Goal: Task Accomplishment & Management: Manage account settings

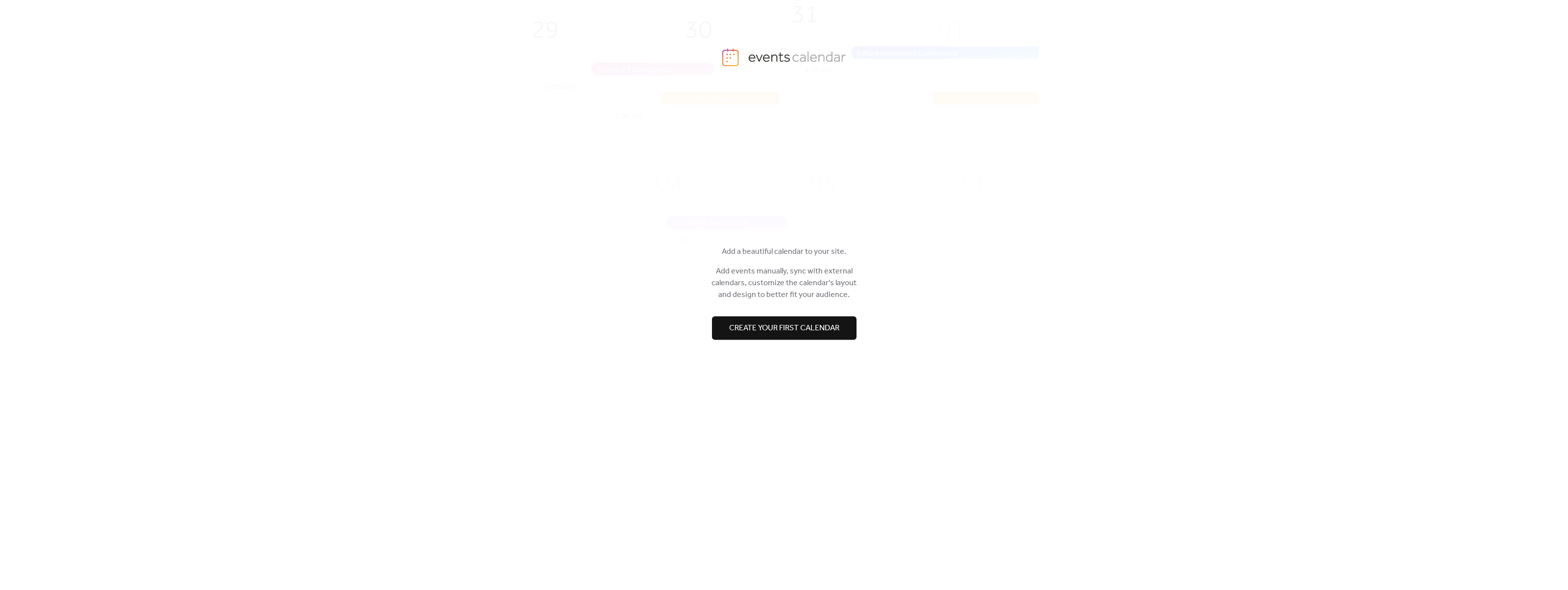
click at [826, 333] on span "Create your first calendar" at bounding box center [784, 328] width 110 height 12
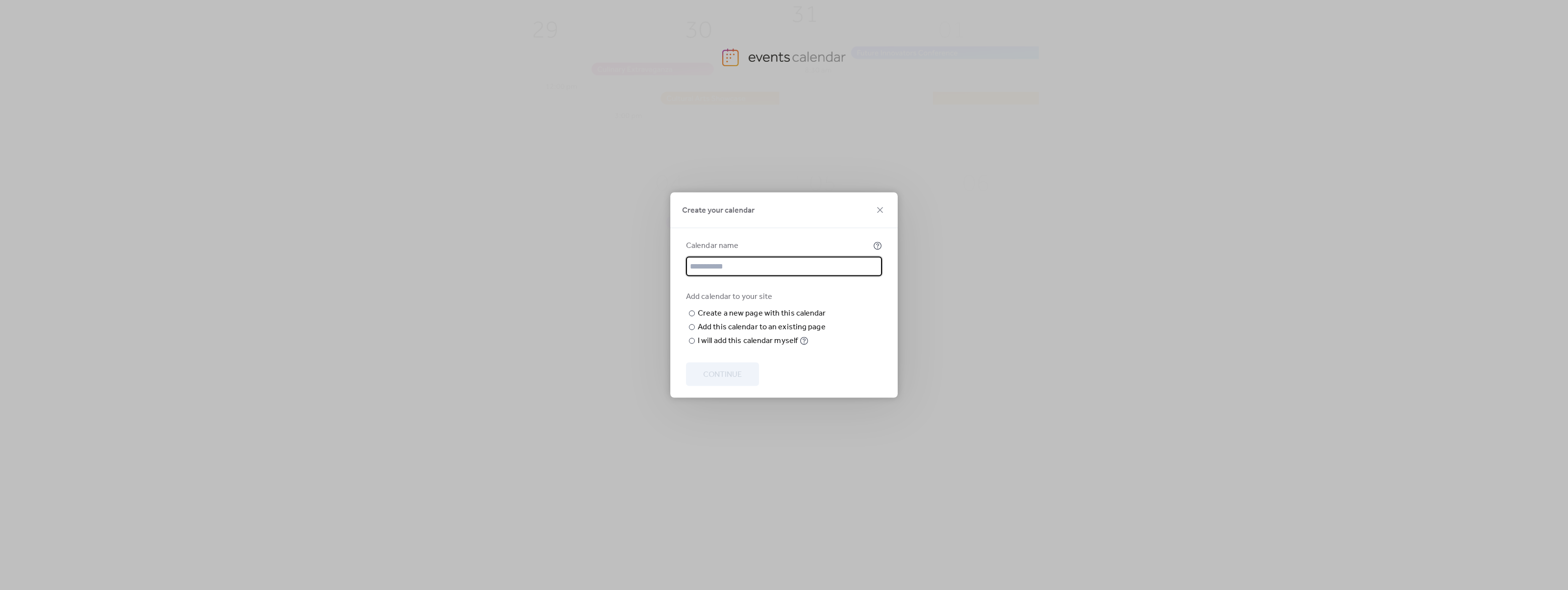
click at [727, 257] on input "text" at bounding box center [784, 267] width 196 height 19
type input "**********"
click at [0, 0] on input "text" at bounding box center [0, 0] width 0 height 0
type input "*"
type input "******"
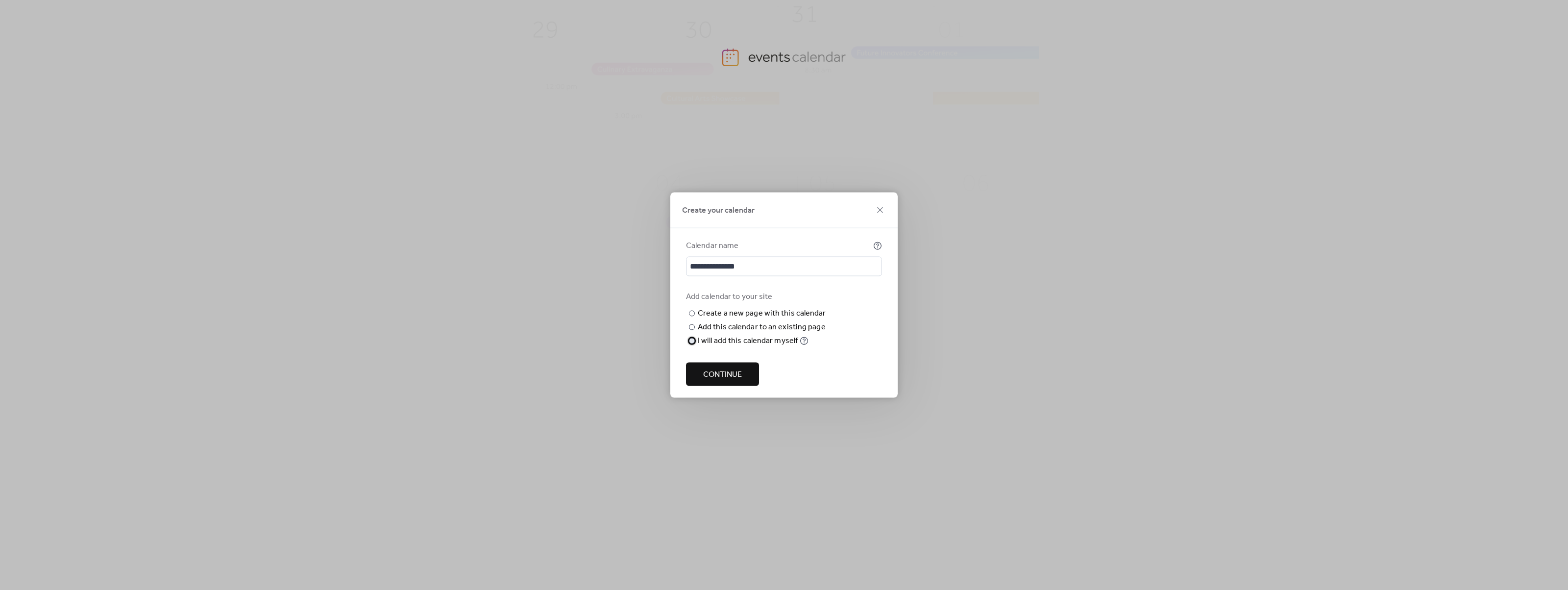
click at [711, 347] on div "I will add this calendar myself" at bounding box center [747, 341] width 100 height 12
click at [721, 378] on span "Continue" at bounding box center [723, 374] width 39 height 12
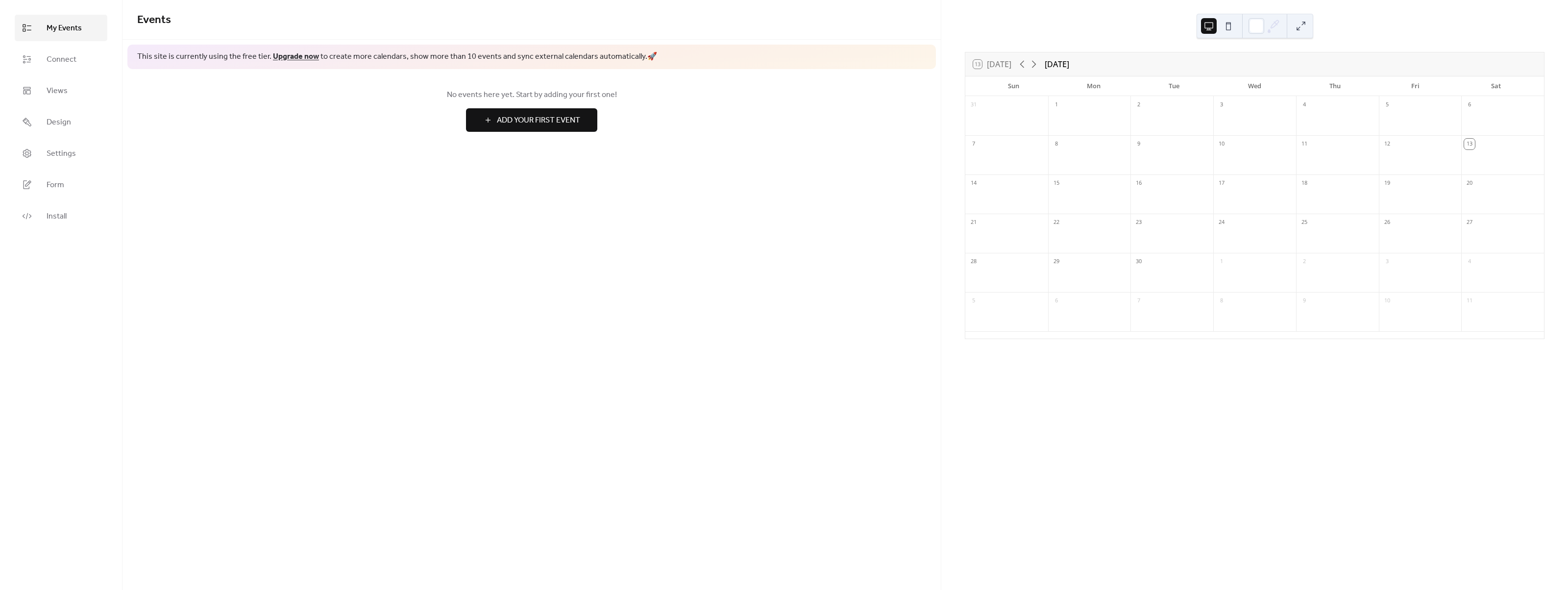
click at [567, 127] on span "Add Your First Event" at bounding box center [538, 120] width 83 height 12
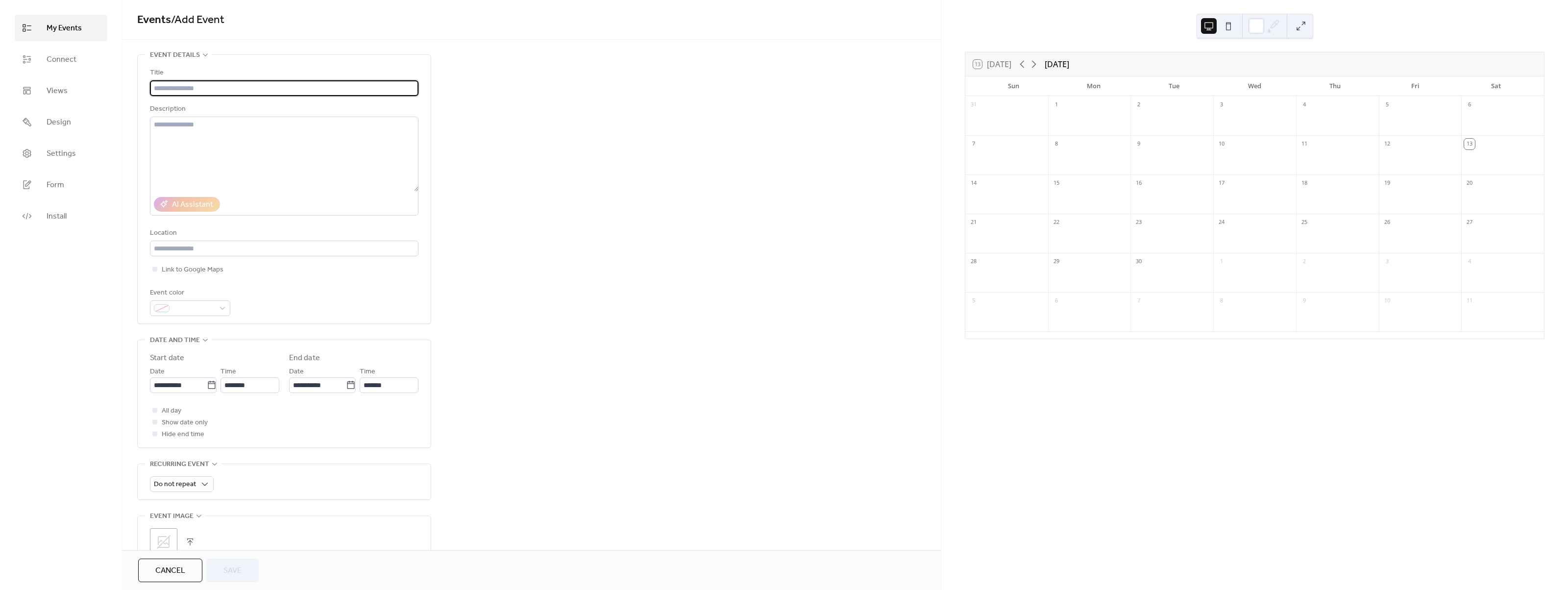
click at [223, 88] on input "text" at bounding box center [284, 88] width 268 height 16
type input "**********"
click at [211, 251] on input "text" at bounding box center [284, 248] width 268 height 16
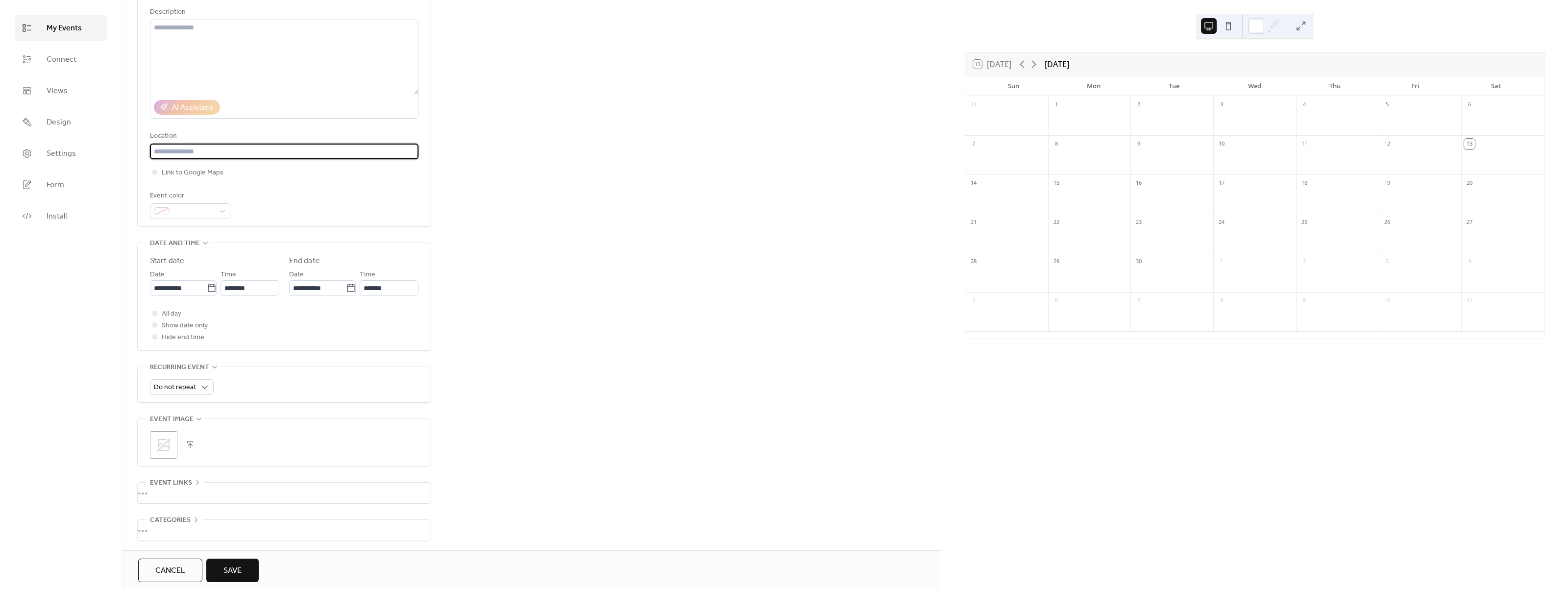
scroll to position [98, 0]
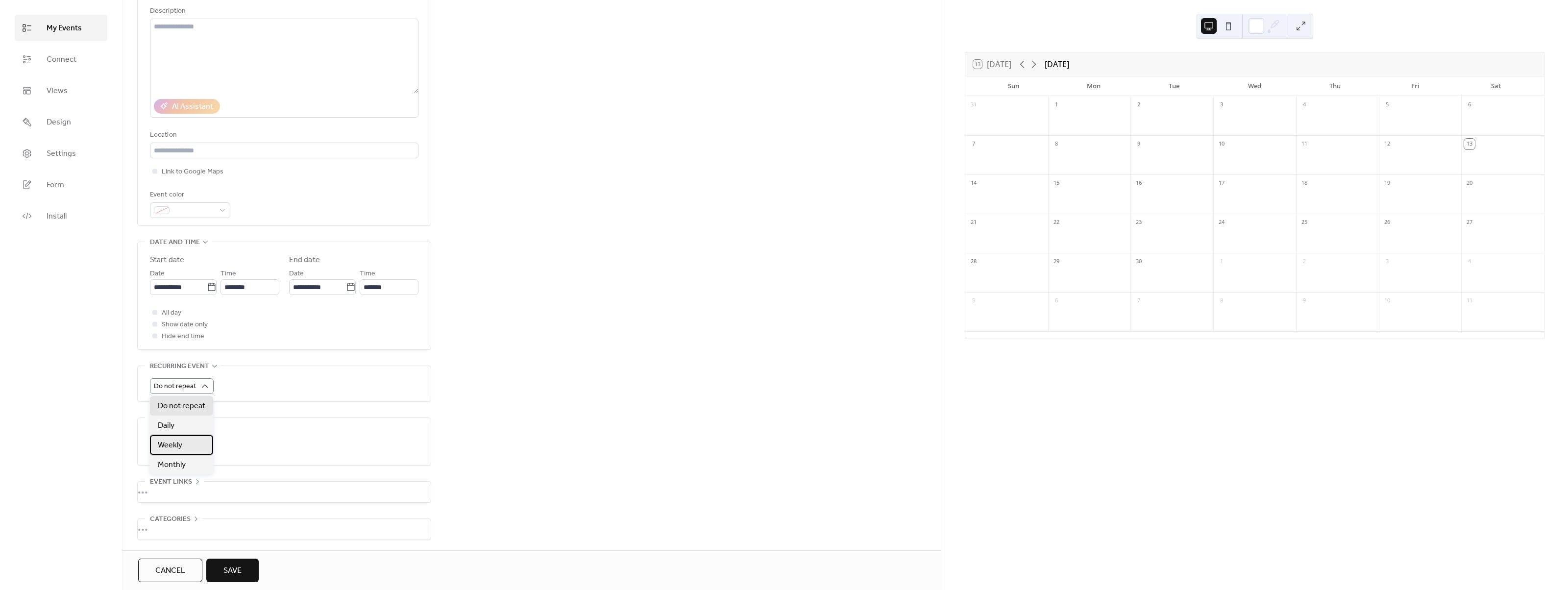
click at [195, 446] on div "Weekly" at bounding box center [181, 445] width 63 height 19
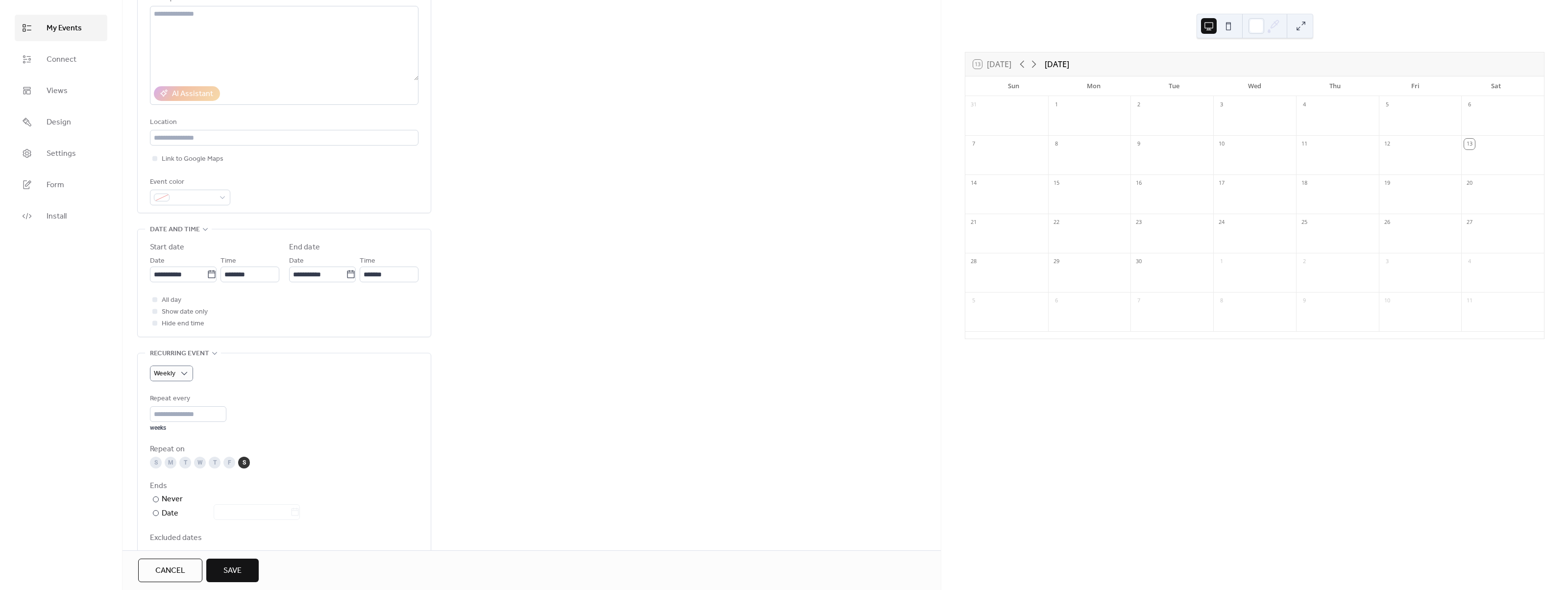
scroll to position [147, 0]
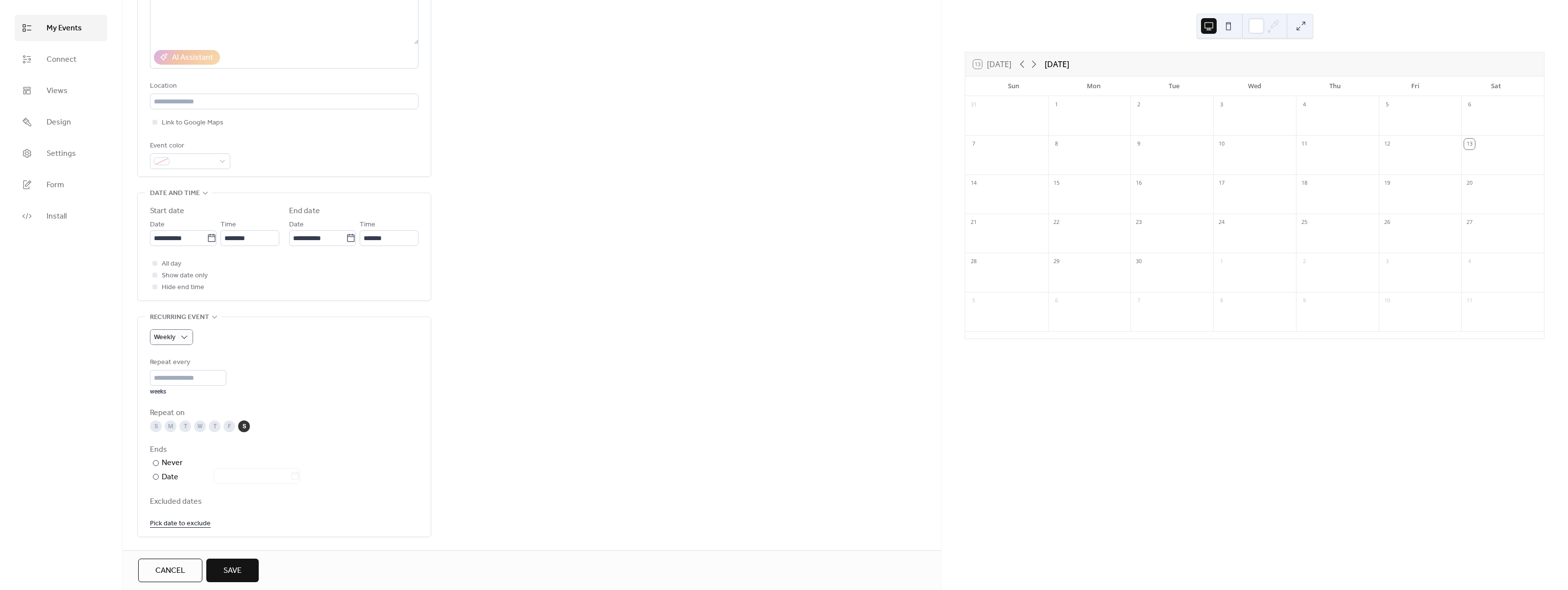
click at [174, 429] on div "M" at bounding box center [170, 426] width 12 height 12
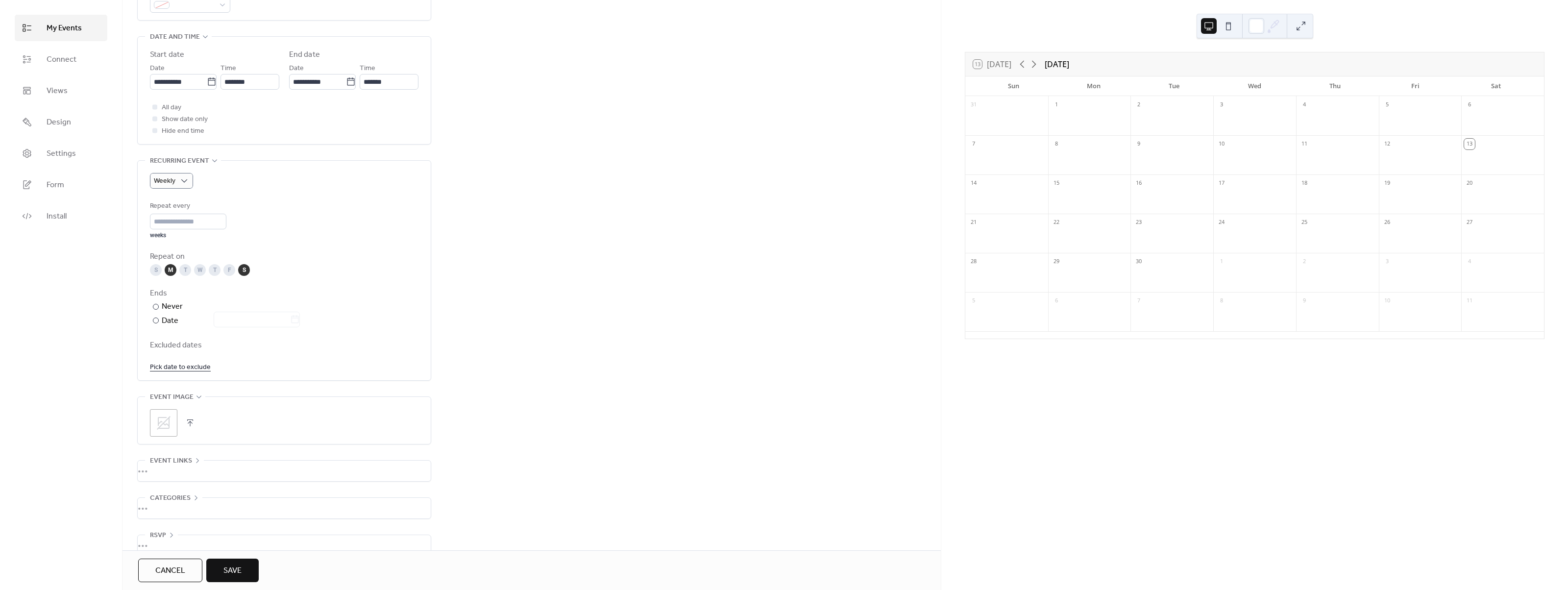
scroll to position [322, 0]
click at [237, 565] on span "Save" at bounding box center [233, 571] width 18 height 12
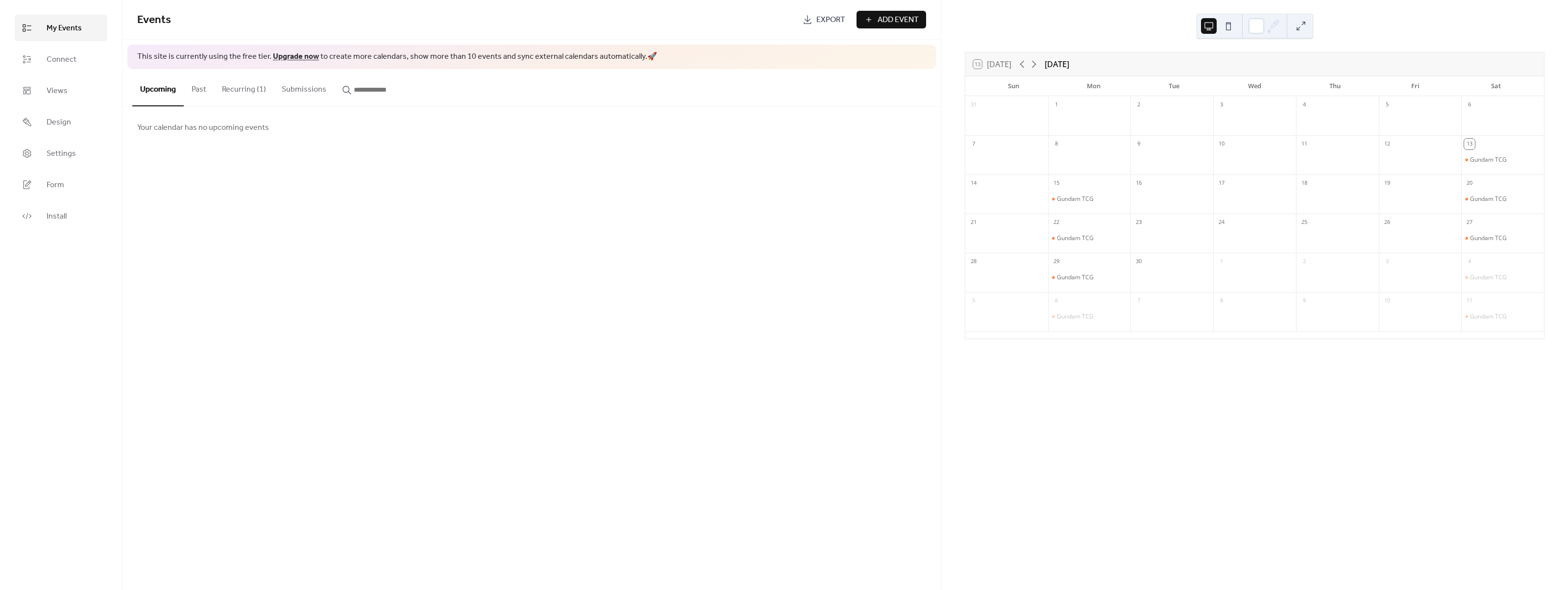
click at [253, 91] on button "Recurring (1)" at bounding box center [244, 88] width 60 height 37
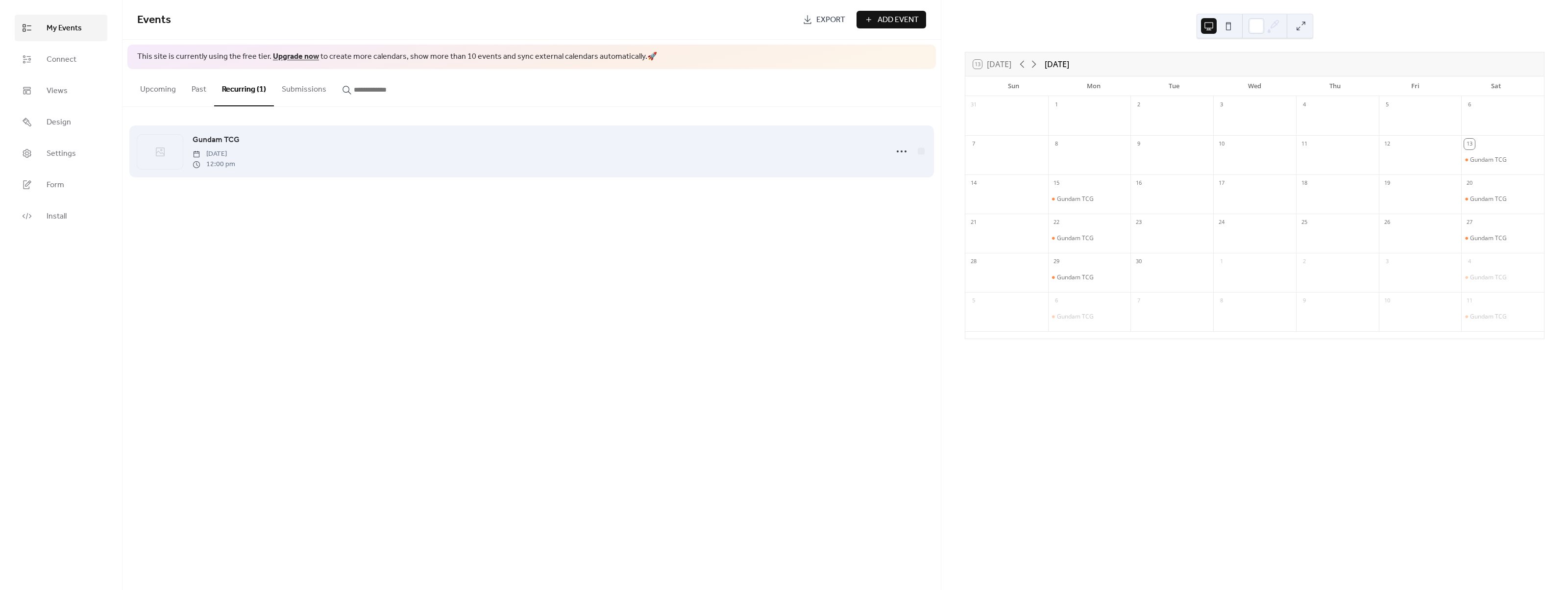
click at [335, 153] on div "Gundam TCG [DATE] 12:00 pm" at bounding box center [537, 152] width 690 height 35
click at [908, 150] on icon at bounding box center [901, 152] width 16 height 16
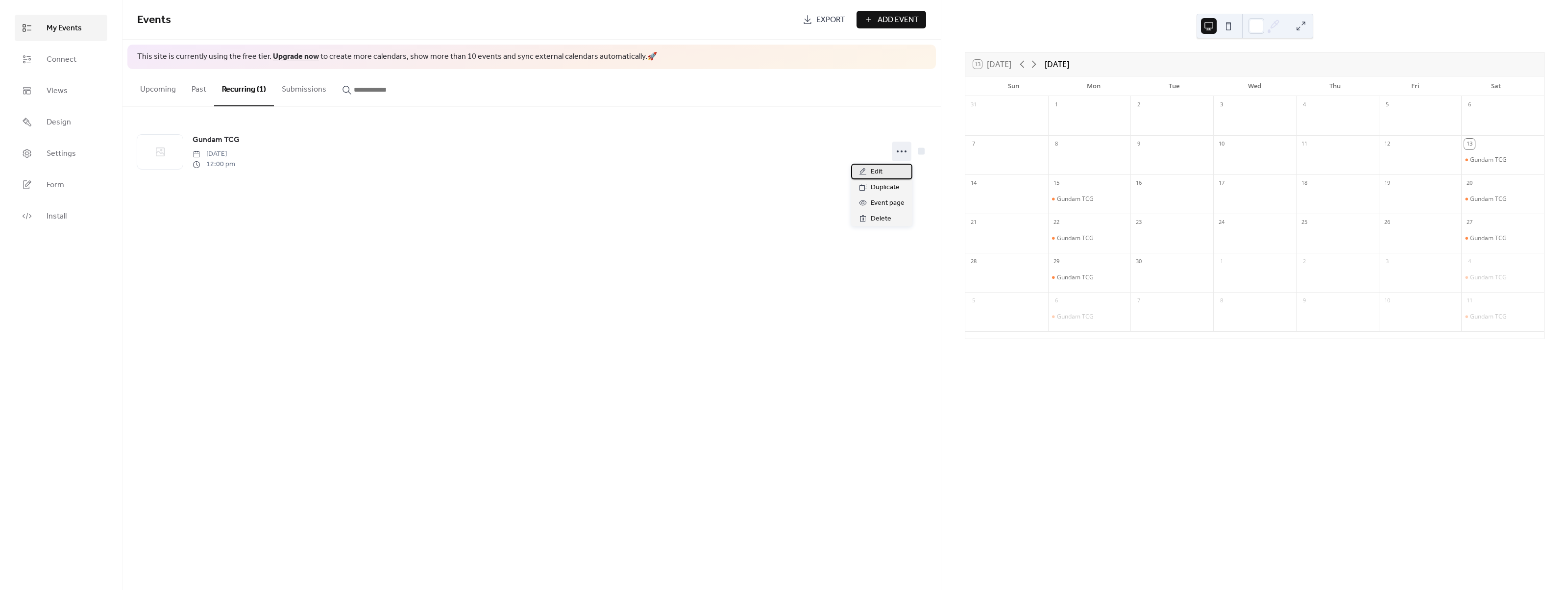
click at [888, 172] on div "Edit" at bounding box center [881, 172] width 61 height 16
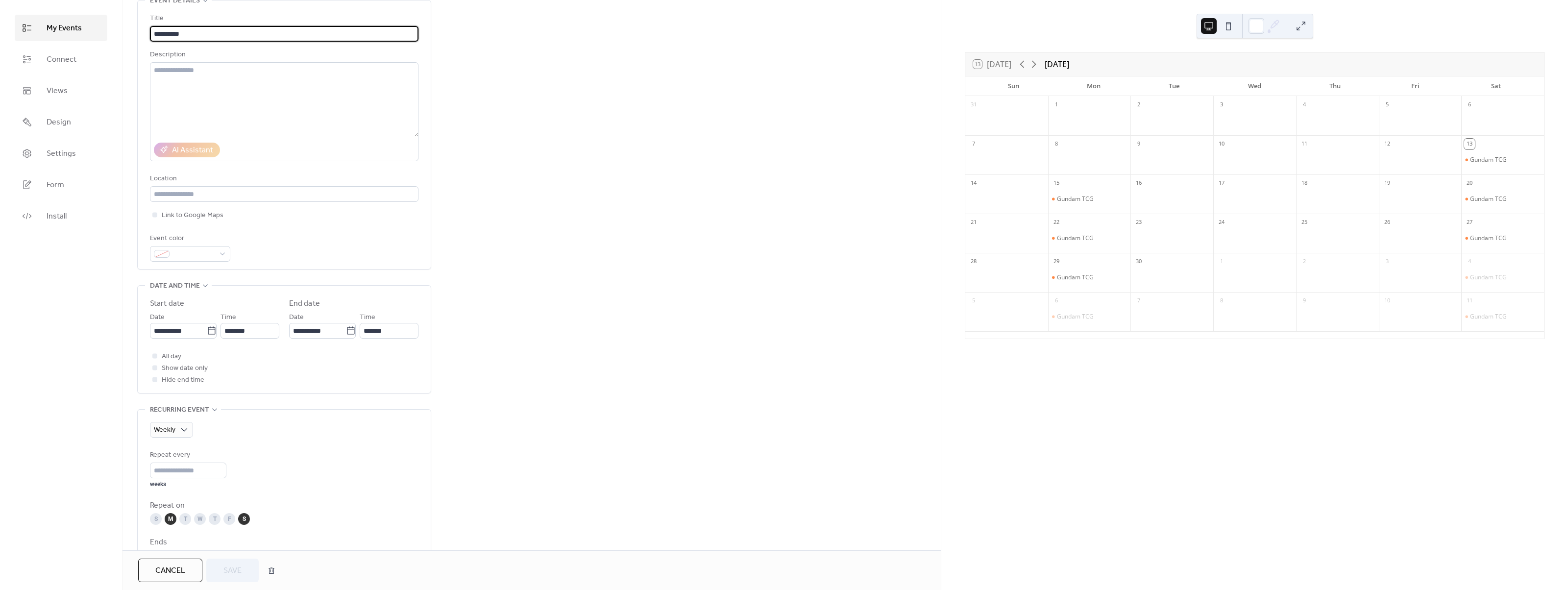
scroll to position [98, 0]
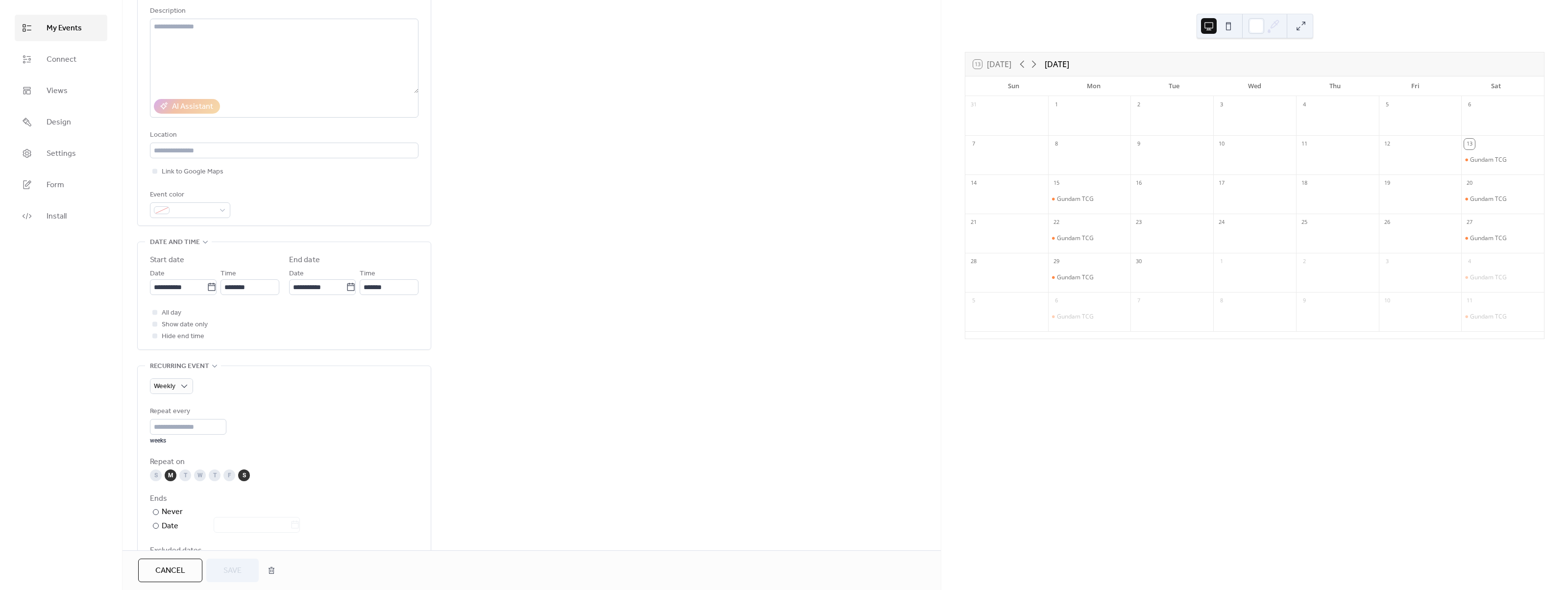
drag, startPoint x: 248, startPoint y: 477, endPoint x: 280, endPoint y: 483, distance: 32.6
click at [258, 477] on div "S M T W T F S" at bounding box center [284, 475] width 268 height 12
click at [247, 474] on div "S" at bounding box center [243, 475] width 12 height 12
click at [243, 569] on button "Save" at bounding box center [233, 571] width 52 height 24
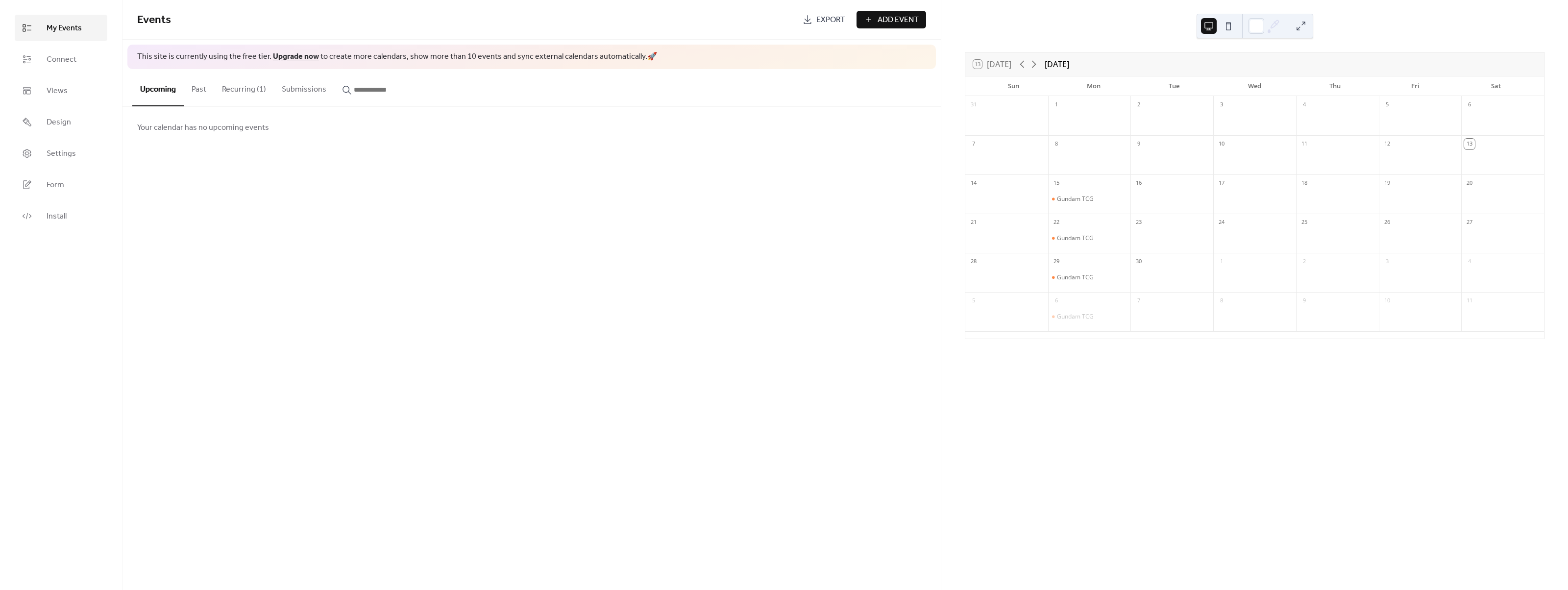
click at [408, 169] on div "Events Export Add Event This site is currently using the free tier. Upgrade now…" at bounding box center [531, 295] width 818 height 590
click at [882, 19] on span "Add Event" at bounding box center [898, 19] width 41 height 12
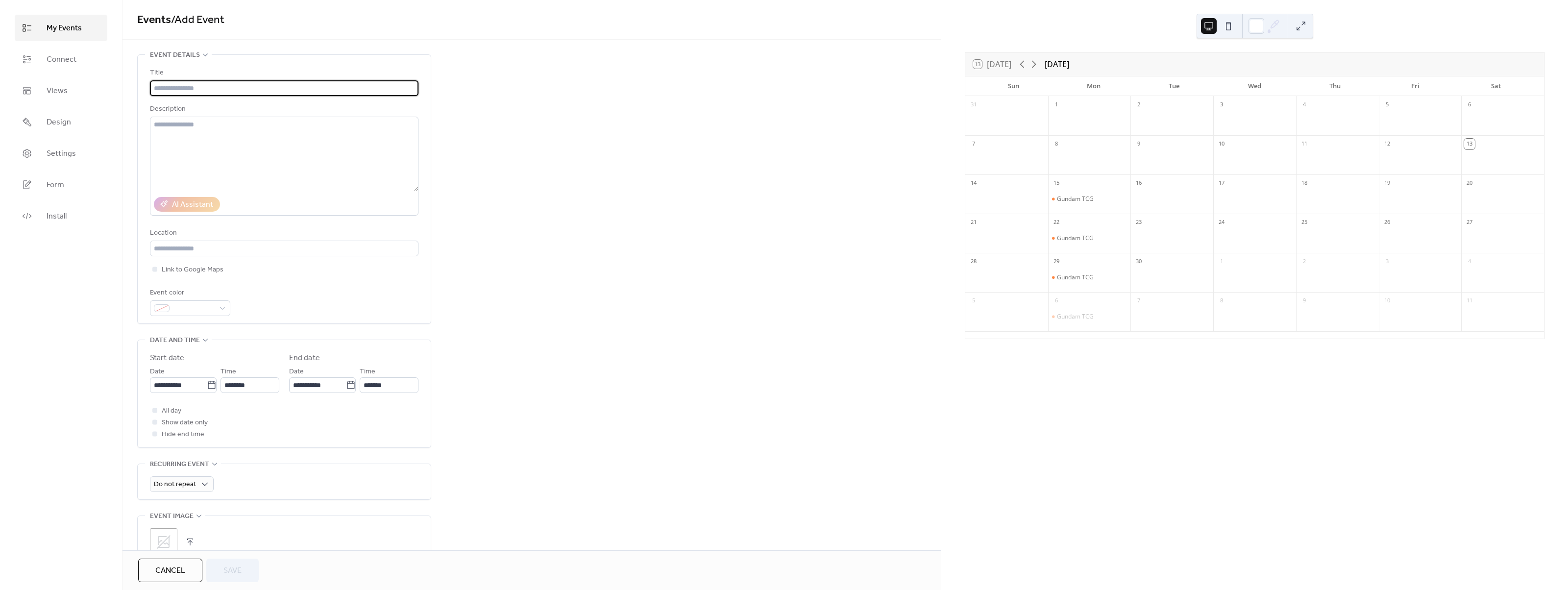
click at [223, 88] on input "text" at bounding box center [284, 88] width 268 height 16
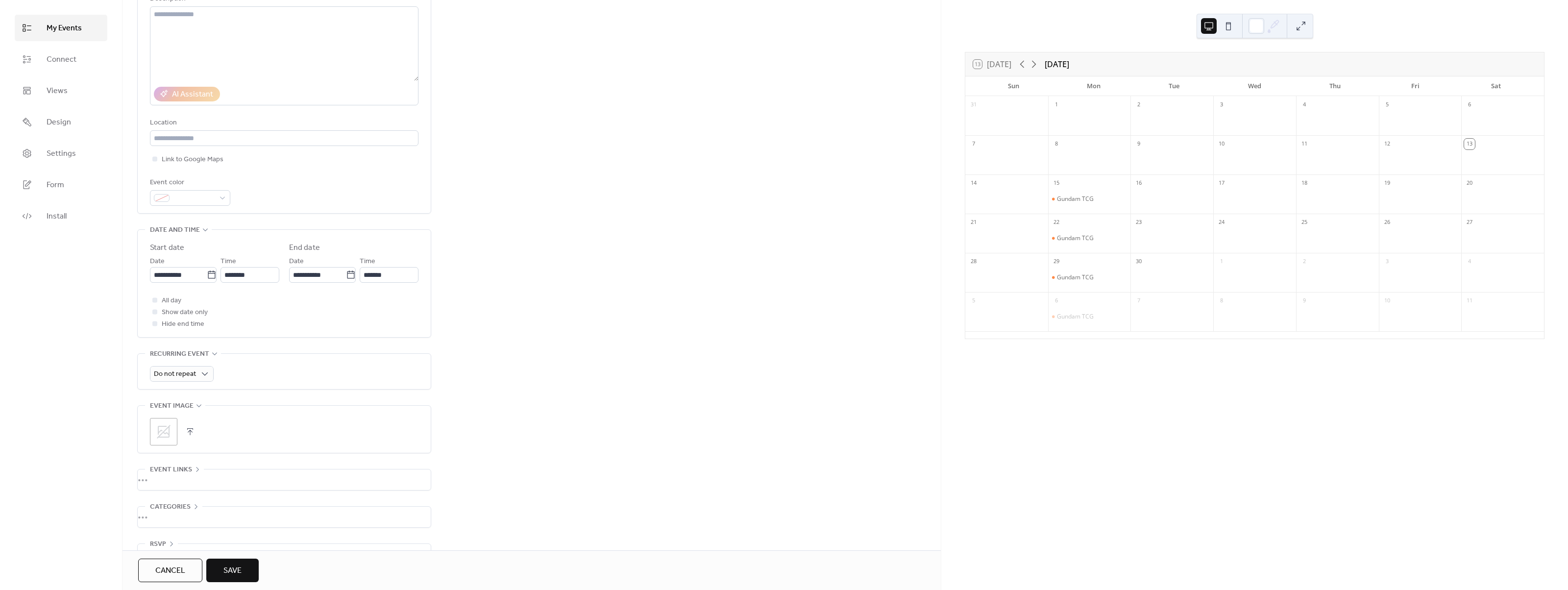
scroll to position [138, 0]
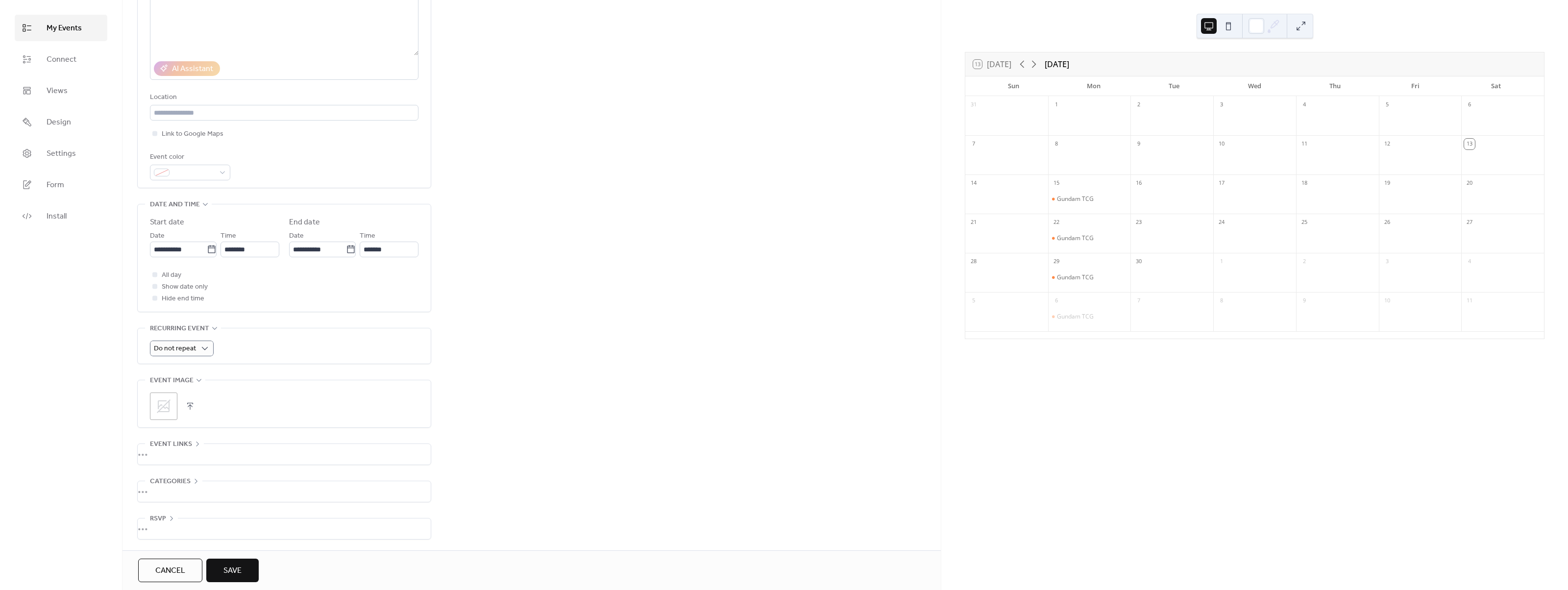
type input "*******"
click at [189, 351] on span "Do not repeat" at bounding box center [175, 349] width 42 height 13
click at [180, 409] on span "Weekly" at bounding box center [170, 406] width 24 height 12
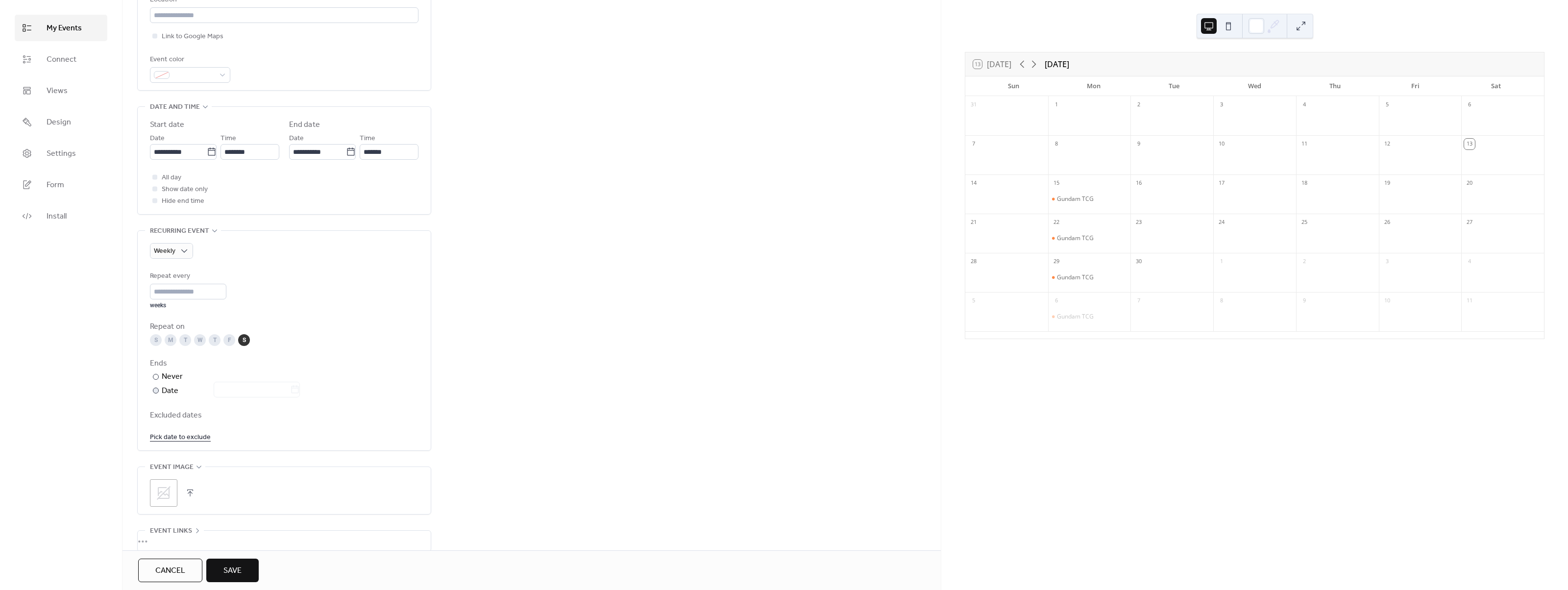
scroll to position [236, 0]
drag, startPoint x: 186, startPoint y: 340, endPoint x: 232, endPoint y: 348, distance: 46.7
click at [187, 340] on div "T" at bounding box center [185, 337] width 12 height 12
click at [251, 342] on div "S M T W T F S" at bounding box center [284, 337] width 268 height 12
click at [240, 330] on div "Repeat on" at bounding box center [283, 324] width 267 height 12
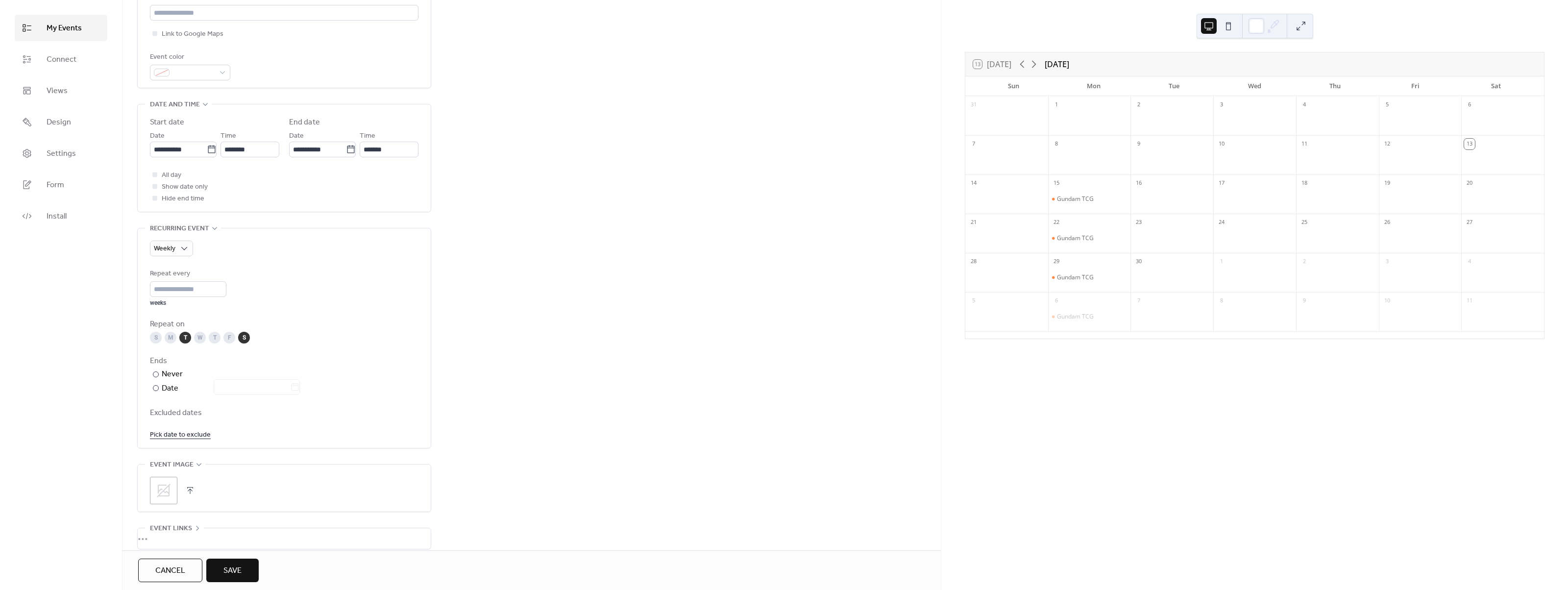
click at [236, 335] on div "S M T W T F S" at bounding box center [284, 337] width 268 height 12
click at [240, 338] on div "S" at bounding box center [243, 337] width 12 height 12
drag, startPoint x: 241, startPoint y: 569, endPoint x: 248, endPoint y: 560, distance: 11.4
click at [240, 569] on span "Save" at bounding box center [233, 571] width 18 height 12
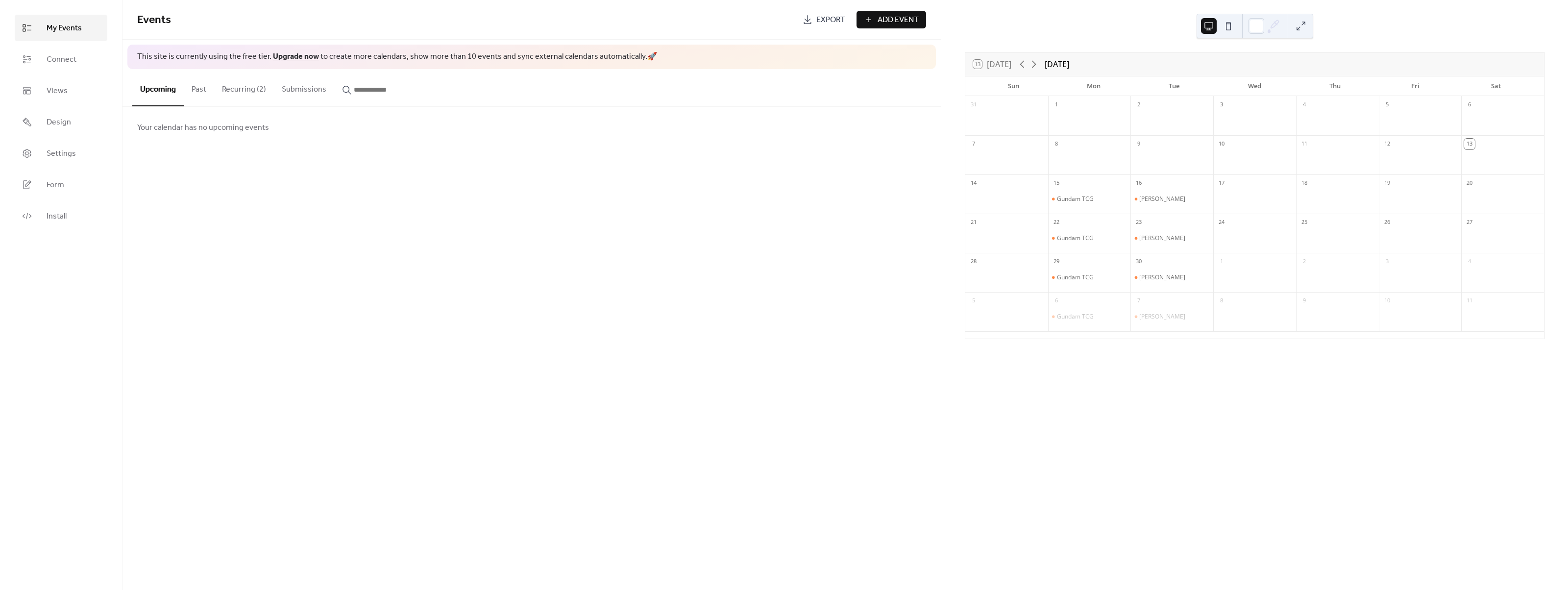
click at [873, 19] on button "Add Event" at bounding box center [891, 19] width 69 height 18
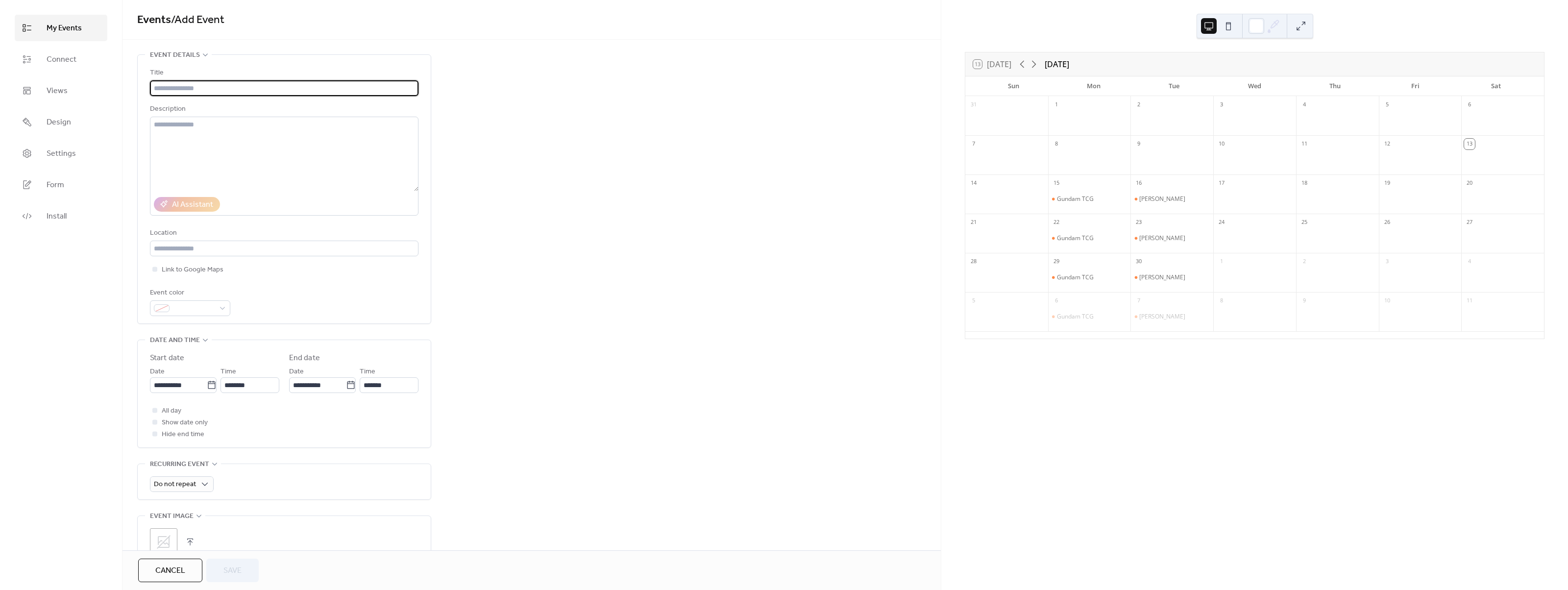
click at [230, 85] on input "text" at bounding box center [284, 88] width 268 height 16
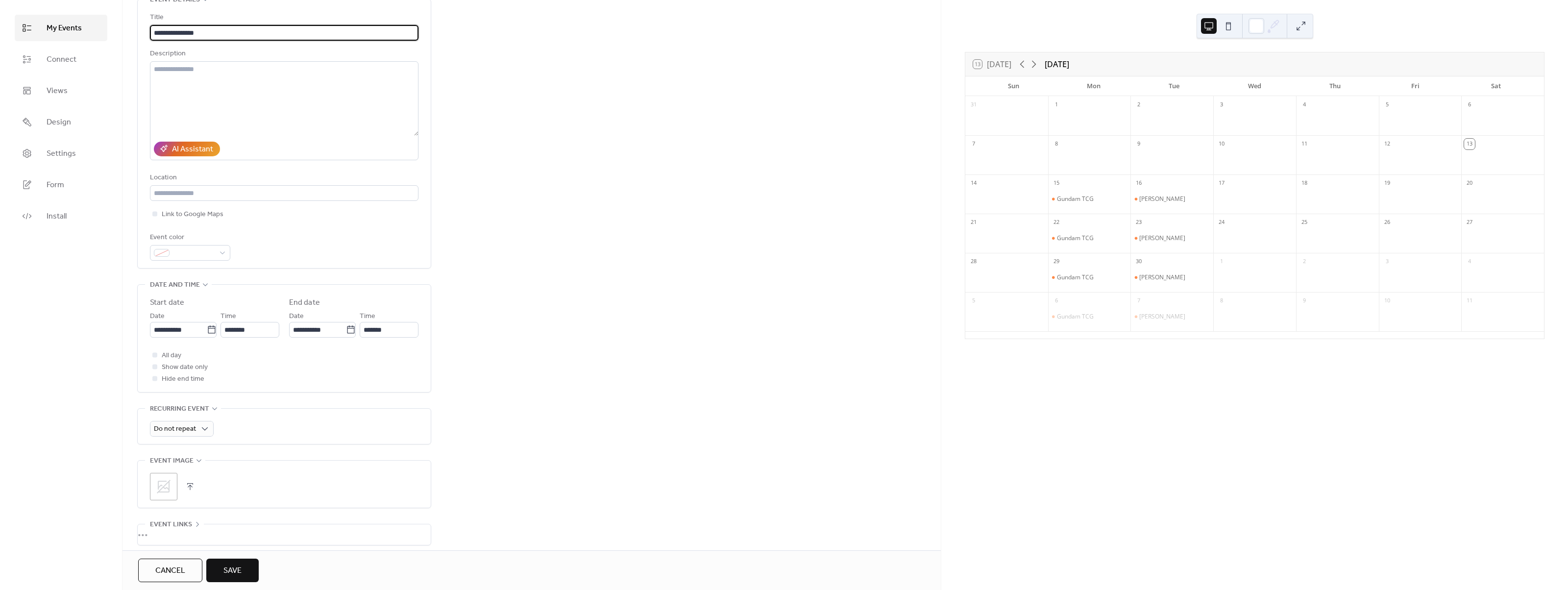
scroll to position [98, 0]
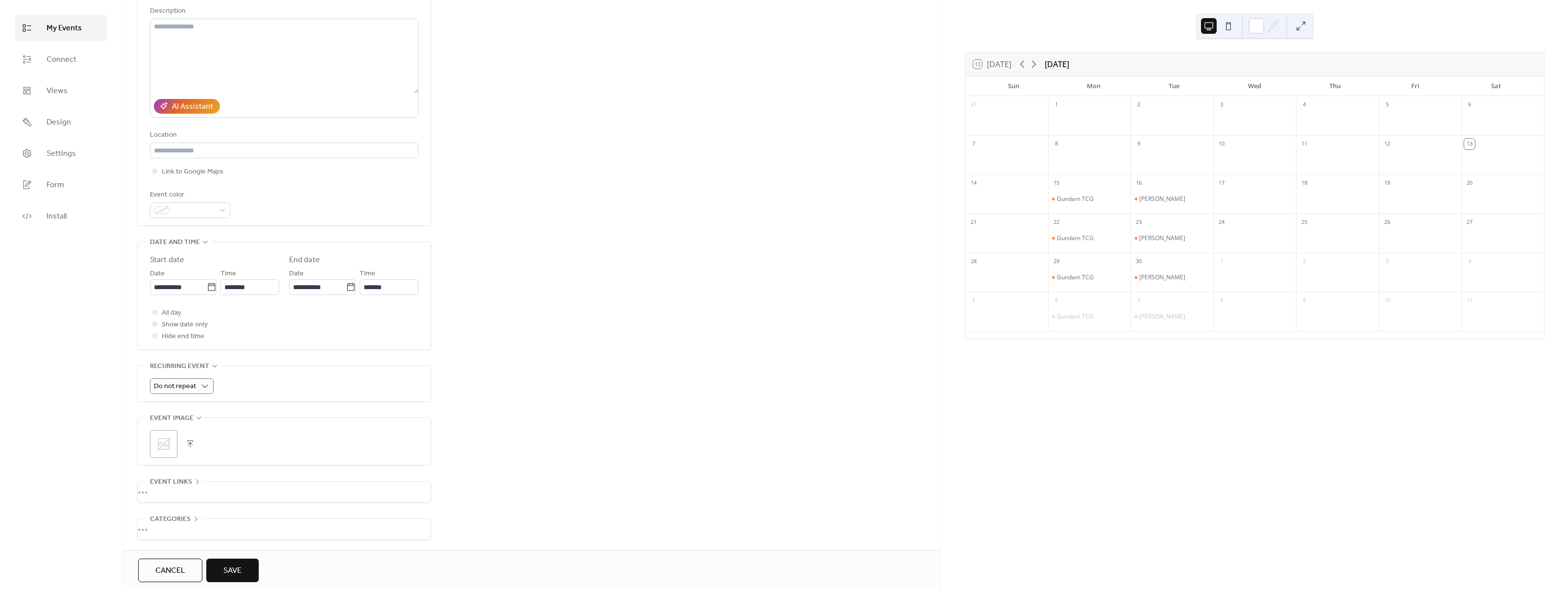
type input "**********"
click at [173, 385] on span "Do not repeat" at bounding box center [175, 387] width 42 height 13
click at [176, 438] on div "Weekly" at bounding box center [181, 445] width 63 height 19
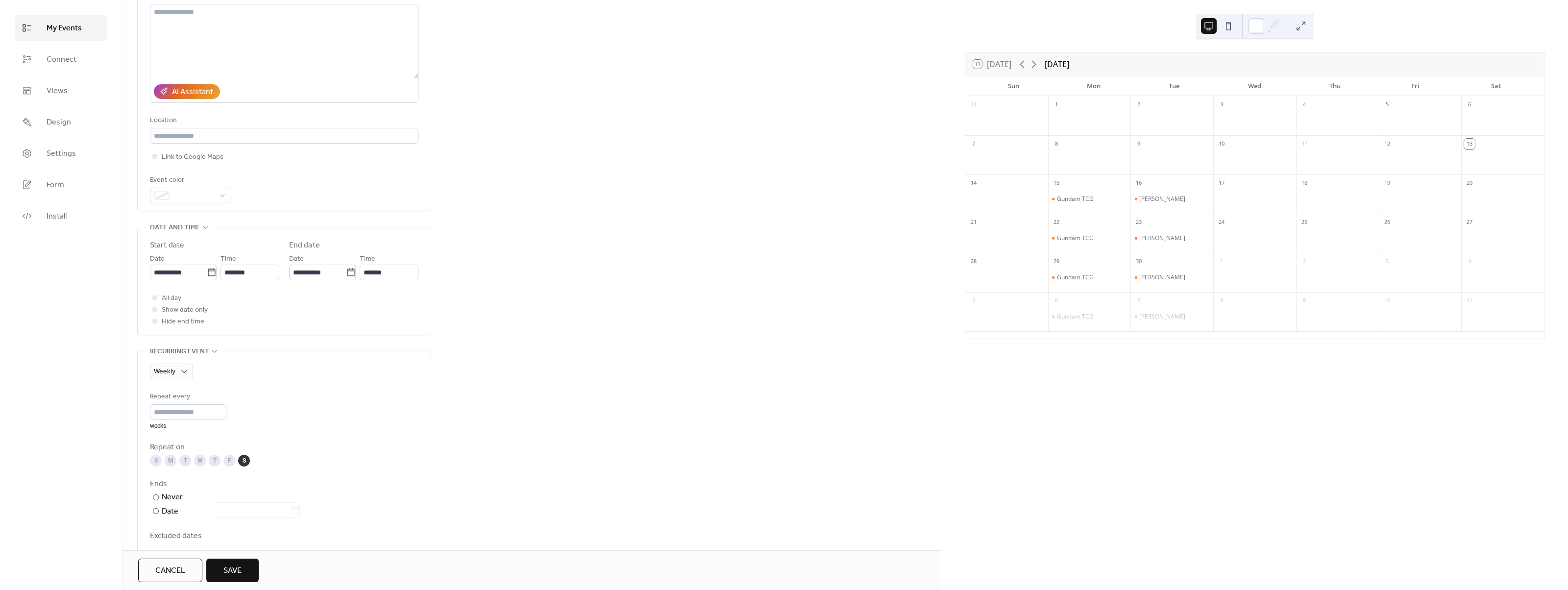
scroll to position [147, 0]
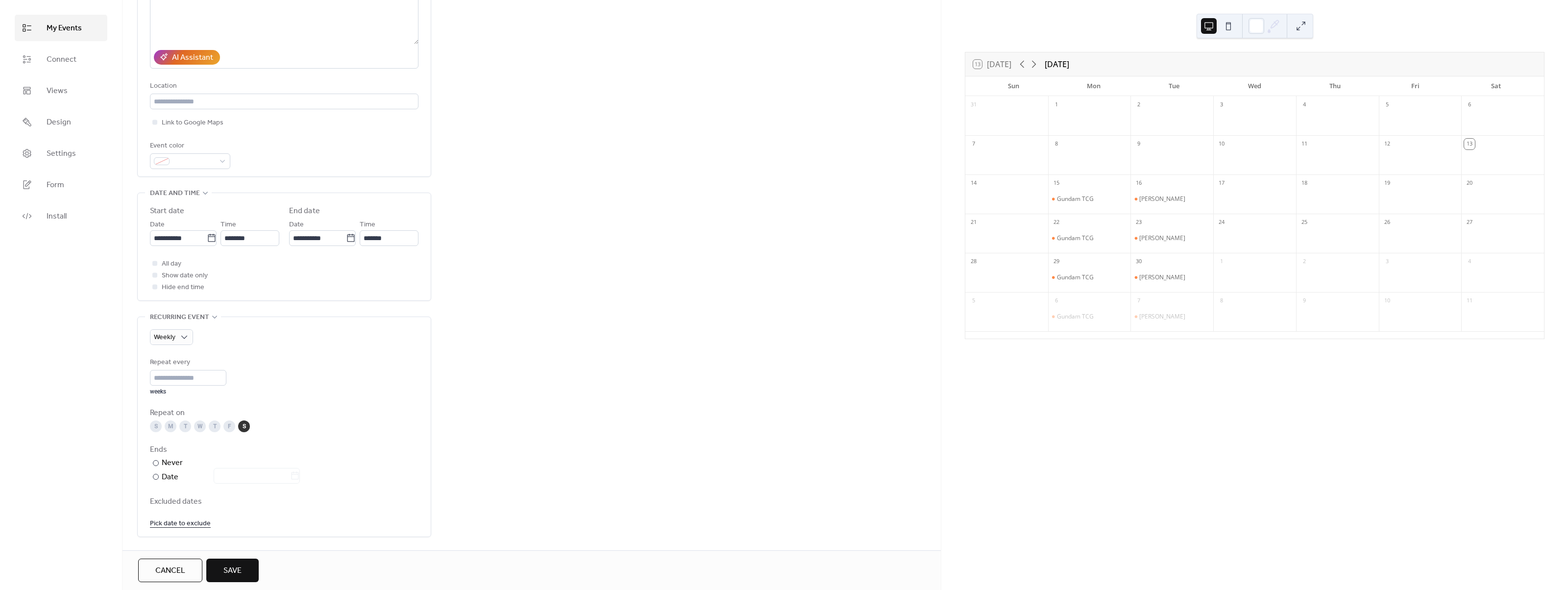
click at [201, 429] on div "W" at bounding box center [200, 426] width 12 height 12
click at [242, 427] on div "S" at bounding box center [243, 426] width 12 height 12
click at [240, 580] on button "Save" at bounding box center [233, 571] width 52 height 24
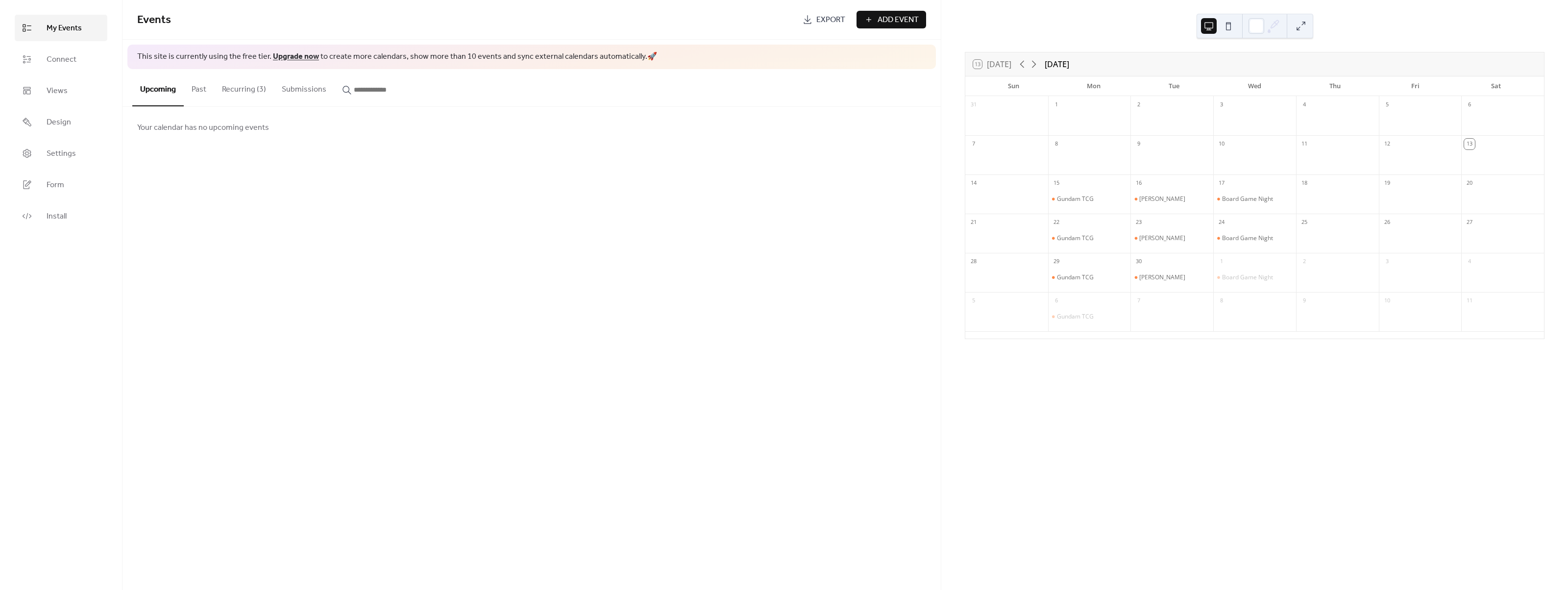
click at [879, 21] on span "Add Event" at bounding box center [898, 19] width 41 height 12
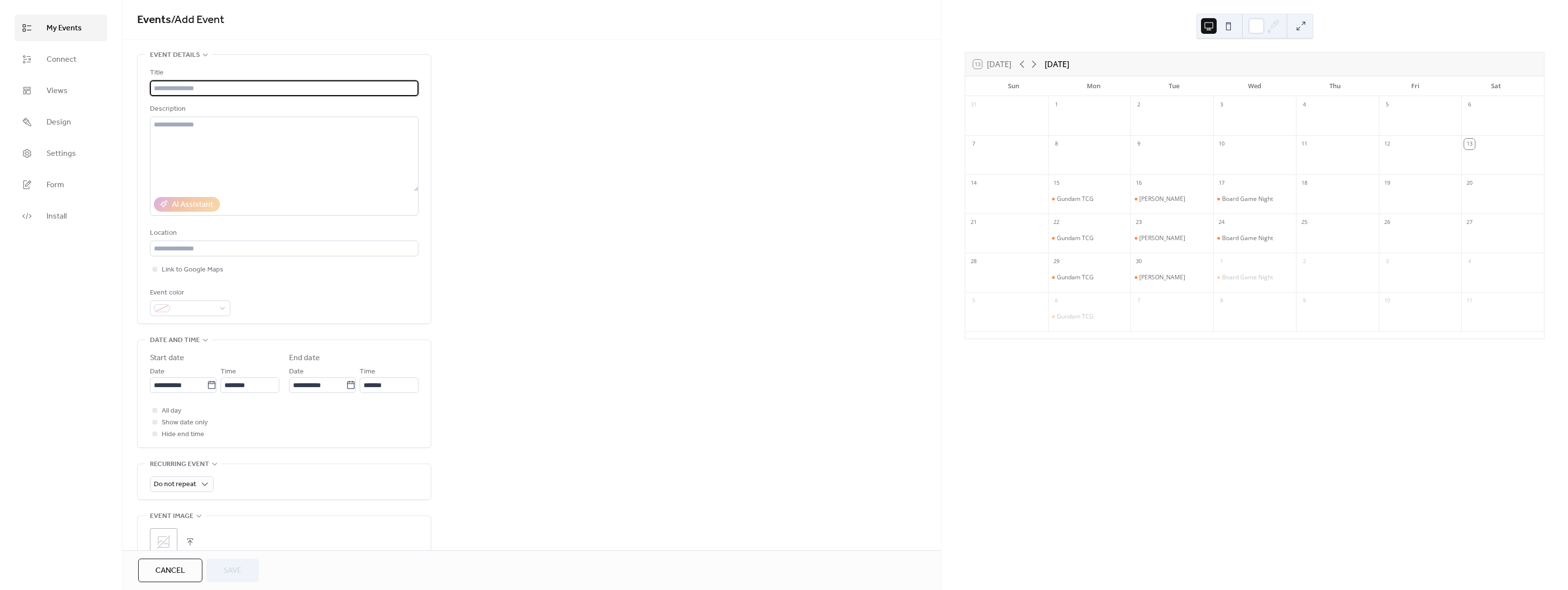
click at [282, 88] on input "text" at bounding box center [284, 88] width 268 height 16
type input "*"
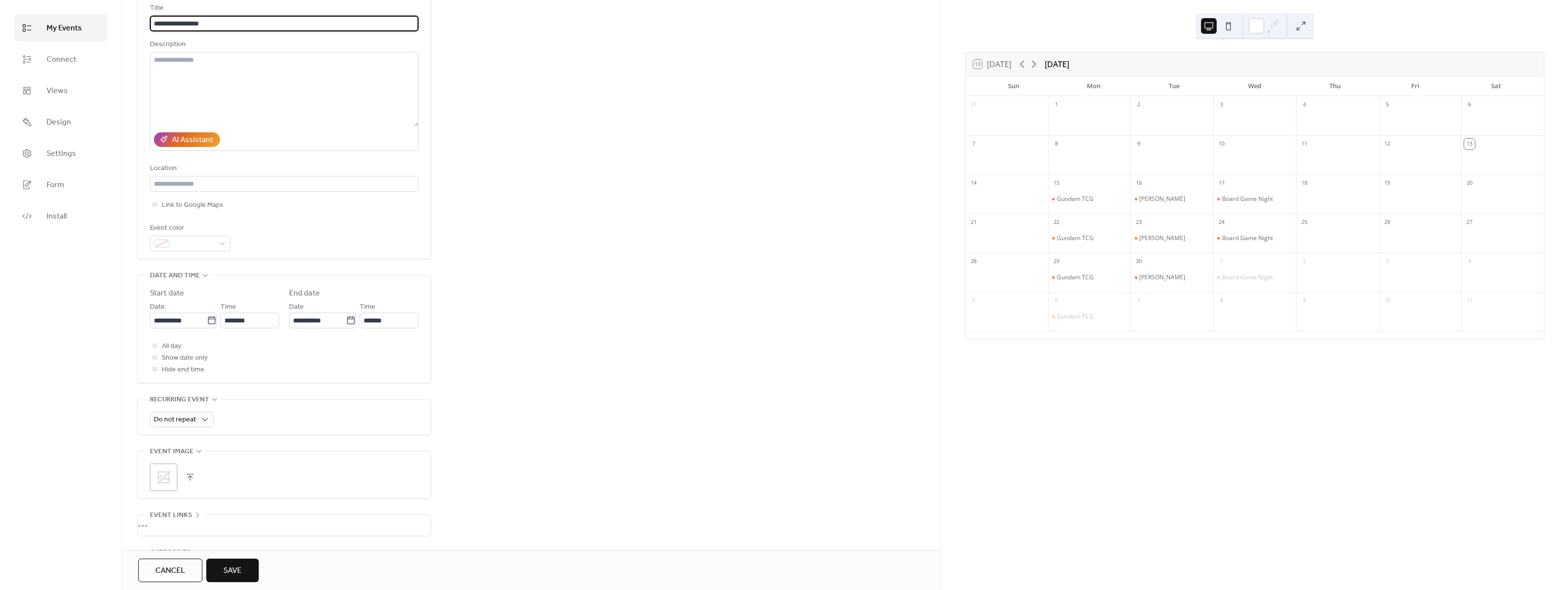
scroll to position [98, 0]
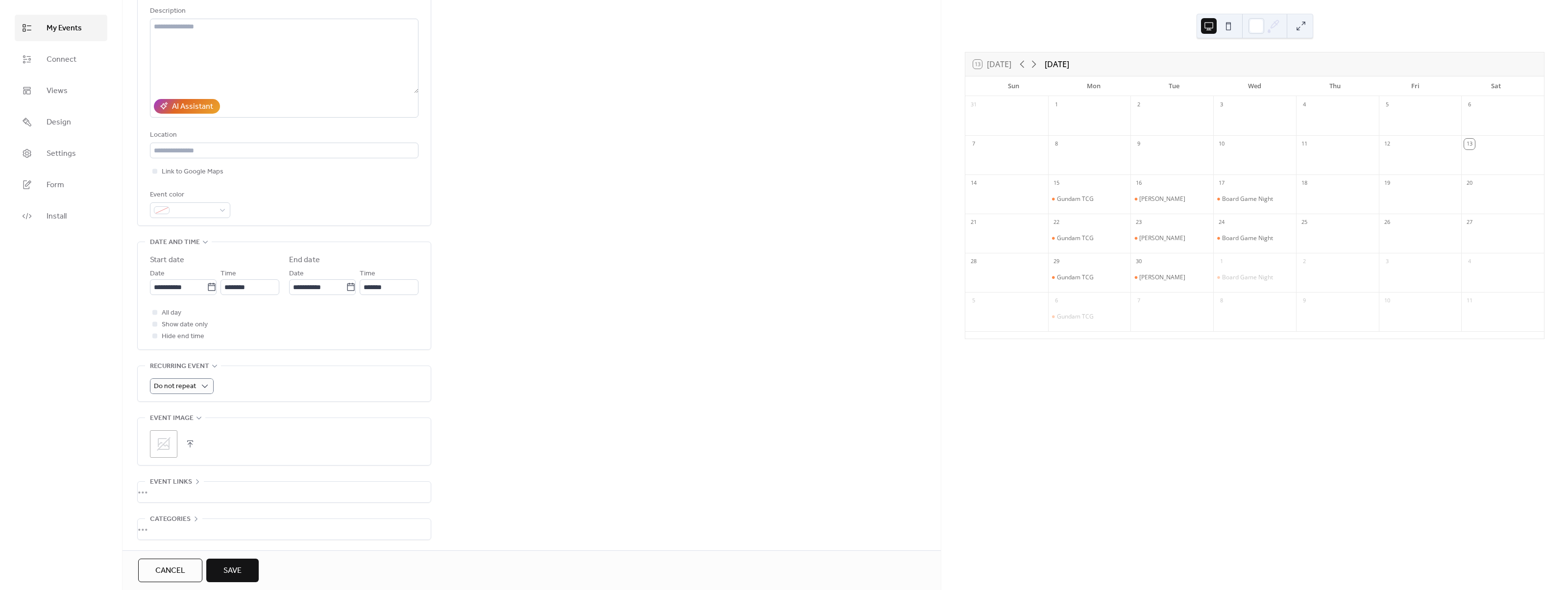
type input "**********"
click at [191, 392] on span "Do not repeat" at bounding box center [175, 387] width 42 height 13
click at [190, 441] on div "Weekly" at bounding box center [181, 445] width 63 height 19
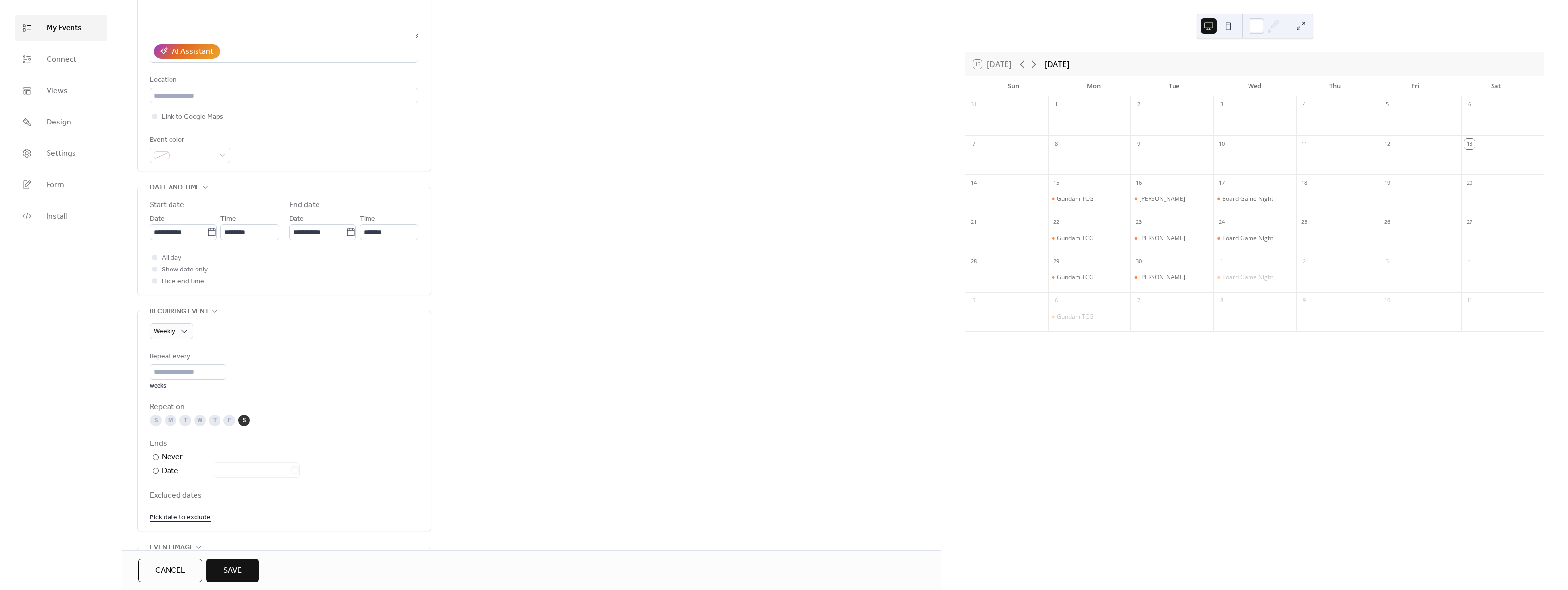
scroll to position [196, 0]
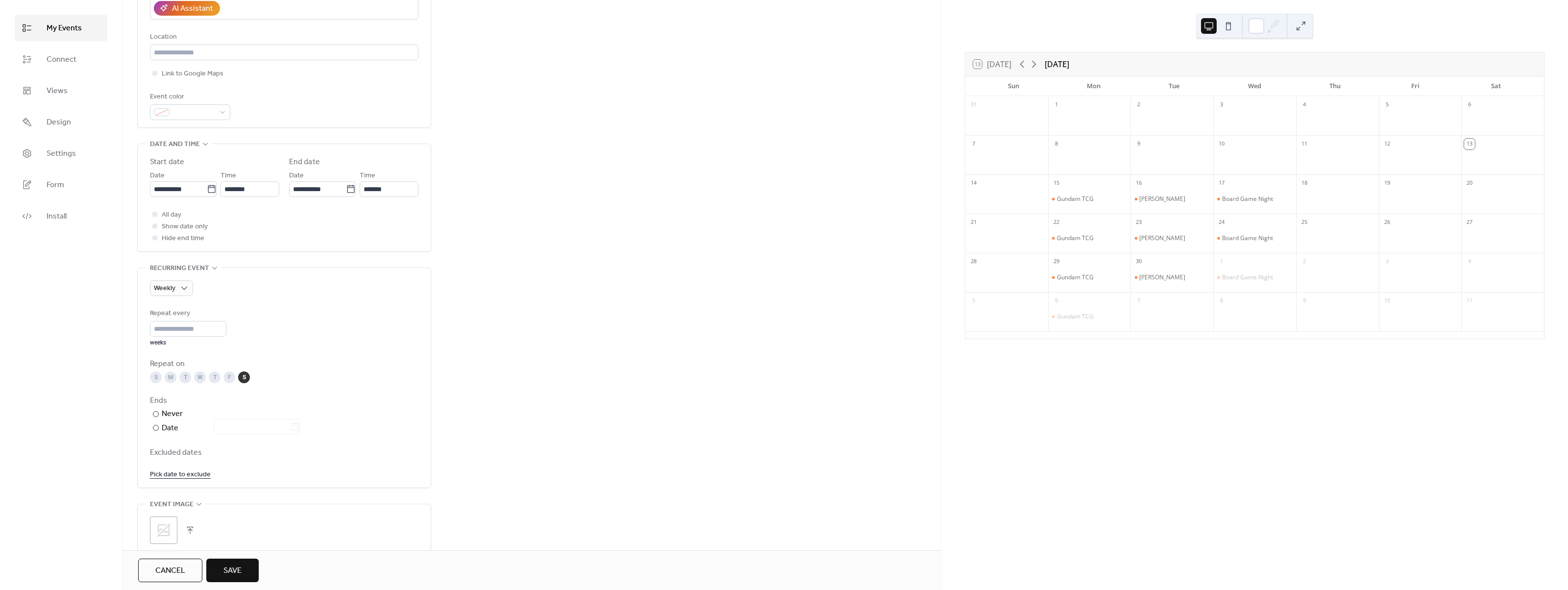
click at [225, 374] on div "F" at bounding box center [229, 377] width 12 height 12
click at [248, 378] on div "S" at bounding box center [243, 377] width 12 height 12
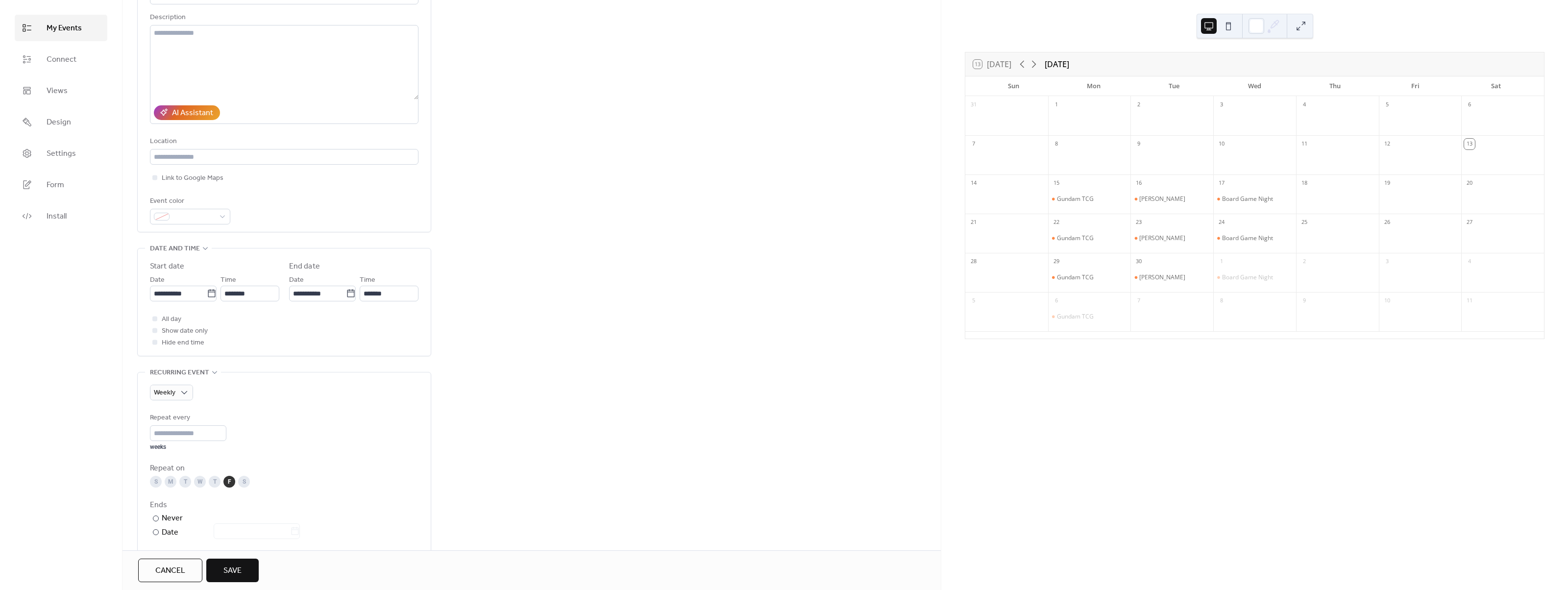
scroll to position [49, 0]
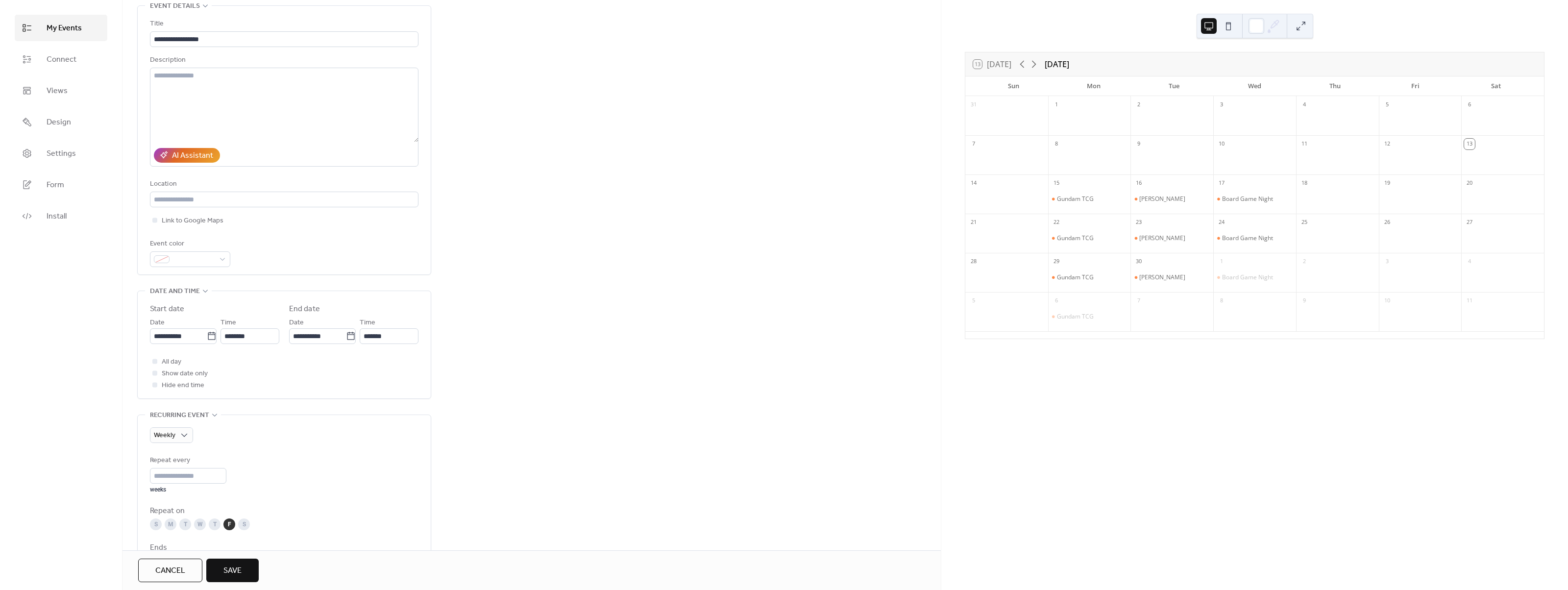
click at [239, 565] on span "Save" at bounding box center [233, 571] width 18 height 12
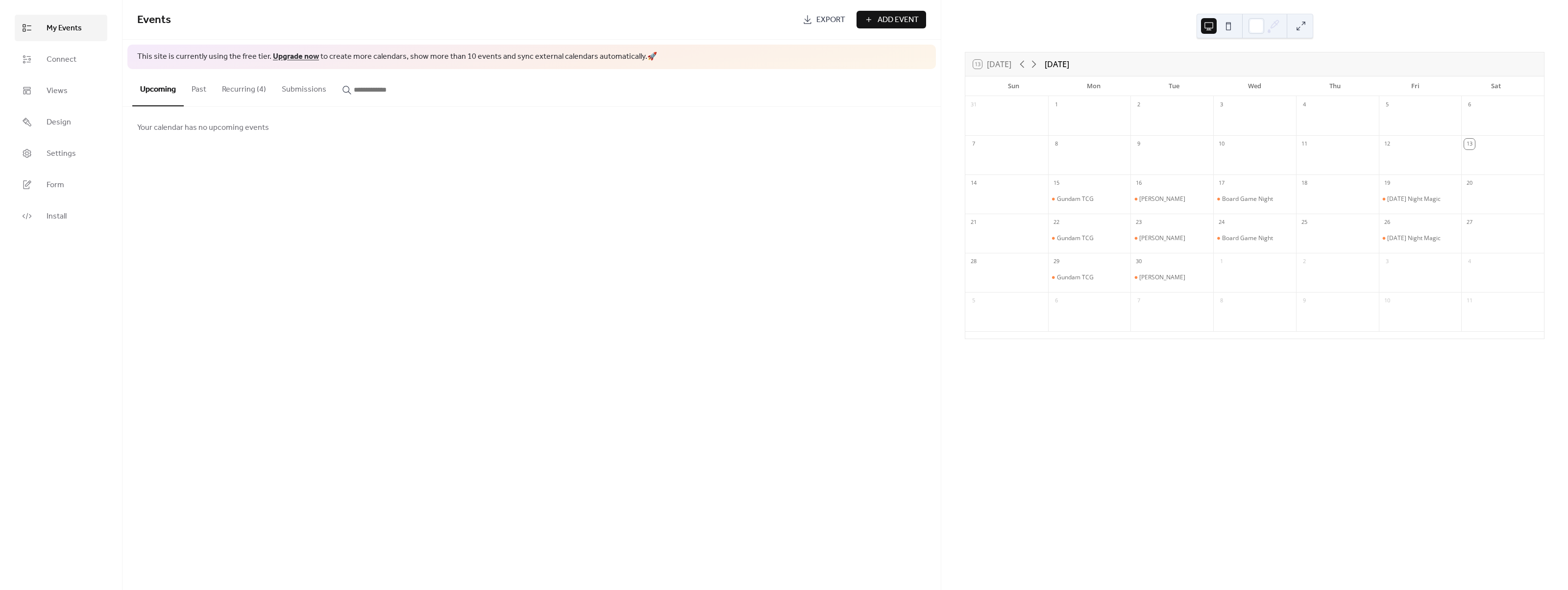
click at [872, 21] on button "Add Event" at bounding box center [891, 19] width 69 height 18
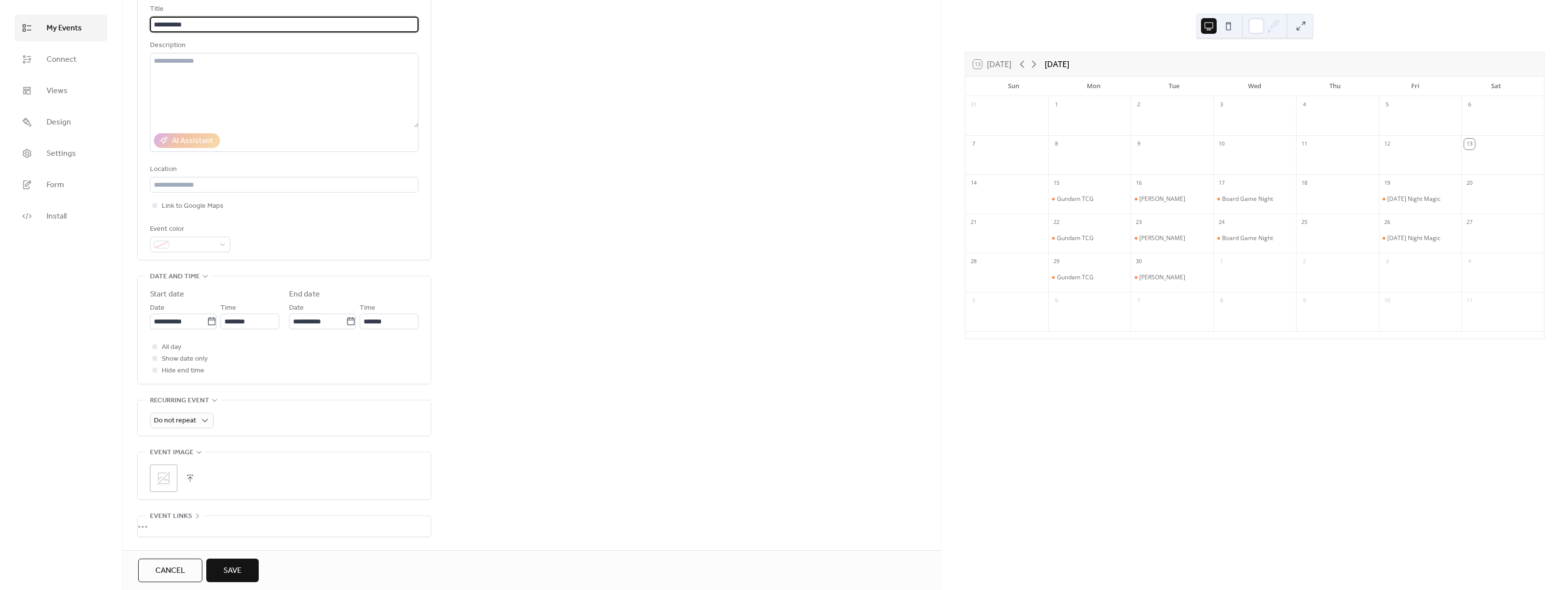
scroll to position [138, 0]
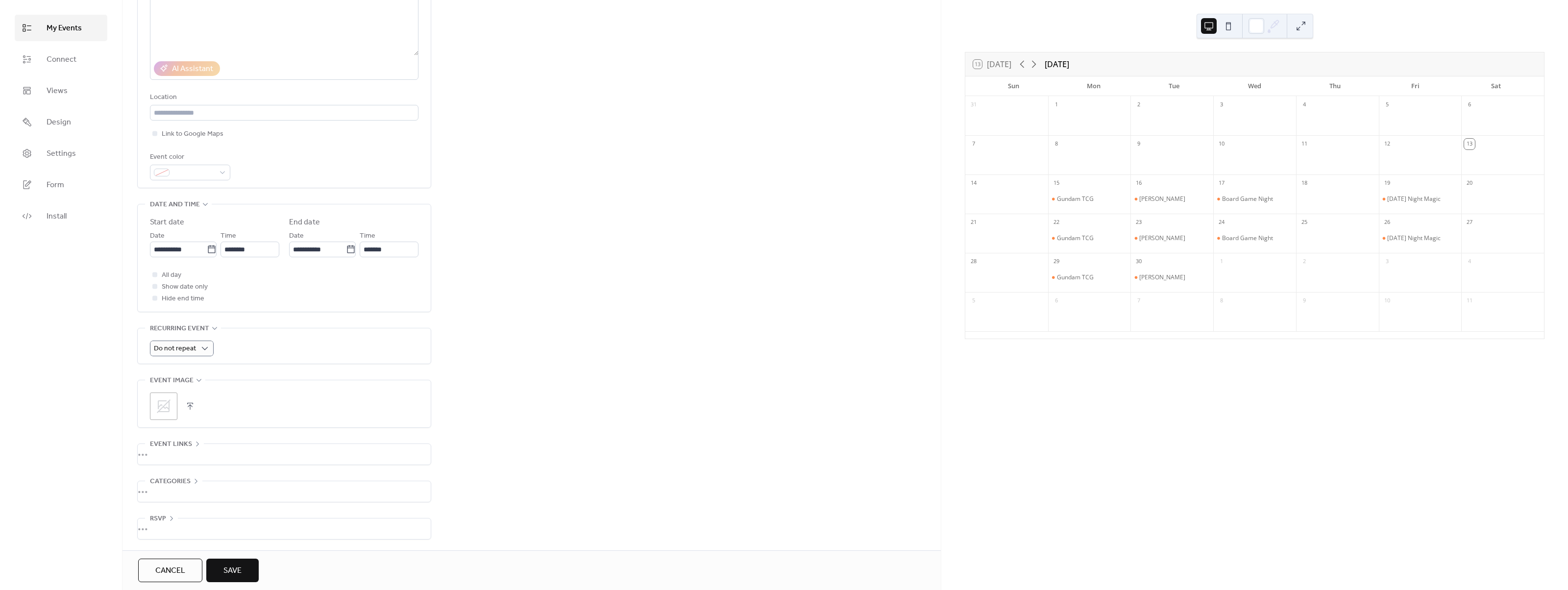
type input "**********"
click at [184, 340] on div "Do not repeat" at bounding box center [181, 348] width 64 height 16
click at [197, 407] on div "Weekly" at bounding box center [181, 406] width 63 height 19
click at [203, 435] on div "W" at bounding box center [200, 435] width 12 height 12
click at [195, 436] on div "W" at bounding box center [200, 435] width 12 height 12
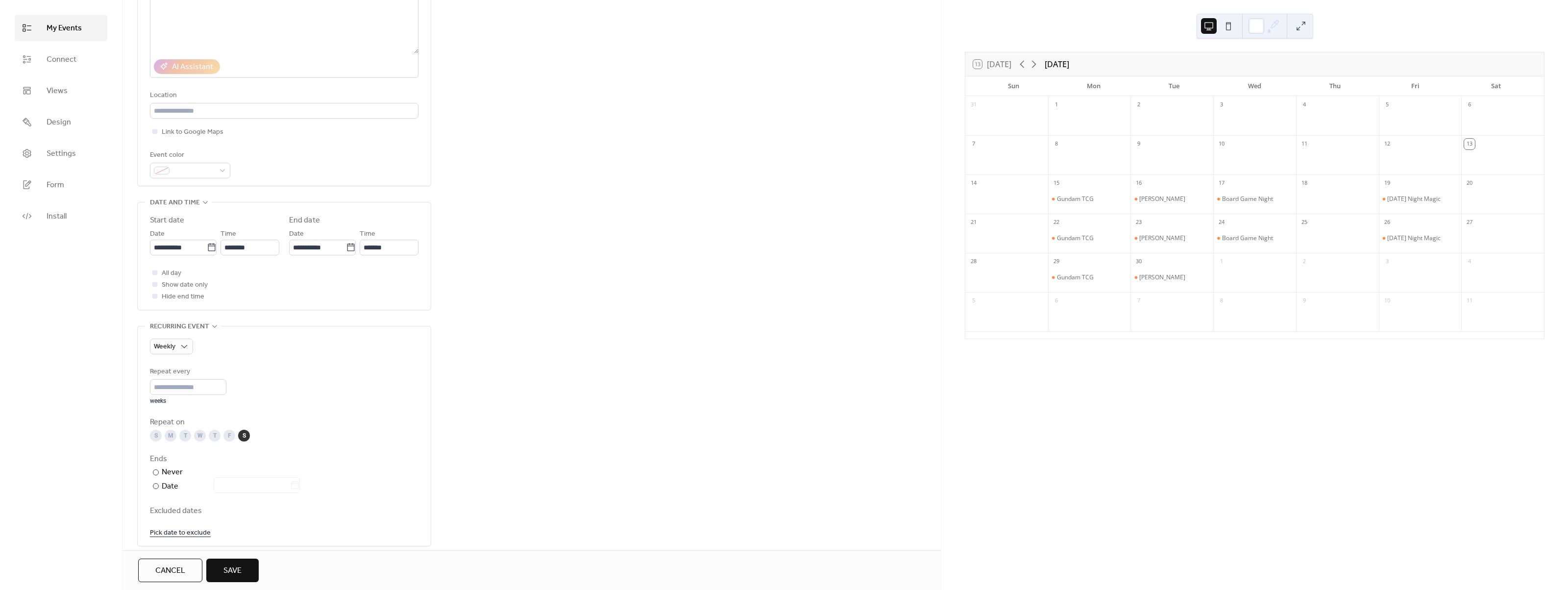
drag, startPoint x: 211, startPoint y: 437, endPoint x: 217, endPoint y: 438, distance: 6.1
click at [212, 437] on div "T" at bounding box center [214, 435] width 12 height 12
click at [240, 434] on div "S" at bounding box center [243, 435] width 12 height 12
click at [256, 567] on button "Save" at bounding box center [233, 571] width 52 height 24
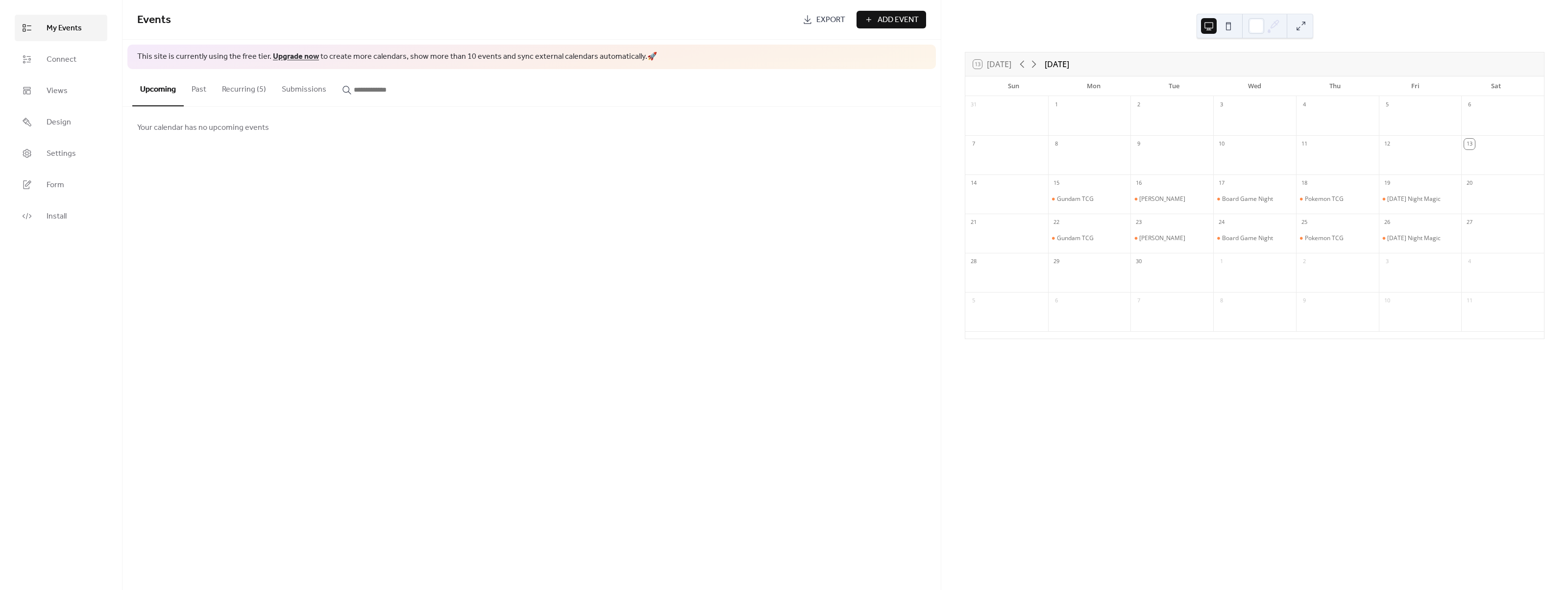
click at [894, 25] on span "Add Event" at bounding box center [898, 19] width 41 height 12
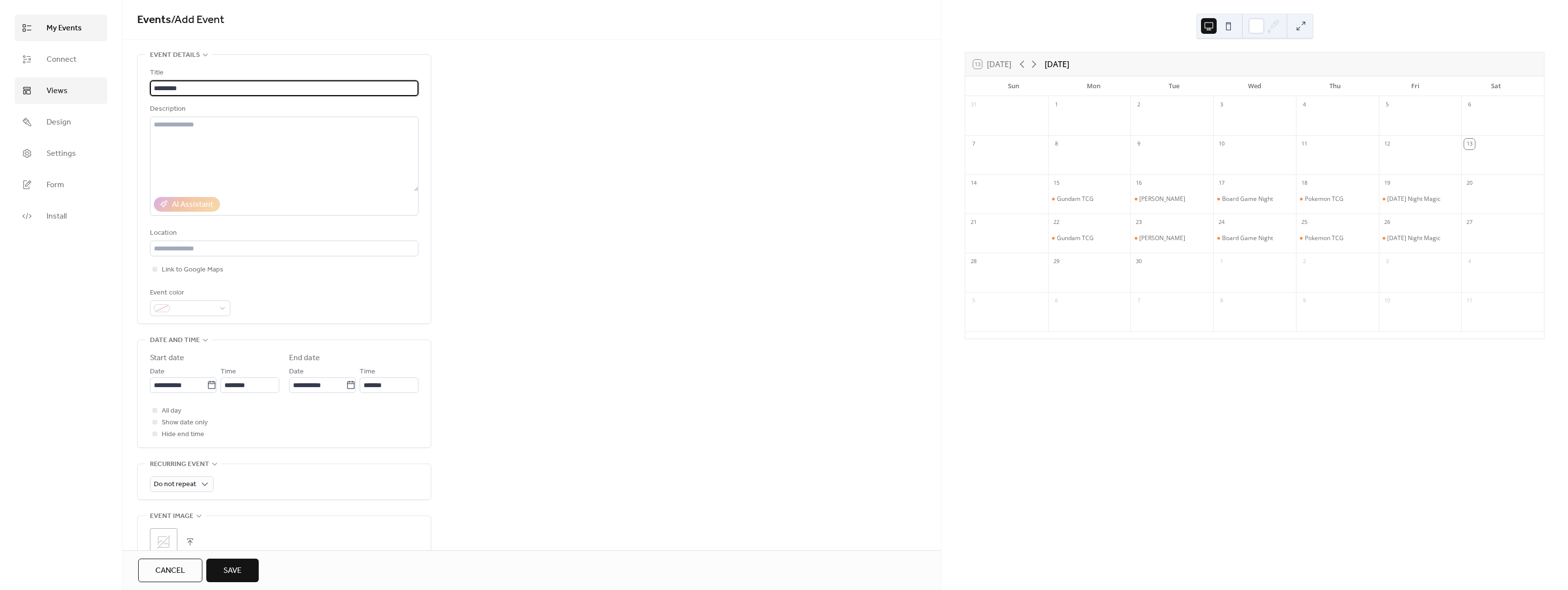
drag, startPoint x: 186, startPoint y: 86, endPoint x: 105, endPoint y: 86, distance: 81.0
click at [110, 87] on div "**********" at bounding box center [784, 295] width 1568 height 590
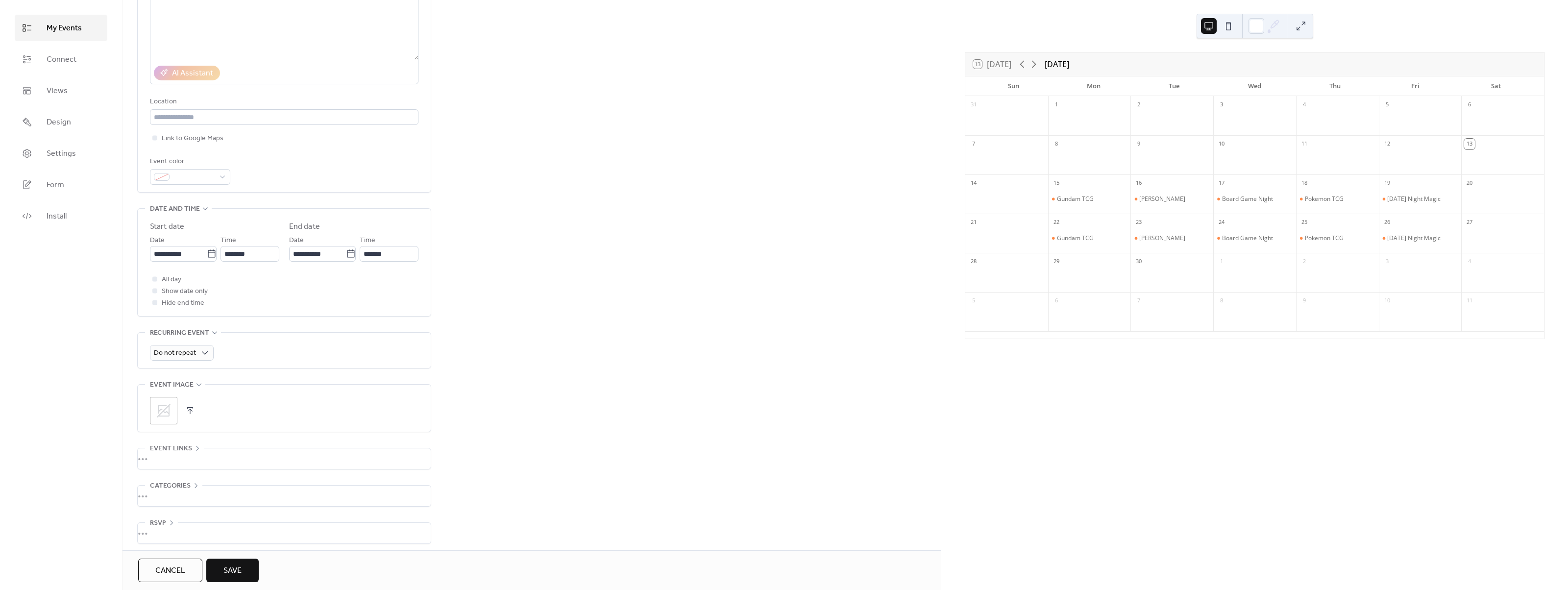
scroll to position [138, 0]
type input "*********"
click at [191, 342] on span "Do not repeat" at bounding box center [175, 349] width 42 height 13
click at [191, 409] on div "Weekly" at bounding box center [181, 406] width 63 height 19
click at [234, 569] on span "Save" at bounding box center [233, 571] width 18 height 12
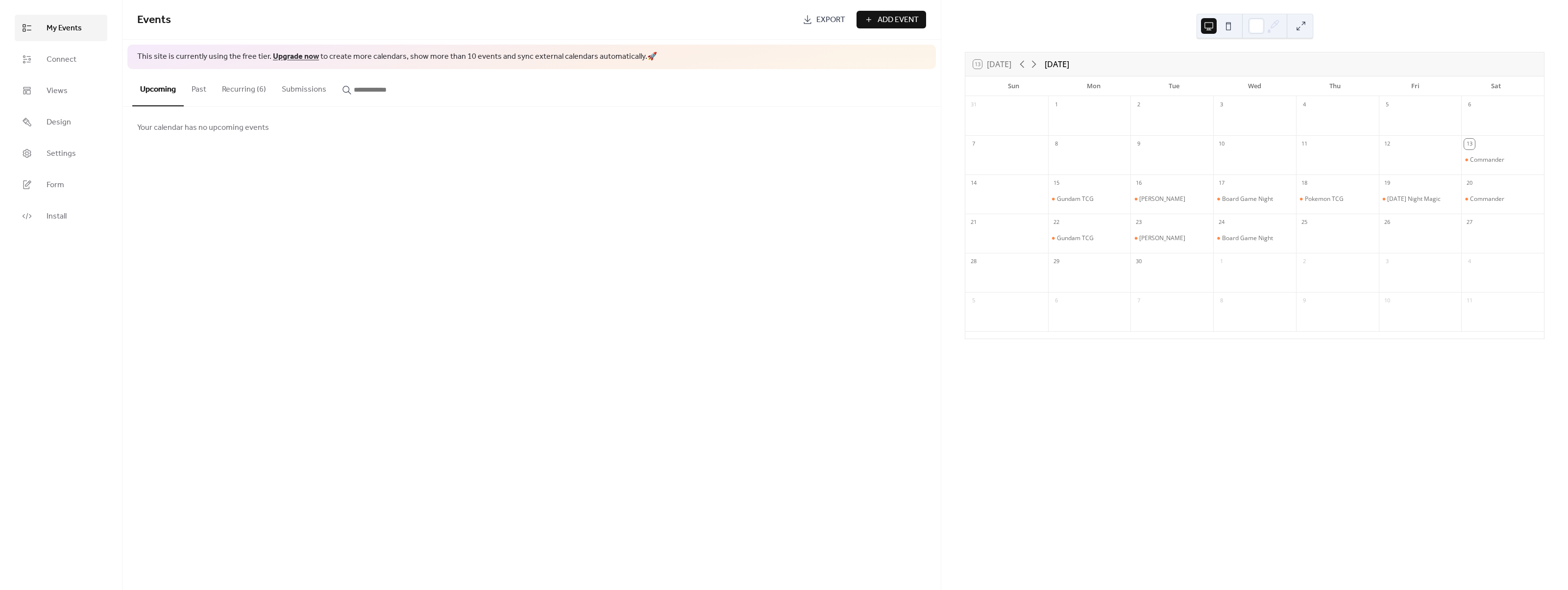
click at [509, 346] on div "Events Export Add Event This site is currently using the free tier. Upgrade now…" at bounding box center [531, 295] width 818 height 590
click at [1477, 158] on div "Commander" at bounding box center [1487, 160] width 34 height 8
click at [1267, 295] on div "8" at bounding box center [1255, 300] width 83 height 16
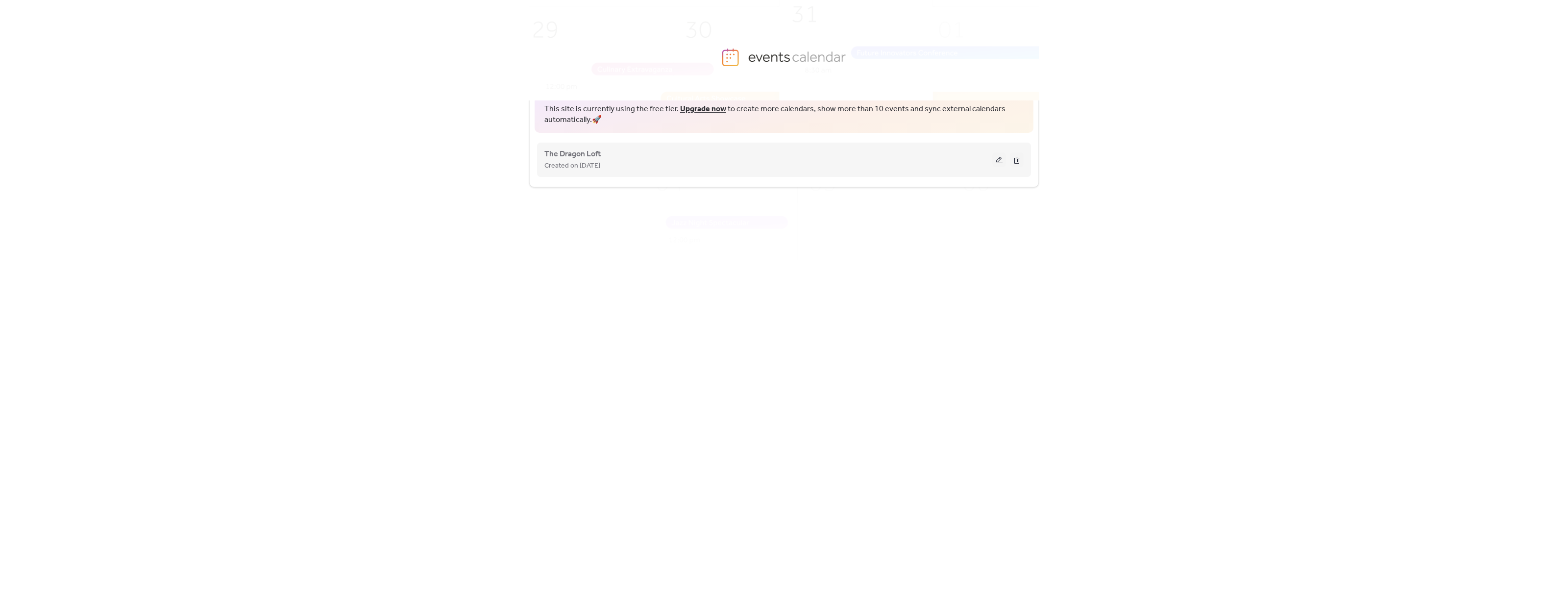
click at [737, 160] on div "Created on [DATE]" at bounding box center [768, 165] width 448 height 12
click at [975, 154] on div "The Dragon Loft Created on [DATE]" at bounding box center [768, 160] width 448 height 24
click at [999, 157] on button at bounding box center [999, 160] width 14 height 15
drag, startPoint x: 1340, startPoint y: 202, endPoint x: 1287, endPoint y: 206, distance: 53.2
click at [1319, 203] on div "This site is currently using the free tier. Upgrade now to create more calendar…" at bounding box center [784, 345] width 1568 height 490
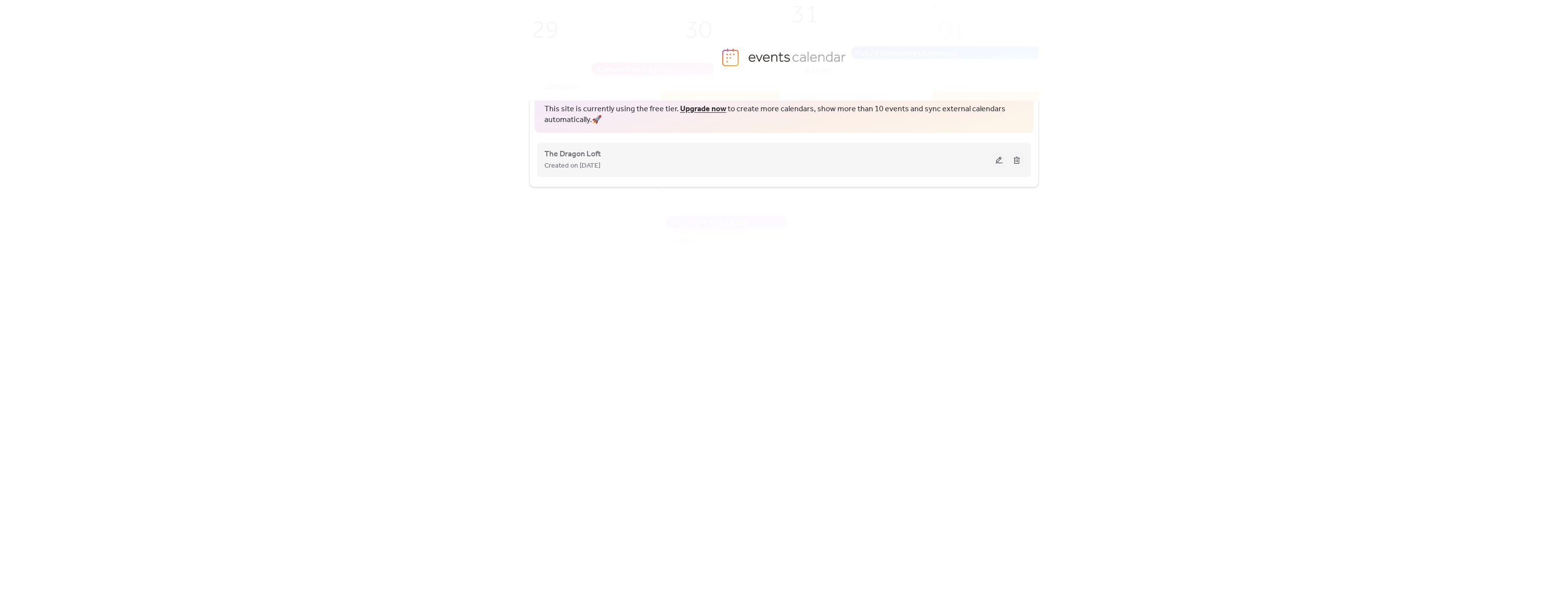
click at [626, 157] on div "The Dragon Loft Created on 13-Sep-2025" at bounding box center [768, 160] width 448 height 24
click at [600, 160] on span "Created on 13-Sep-2025" at bounding box center [572, 166] width 56 height 12
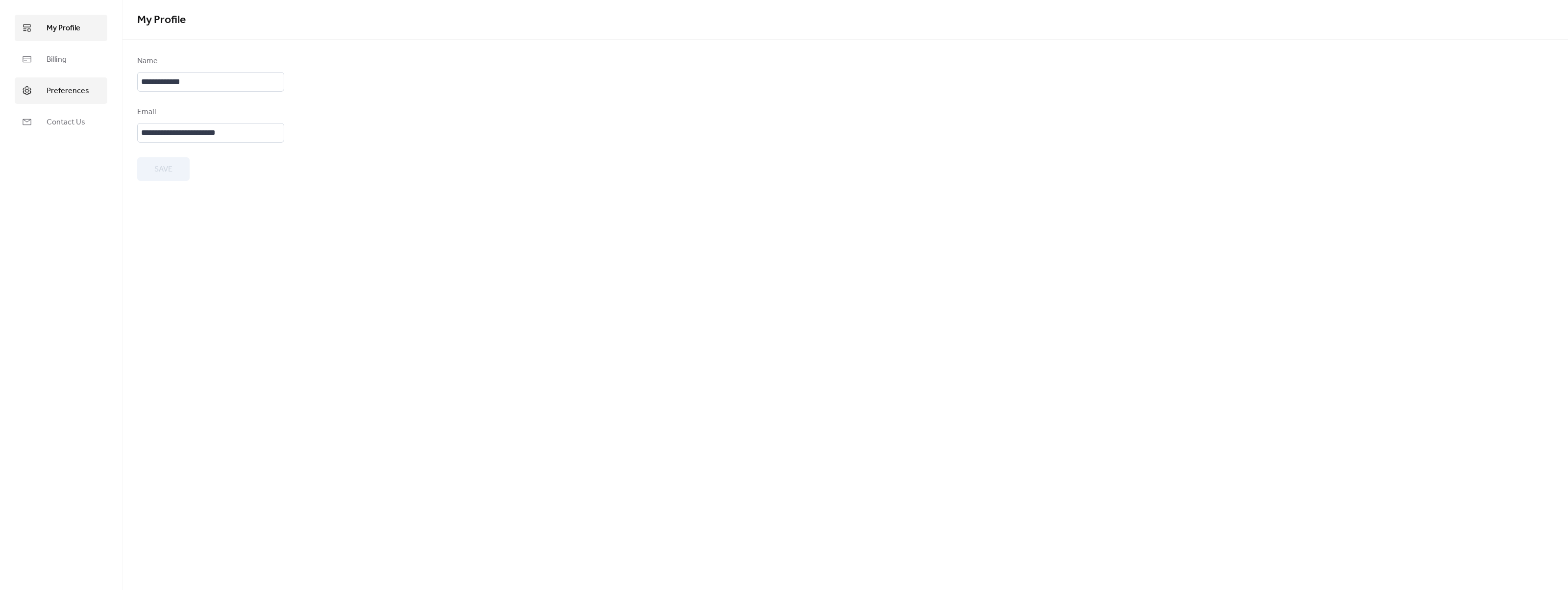
click at [77, 100] on link "Preferences" at bounding box center [61, 90] width 93 height 26
click at [71, 119] on span "Contact Us" at bounding box center [66, 122] width 39 height 12
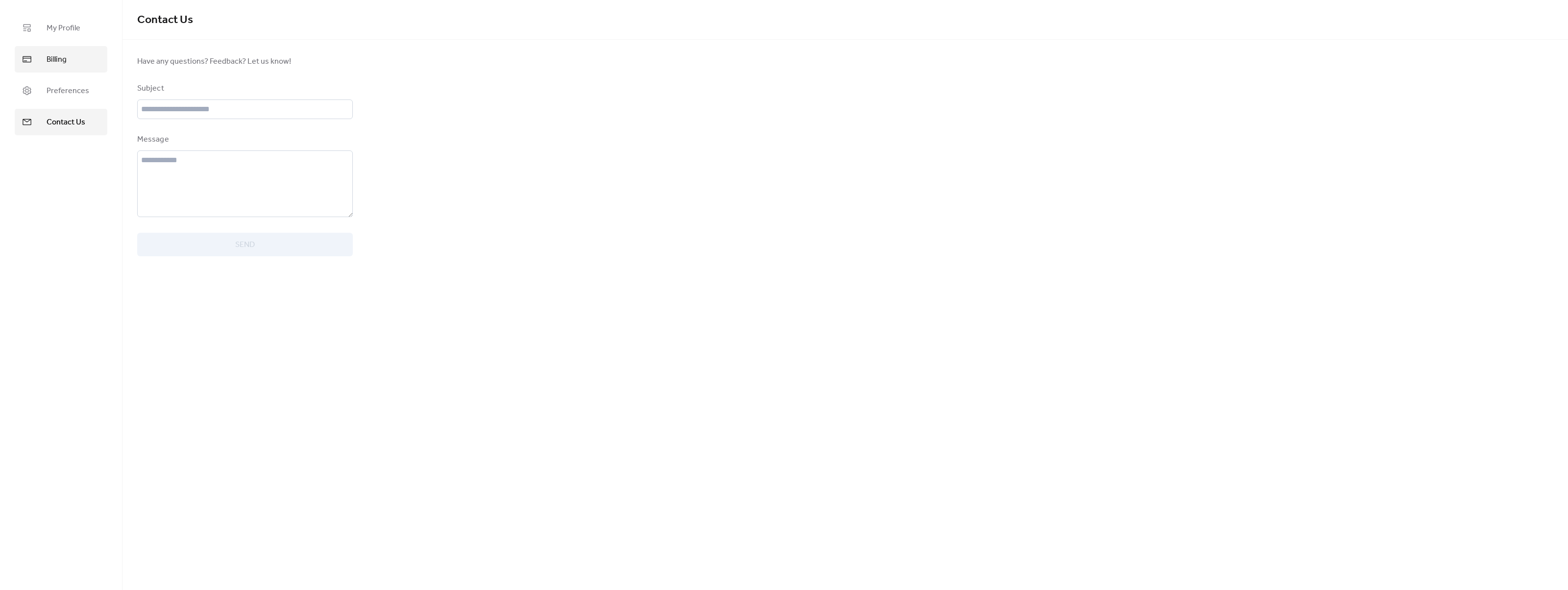
click at [64, 63] on span "Billing" at bounding box center [56, 60] width 20 height 12
click at [68, 31] on span "My Profile" at bounding box center [63, 28] width 34 height 12
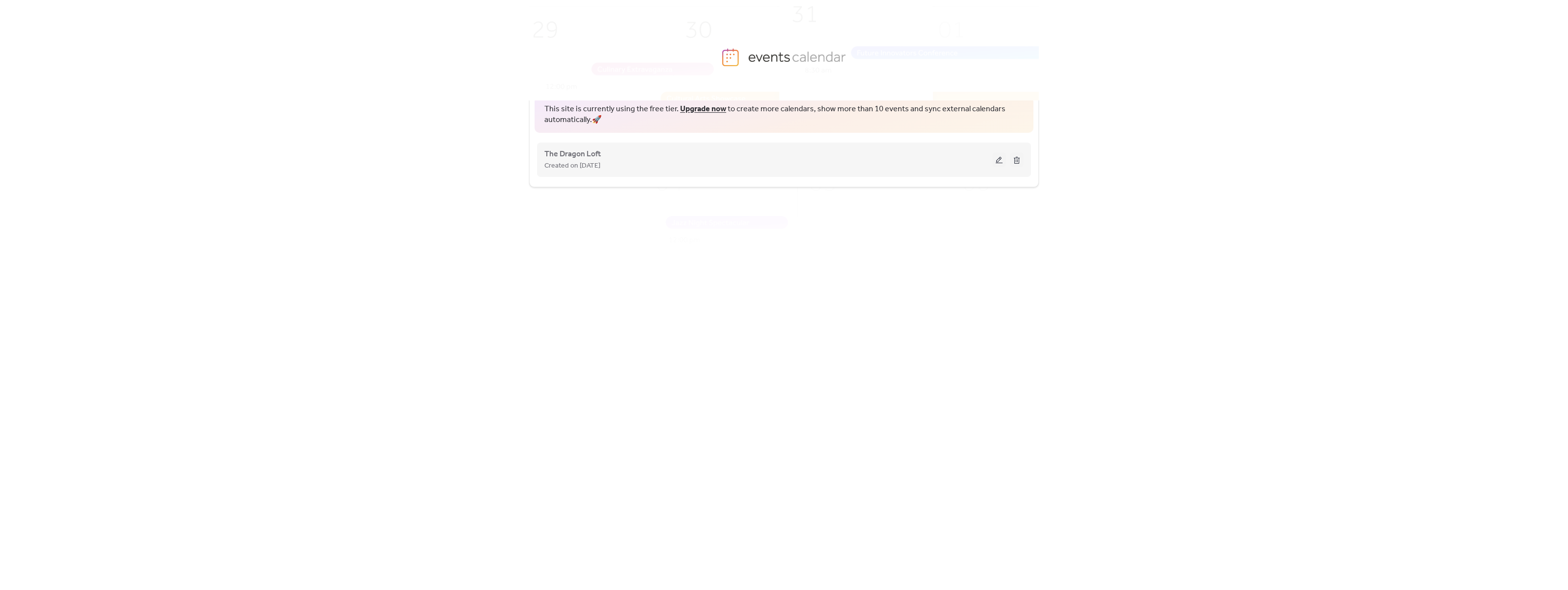
click at [639, 162] on div "Created on 13-Sep-2025" at bounding box center [768, 165] width 448 height 12
click at [1003, 160] on button at bounding box center [999, 160] width 14 height 15
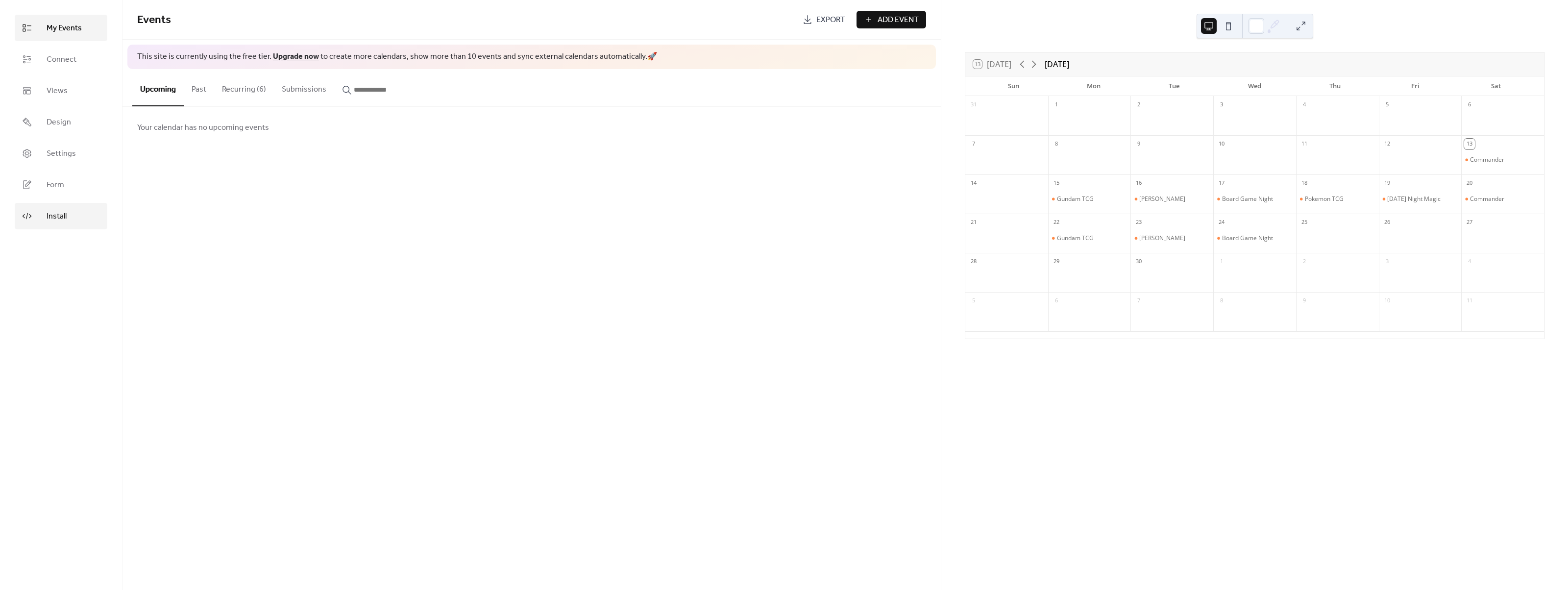
click at [62, 222] on span "Install" at bounding box center [56, 216] width 20 height 12
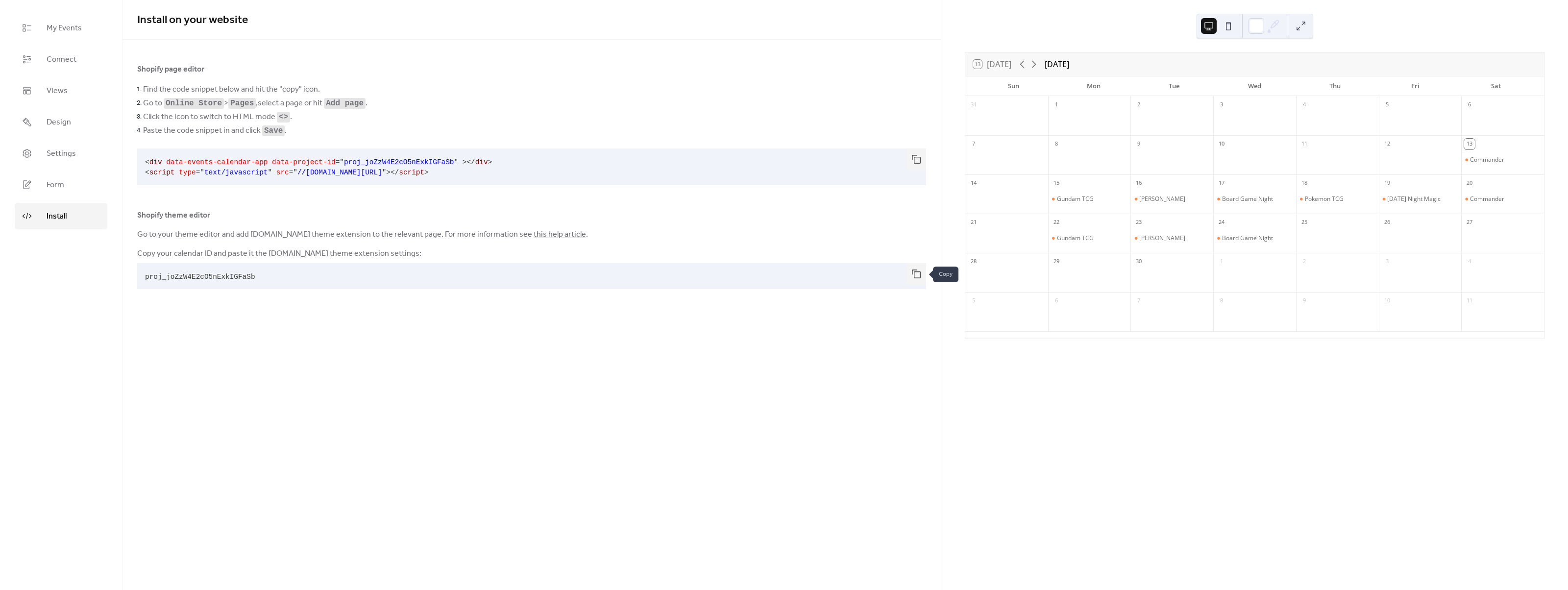
click at [918, 275] on button "button" at bounding box center [916, 273] width 19 height 21
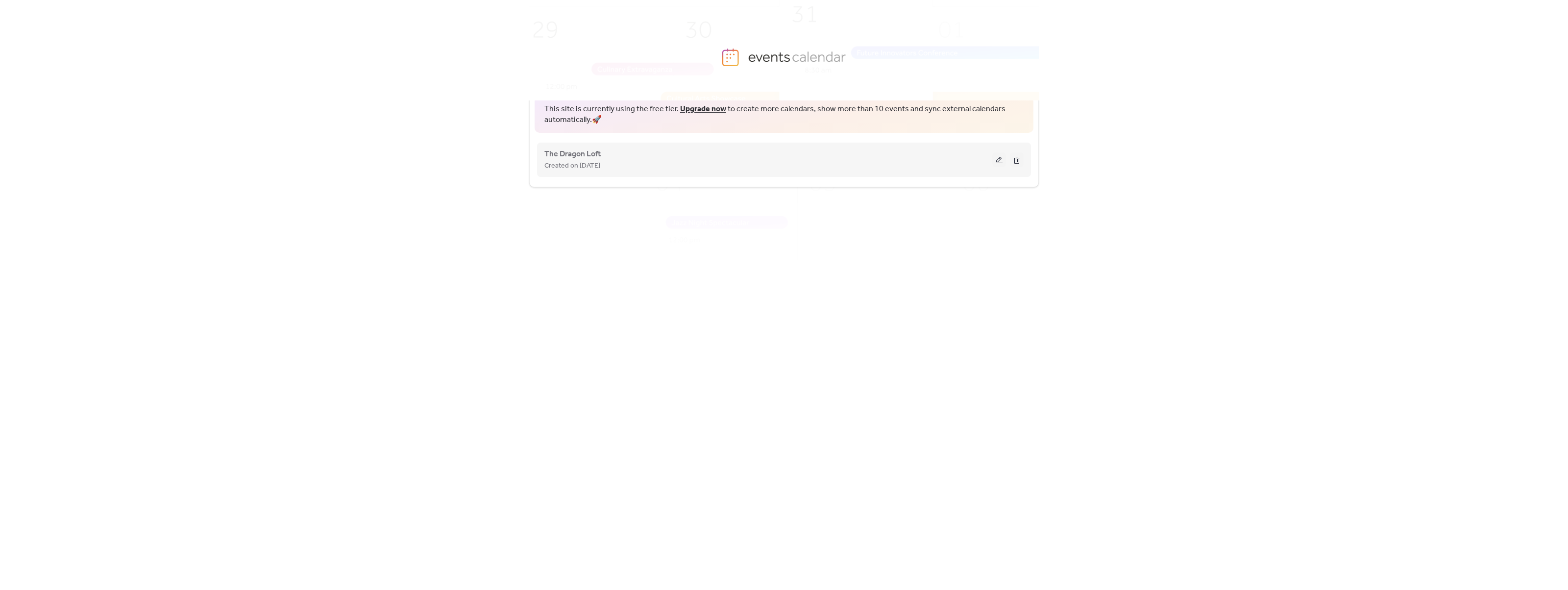
click at [623, 163] on div "Created on 13-Sep-2025" at bounding box center [768, 165] width 448 height 12
click at [1004, 160] on button at bounding box center [999, 160] width 14 height 15
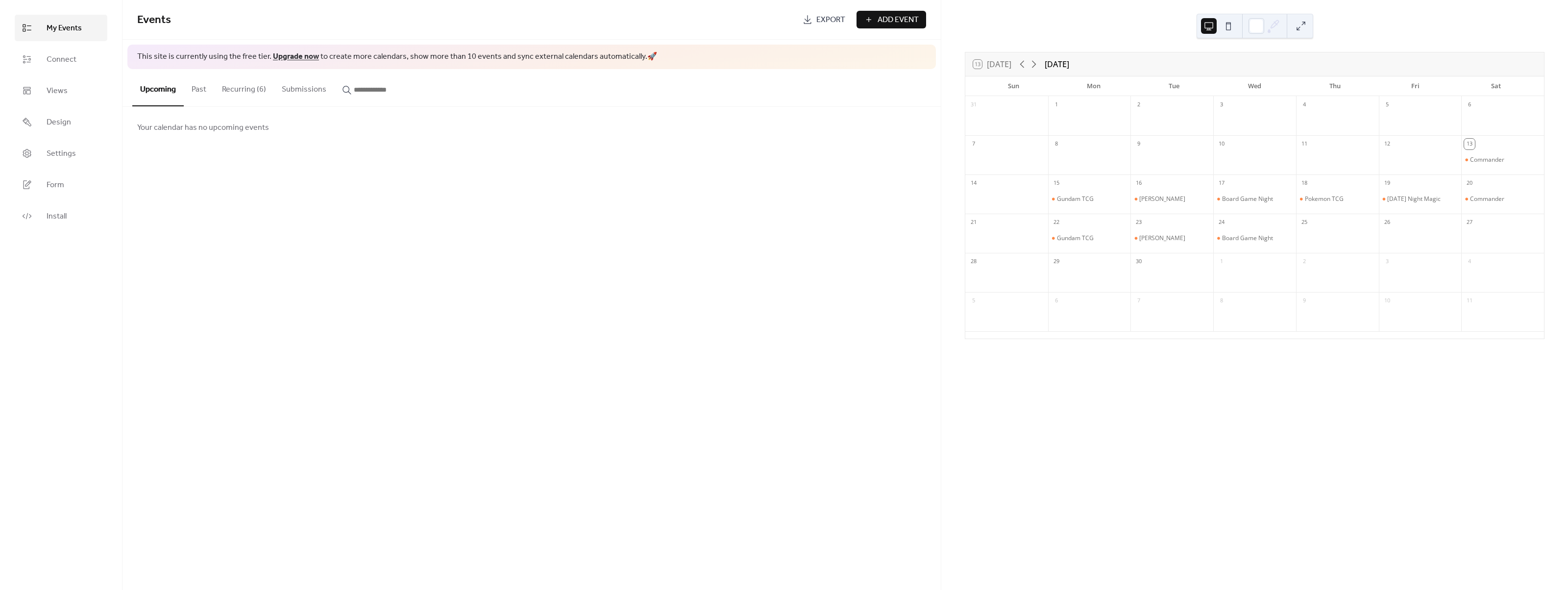
click at [1466, 172] on div "13 Commander" at bounding box center [1503, 155] width 83 height 39
click at [1087, 177] on div "15" at bounding box center [1090, 183] width 83 height 16
click at [1055, 182] on div "15" at bounding box center [1090, 183] width 83 height 16
click at [1058, 184] on div "15" at bounding box center [1057, 183] width 11 height 11
click at [1062, 183] on div "15" at bounding box center [1057, 183] width 11 height 11
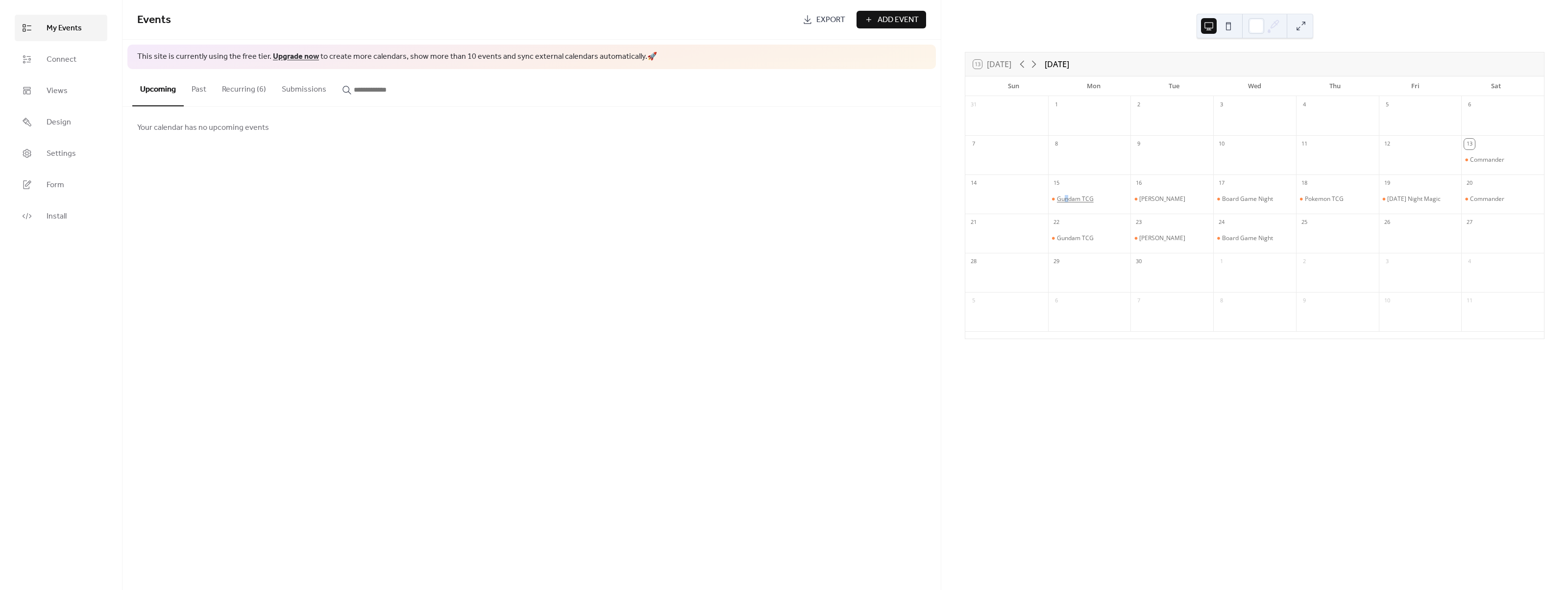
click at [1072, 195] on div "Gundam TCG" at bounding box center [1075, 198] width 37 height 8
click at [1115, 259] on button "Close" at bounding box center [1113, 256] width 31 height 16
click at [1229, 26] on button at bounding box center [1228, 26] width 16 height 16
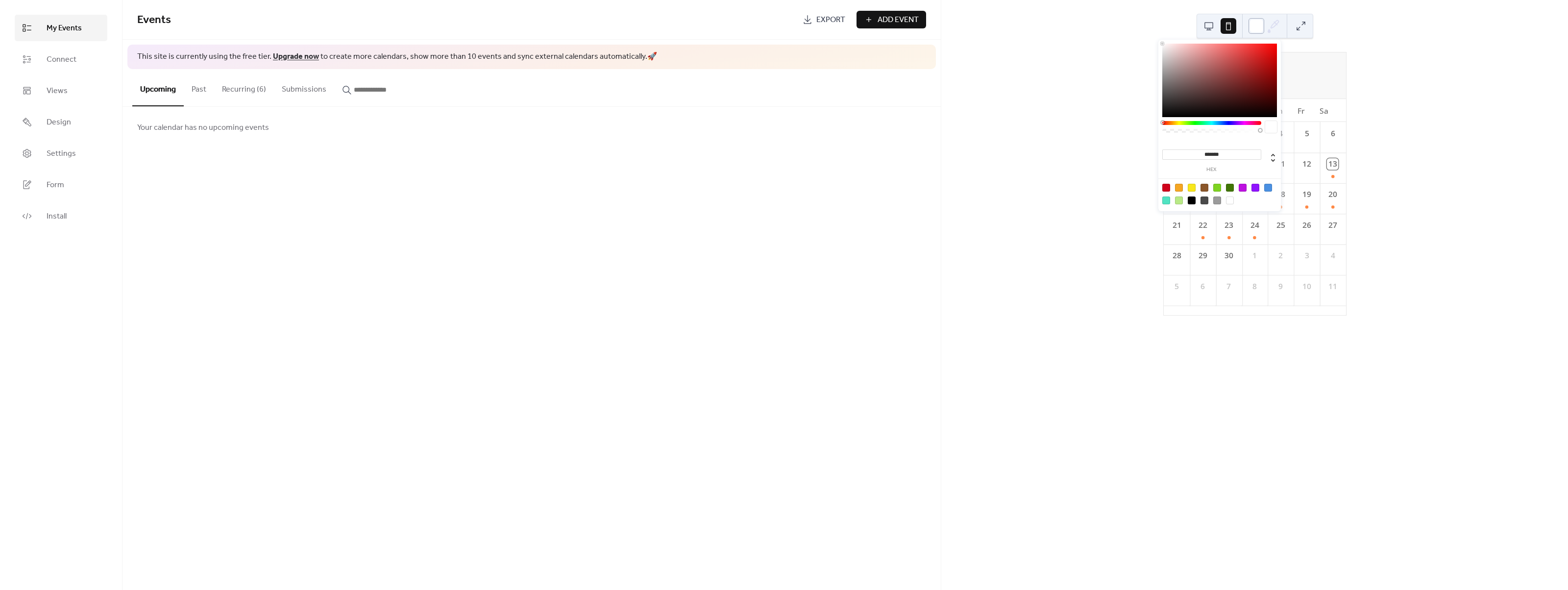
click at [1255, 25] on div at bounding box center [1256, 26] width 16 height 16
type input "*******"
drag, startPoint x: 1196, startPoint y: 69, endPoint x: 1109, endPoint y: 44, distance: 90.5
click at [1109, 44] on body "My Events Connect Views Design Settings Form Install My Events Events Export Ad…" at bounding box center [784, 295] width 1568 height 590
drag, startPoint x: 1398, startPoint y: 52, endPoint x: 1357, endPoint y: 51, distance: 41.0
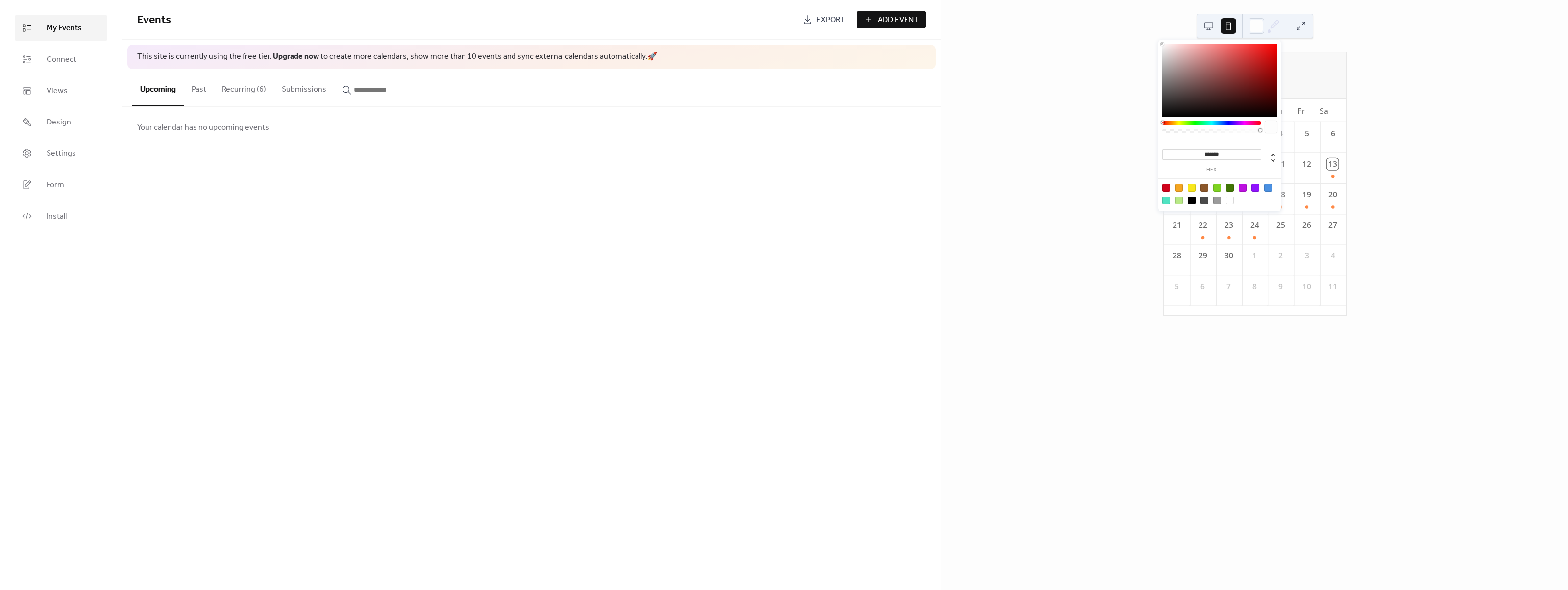
click at [1397, 52] on div "September 2025 13 Today Su Mo Tu We Th Fr Sa 31 1 2 3 4 5 6 7 8 9 10 11 12 13 1…" at bounding box center [1255, 295] width 627 height 590
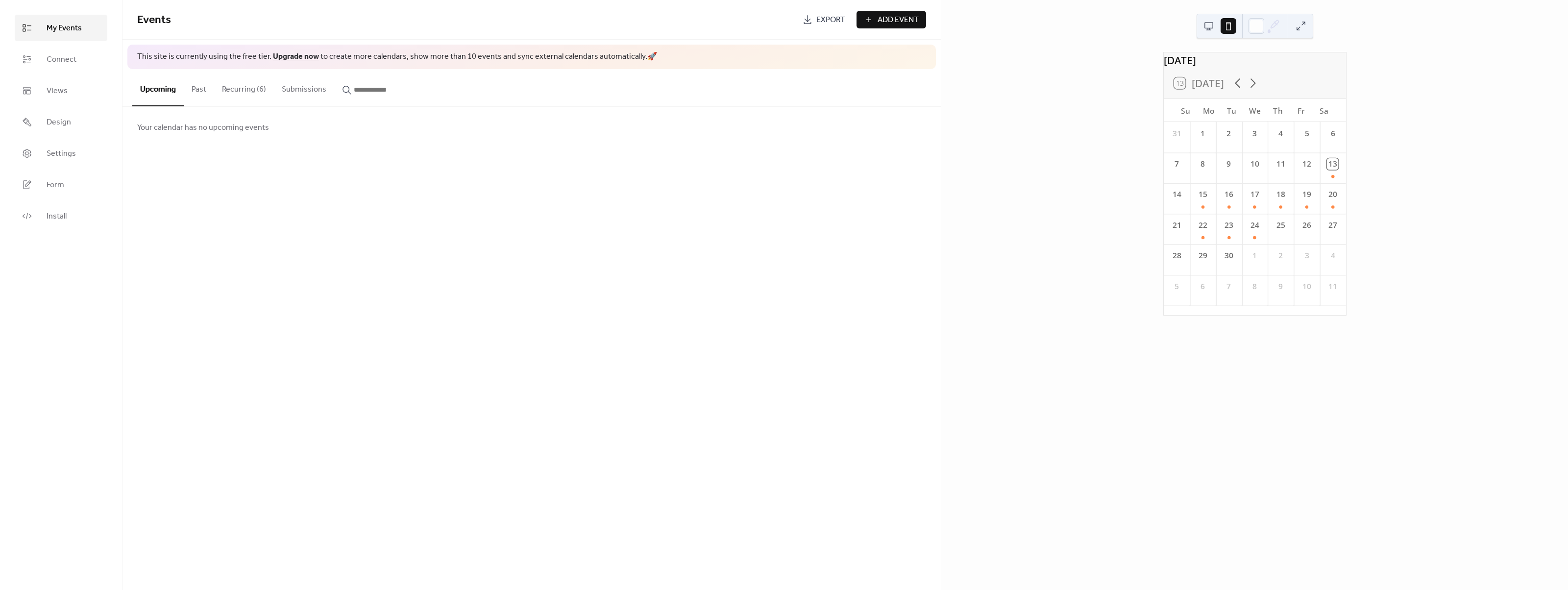
click at [1210, 24] on button at bounding box center [1209, 26] width 16 height 16
click at [1228, 25] on button at bounding box center [1228, 26] width 16 height 16
click at [253, 92] on button "Recurring (6)" at bounding box center [244, 88] width 60 height 37
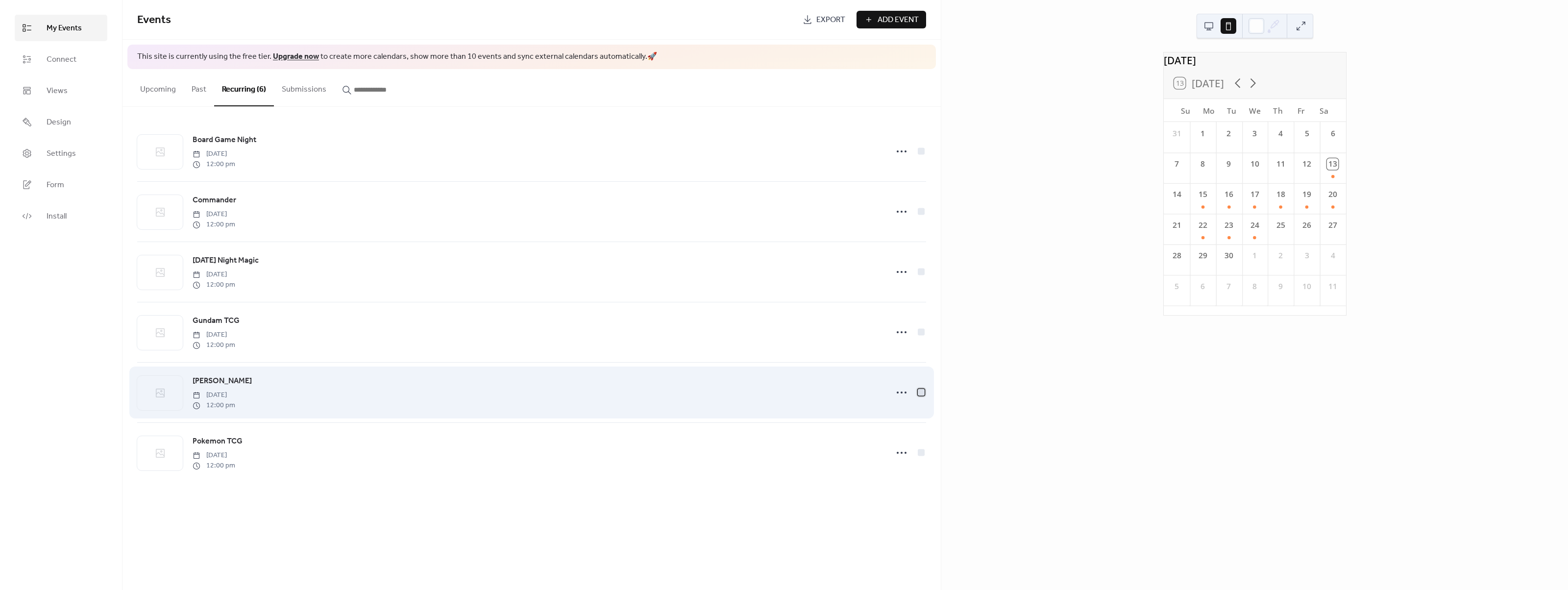
click at [923, 396] on div at bounding box center [921, 392] width 7 height 7
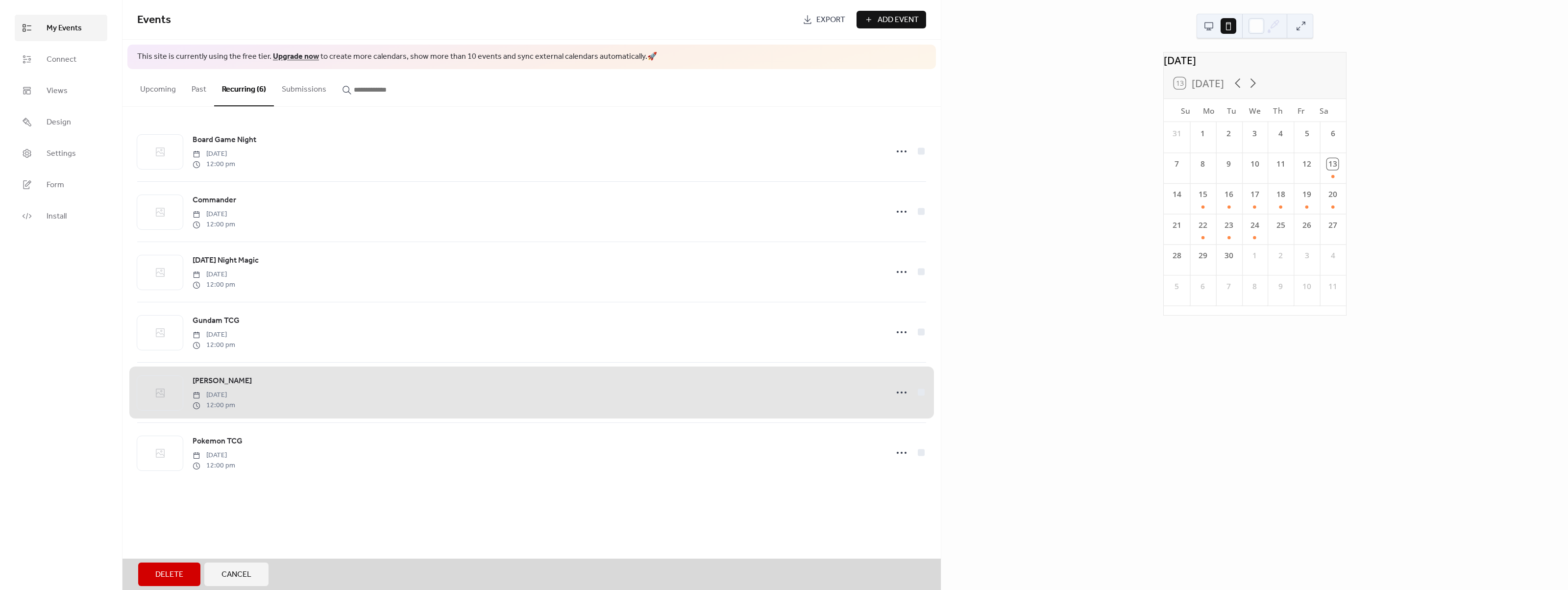
click at [923, 396] on div "Lorcana Saturday, September 13, 2025 12:00 pm" at bounding box center [531, 392] width 789 height 60
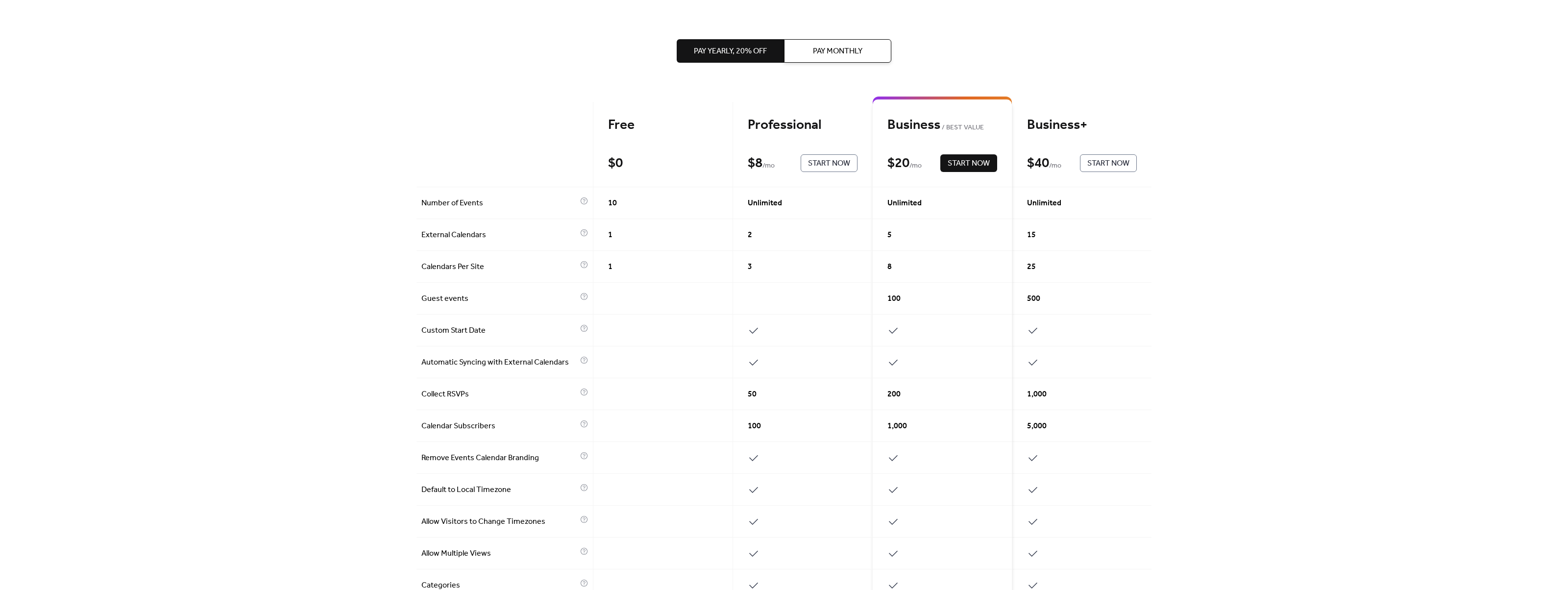
click at [850, 49] on span "Pay Monthly" at bounding box center [837, 51] width 49 height 12
click at [733, 53] on span "Pay Yearly, 20% off" at bounding box center [730, 51] width 73 height 12
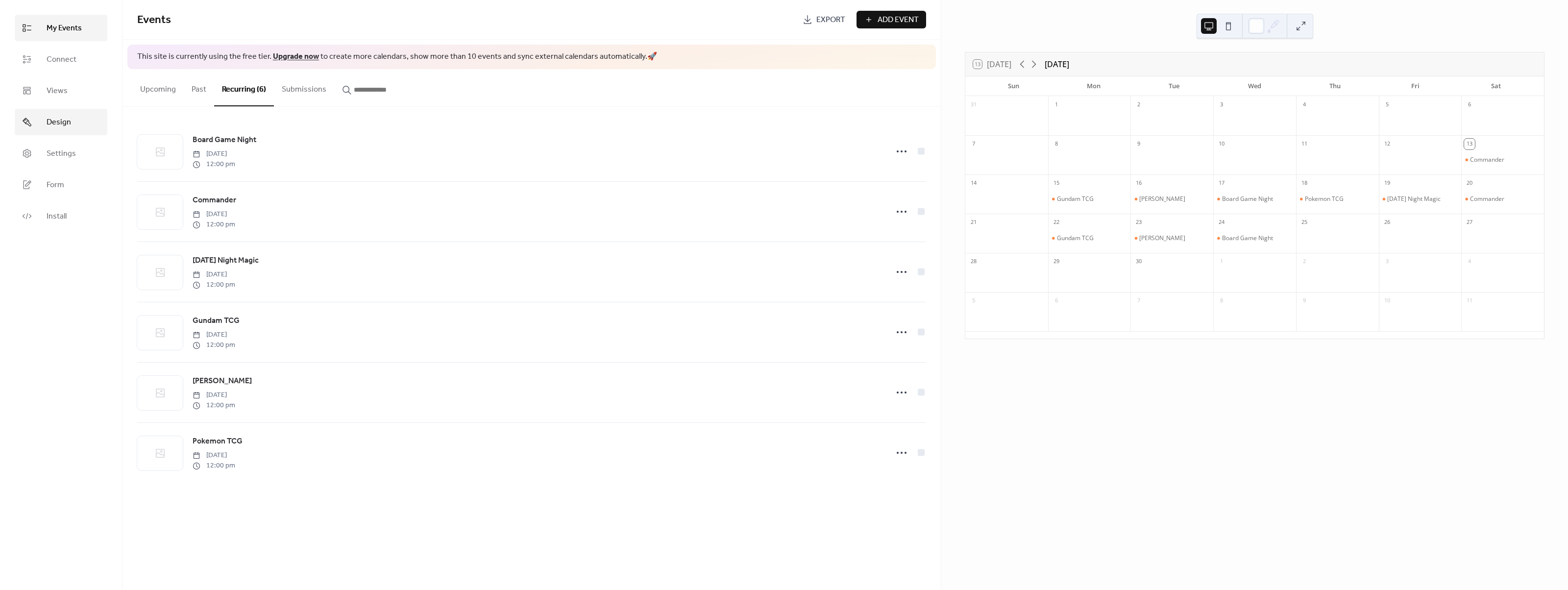
click at [69, 118] on span "Design" at bounding box center [58, 122] width 24 height 12
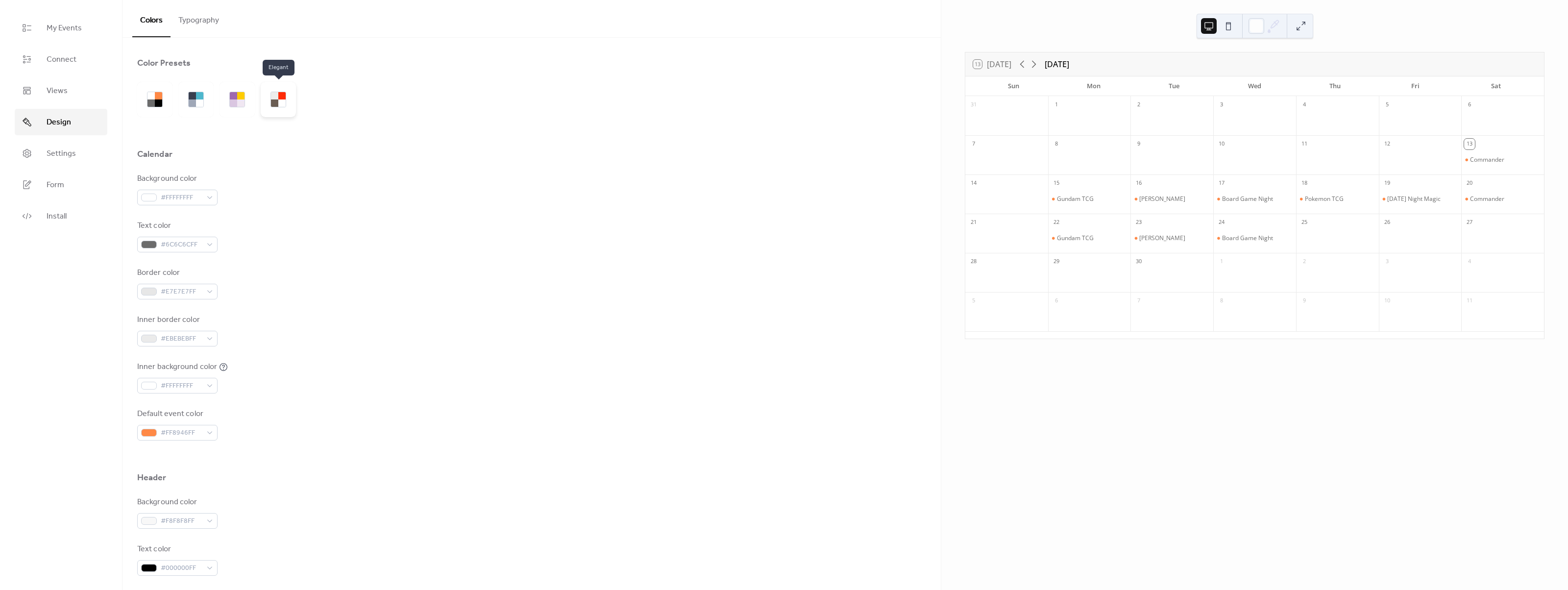
click at [284, 102] on div at bounding box center [282, 103] width 7 height 7
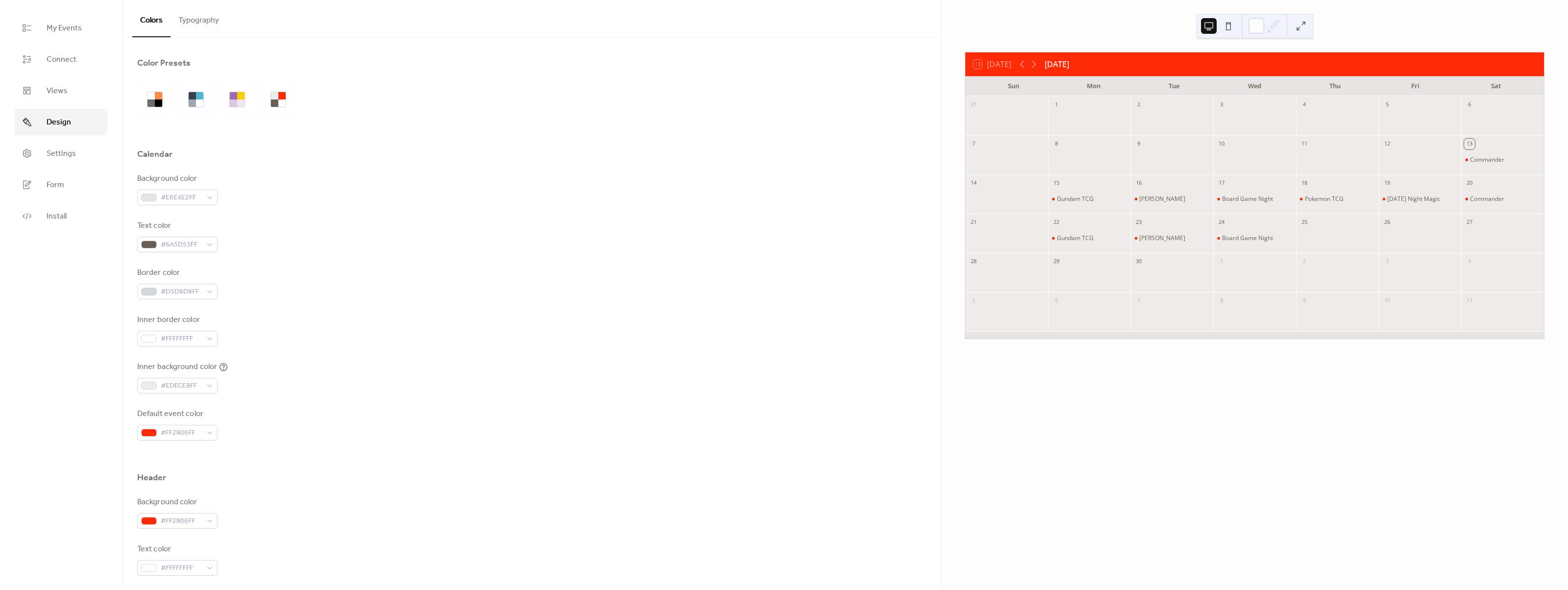
click at [195, 25] on button "Typography" at bounding box center [198, 18] width 57 height 37
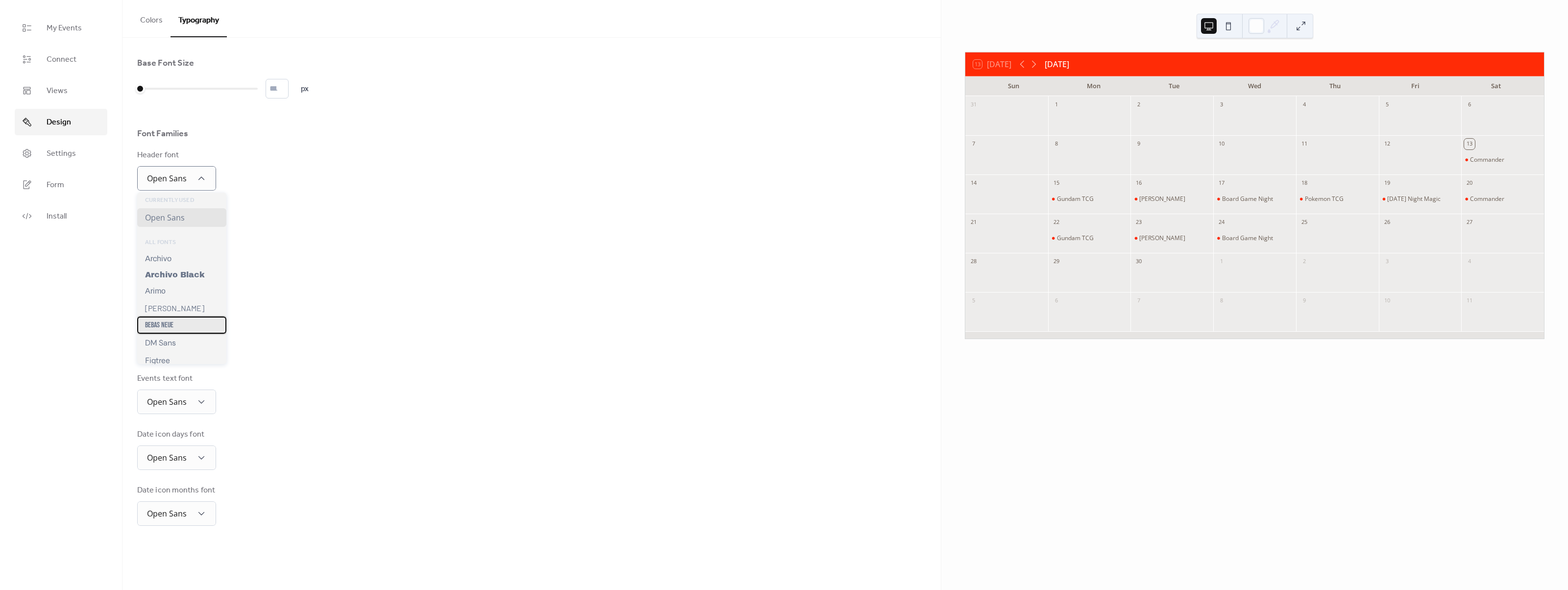
click at [182, 327] on div "Bebas Neue" at bounding box center [181, 325] width 89 height 17
drag, startPoint x: 303, startPoint y: 303, endPoint x: 263, endPoint y: 298, distance: 40.3
click at [297, 301] on div "Base Font Size * px Font Families Header font Bebas Neue Week days font Open Sa…" at bounding box center [531, 291] width 789 height 468
click at [206, 284] on div "Open Sans" at bounding box center [177, 289] width 79 height 24
click at [193, 334] on div "Bebas Neue" at bounding box center [181, 328] width 89 height 17
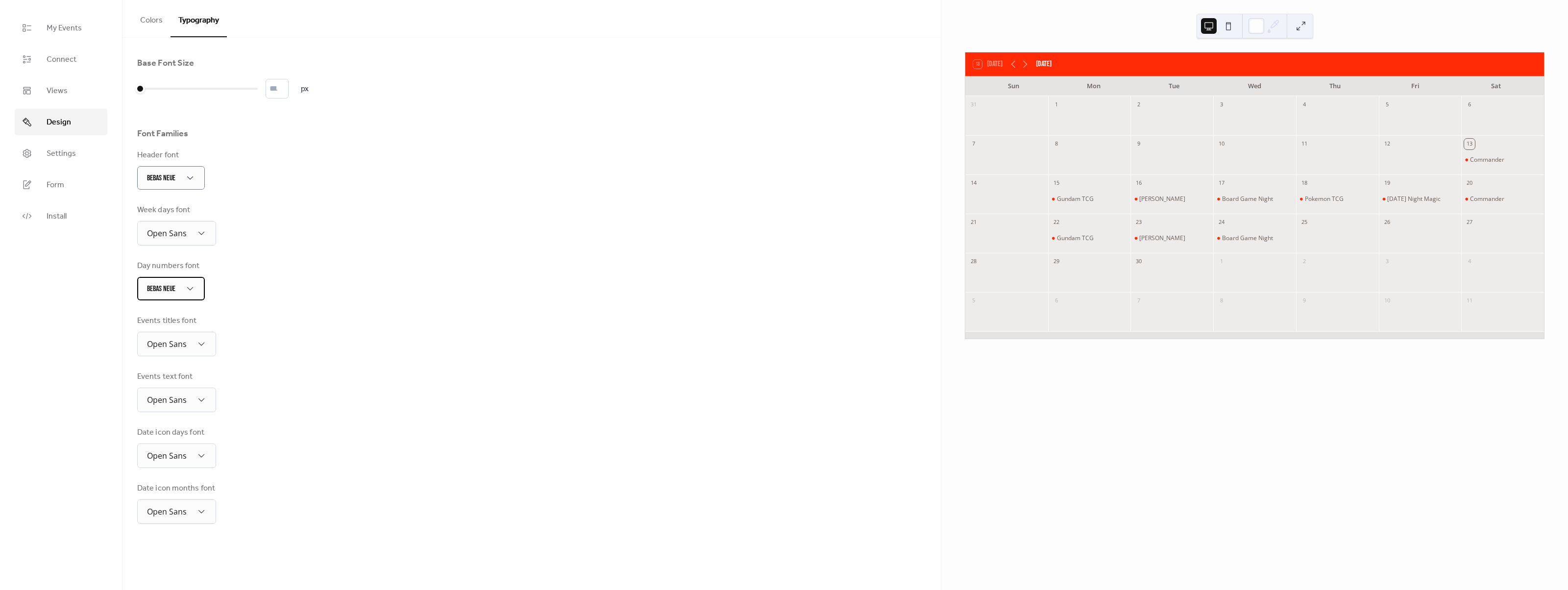
click at [192, 277] on div "Bebas Neue" at bounding box center [170, 289] width 68 height 24
click at [170, 412] on div "Lora" at bounding box center [181, 410] width 89 height 18
click at [167, 335] on div "Bebas Neue" at bounding box center [181, 328] width 89 height 17
click at [182, 285] on div "Bebas Neue" at bounding box center [170, 289] width 68 height 24
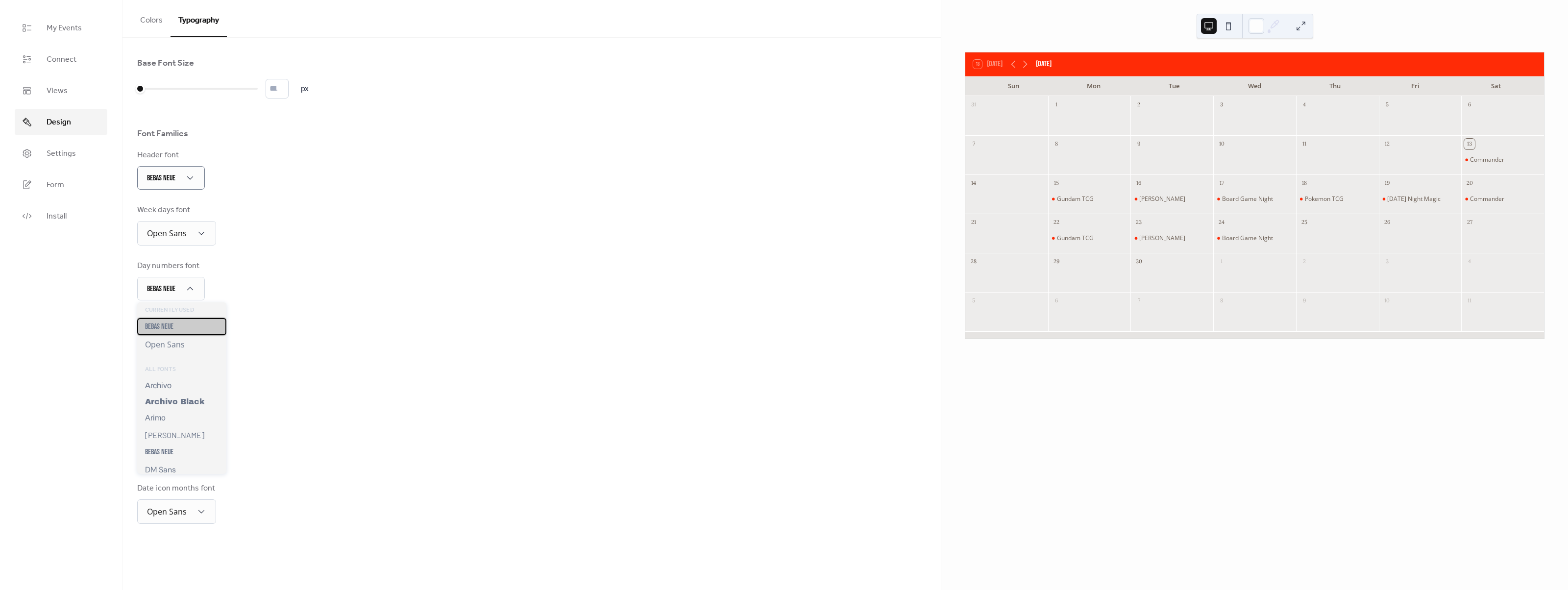
click at [173, 326] on span "Bebas Neue" at bounding box center [159, 326] width 29 height 9
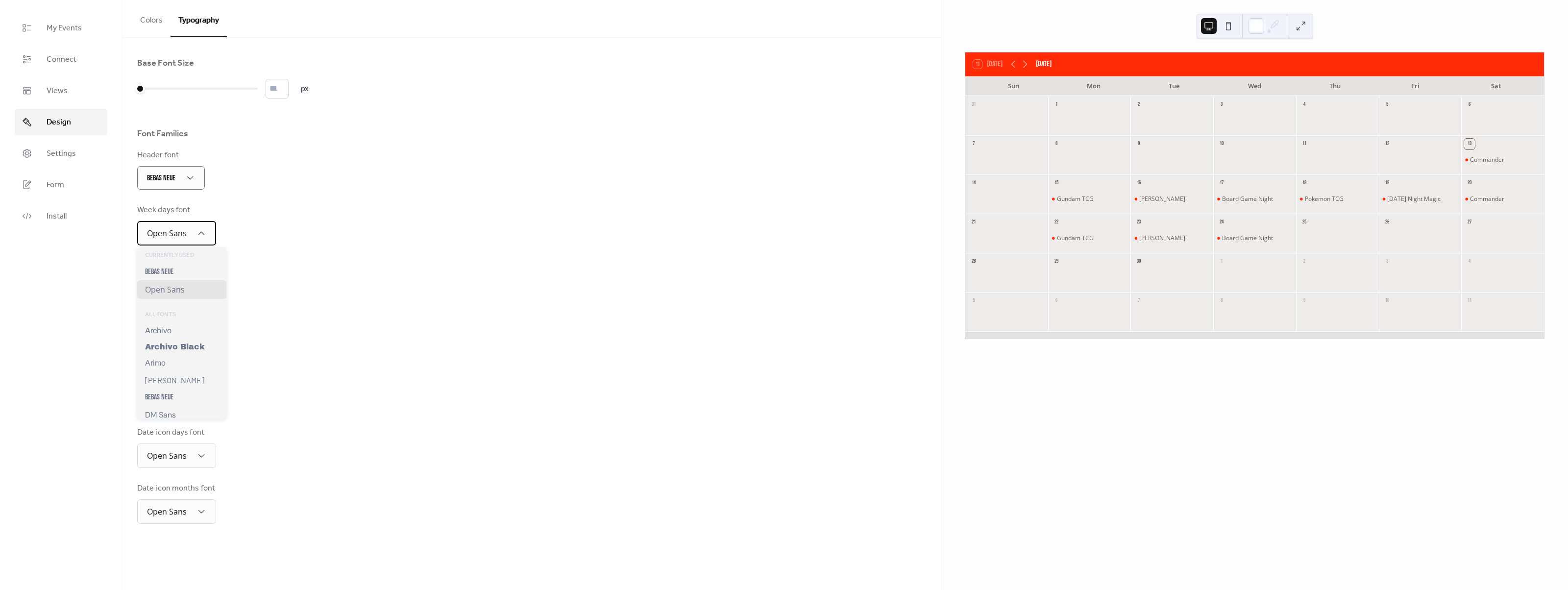
click at [200, 238] on div "Open Sans" at bounding box center [177, 233] width 79 height 24
click at [187, 275] on div "Bebas Neue" at bounding box center [181, 272] width 89 height 17
click at [192, 353] on div "Open Sans" at bounding box center [177, 343] width 79 height 24
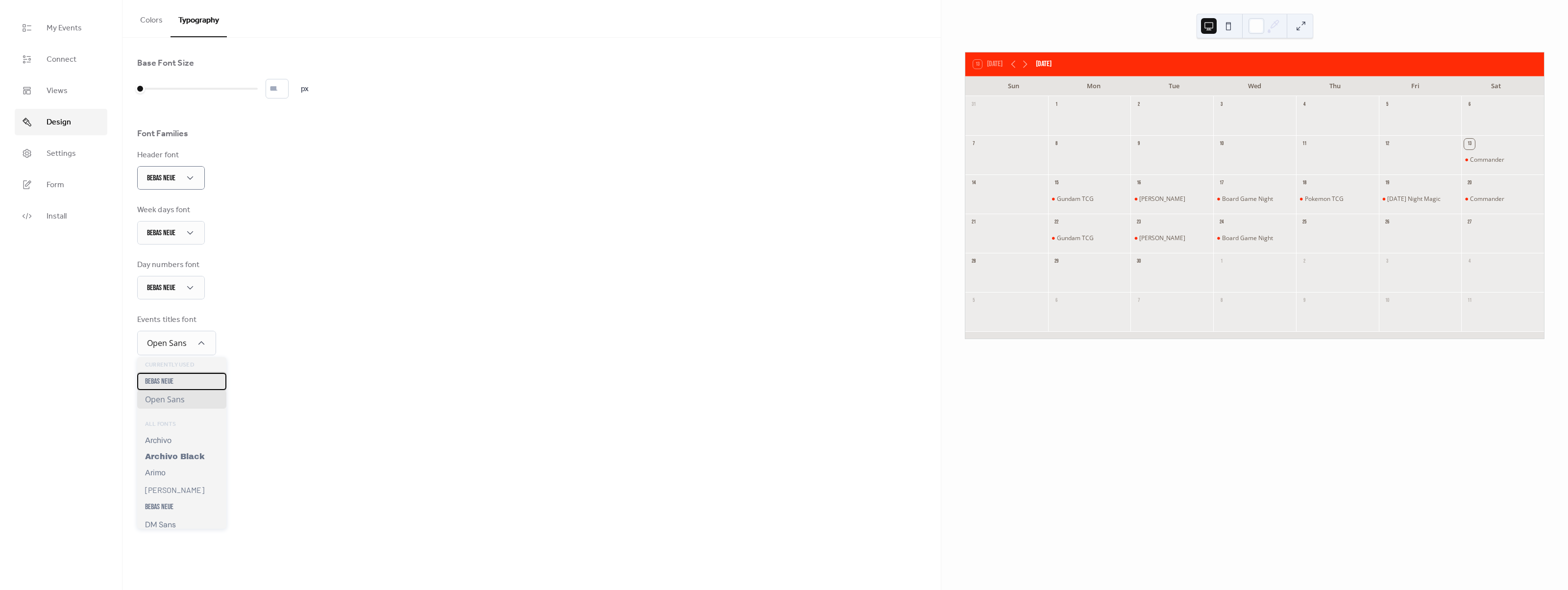
click at [188, 378] on div "Bebas Neue" at bounding box center [181, 382] width 89 height 17
click at [1231, 26] on button at bounding box center [1228, 26] width 16 height 16
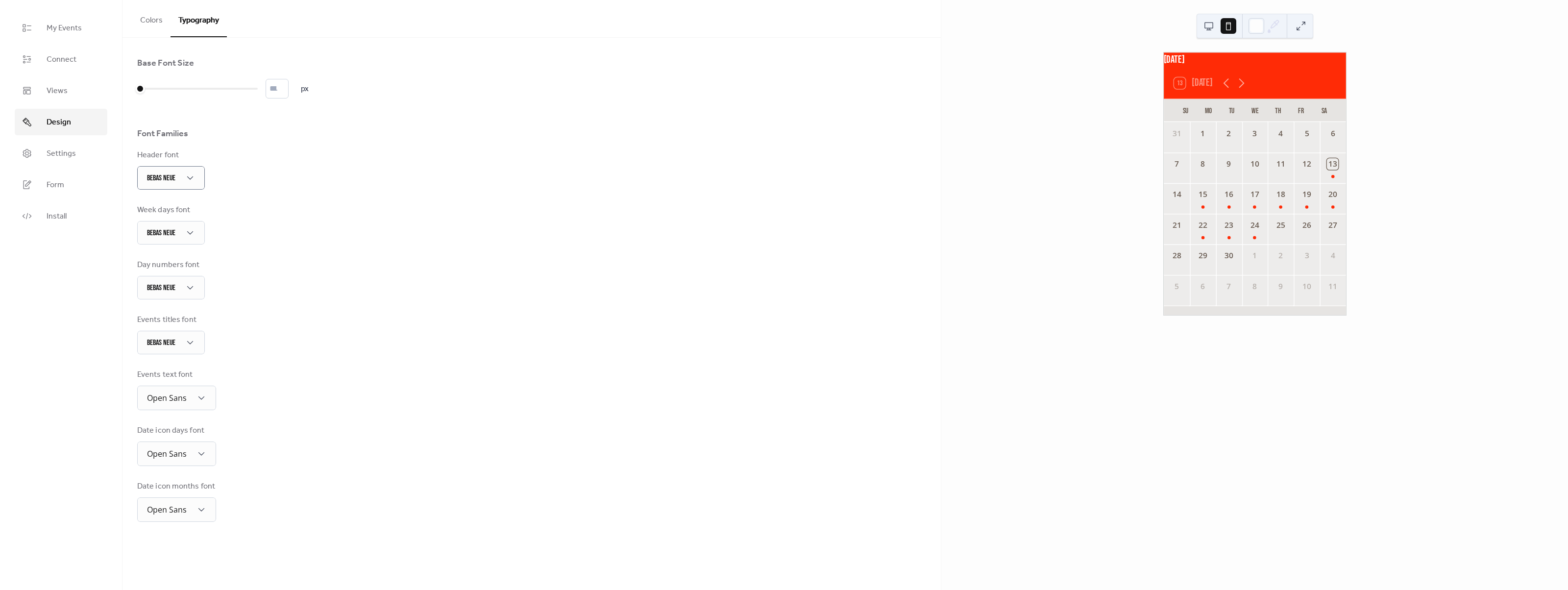
click at [1215, 30] on button at bounding box center [1209, 26] width 16 height 16
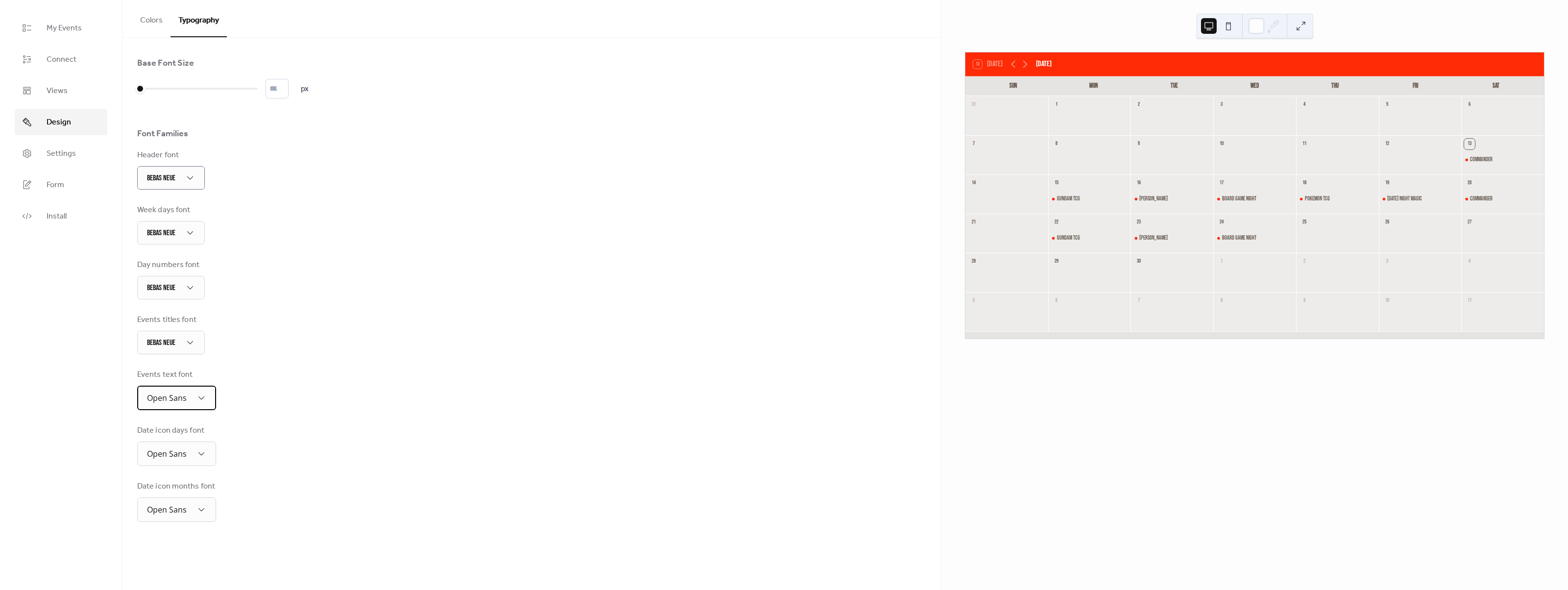
click at [182, 396] on span "Open Sans" at bounding box center [167, 398] width 40 height 11
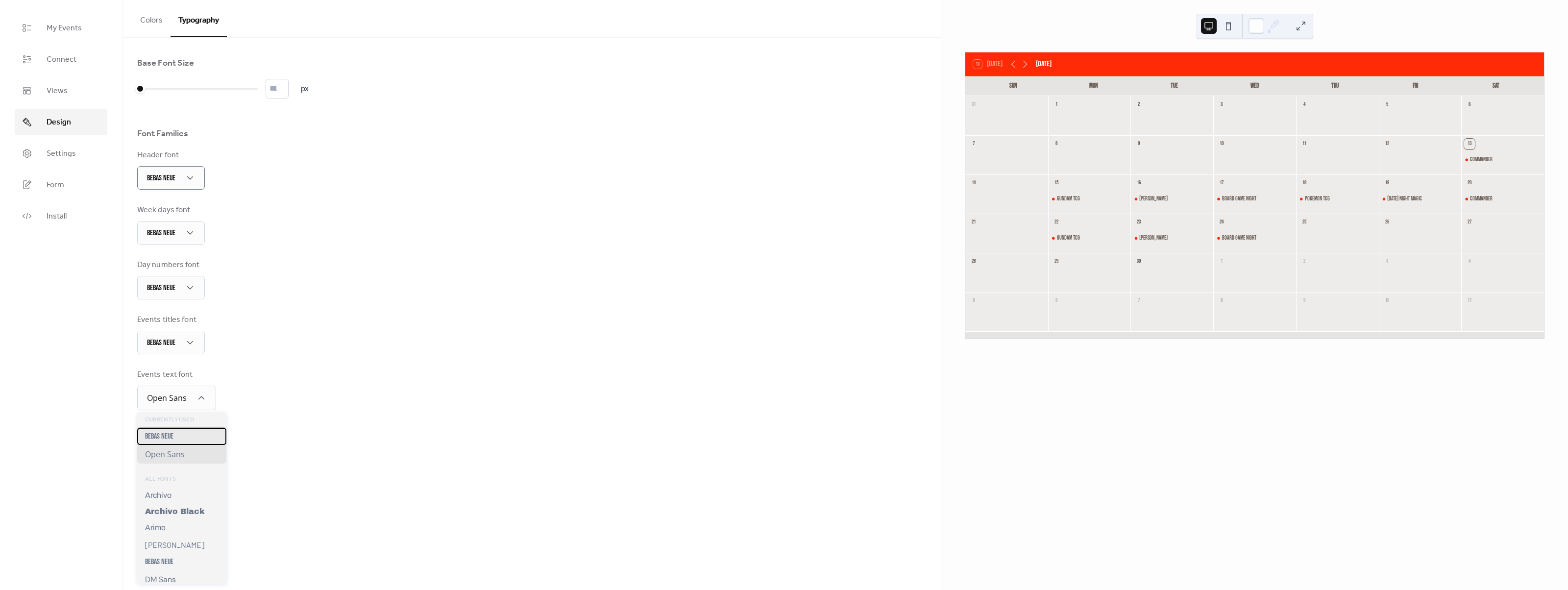
click at [187, 444] on div "Bebas Neue" at bounding box center [181, 437] width 89 height 17
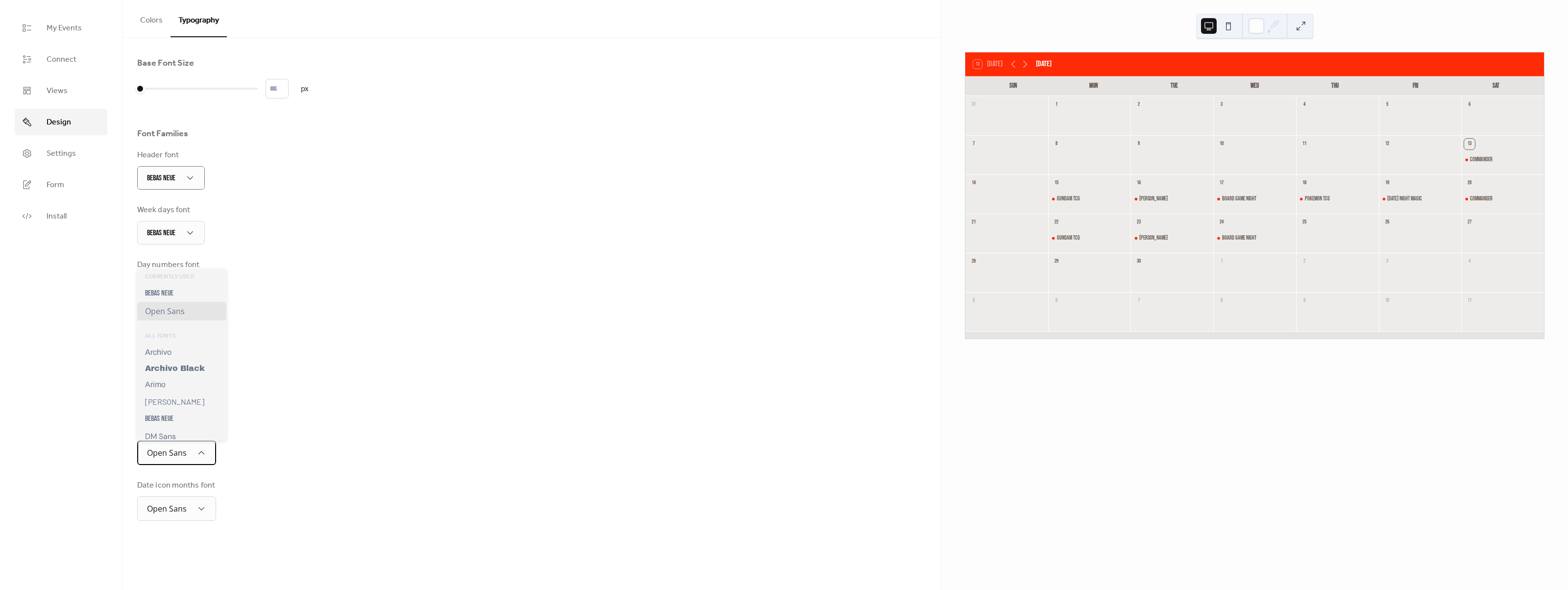
click at [190, 457] on div "Open Sans" at bounding box center [177, 453] width 79 height 24
click at [180, 293] on div "Bebas Neue" at bounding box center [181, 293] width 89 height 17
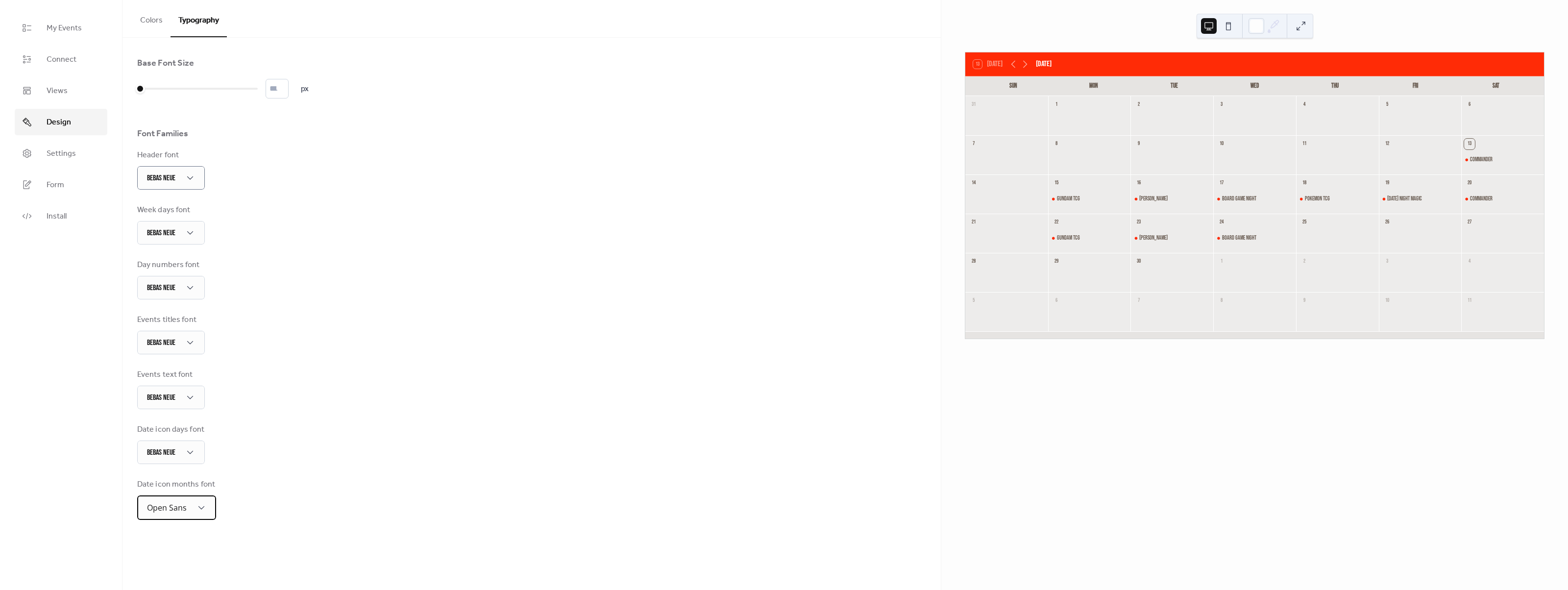
drag, startPoint x: 197, startPoint y: 516, endPoint x: 191, endPoint y: 497, distance: 19.9
click at [196, 516] on div "Open Sans" at bounding box center [177, 508] width 79 height 24
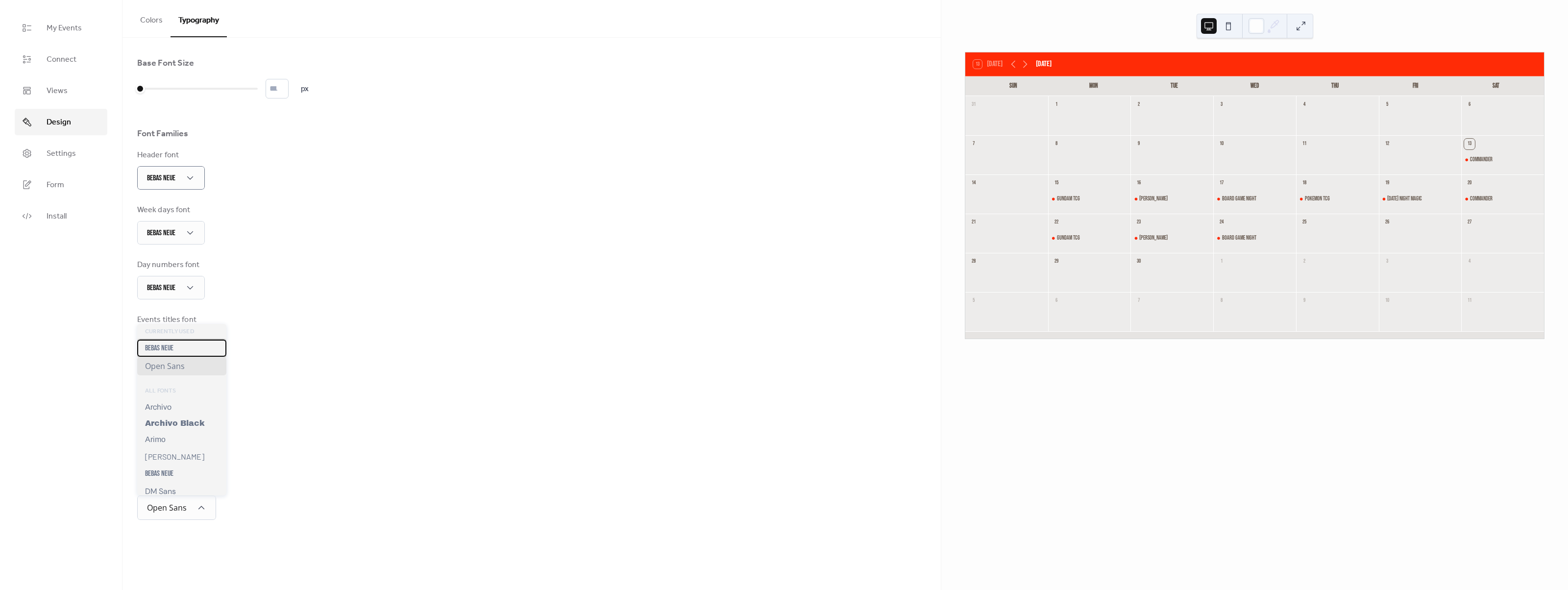
click at [180, 349] on div "Bebas Neue" at bounding box center [181, 348] width 89 height 17
drag, startPoint x: 139, startPoint y: 85, endPoint x: 165, endPoint y: 88, distance: 26.2
click at [165, 88] on div at bounding box center [169, 89] width 10 height 10
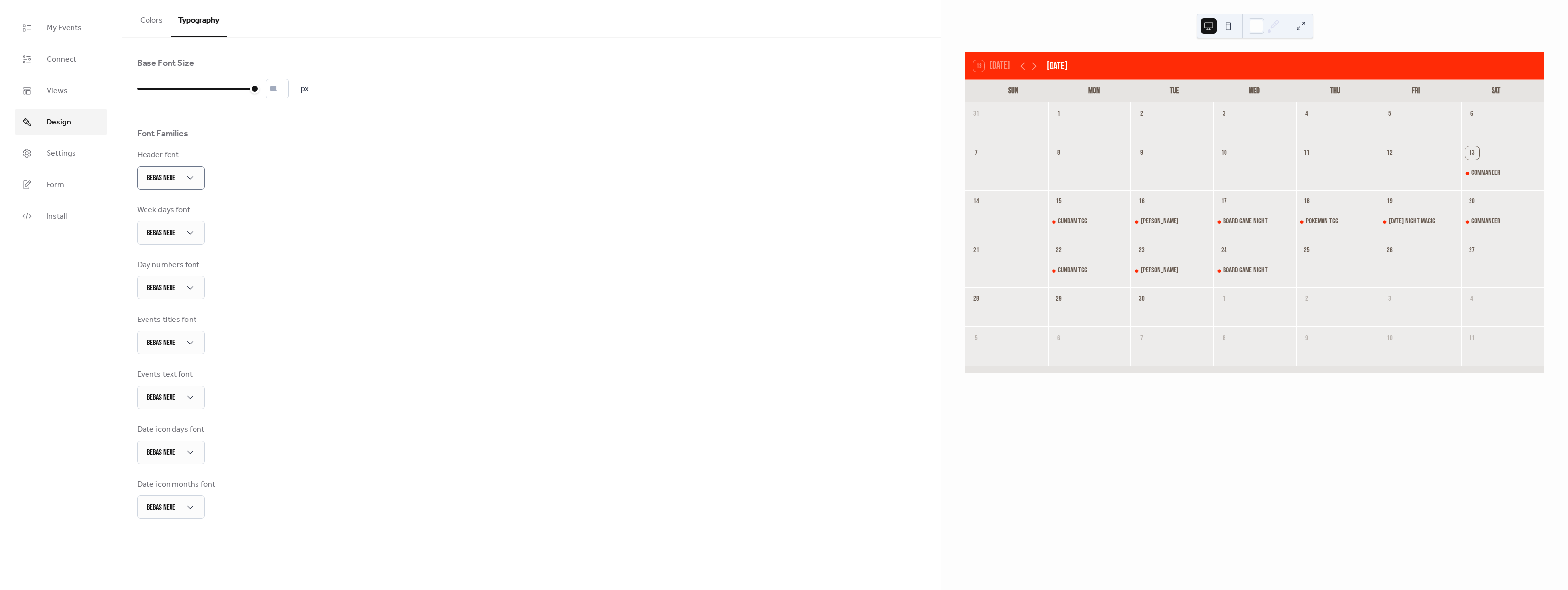
click at [1225, 29] on button at bounding box center [1228, 26] width 16 height 16
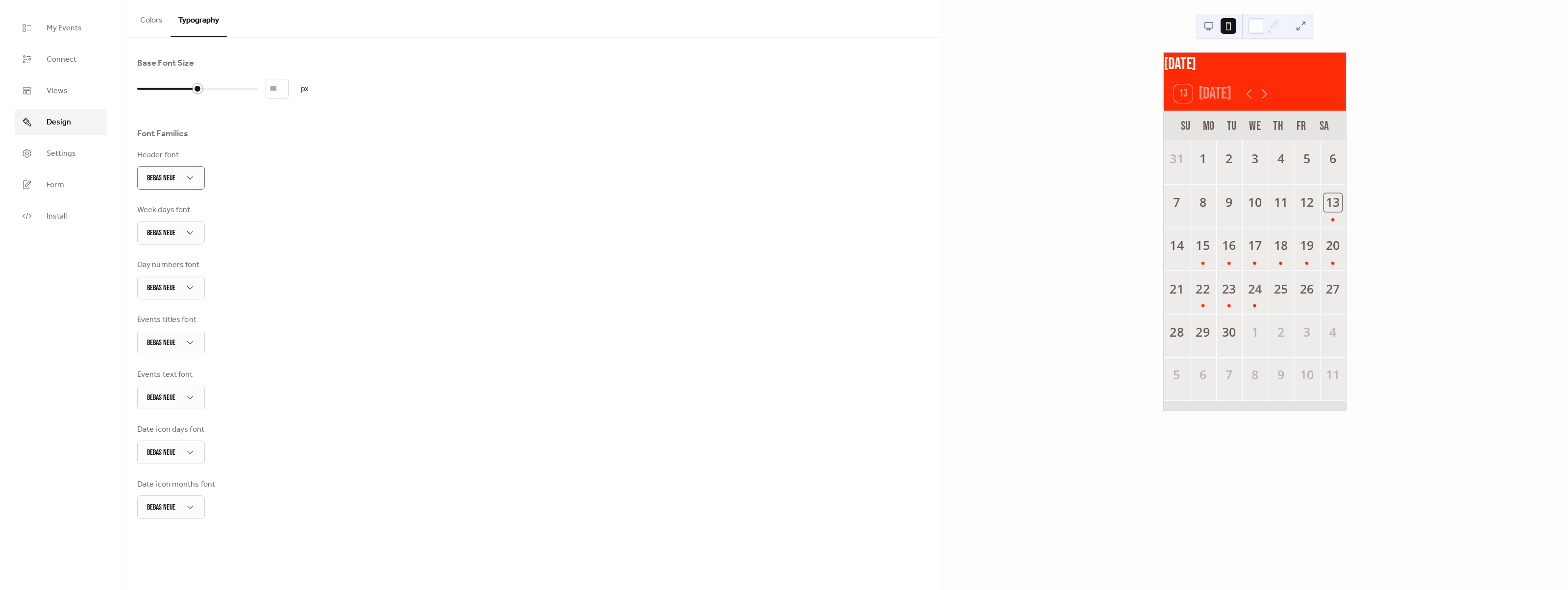
click at [202, 88] on div at bounding box center [197, 89] width 121 height 16
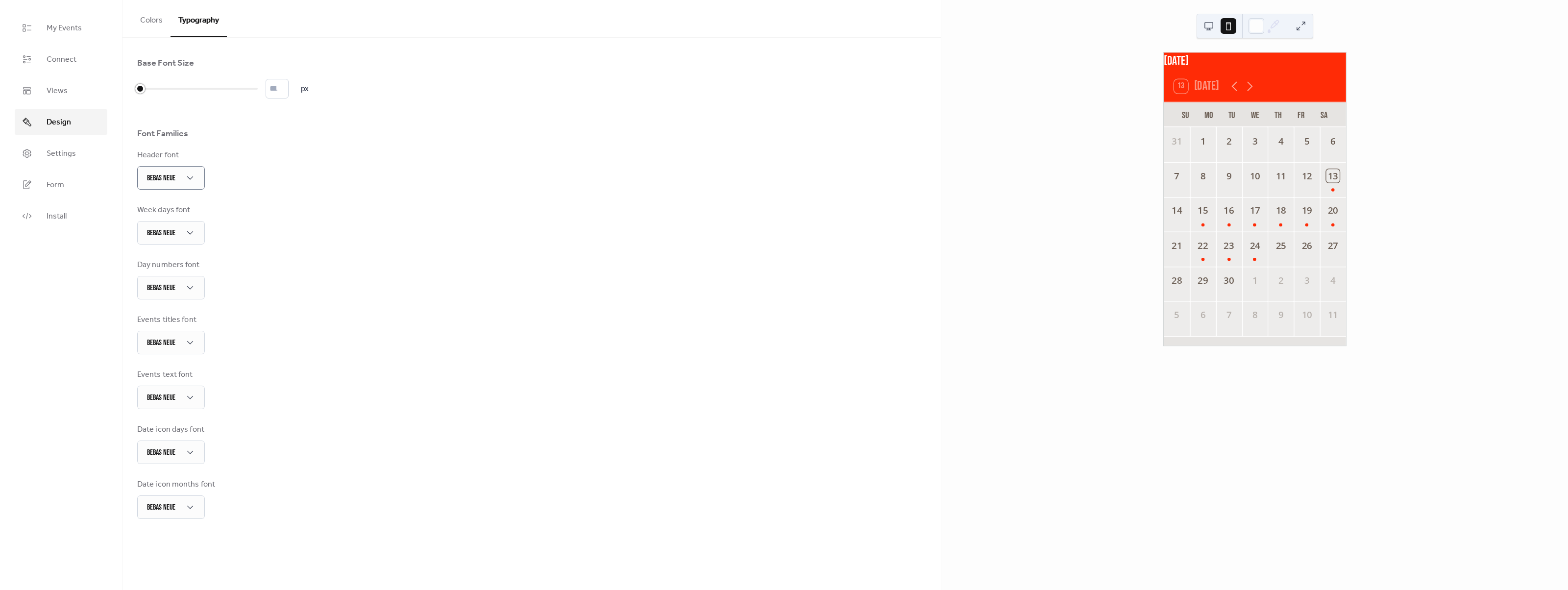
drag, startPoint x: 151, startPoint y: 90, endPoint x: 131, endPoint y: 86, distance: 20.4
click at [131, 86] on div "Base Font Size * px Font Families Header font Bebas Neue Week days font Bebas N…" at bounding box center [531, 288] width 818 height 501
drag, startPoint x: 140, startPoint y: 87, endPoint x: 352, endPoint y: 99, distance: 212.3
click at [352, 99] on div "Base Font Size ** px Font Families Header font Bebas Neue Week days font Bebas …" at bounding box center [531, 288] width 789 height 462
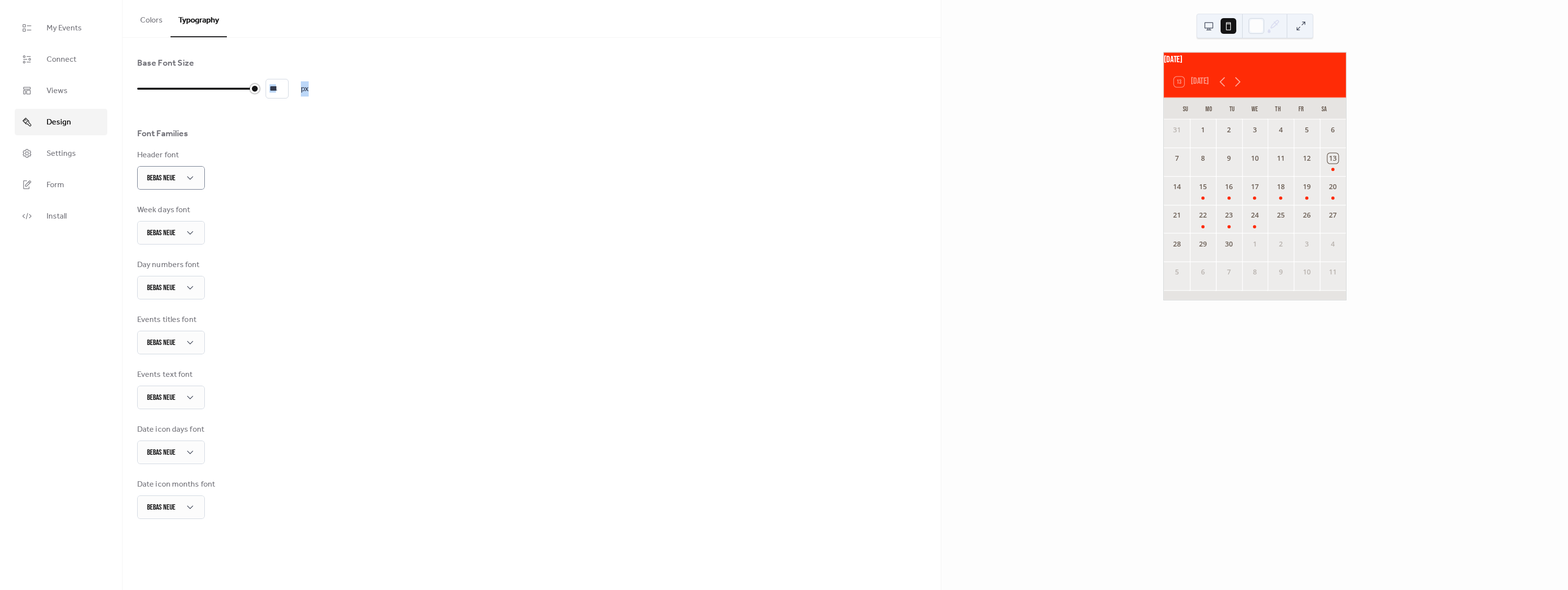
type input "**"
click at [418, 179] on div "Header font Bebas Neue" at bounding box center [531, 170] width 789 height 40
click at [1213, 22] on button at bounding box center [1209, 26] width 16 height 16
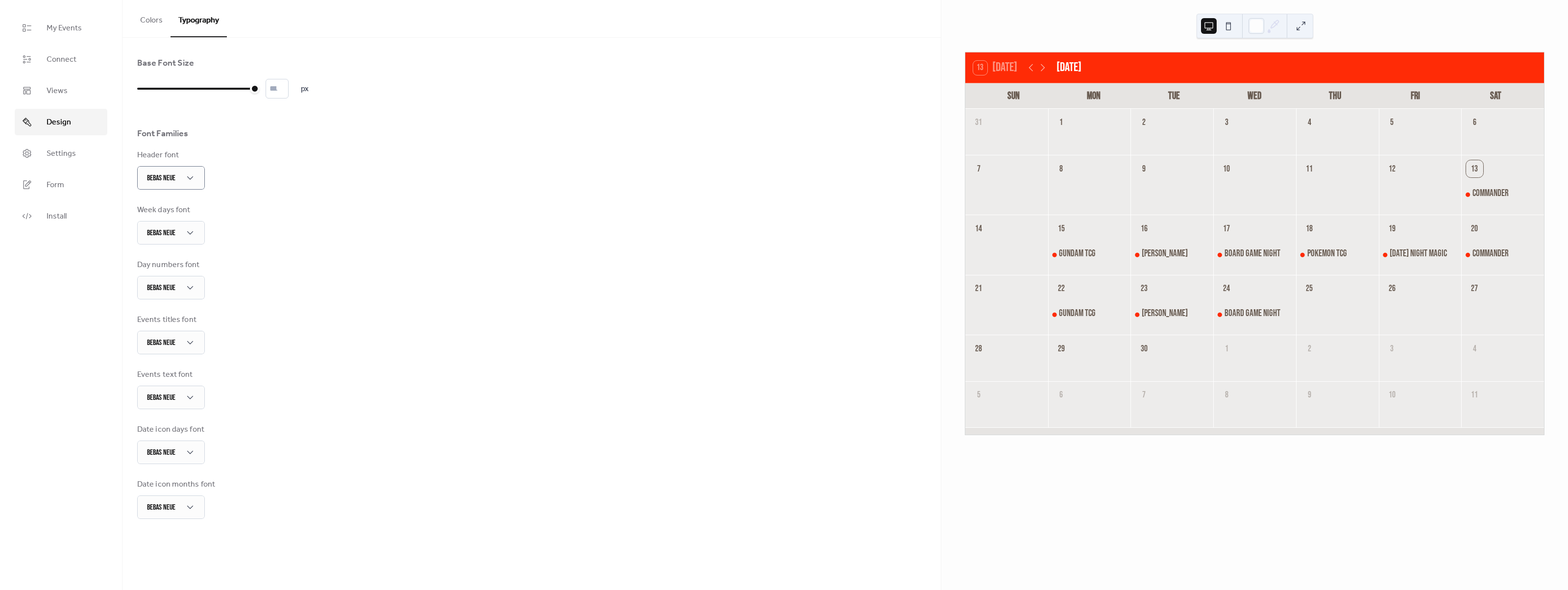
click at [465, 245] on div "Base Font Size ** px Font Families Header font Bebas Neue Week days font Bebas …" at bounding box center [531, 288] width 789 height 462
click at [54, 148] on span "Settings" at bounding box center [61, 153] width 29 height 12
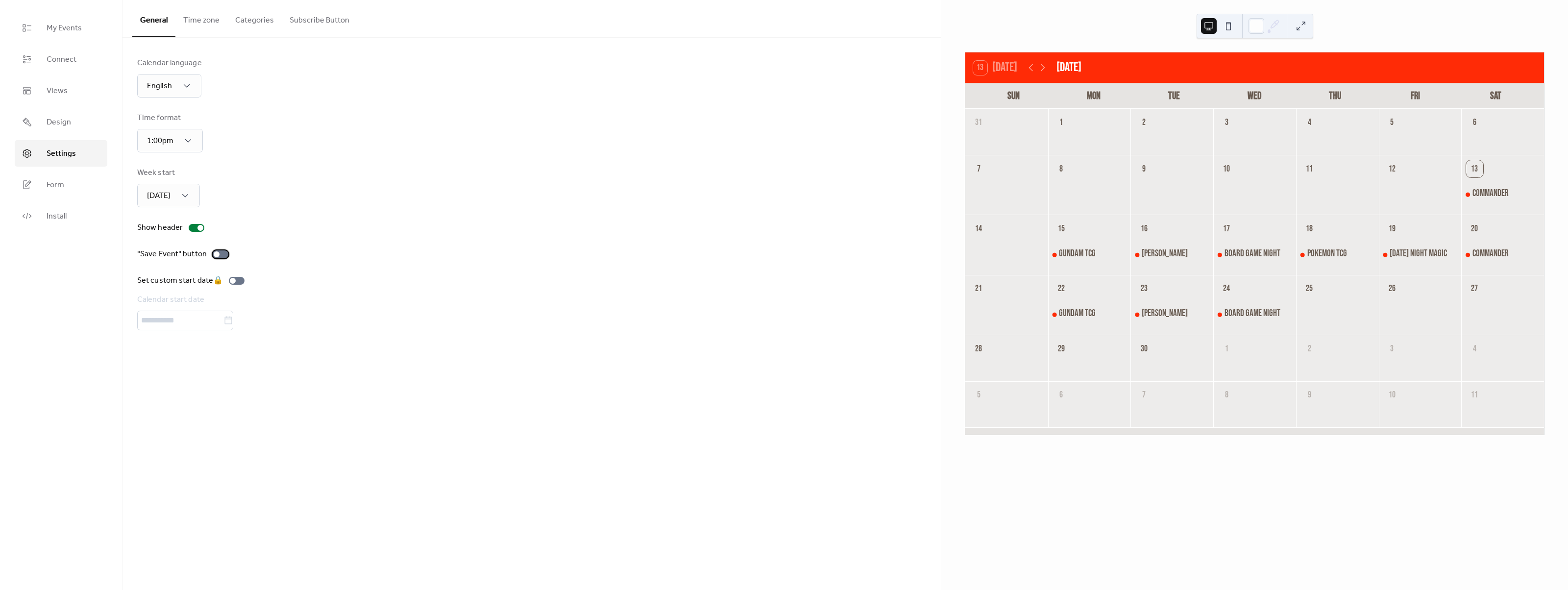
click at [215, 254] on div at bounding box center [217, 255] width 6 height 6
click at [1092, 258] on div "Gundam TCG" at bounding box center [1077, 254] width 37 height 12
click at [1102, 222] on div "15" at bounding box center [1090, 227] width 83 height 25
click at [1139, 248] on div "[PERSON_NAME]" at bounding box center [1172, 254] width 83 height 13
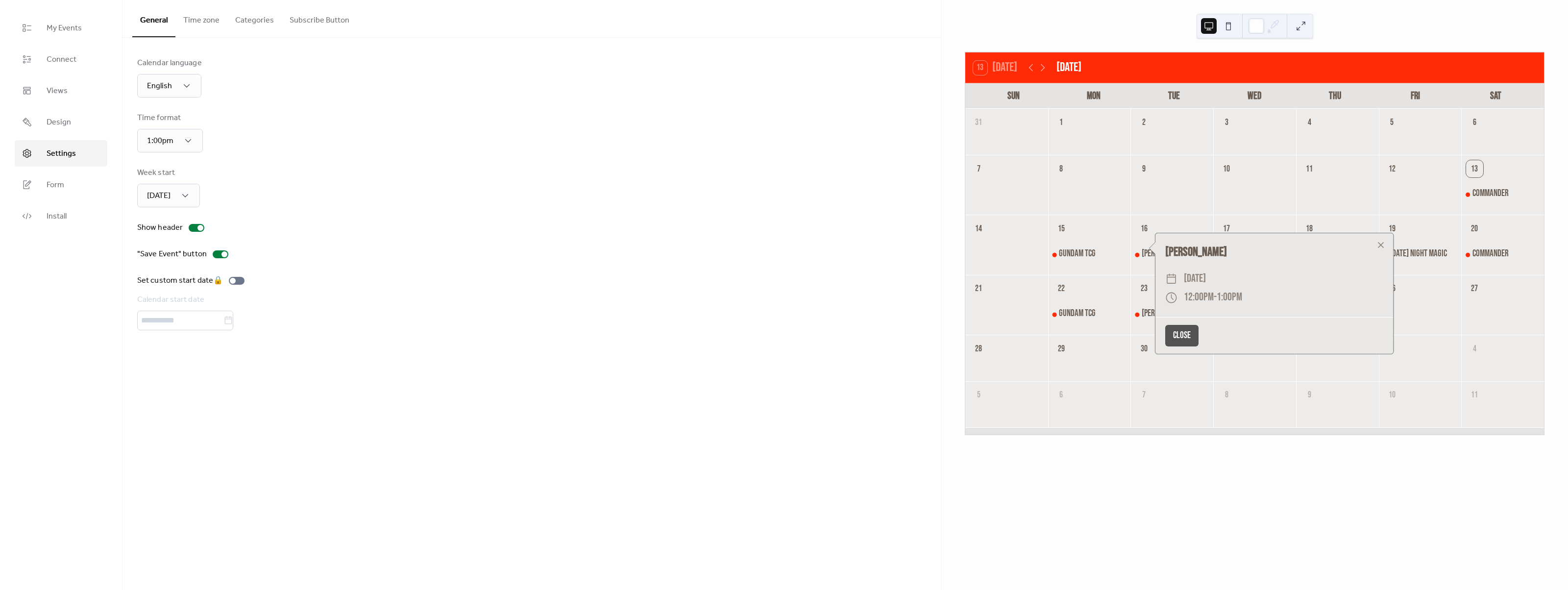
click at [1141, 250] on div "[PERSON_NAME]" at bounding box center [1172, 254] width 83 height 13
click at [1141, 255] on div "[PERSON_NAME]" at bounding box center [1172, 254] width 83 height 13
drag, startPoint x: 1046, startPoint y: 326, endPoint x: 1064, endPoint y: 318, distance: 19.7
click at [1047, 325] on div at bounding box center [1007, 315] width 83 height 29
click at [1068, 314] on div "Gundam TCG" at bounding box center [1077, 314] width 37 height 12
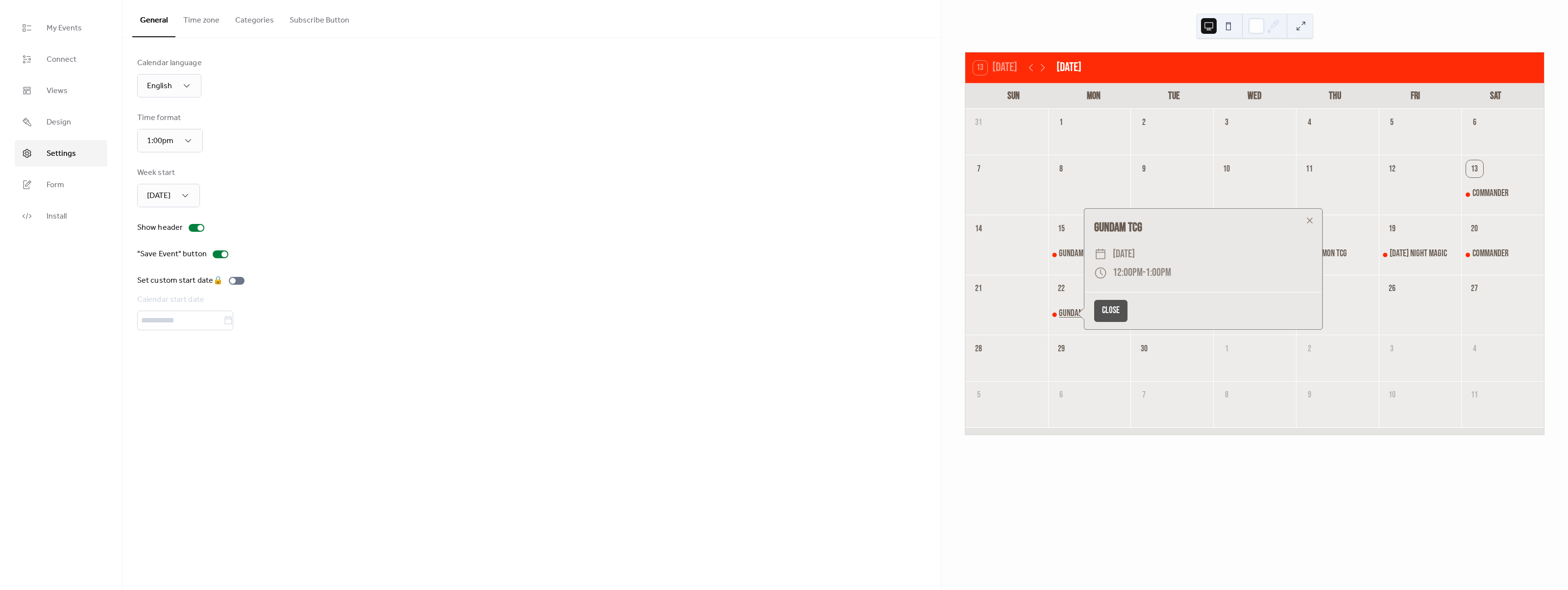
click at [1068, 314] on div "Gundam TCG" at bounding box center [1077, 314] width 37 height 12
click at [595, 270] on div "Calendar language English Time format 1:00pm Week start Sunday Show header "Sav…" at bounding box center [531, 194] width 789 height 273
click at [79, 184] on link "Form" at bounding box center [61, 184] width 93 height 26
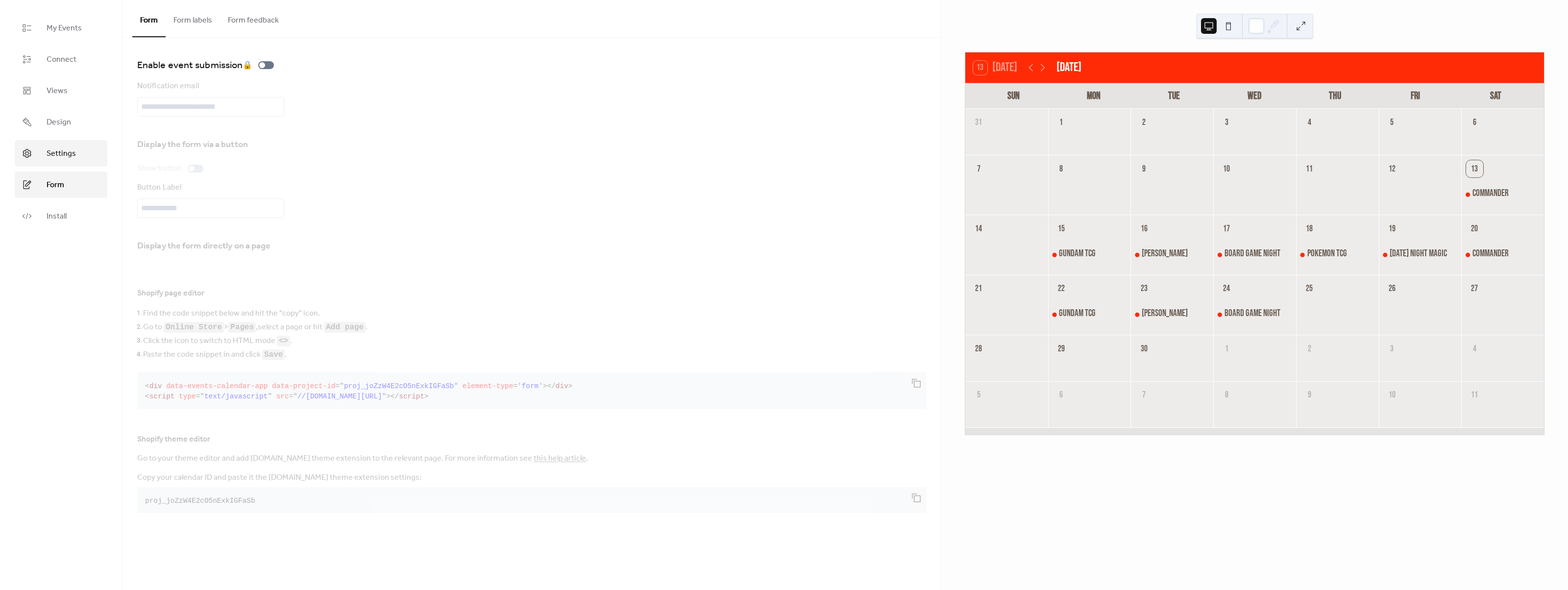
click at [74, 157] on span "Settings" at bounding box center [61, 153] width 29 height 12
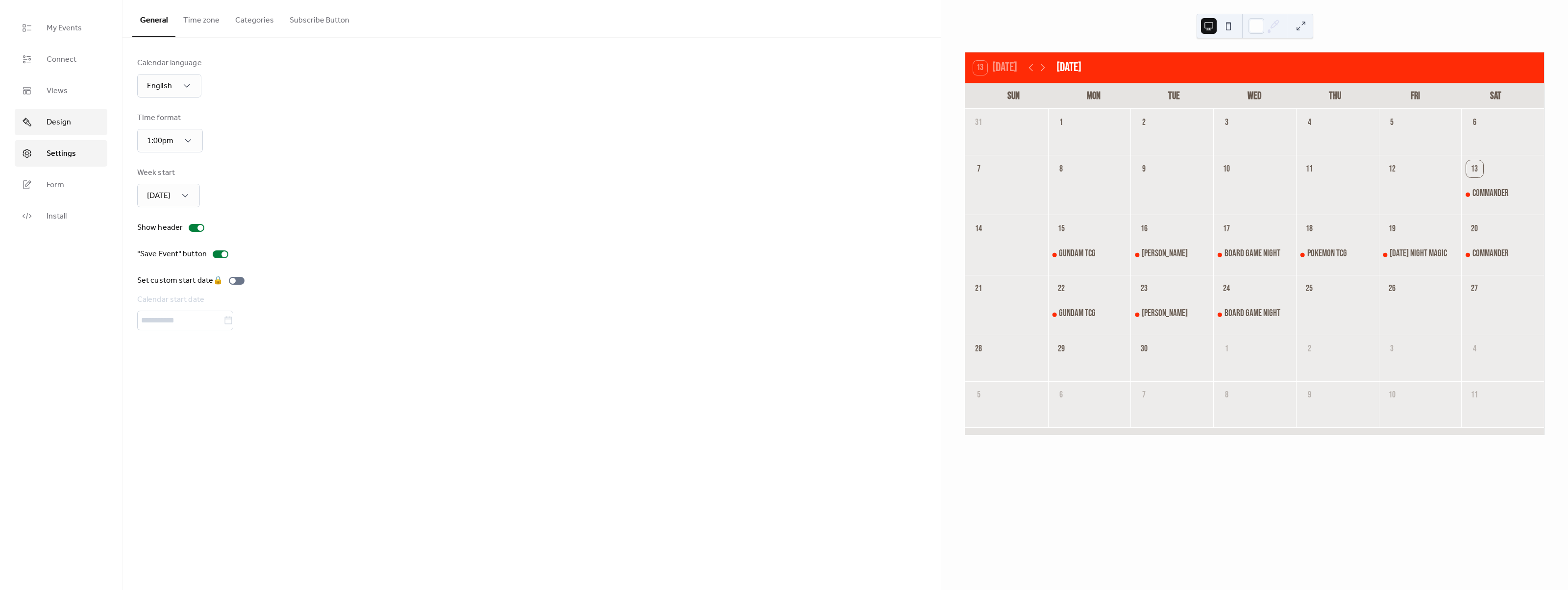
click at [63, 124] on span "Design" at bounding box center [58, 122] width 24 height 12
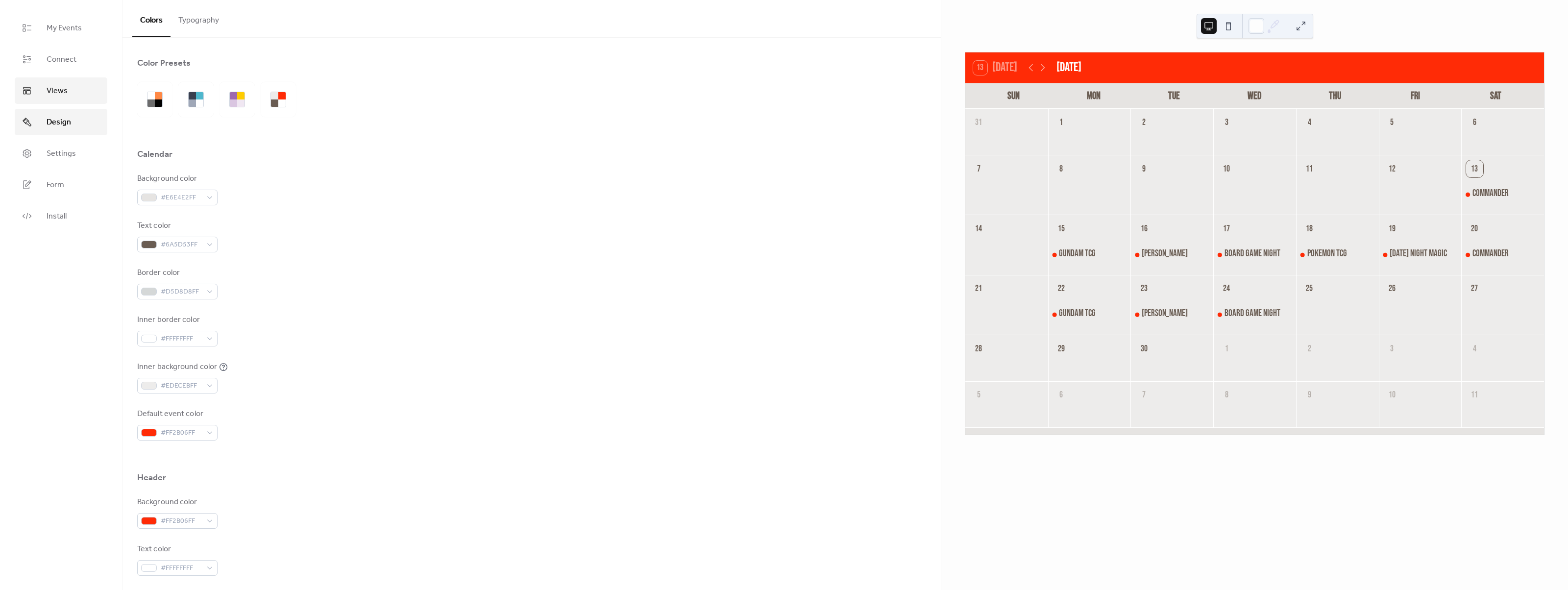
click at [66, 94] on span "Views" at bounding box center [57, 91] width 21 height 12
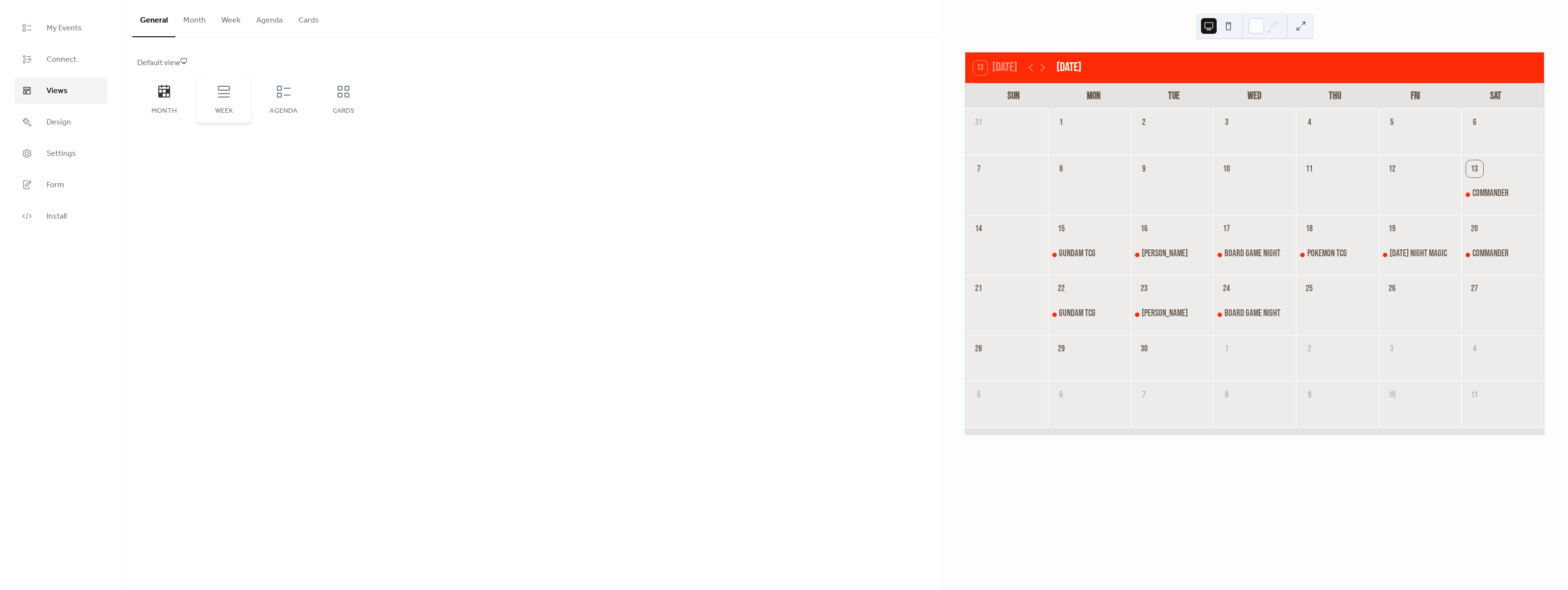
click at [226, 97] on icon at bounding box center [223, 91] width 12 height 12
click at [225, 84] on icon at bounding box center [224, 92] width 16 height 16
click at [1227, 27] on button at bounding box center [1228, 26] width 16 height 16
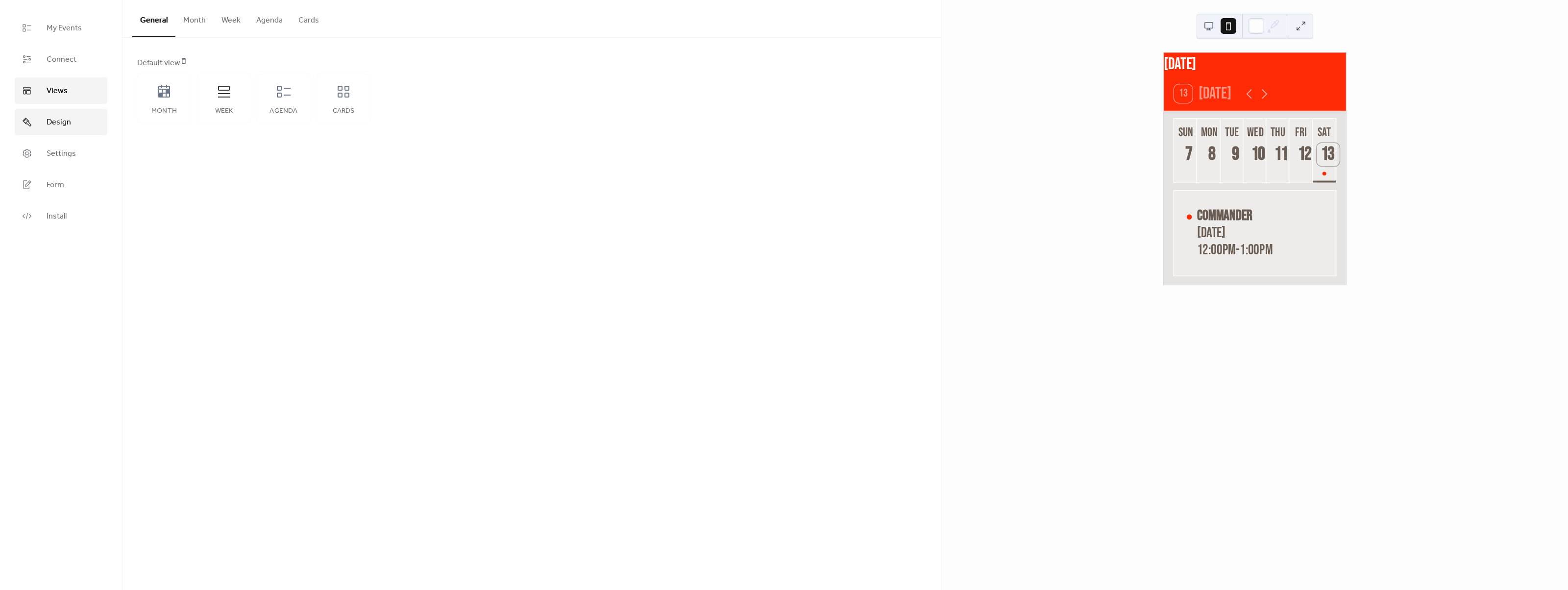
click at [59, 117] on span "Design" at bounding box center [58, 122] width 24 height 12
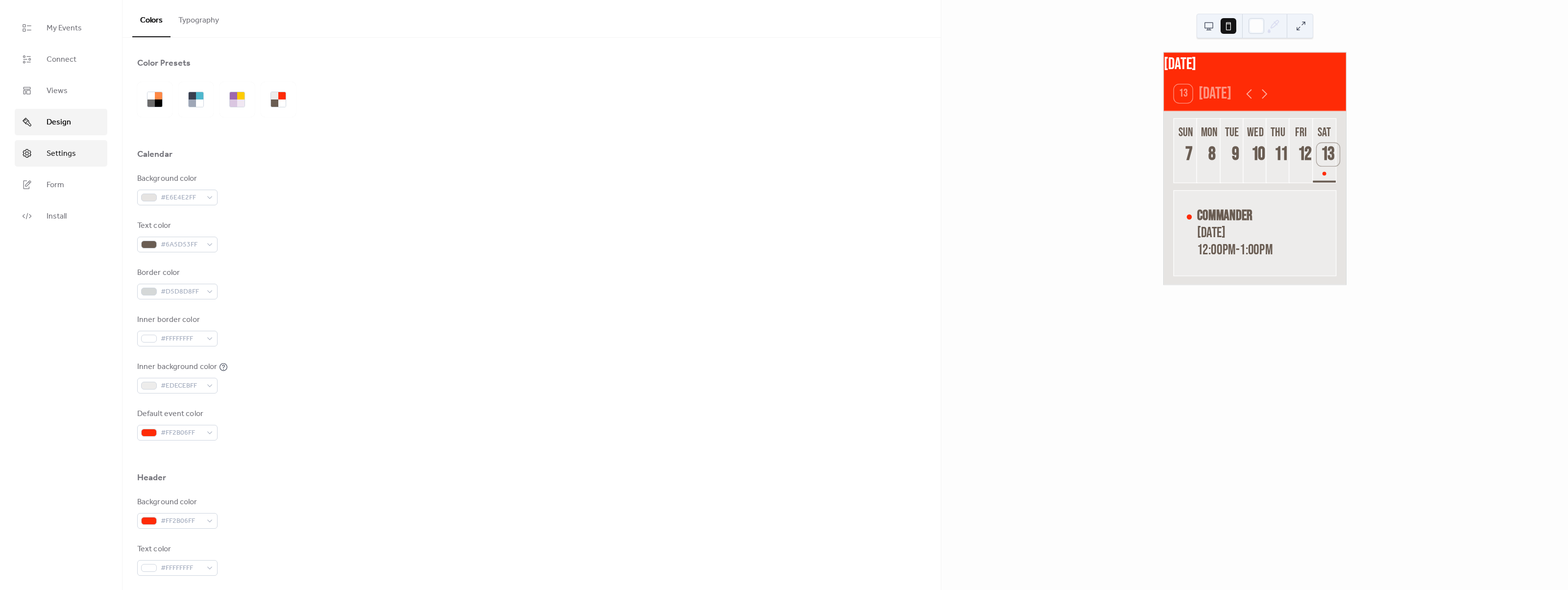
click at [57, 155] on span "Settings" at bounding box center [61, 153] width 29 height 12
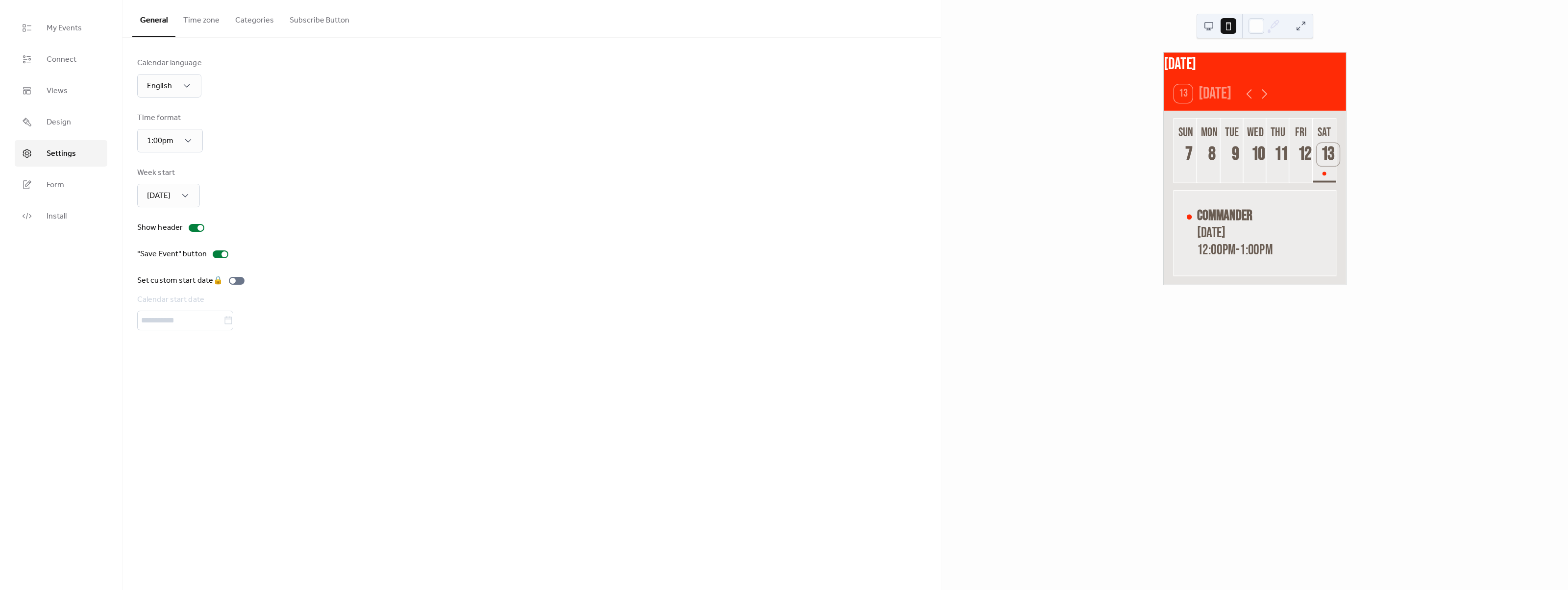
drag, startPoint x: 66, startPoint y: 186, endPoint x: 120, endPoint y: 172, distance: 55.8
click at [65, 186] on link "Form" at bounding box center [61, 184] width 93 height 26
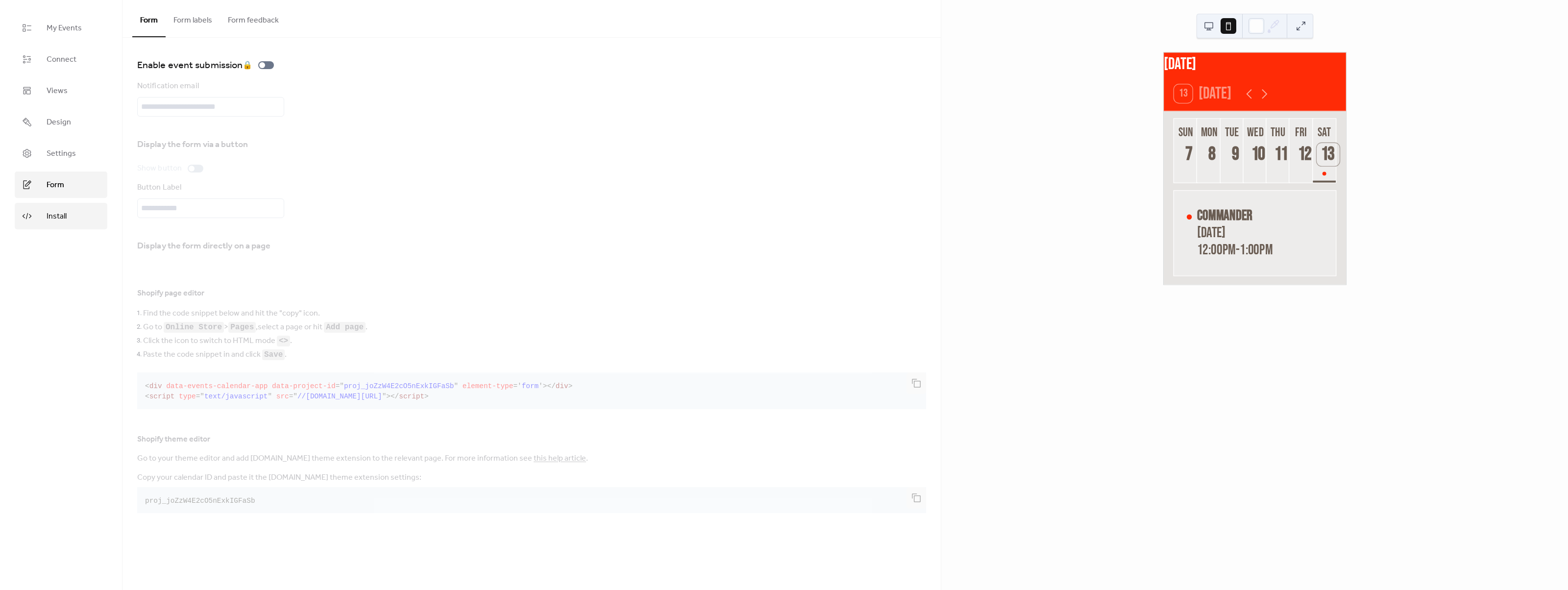
click at [75, 209] on link "Install" at bounding box center [61, 216] width 93 height 26
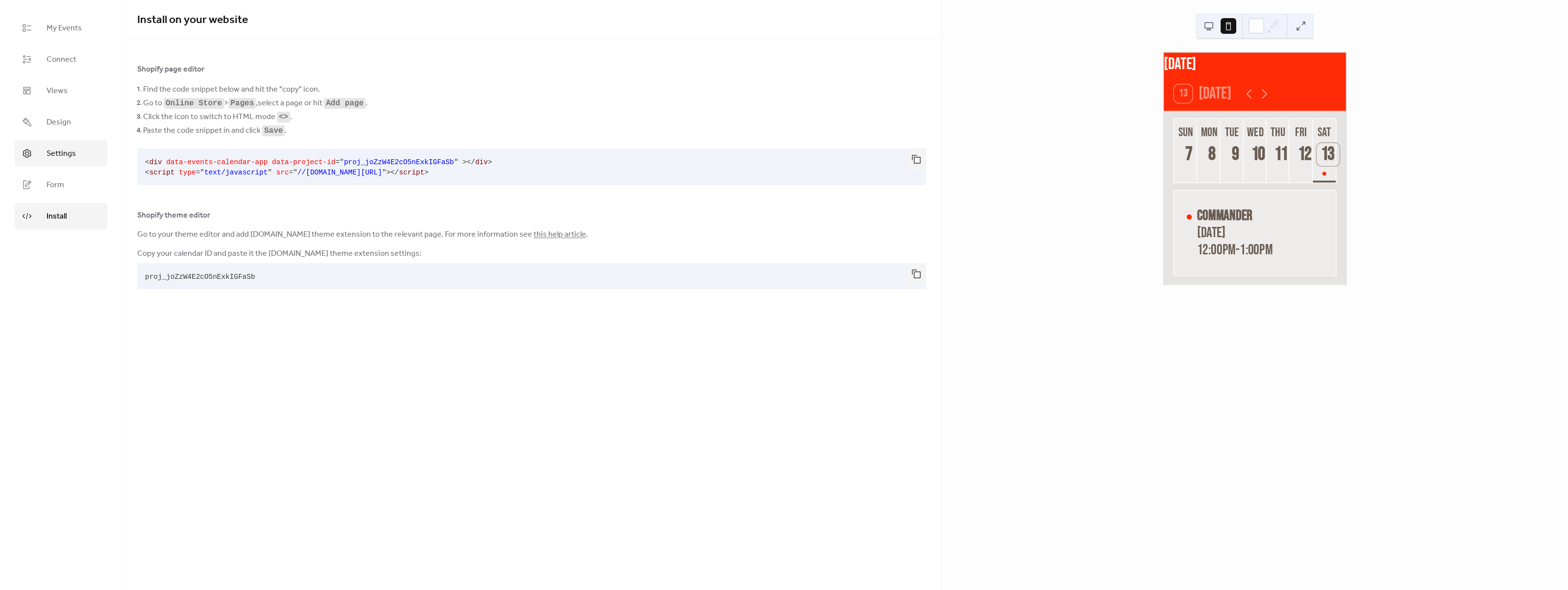
click at [55, 154] on span "Settings" at bounding box center [61, 153] width 29 height 12
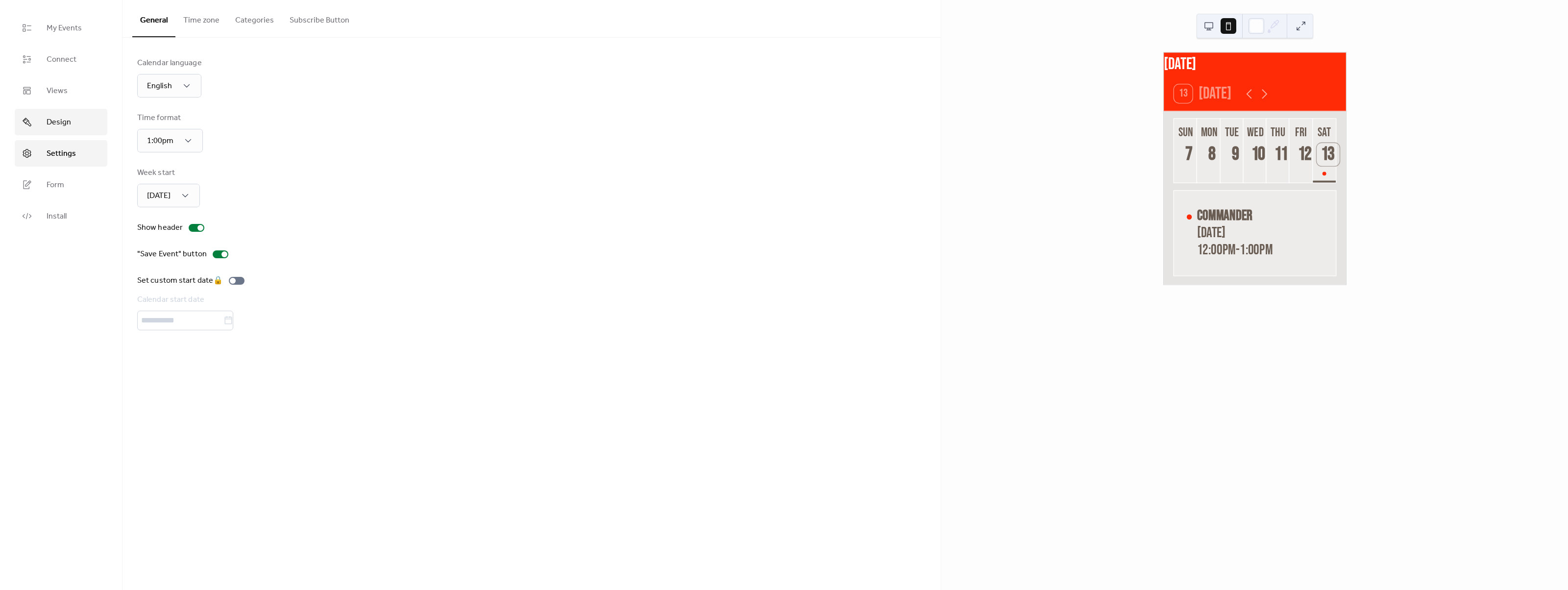
click at [63, 119] on span "Design" at bounding box center [58, 122] width 24 height 12
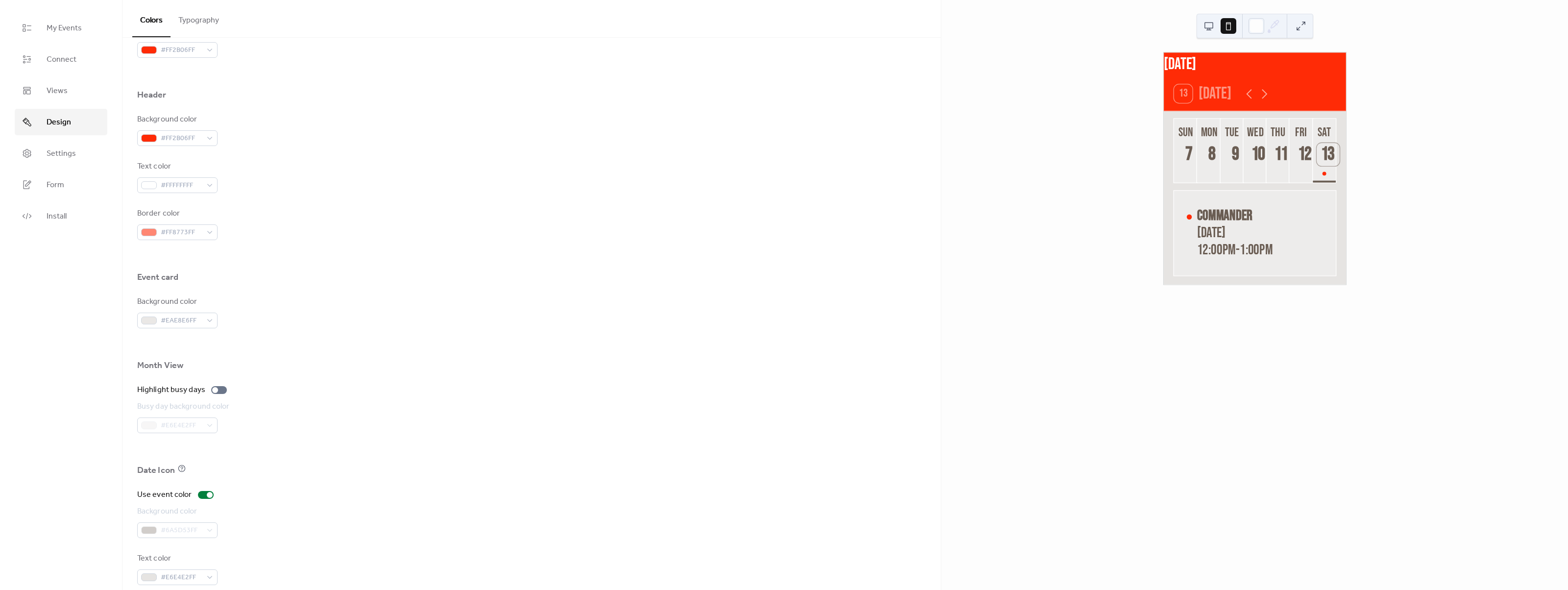
scroll to position [398, 0]
click at [73, 155] on span "Settings" at bounding box center [61, 153] width 29 height 12
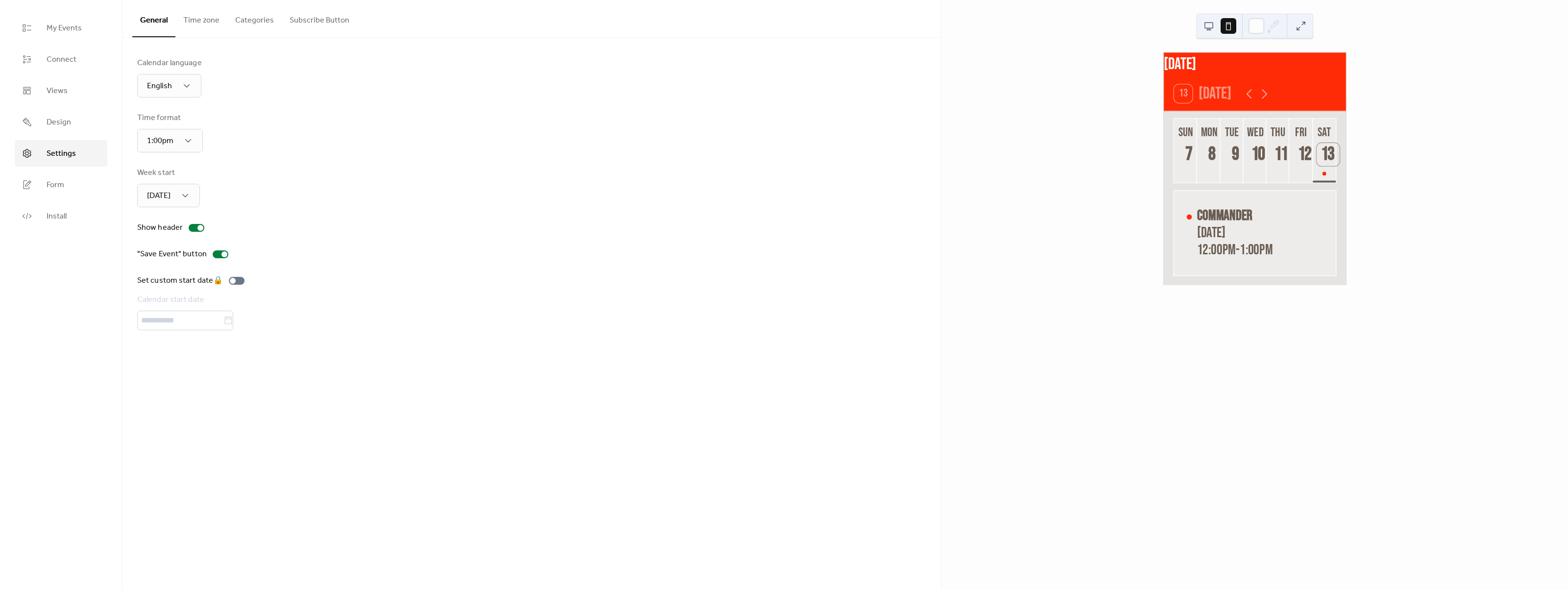
click at [65, 76] on ul "My Events Connect Views Design Settings Form Install" at bounding box center [61, 122] width 93 height 215
click at [62, 88] on span "Views" at bounding box center [57, 91] width 21 height 12
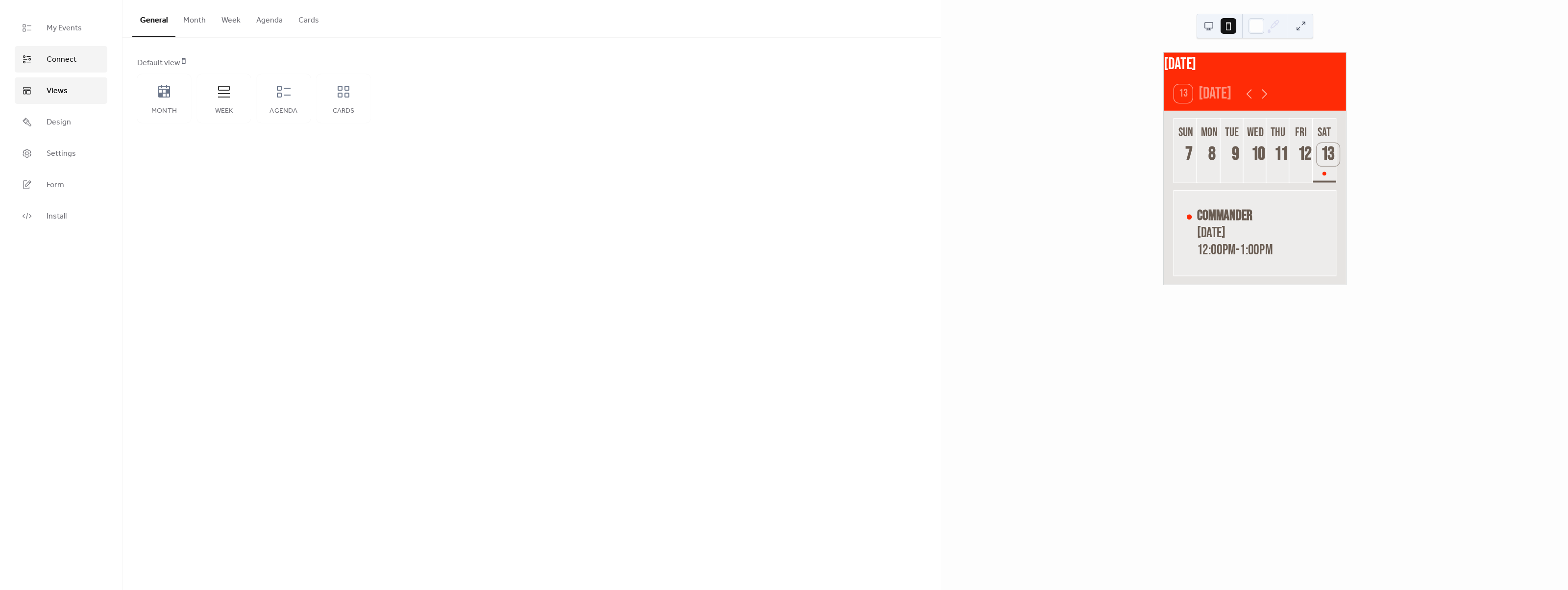
click at [70, 62] on span "Connect" at bounding box center [61, 60] width 30 height 12
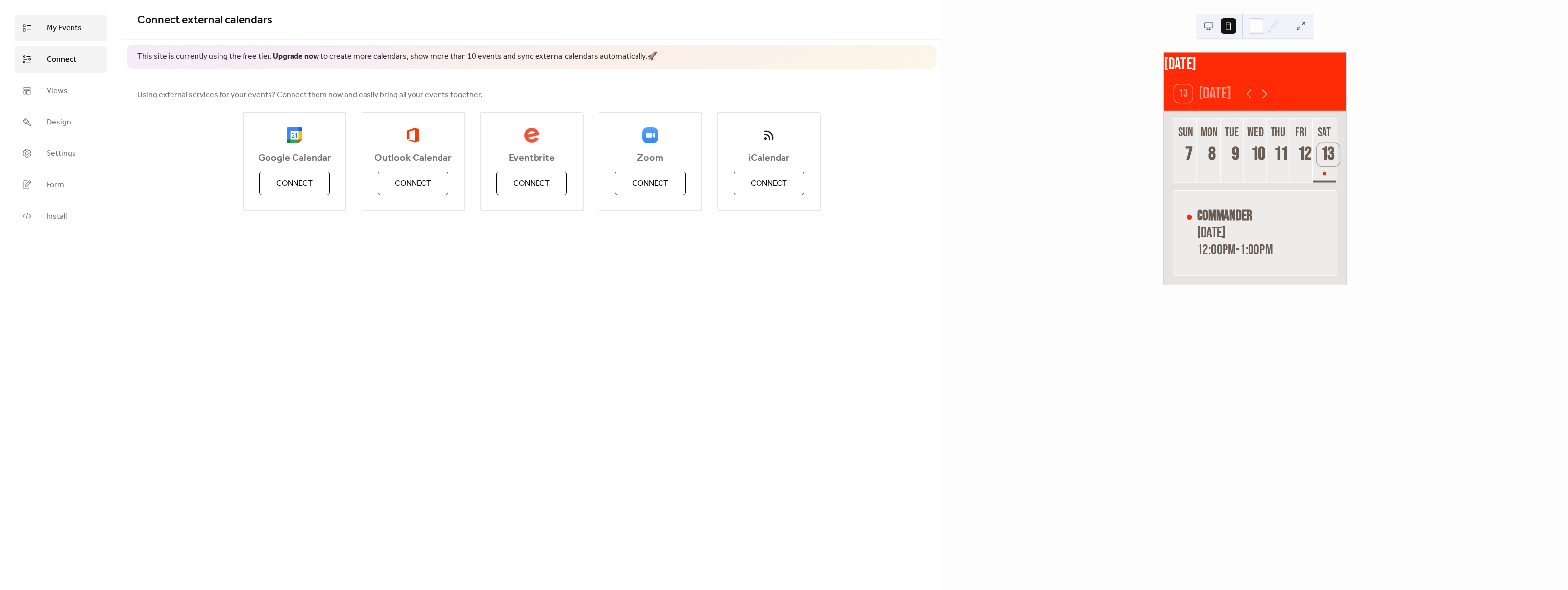
click at [66, 23] on span "My Events" at bounding box center [64, 28] width 35 height 12
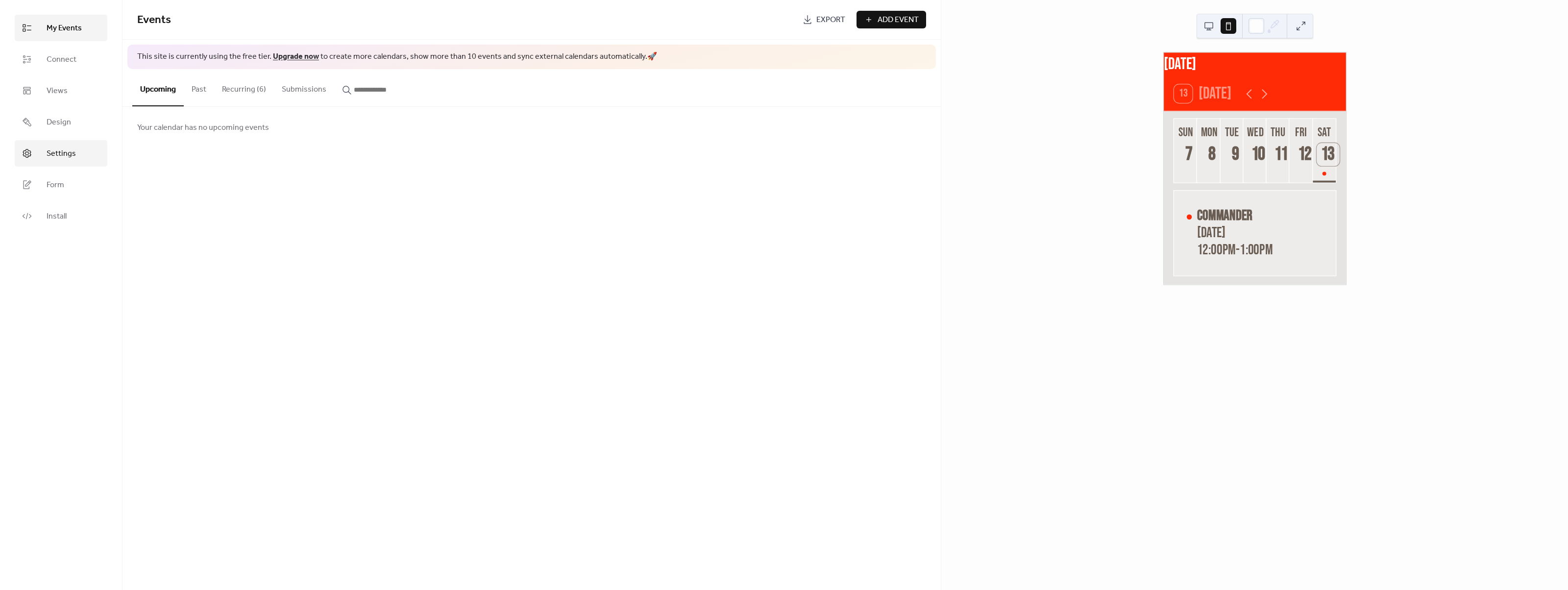
click at [61, 152] on span "Settings" at bounding box center [61, 153] width 29 height 12
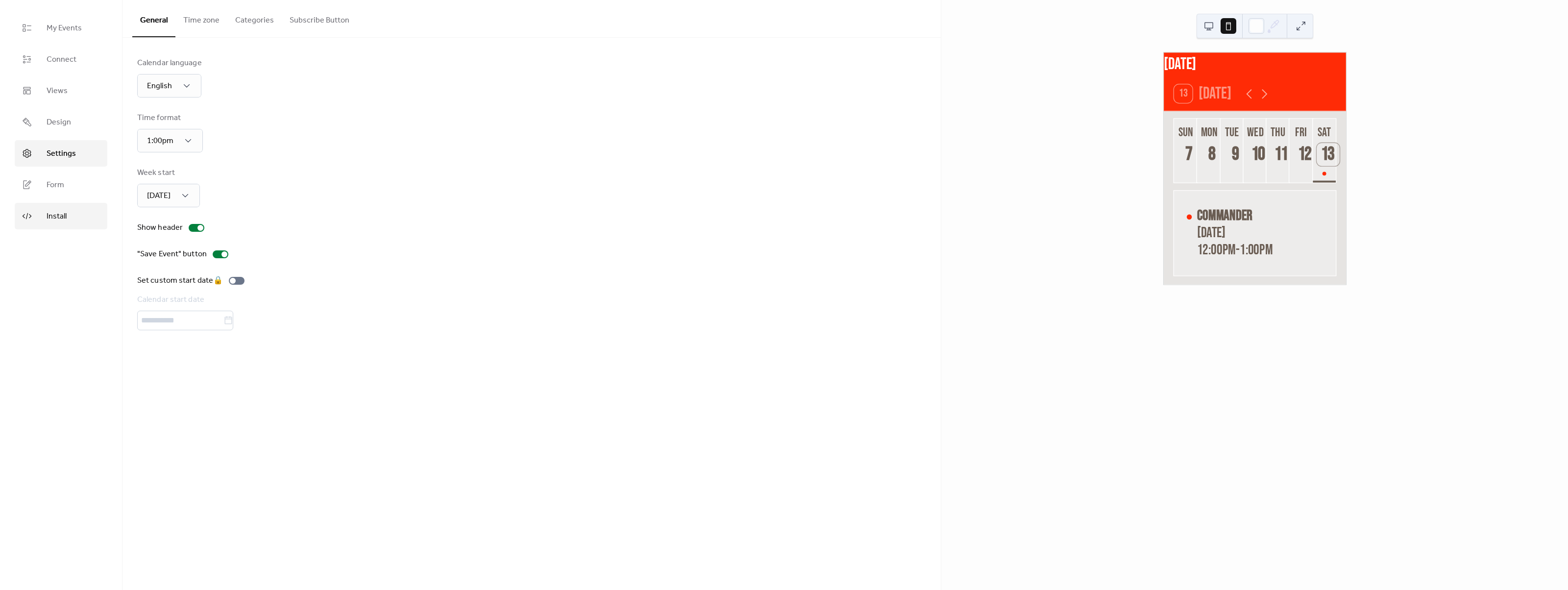
click at [44, 212] on link "Install" at bounding box center [61, 216] width 93 height 26
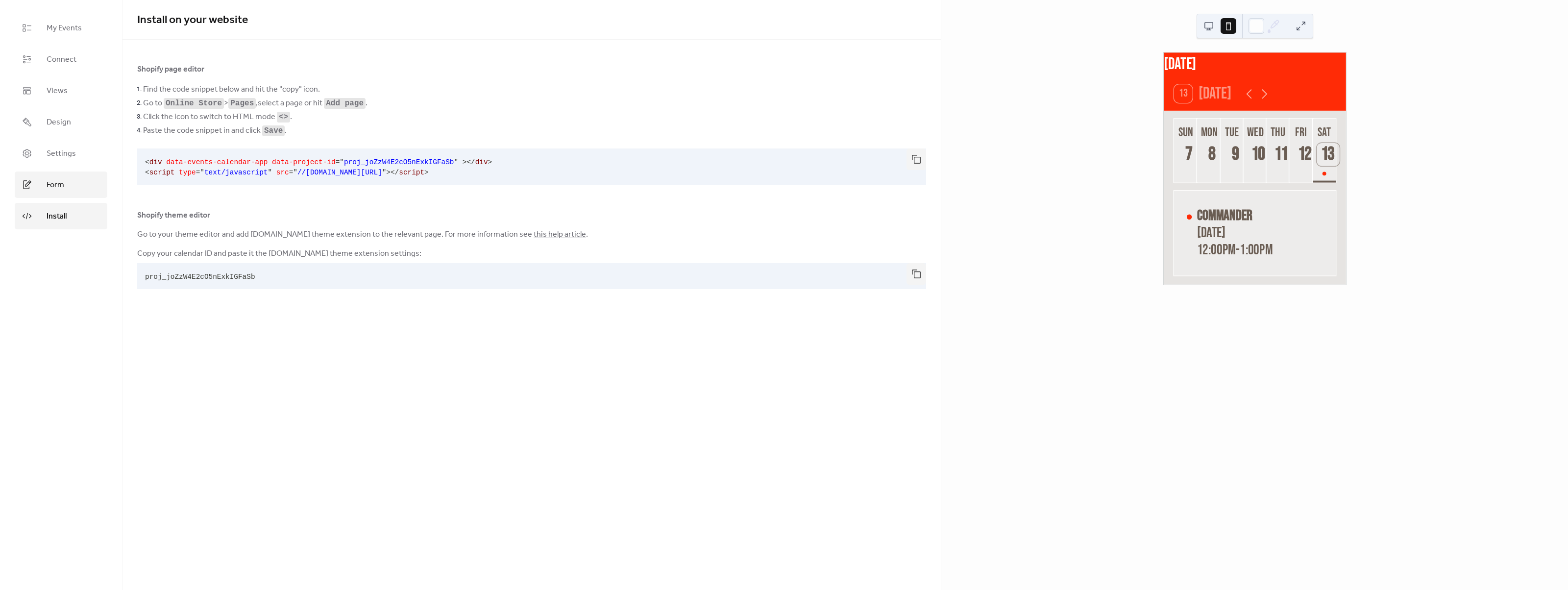
click at [56, 181] on span "Form" at bounding box center [55, 185] width 18 height 12
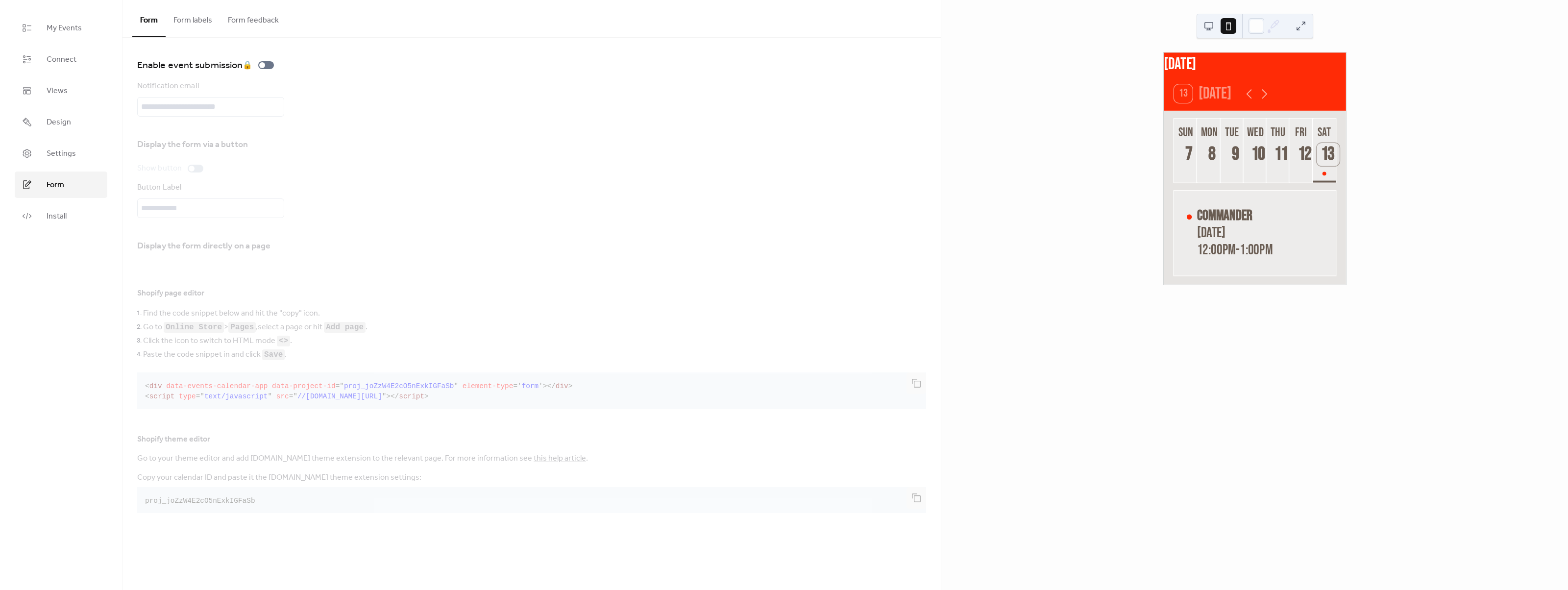
click at [200, 27] on button "Form labels" at bounding box center [192, 18] width 54 height 37
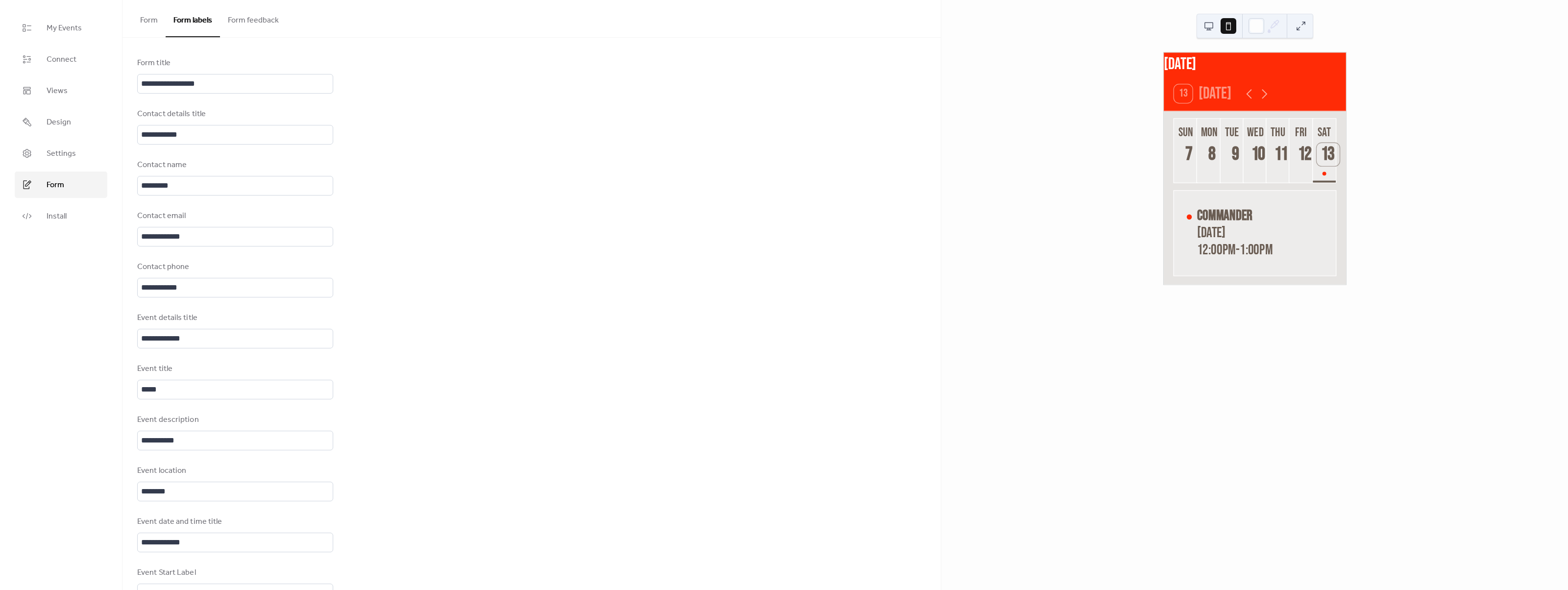
click at [246, 23] on button "Form feedback" at bounding box center [253, 18] width 66 height 37
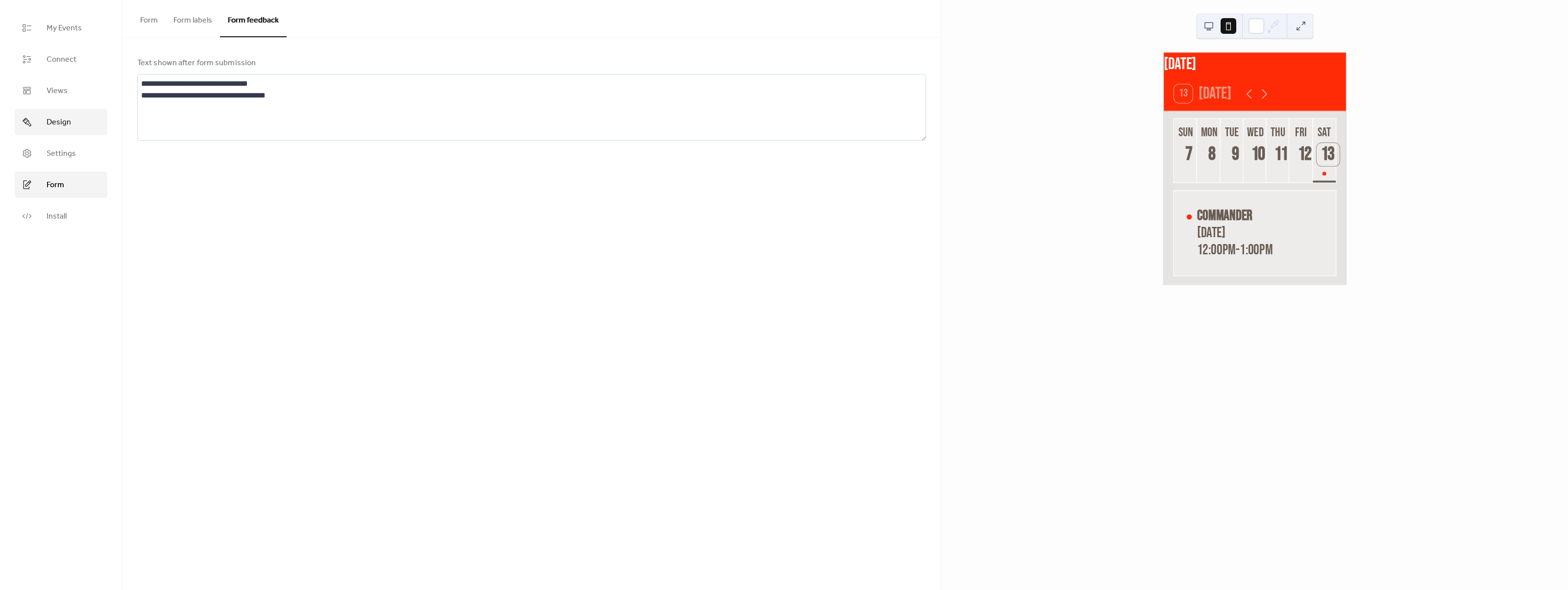
click at [64, 132] on link "Design" at bounding box center [61, 122] width 93 height 26
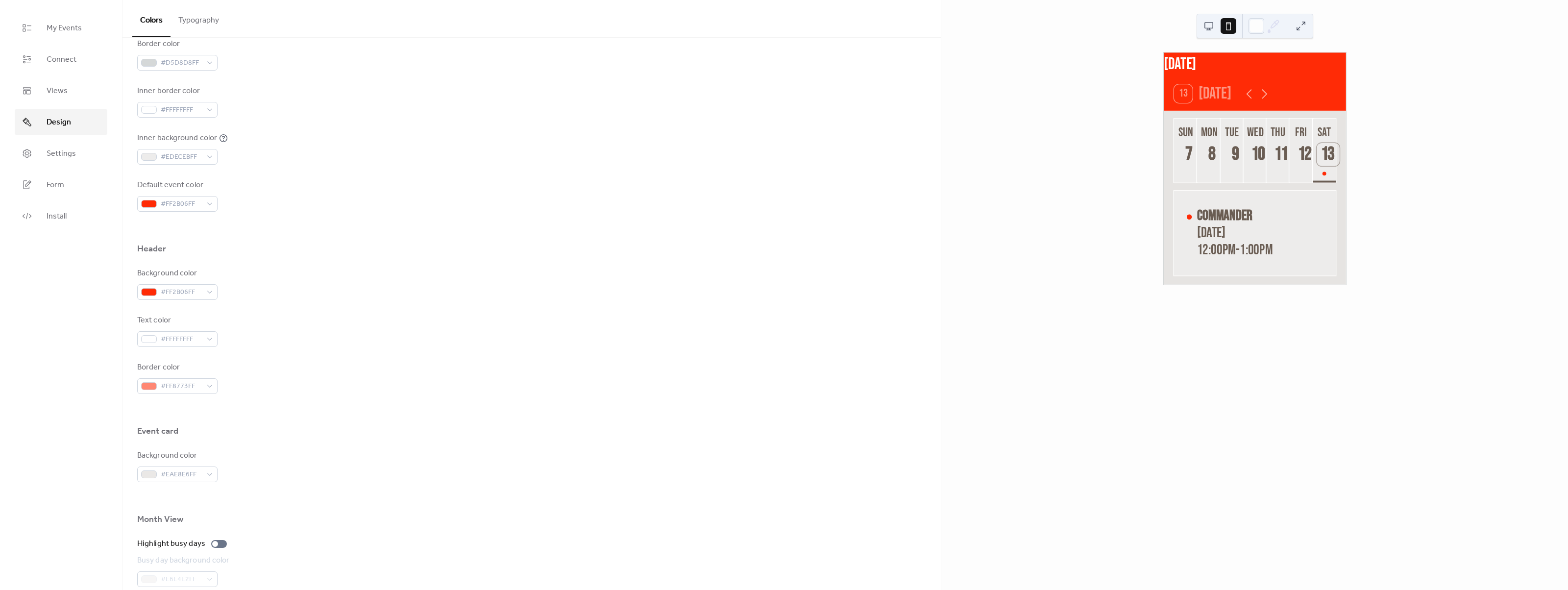
scroll to position [152, 0]
drag, startPoint x: 200, startPoint y: 18, endPoint x: 201, endPoint y: 24, distance: 6.1
click at [200, 19] on button "Typography" at bounding box center [198, 18] width 57 height 37
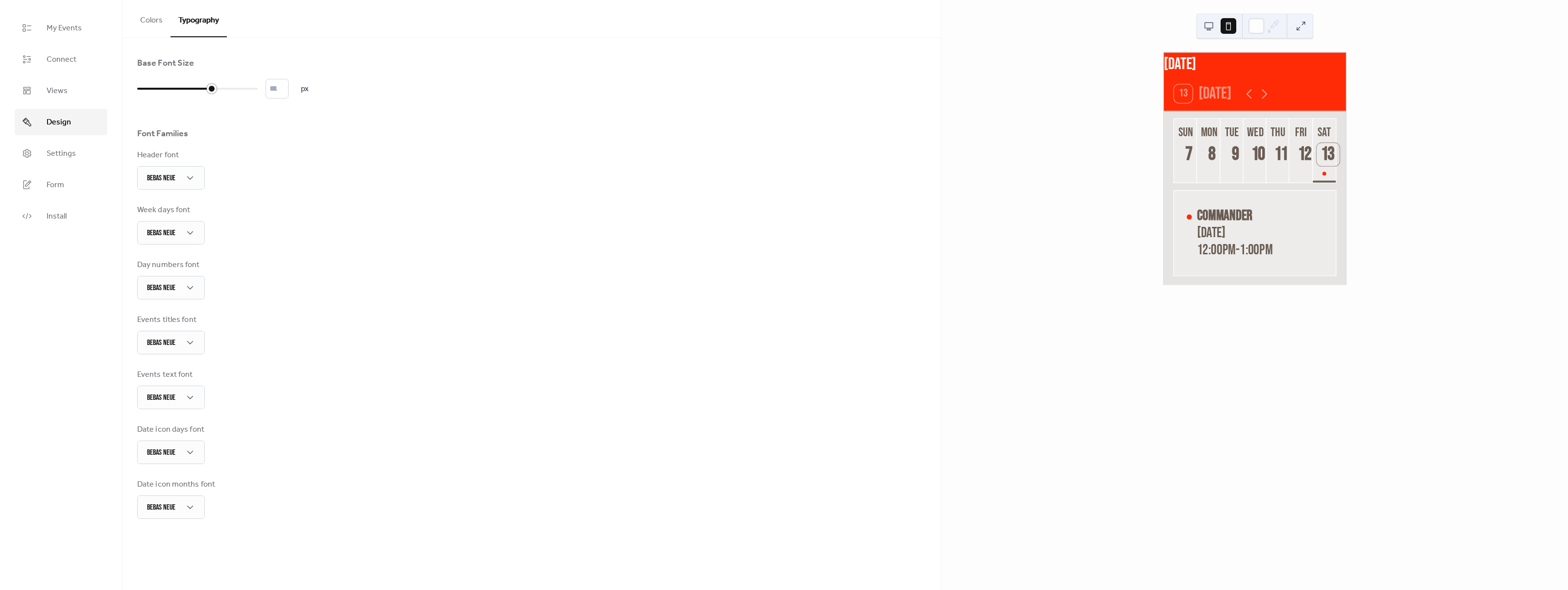
click at [206, 87] on div at bounding box center [174, 89] width 74 height 16
click at [188, 88] on div at bounding box center [197, 89] width 121 height 16
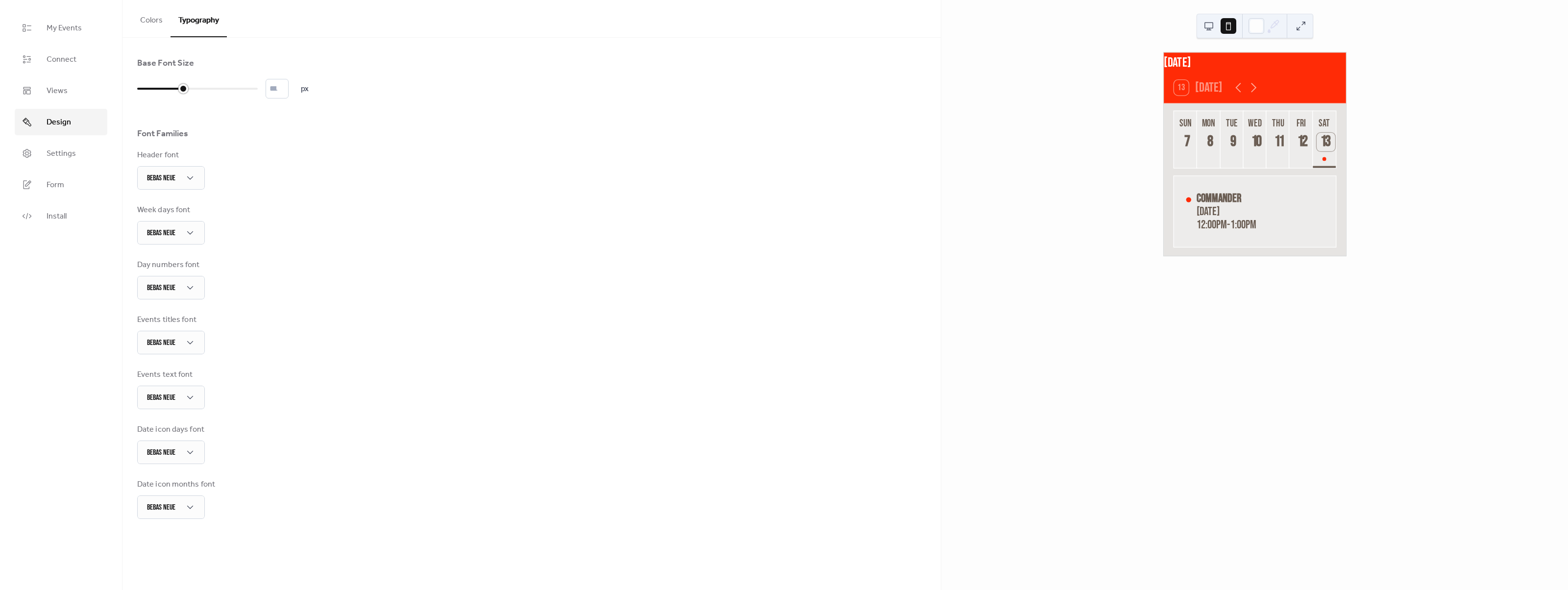
type input "*"
click at [159, 86] on div at bounding box center [197, 89] width 121 height 16
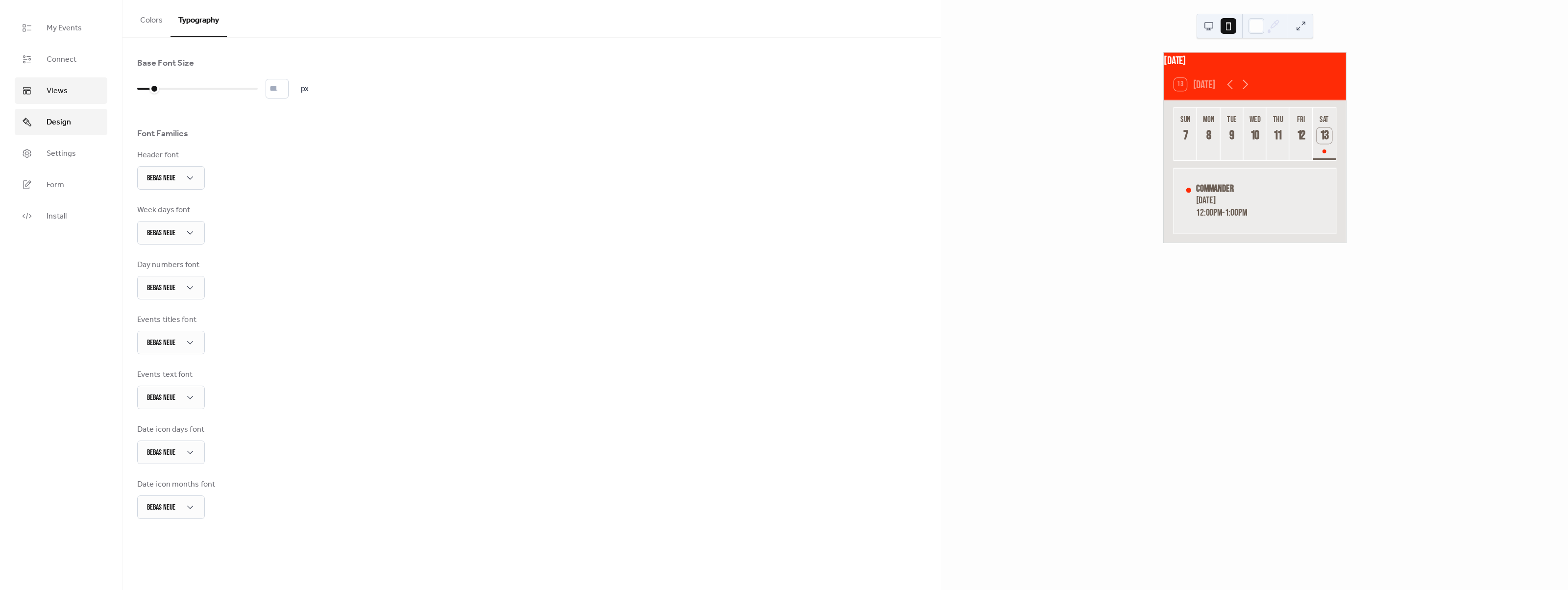
click at [70, 86] on link "Views" at bounding box center [61, 90] width 93 height 26
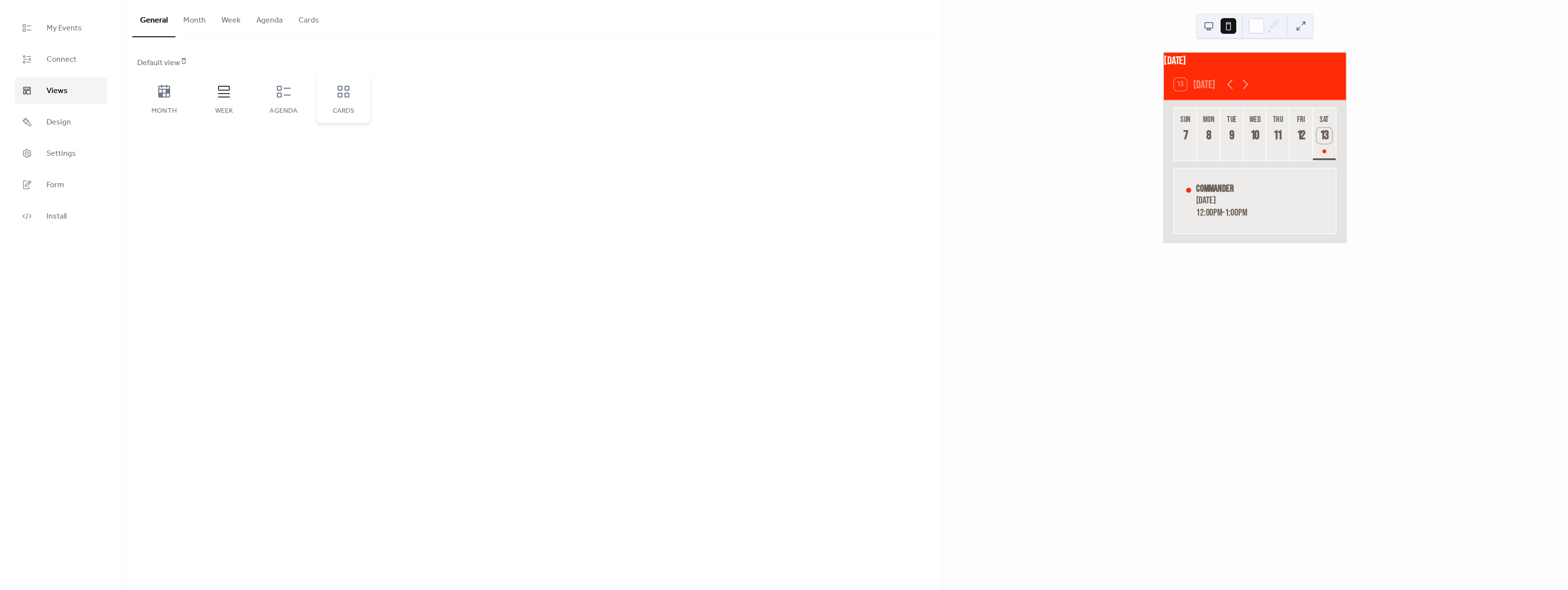
click at [331, 102] on div "Cards" at bounding box center [343, 99] width 54 height 49
click at [1204, 29] on button at bounding box center [1209, 26] width 16 height 16
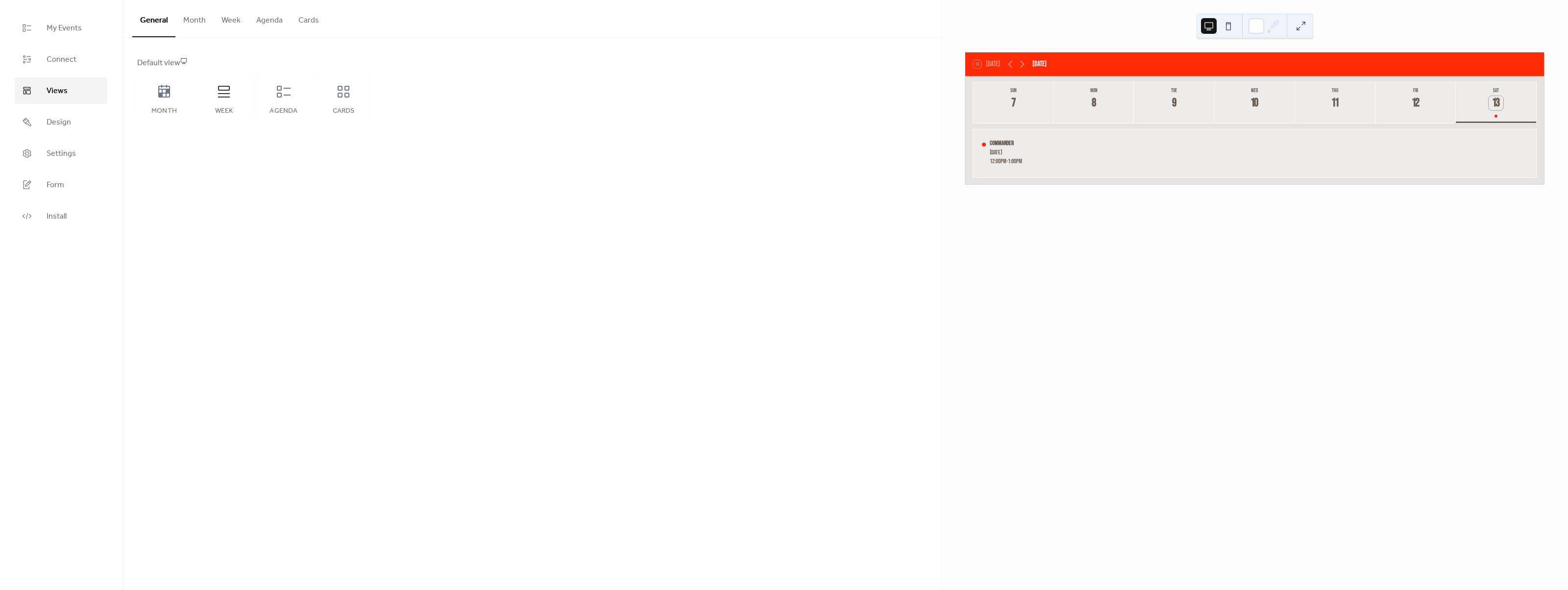
click at [1228, 24] on button at bounding box center [1228, 26] width 16 height 16
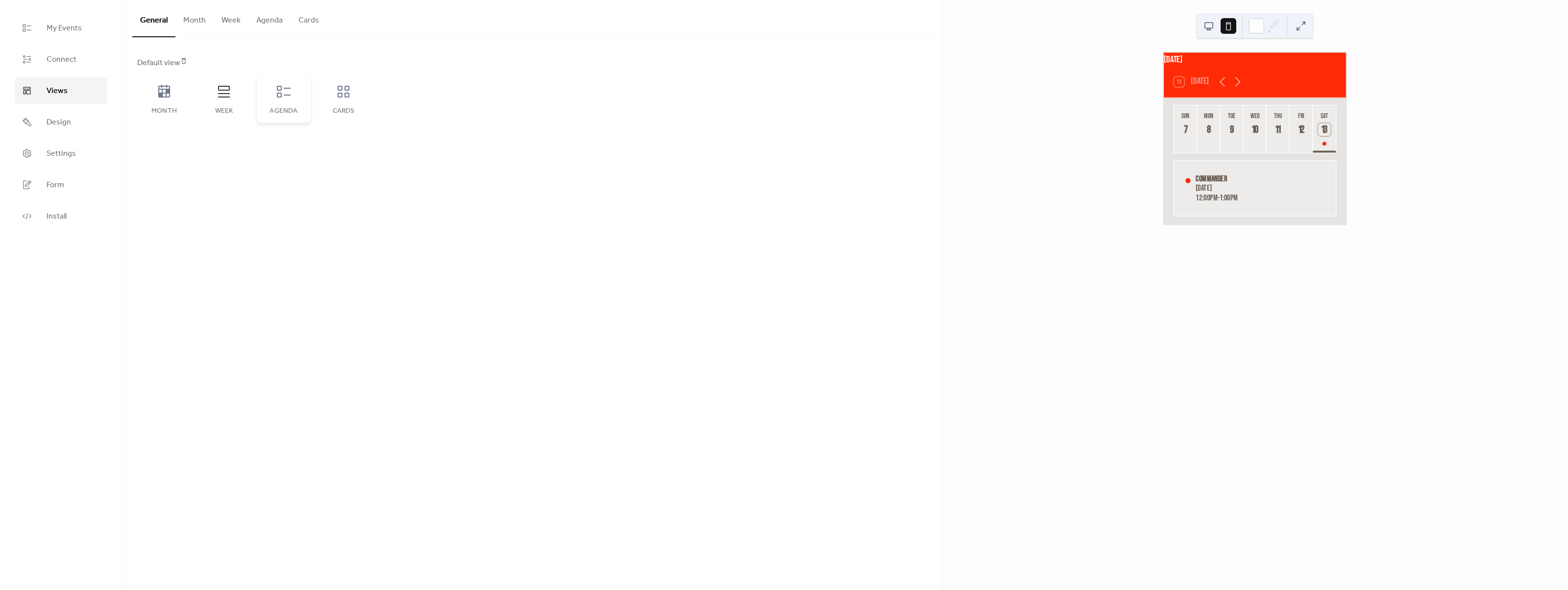
click at [280, 98] on icon at bounding box center [284, 92] width 16 height 16
click at [1216, 26] on button at bounding box center [1209, 26] width 16 height 16
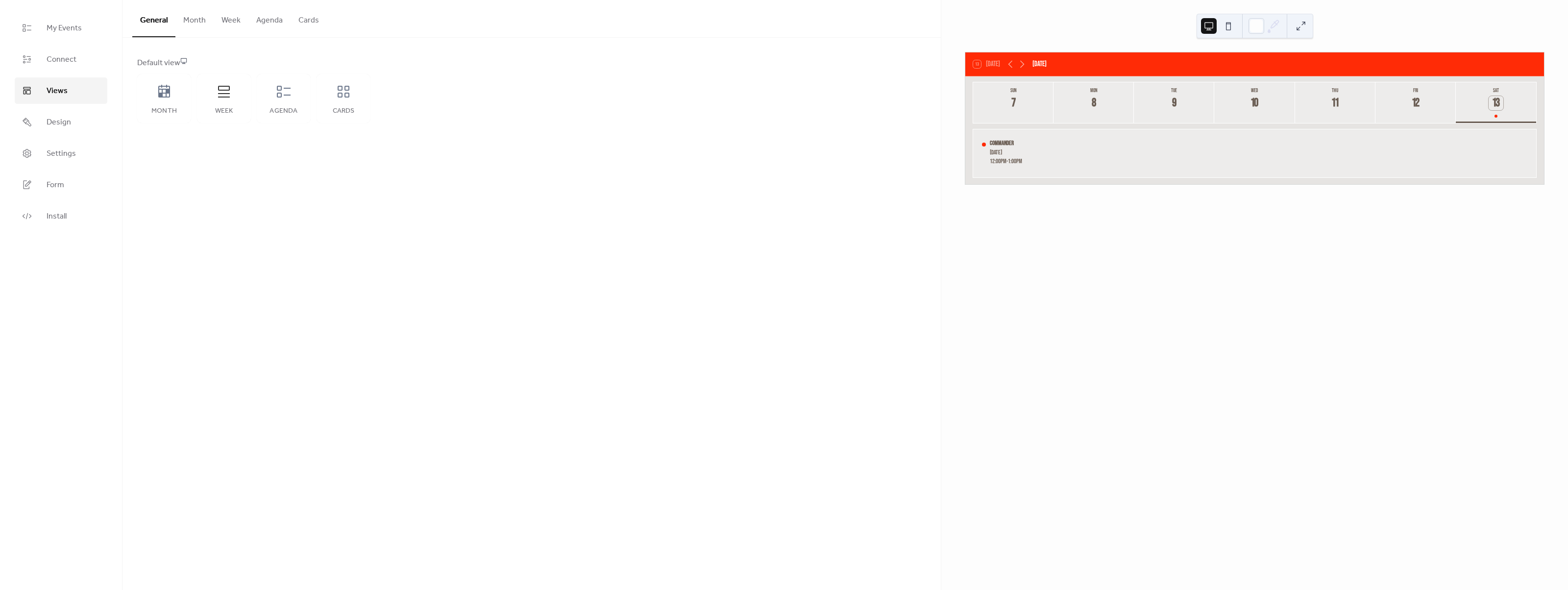
click at [1233, 23] on button at bounding box center [1228, 26] width 16 height 16
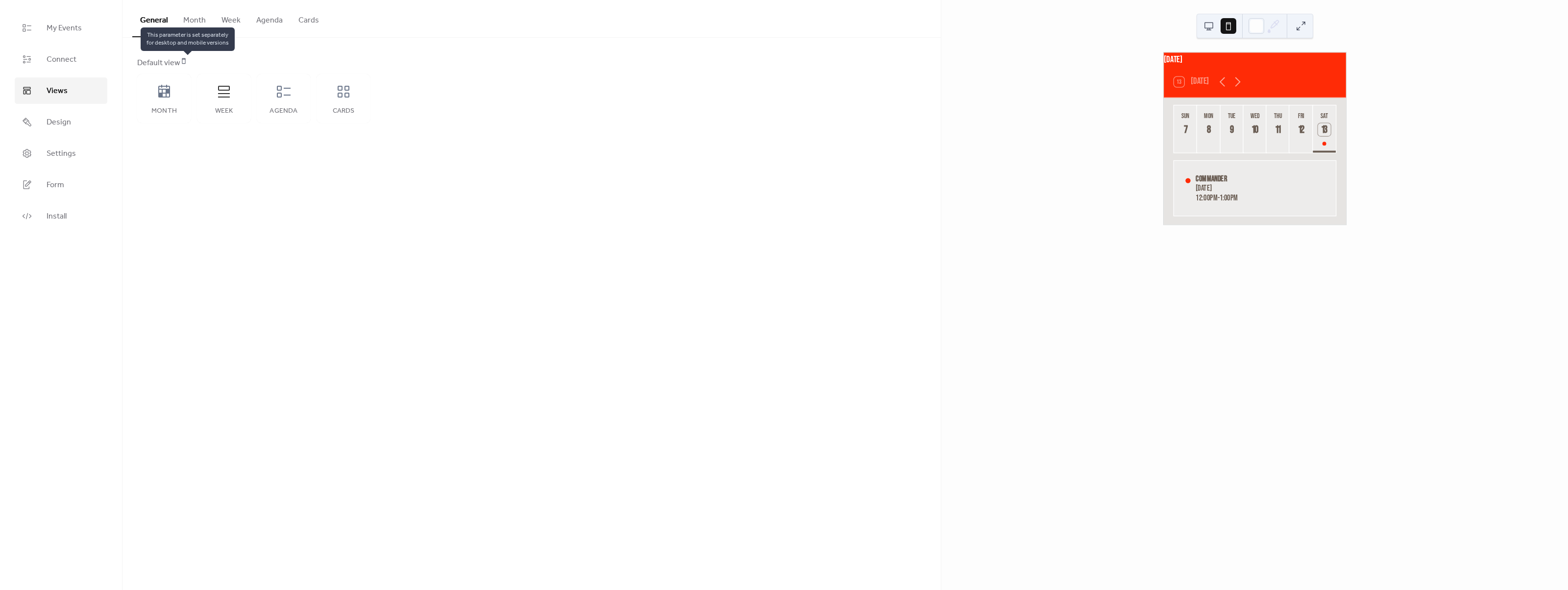
click at [186, 58] on icon at bounding box center [184, 61] width 4 height 5
click at [1205, 27] on button at bounding box center [1209, 26] width 16 height 16
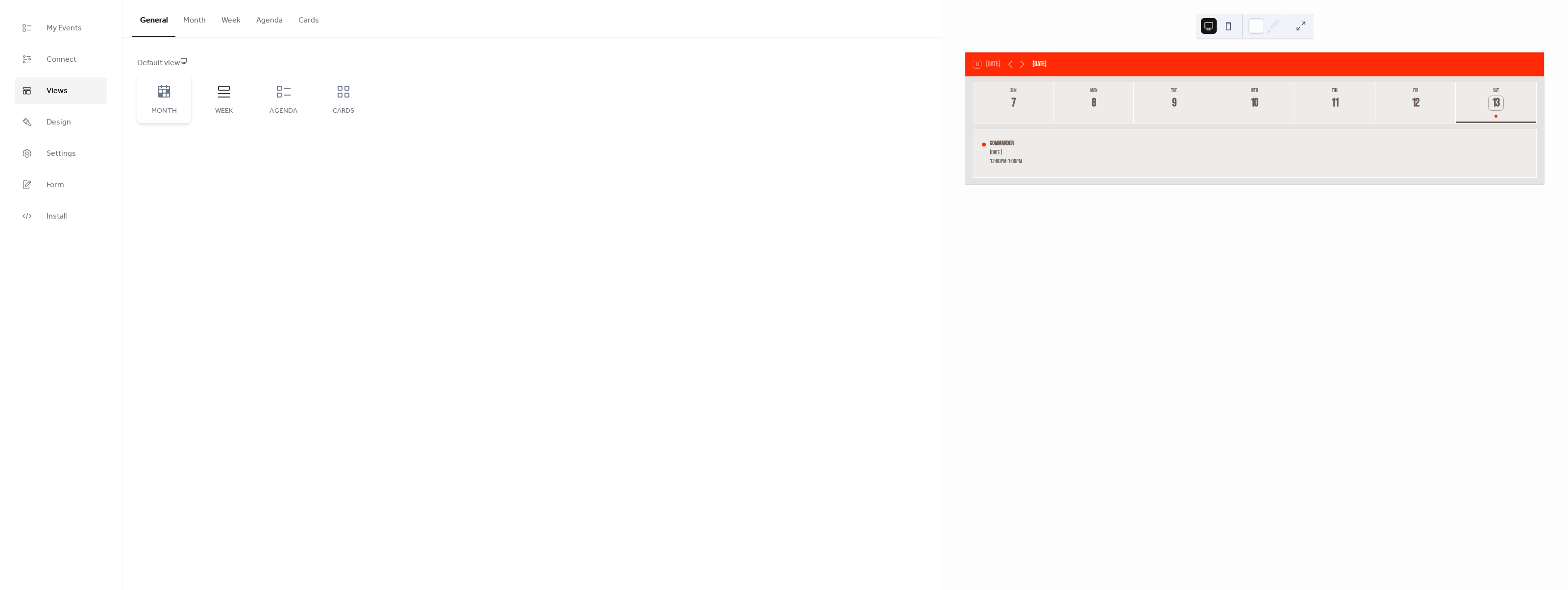
click at [175, 103] on div "Month" at bounding box center [164, 99] width 54 height 49
click at [1230, 26] on button at bounding box center [1228, 26] width 16 height 16
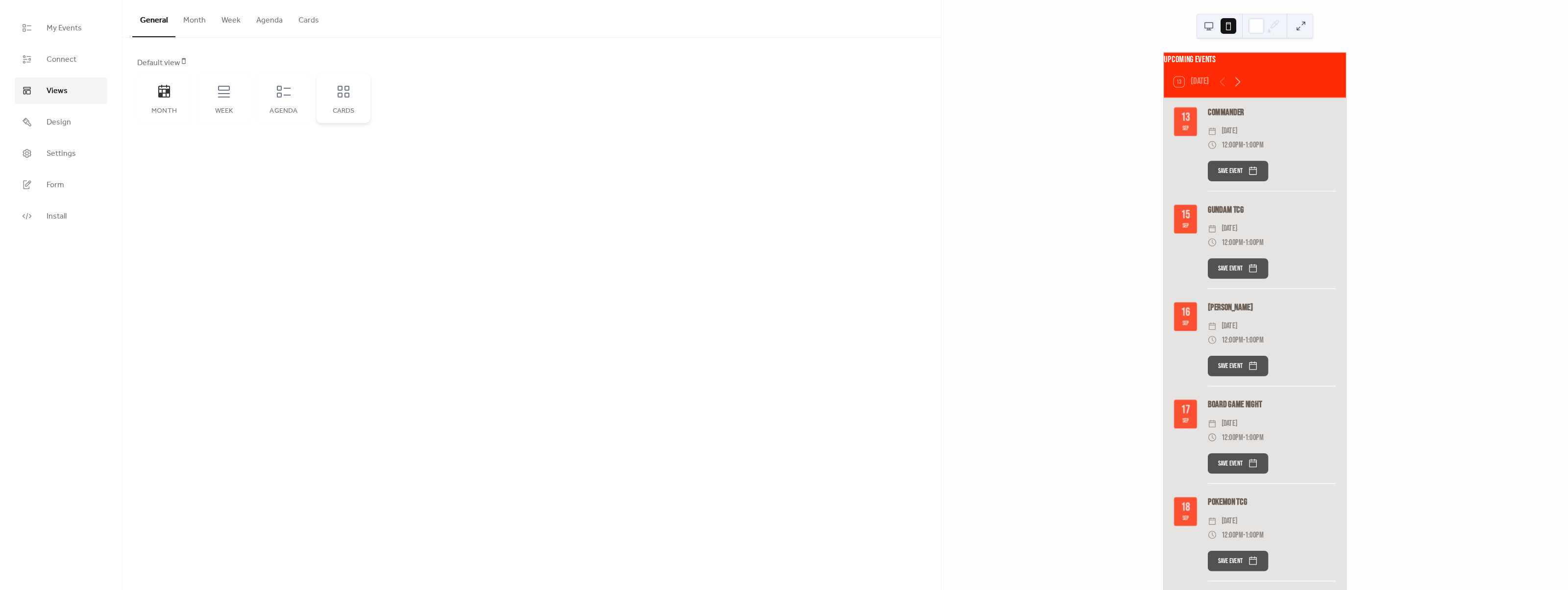
click at [336, 87] on icon at bounding box center [343, 92] width 16 height 16
click at [1213, 24] on button at bounding box center [1209, 26] width 16 height 16
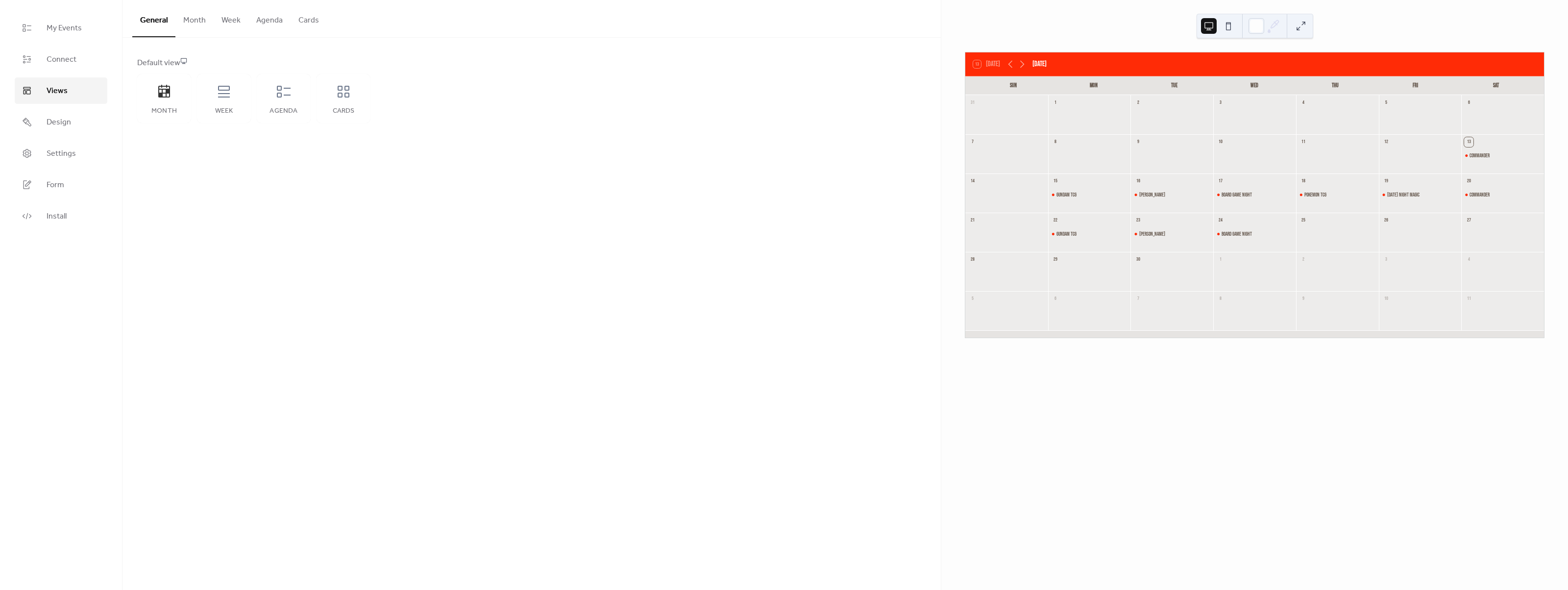
click at [1234, 27] on button at bounding box center [1228, 26] width 16 height 16
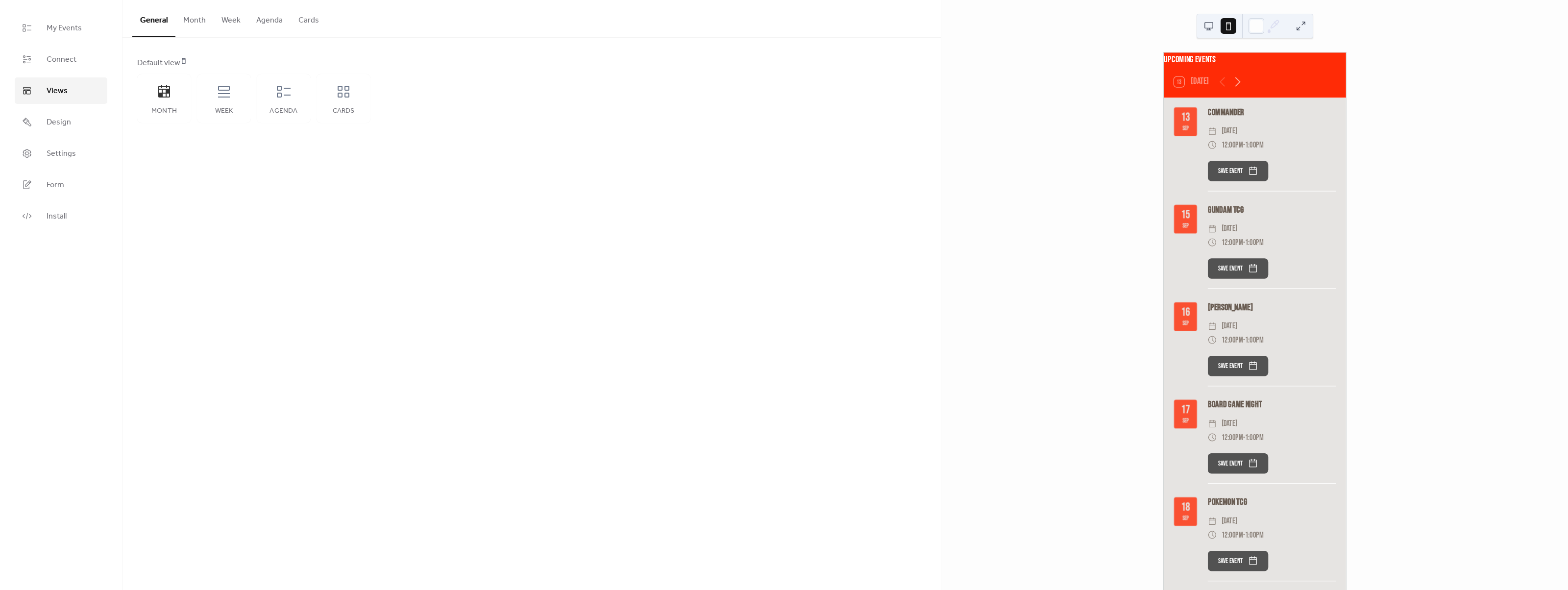
click at [200, 22] on button "Month" at bounding box center [194, 18] width 38 height 37
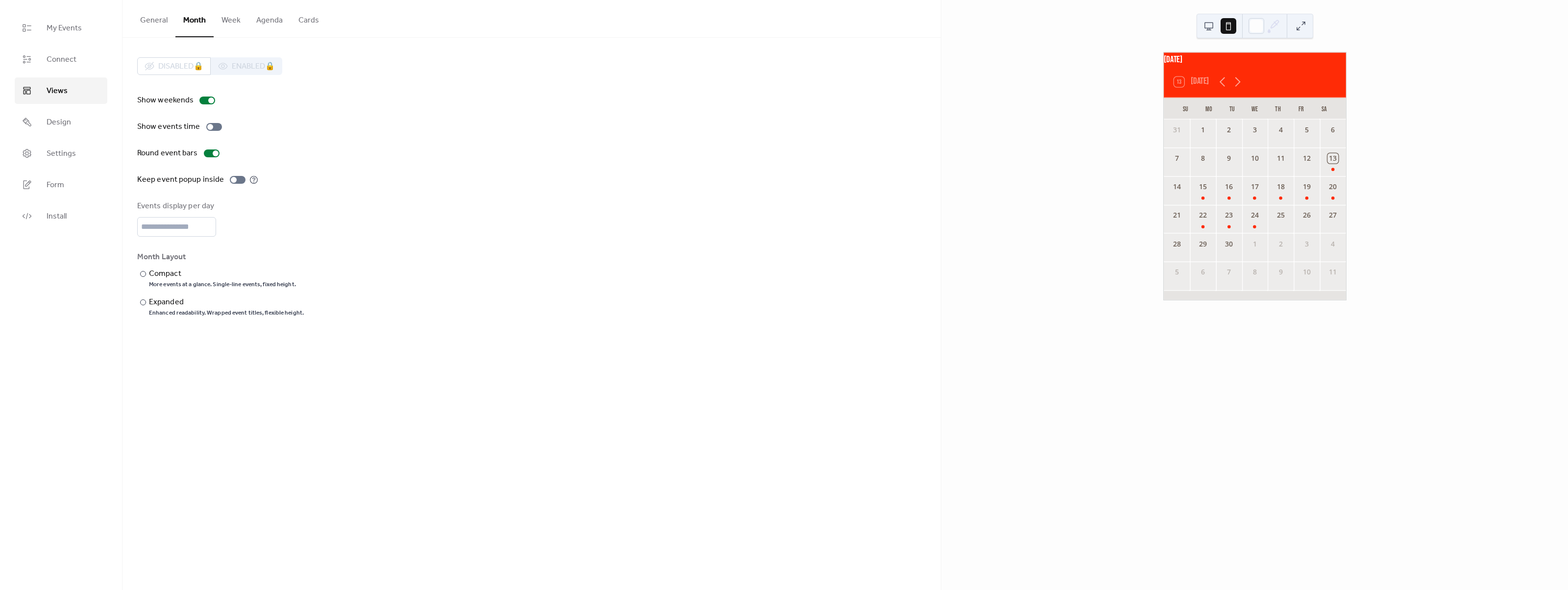
click at [159, 23] on button "General" at bounding box center [153, 18] width 43 height 37
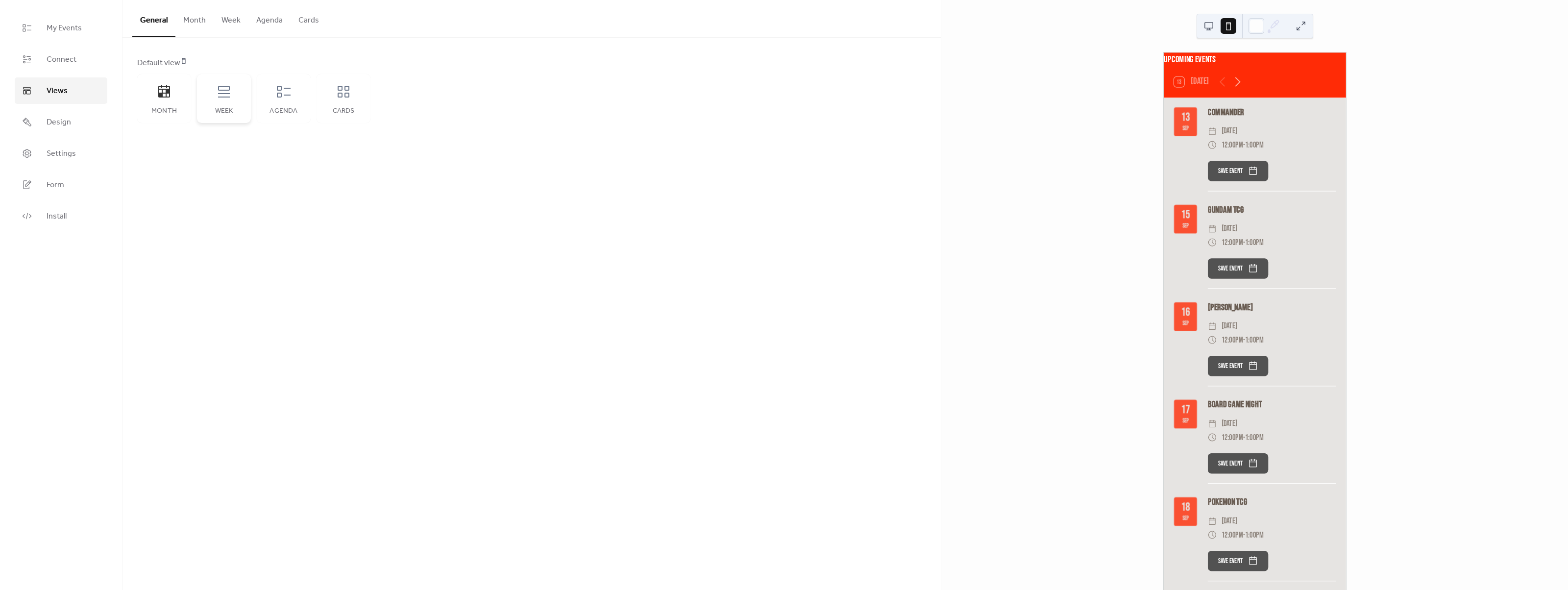
click at [222, 96] on icon at bounding box center [224, 92] width 16 height 16
click at [156, 105] on div "Month" at bounding box center [164, 99] width 54 height 49
click at [221, 92] on icon at bounding box center [224, 92] width 16 height 16
click at [1215, 26] on button at bounding box center [1209, 26] width 16 height 16
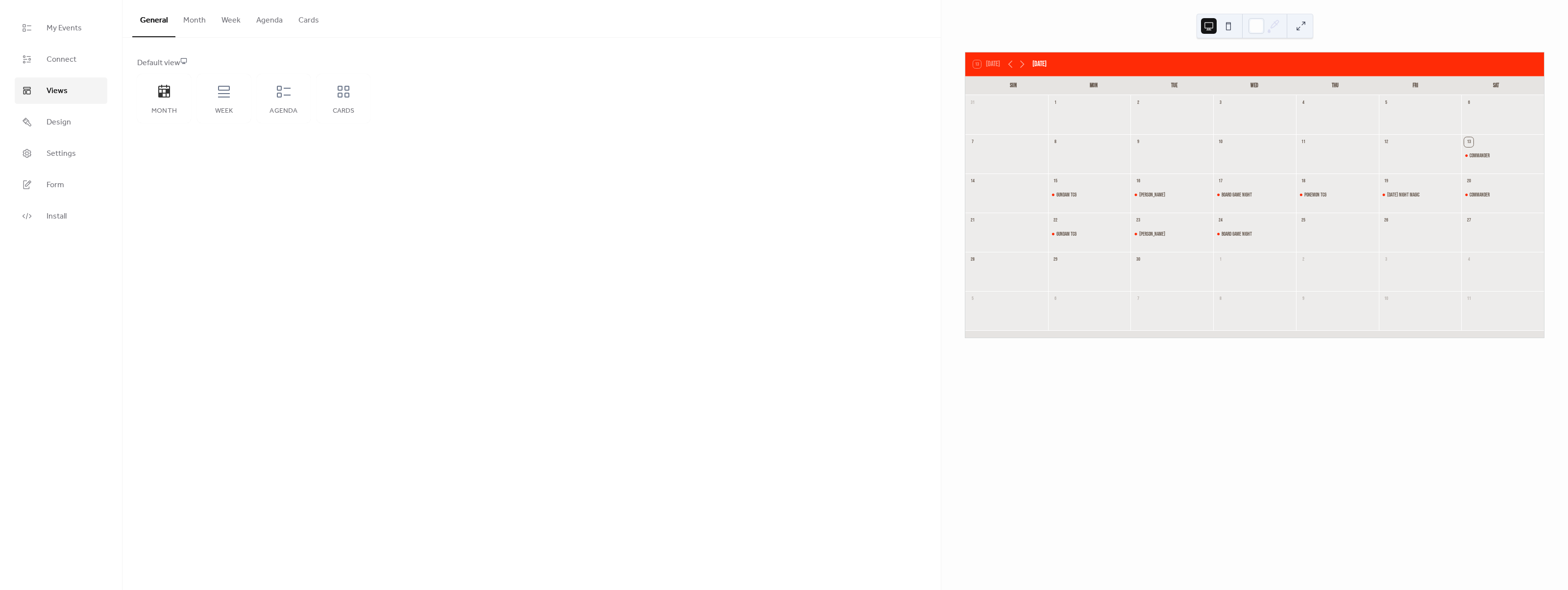
click at [1231, 25] on button at bounding box center [1228, 26] width 16 height 16
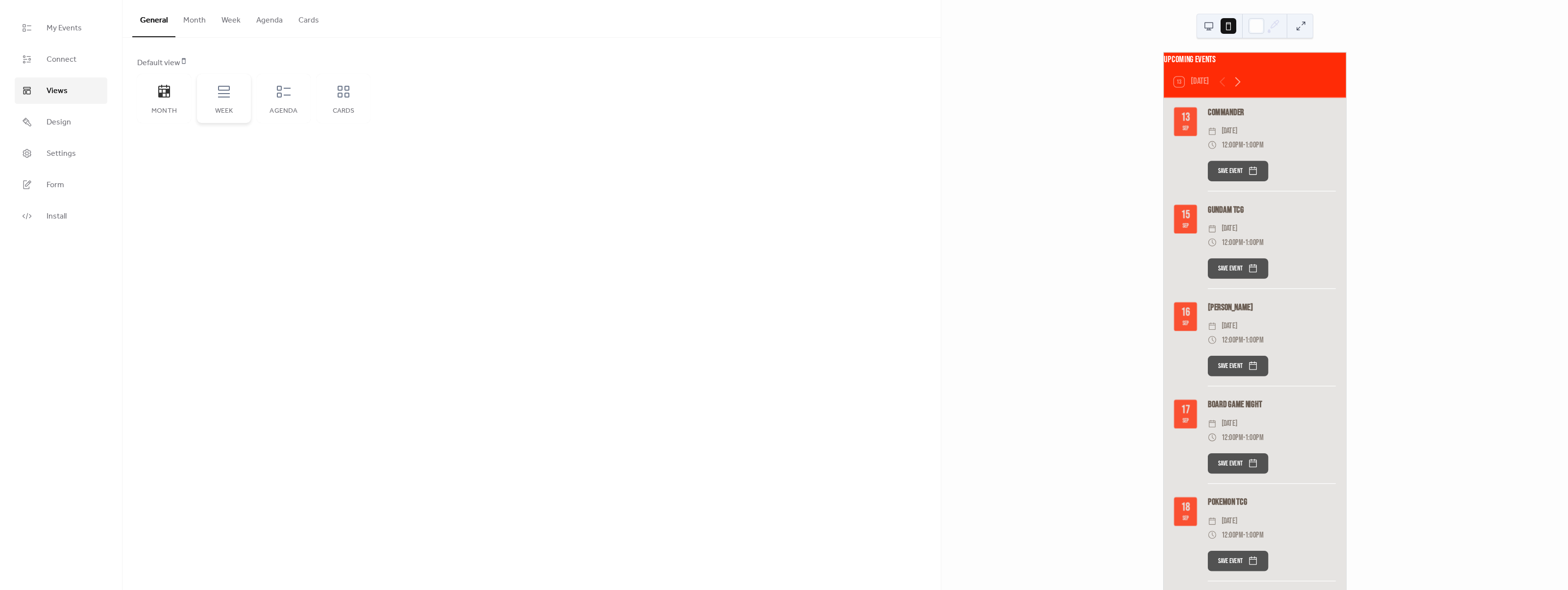
drag, startPoint x: 216, startPoint y: 94, endPoint x: 239, endPoint y: 90, distance: 23.3
click at [219, 94] on icon at bounding box center [224, 92] width 16 height 16
click at [1212, 24] on button at bounding box center [1209, 26] width 16 height 16
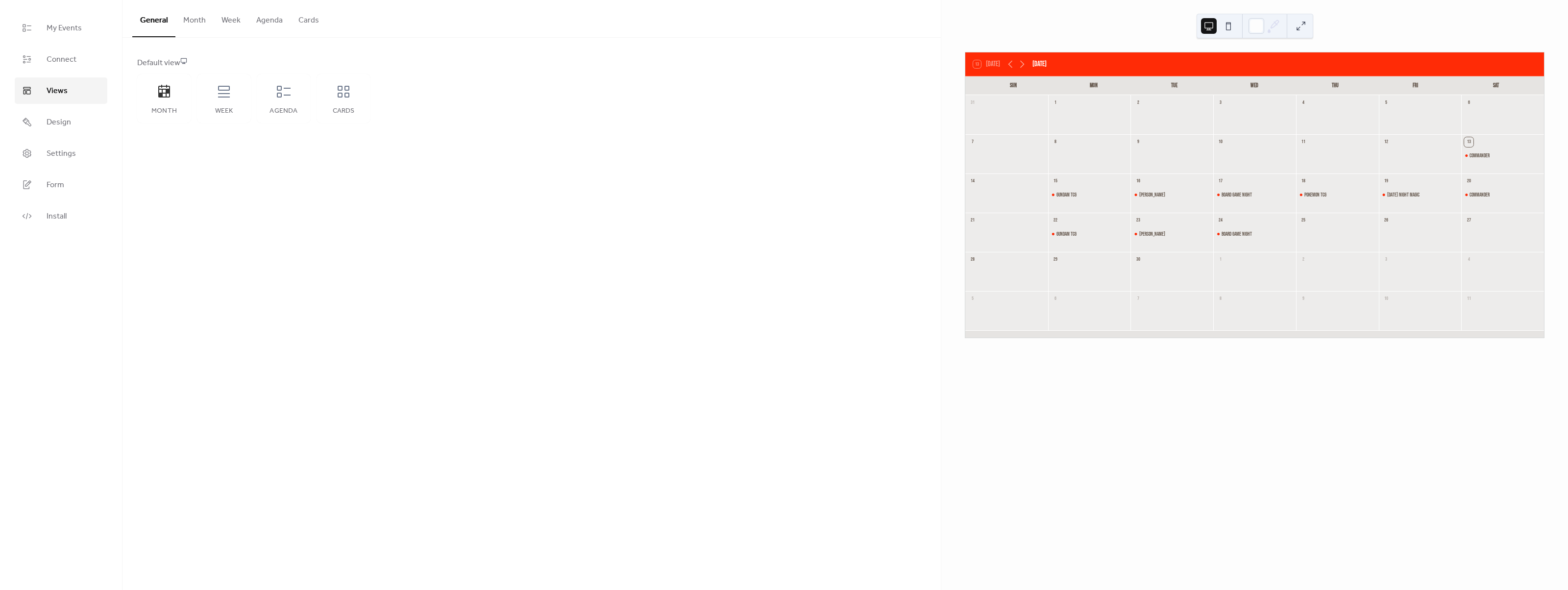
click at [1233, 24] on button at bounding box center [1228, 26] width 16 height 16
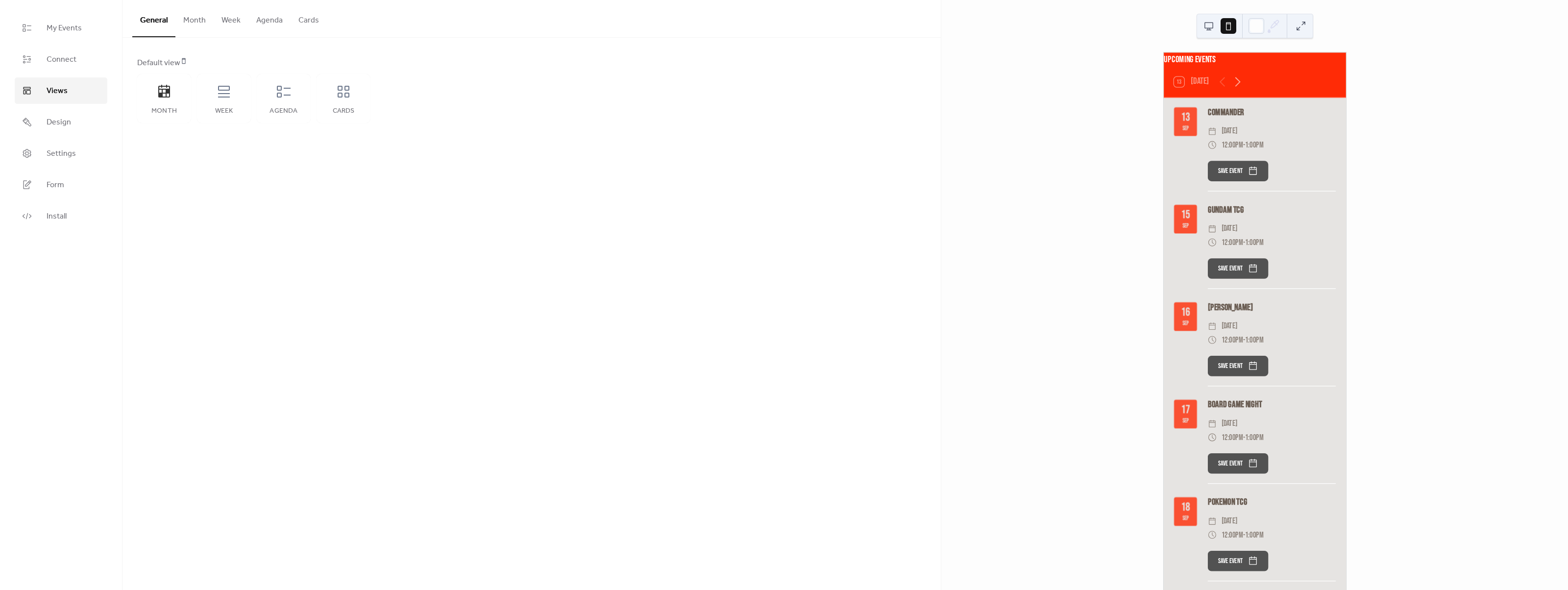
click at [1205, 26] on button at bounding box center [1209, 26] width 16 height 16
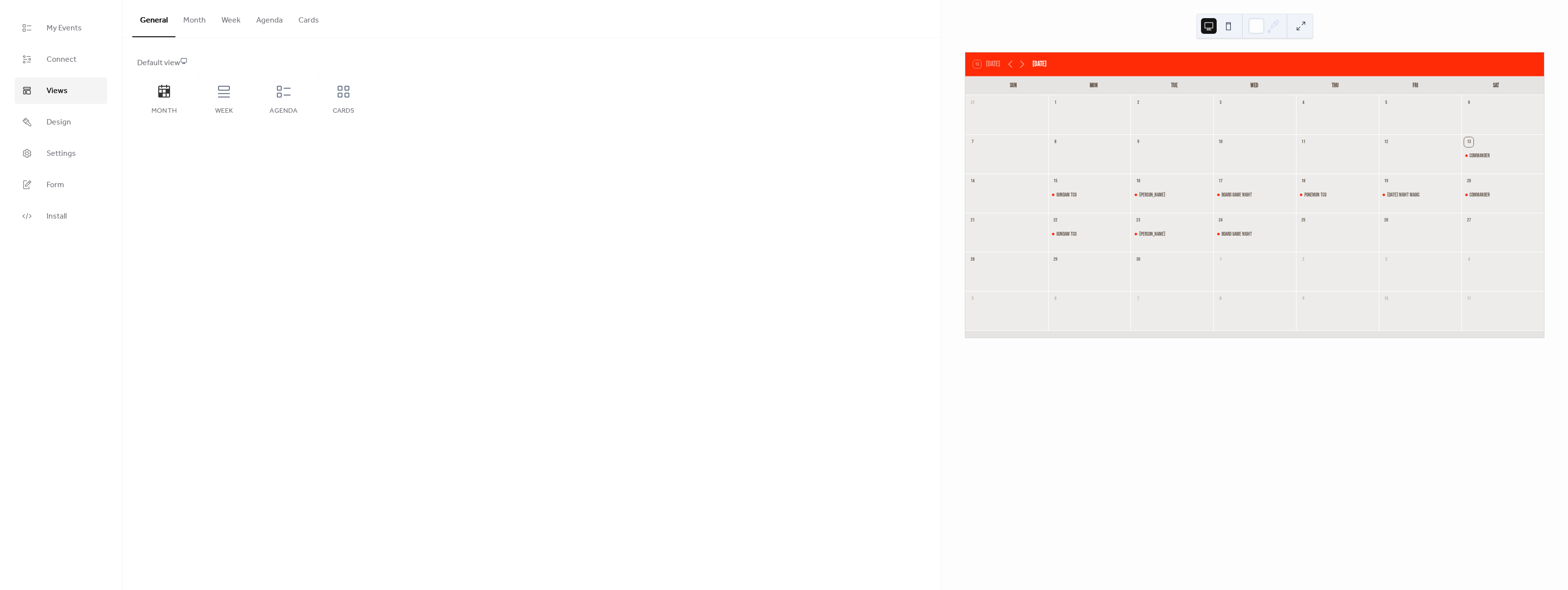
click at [1233, 22] on button at bounding box center [1228, 26] width 16 height 16
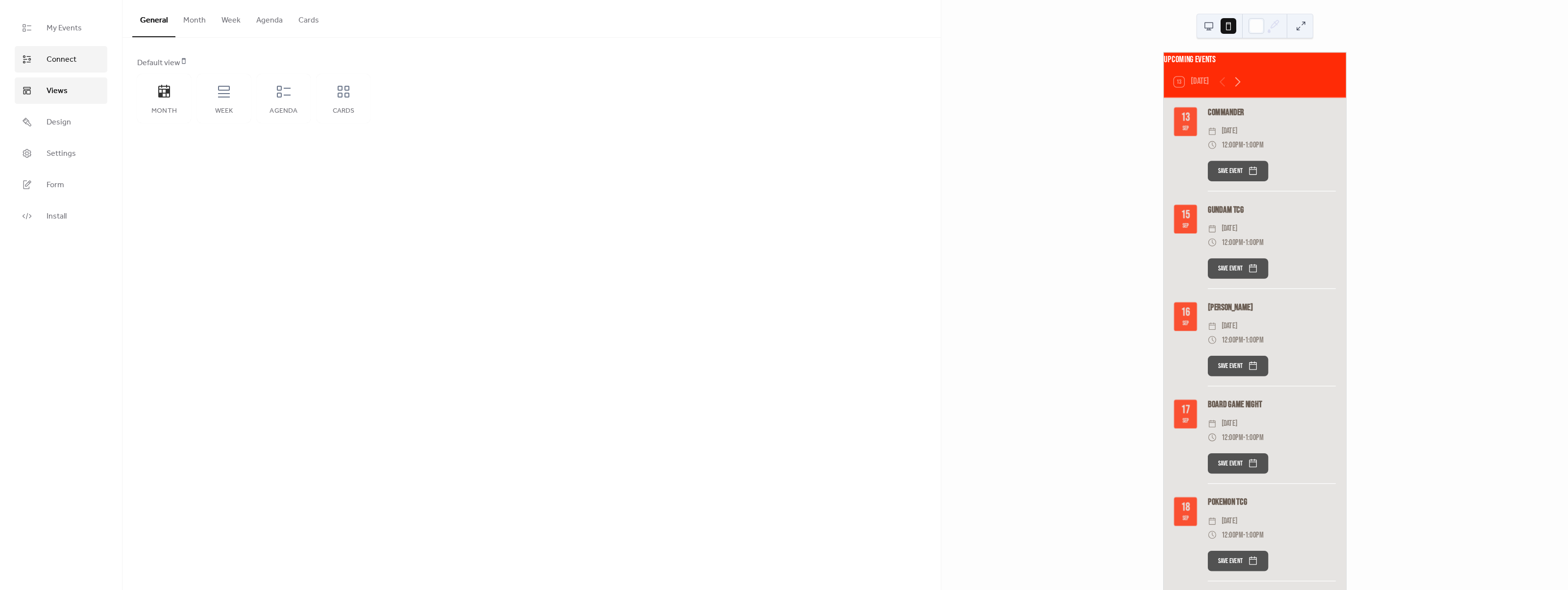
click at [73, 60] on span "Connect" at bounding box center [61, 60] width 30 height 12
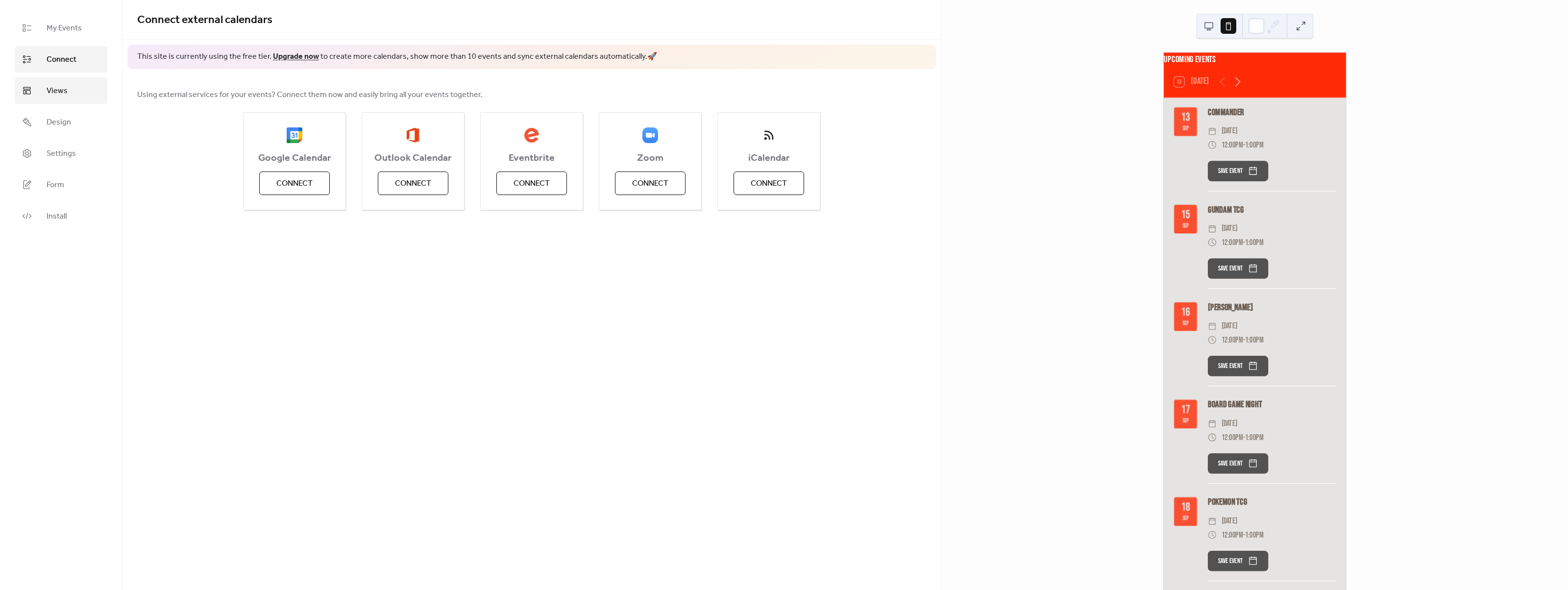
click at [77, 90] on link "Views" at bounding box center [61, 90] width 93 height 26
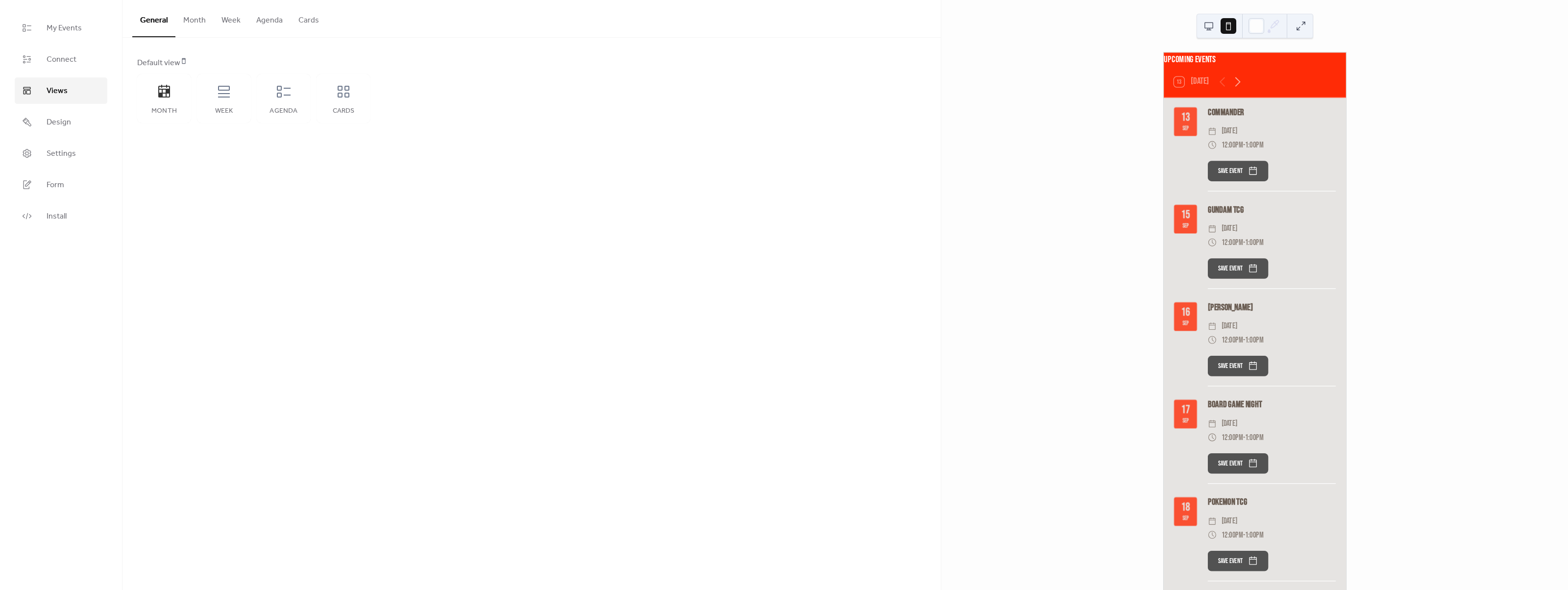
click at [257, 23] on button "Agenda" at bounding box center [269, 18] width 42 height 37
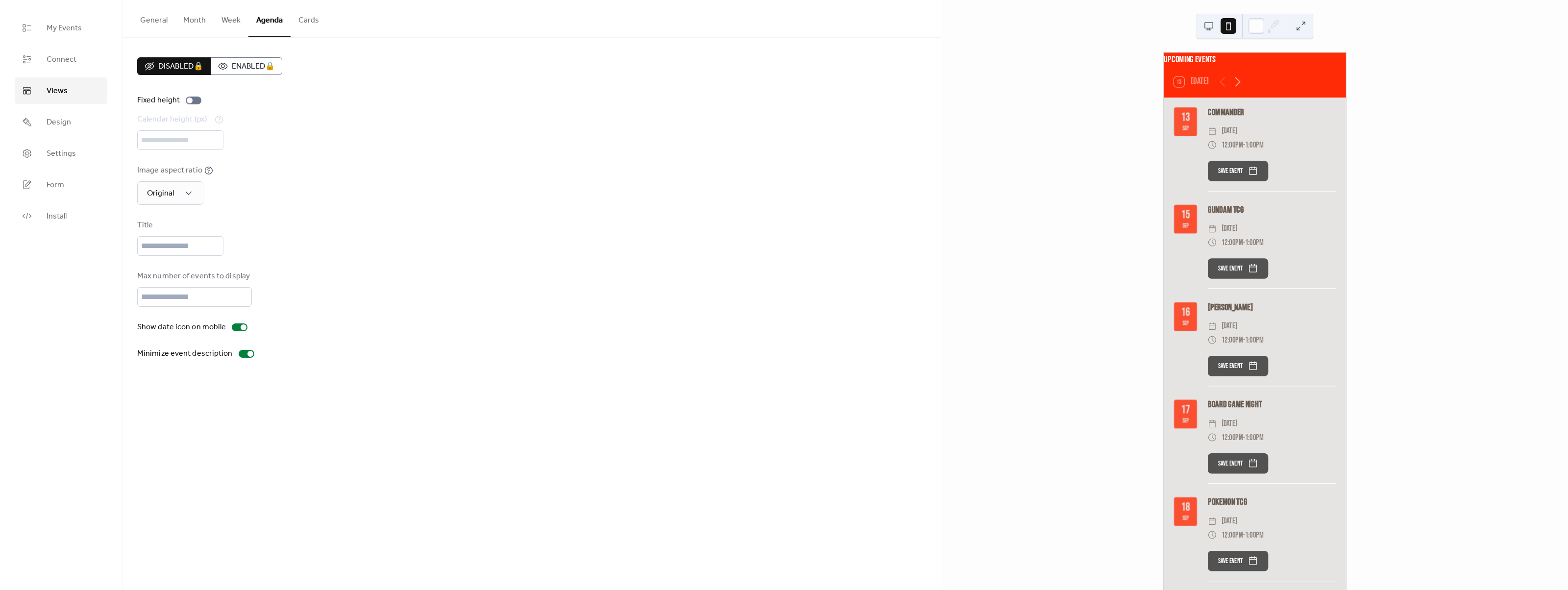
click at [305, 21] on button "Cards" at bounding box center [309, 18] width 37 height 37
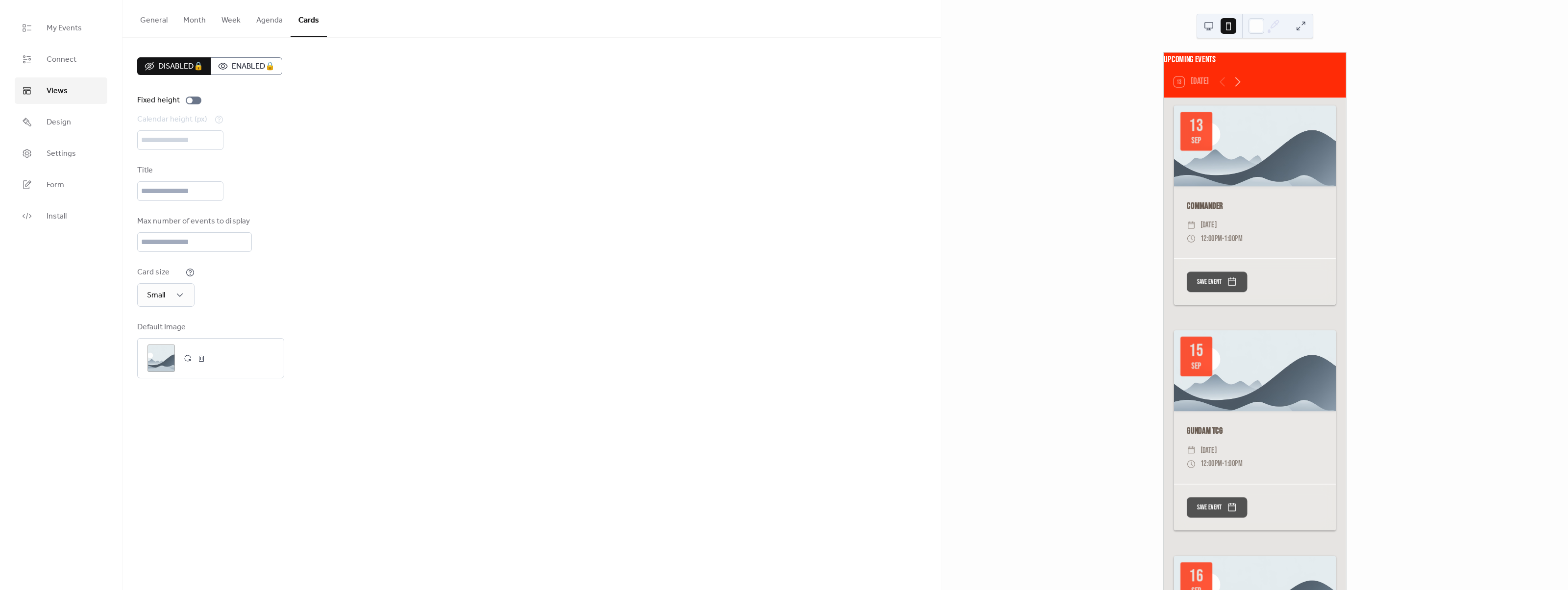
click at [270, 18] on button "Agenda" at bounding box center [269, 18] width 42 height 37
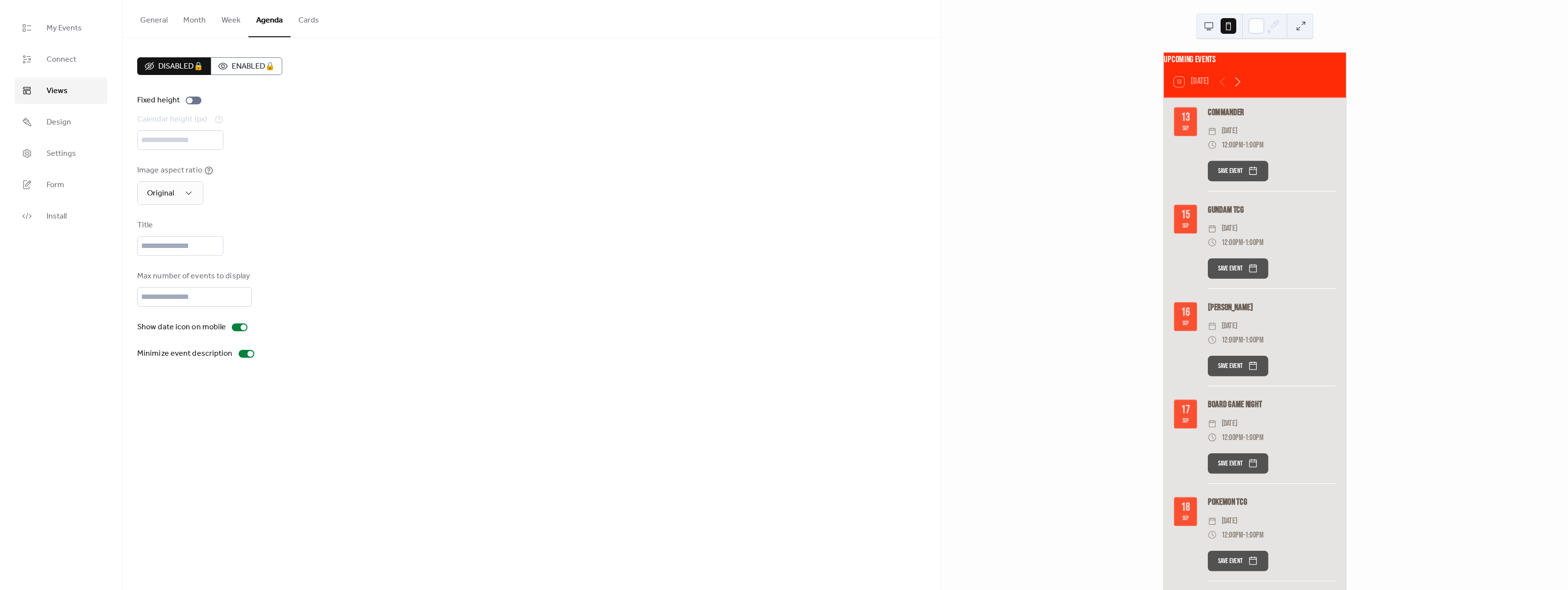
click at [230, 22] on button "Week" at bounding box center [231, 18] width 35 height 37
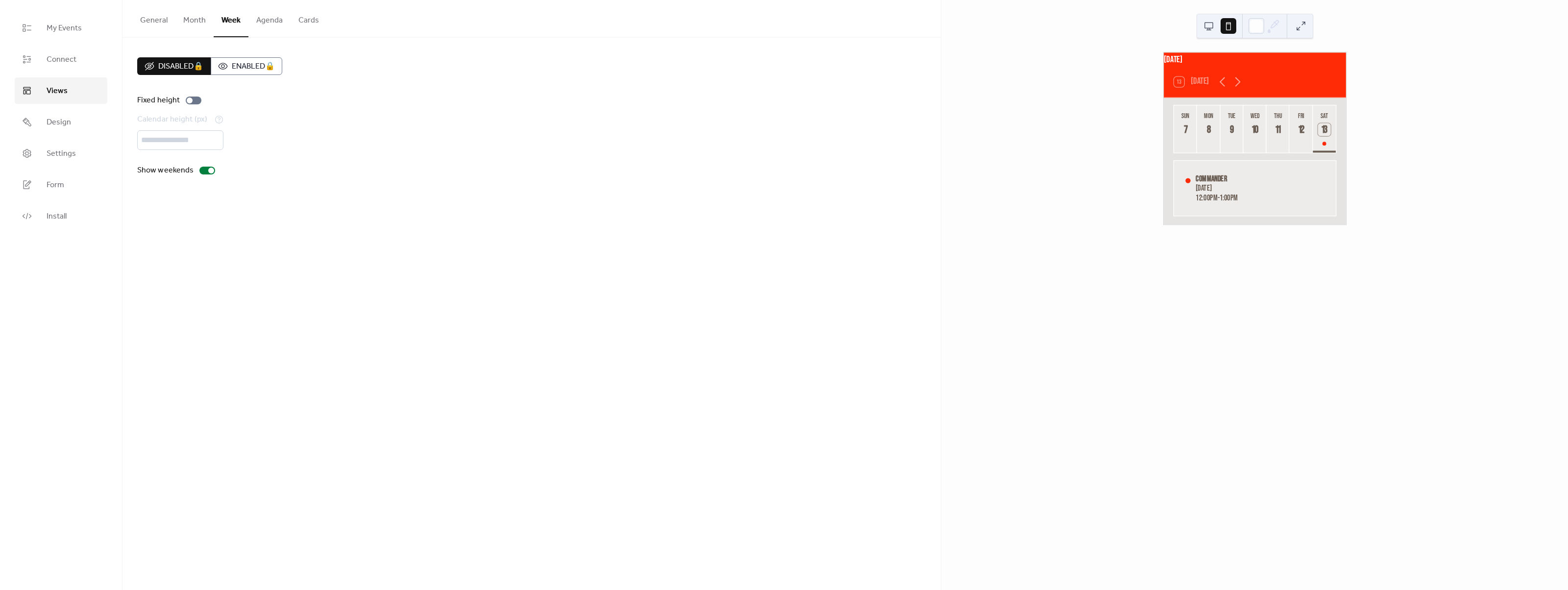
click at [192, 23] on button "Month" at bounding box center [194, 18] width 38 height 37
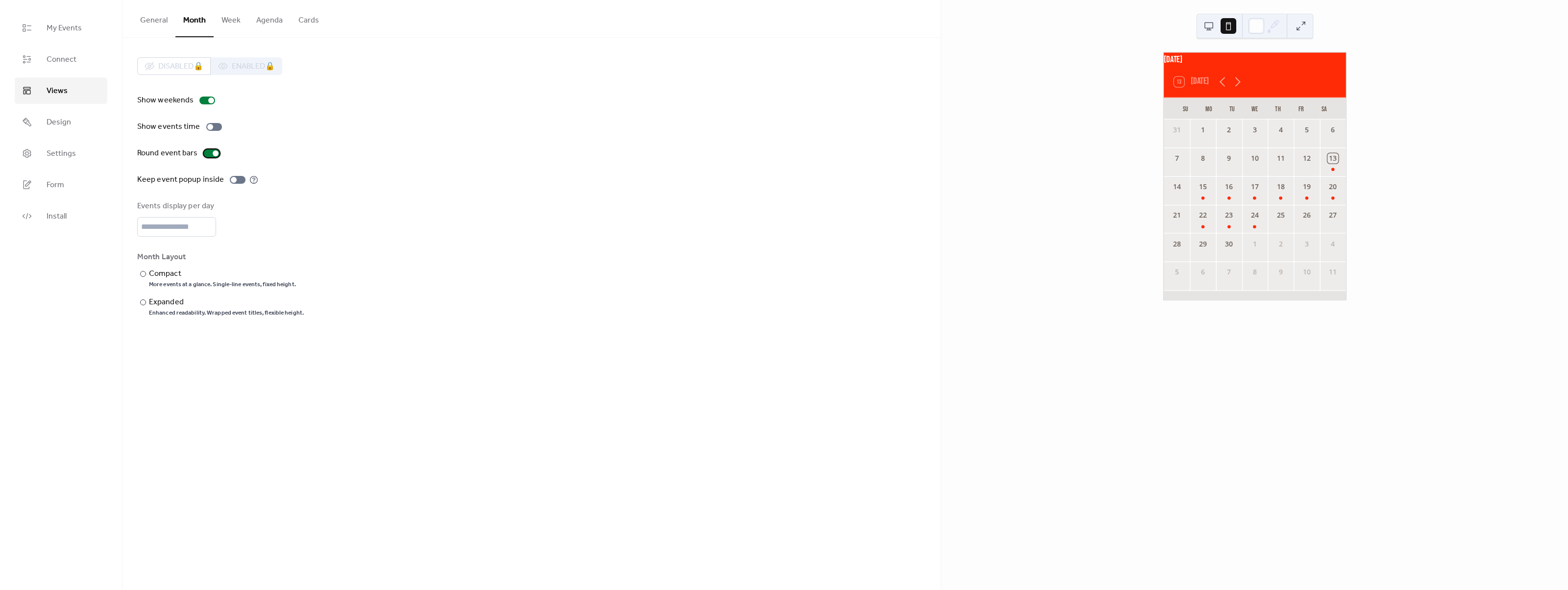
click at [209, 152] on div at bounding box center [212, 153] width 16 height 8
click at [209, 152] on div at bounding box center [212, 153] width 16 height 8
click at [162, 272] on div "Compact" at bounding box center [222, 273] width 145 height 12
click at [165, 302] on div "Expanded" at bounding box center [225, 302] width 153 height 12
click at [231, 21] on button "Week" at bounding box center [231, 18] width 35 height 37
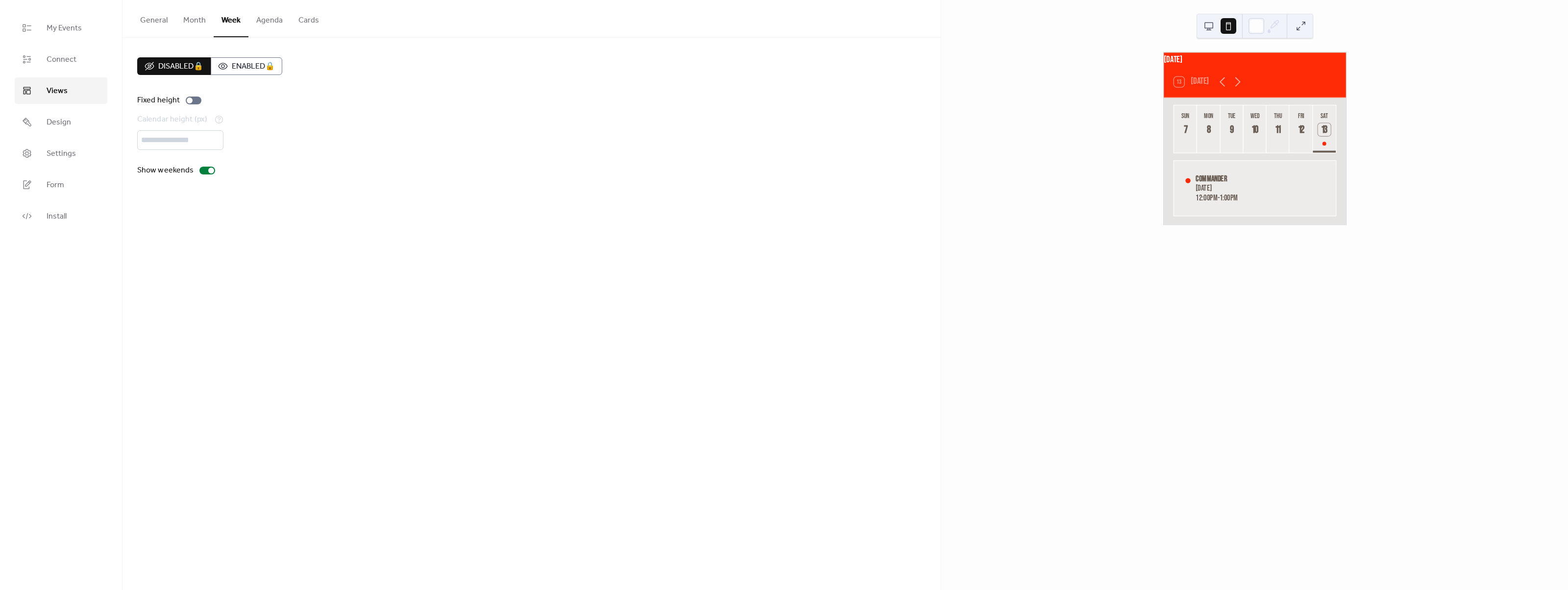
click at [150, 19] on button "General" at bounding box center [153, 18] width 43 height 37
click at [1206, 26] on button at bounding box center [1209, 26] width 16 height 16
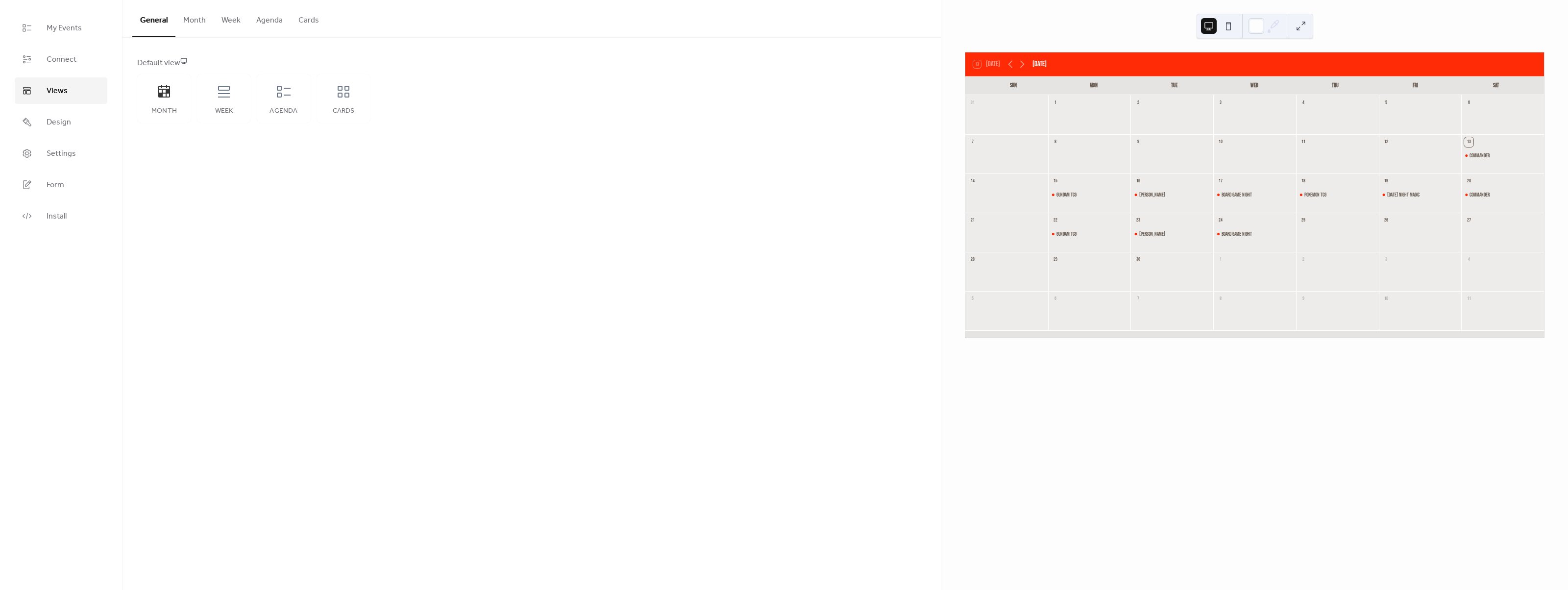
click at [1223, 24] on button at bounding box center [1228, 26] width 16 height 16
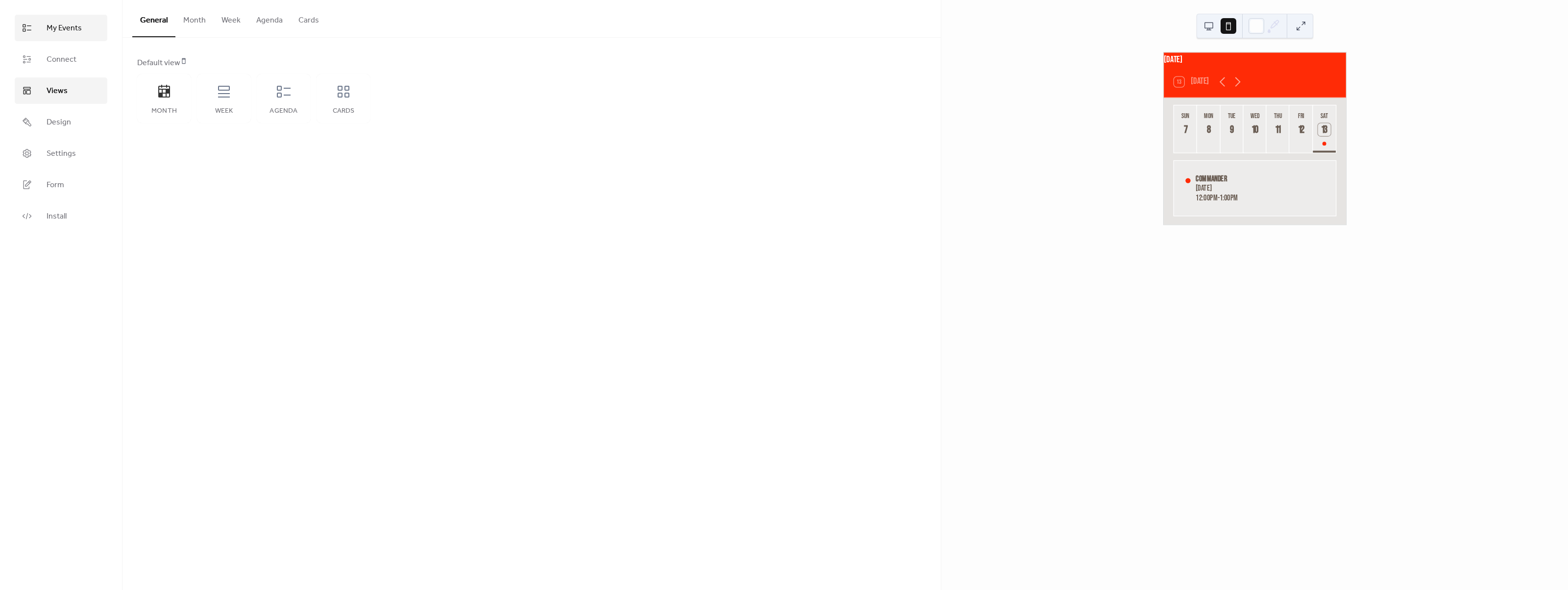
click at [76, 32] on span "My Events" at bounding box center [64, 28] width 35 height 12
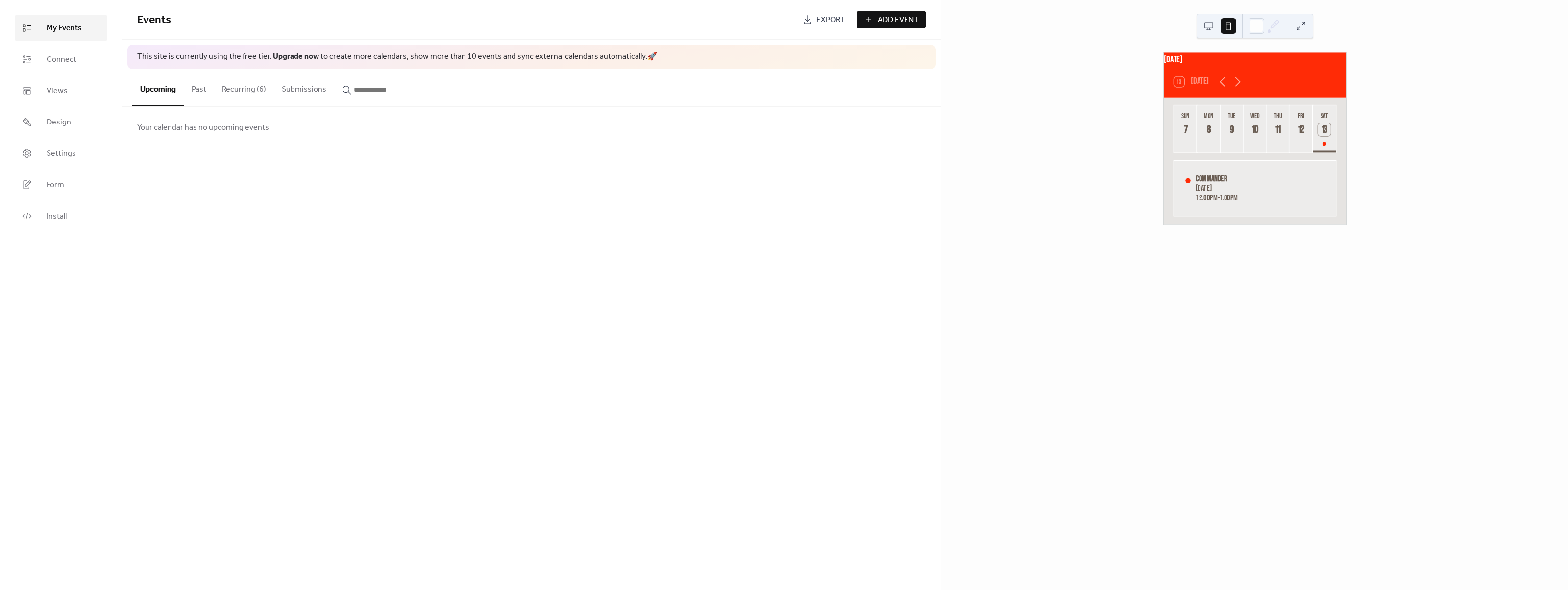
click at [242, 93] on button "Recurring (6)" at bounding box center [244, 88] width 60 height 37
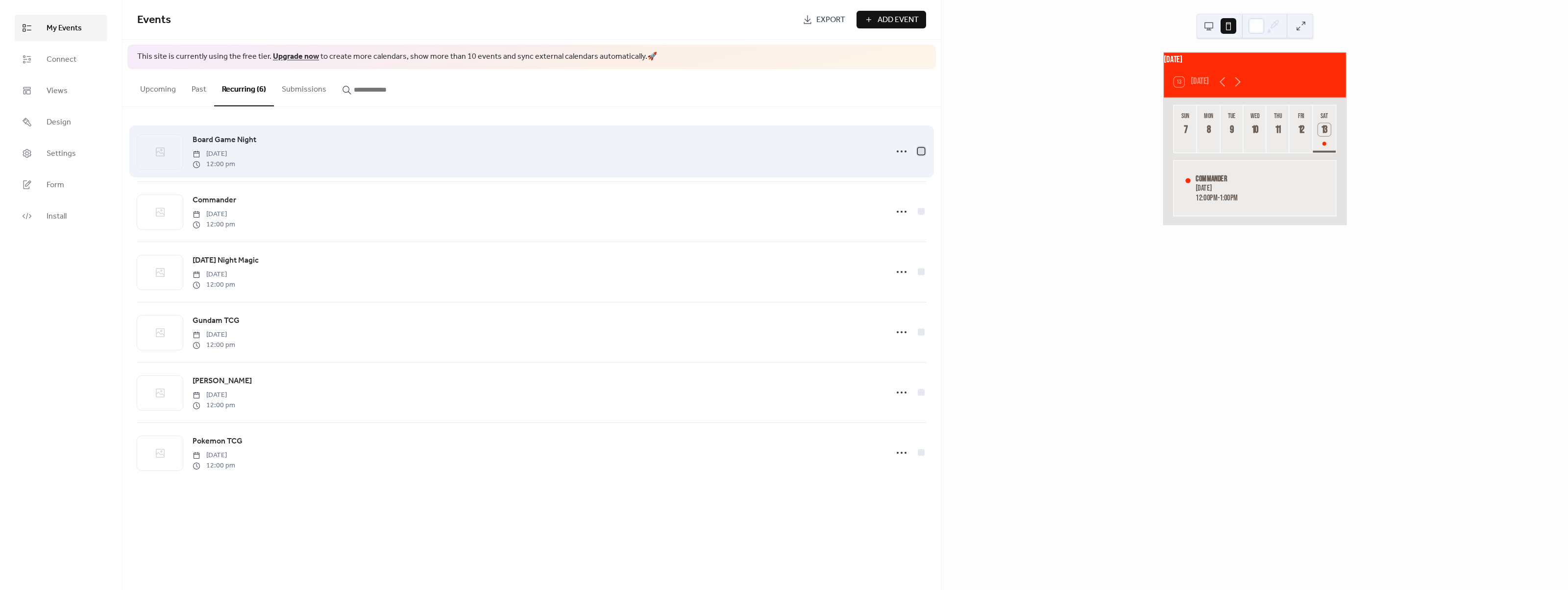
click at [917, 154] on div at bounding box center [921, 152] width 10 height 10
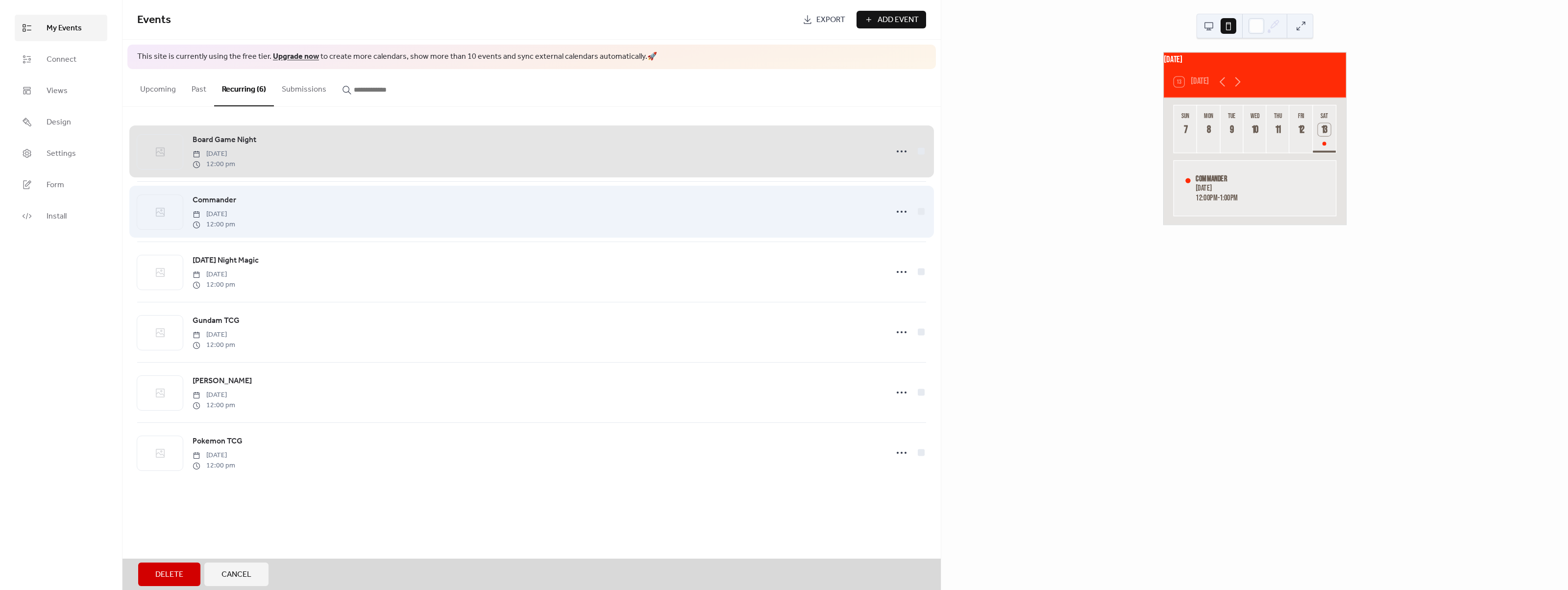
click at [917, 215] on div "Commander Saturday, September 13, 2025 12:00 pm" at bounding box center [531, 211] width 789 height 60
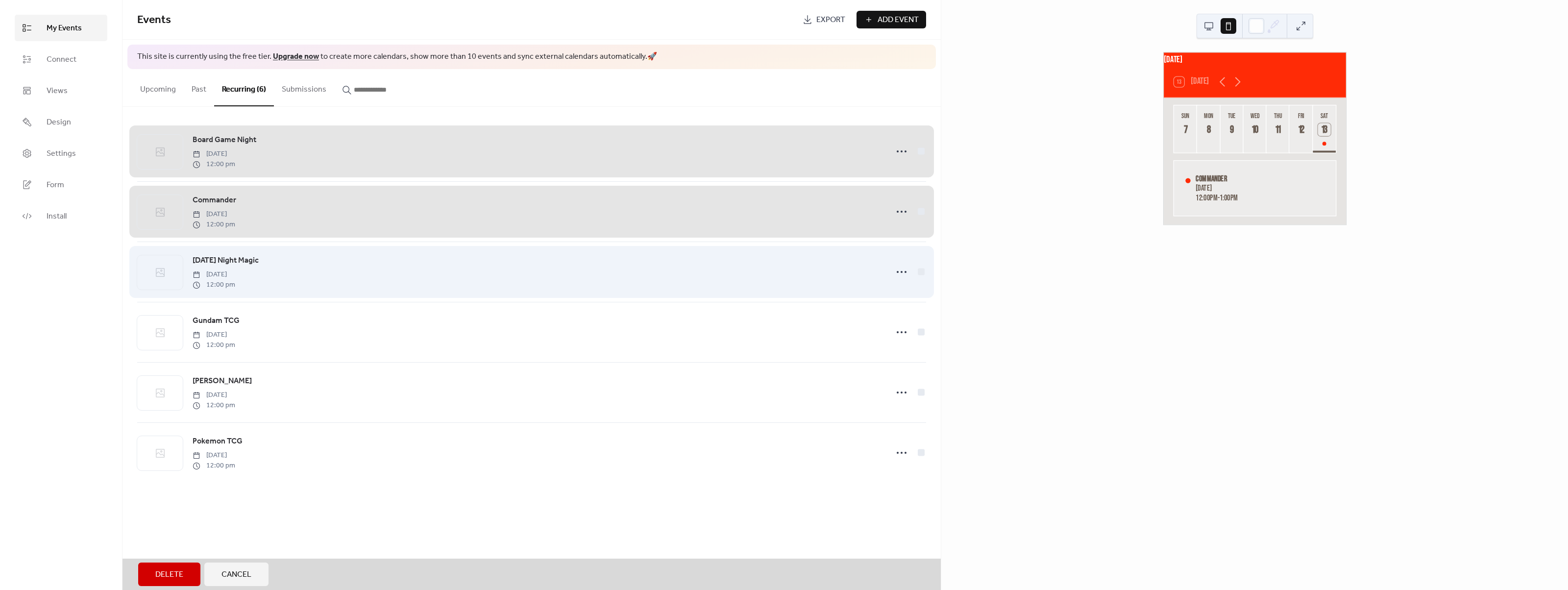
drag, startPoint x: 922, startPoint y: 261, endPoint x: 925, endPoint y: 269, distance: 8.5
click at [925, 269] on div "Friday Night Magic Saturday, September 13, 2025 12:00 pm" at bounding box center [531, 272] width 789 height 60
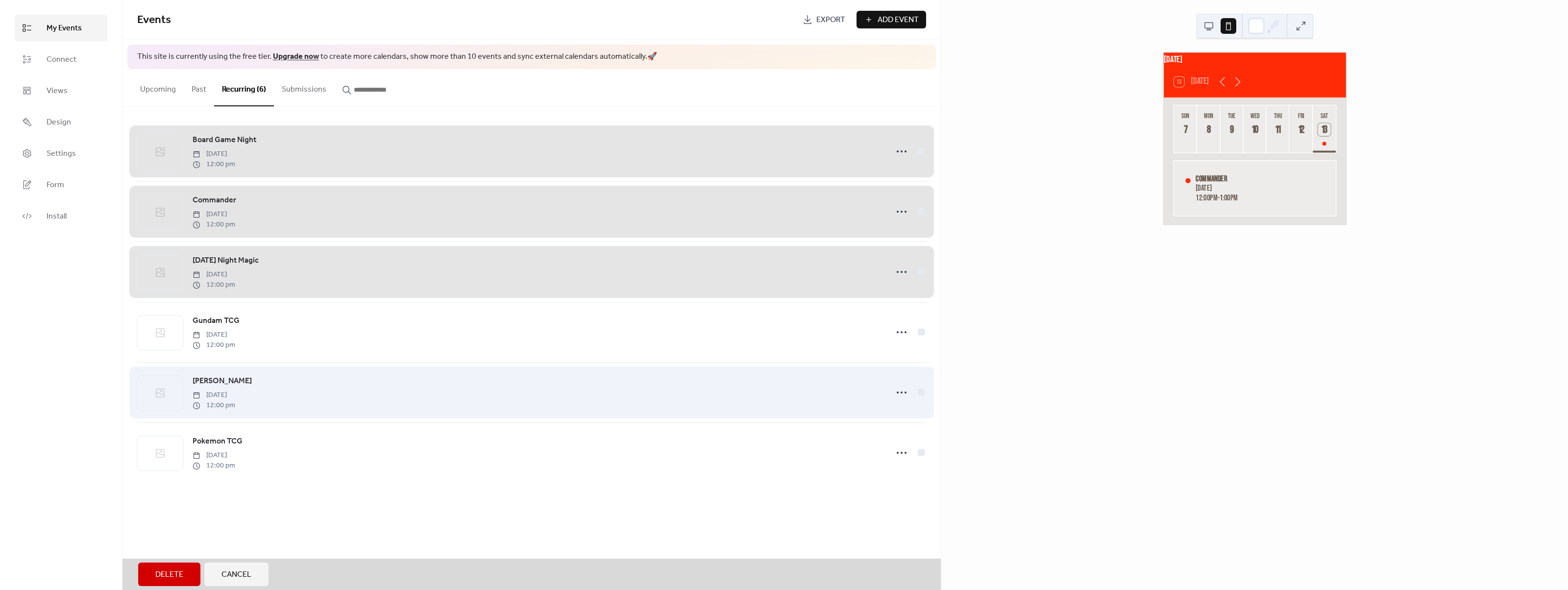
drag, startPoint x: 919, startPoint y: 338, endPoint x: 922, endPoint y: 373, distance: 35.1
click at [918, 339] on div "Gundam TCG [DATE] 12:00 pm" at bounding box center [531, 332] width 789 height 60
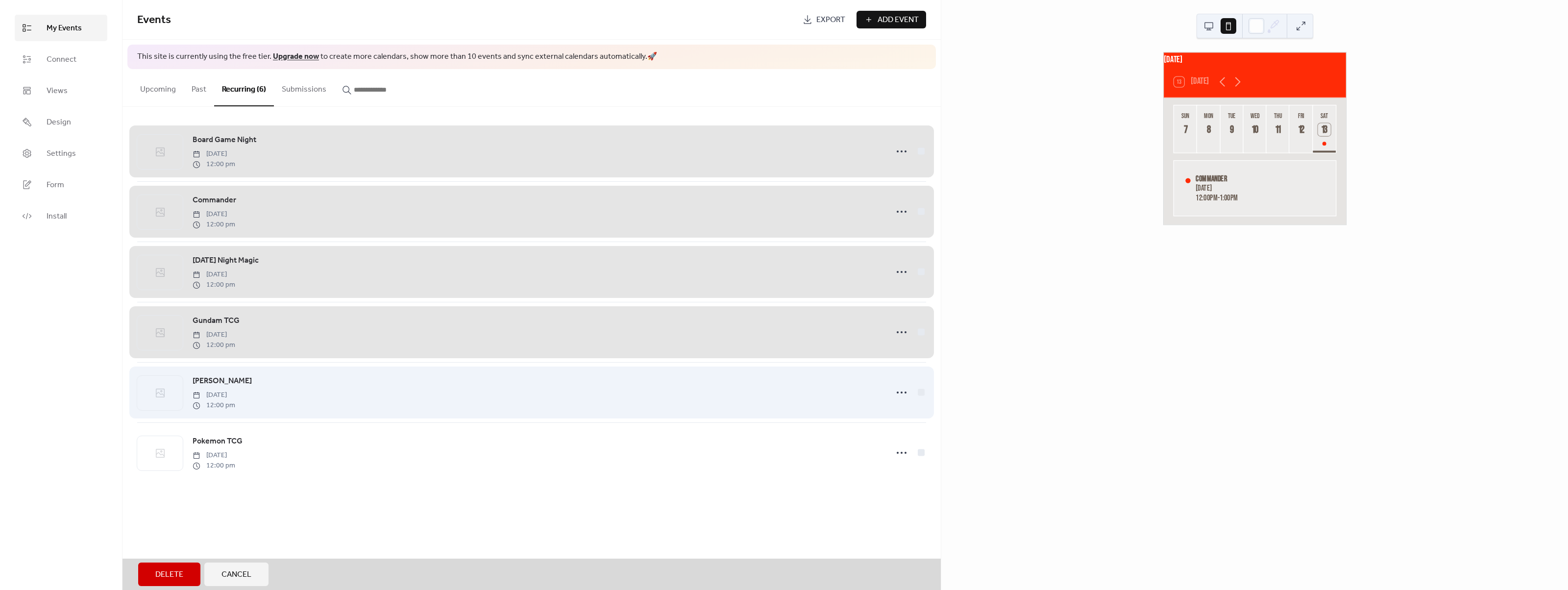
drag, startPoint x: 923, startPoint y: 386, endPoint x: 923, endPoint y: 396, distance: 10.0
click at [922, 388] on div "Lorcana Saturday, September 13, 2025 12:00 pm" at bounding box center [531, 392] width 789 height 60
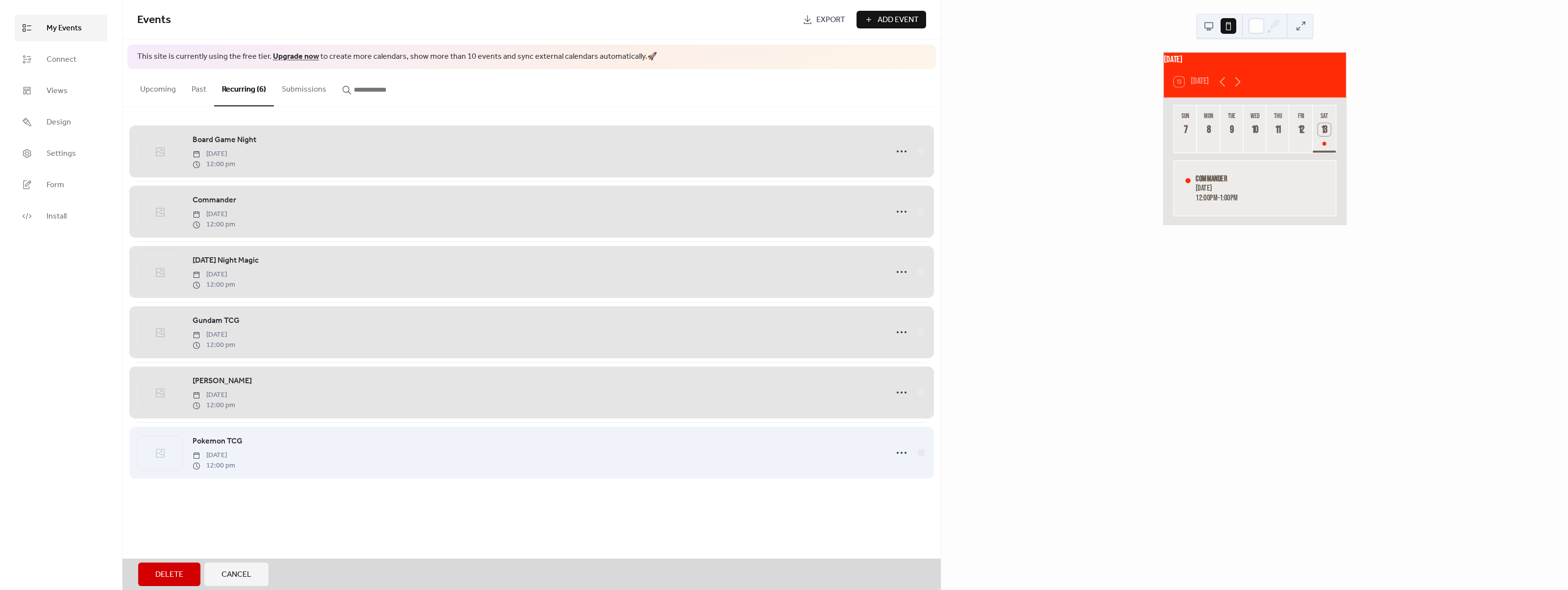
drag, startPoint x: 923, startPoint y: 459, endPoint x: 906, endPoint y: 469, distance: 19.7
click at [923, 459] on div "Pokemon TCG Saturday, September 13, 2025 12:00 pm" at bounding box center [531, 452] width 789 height 60
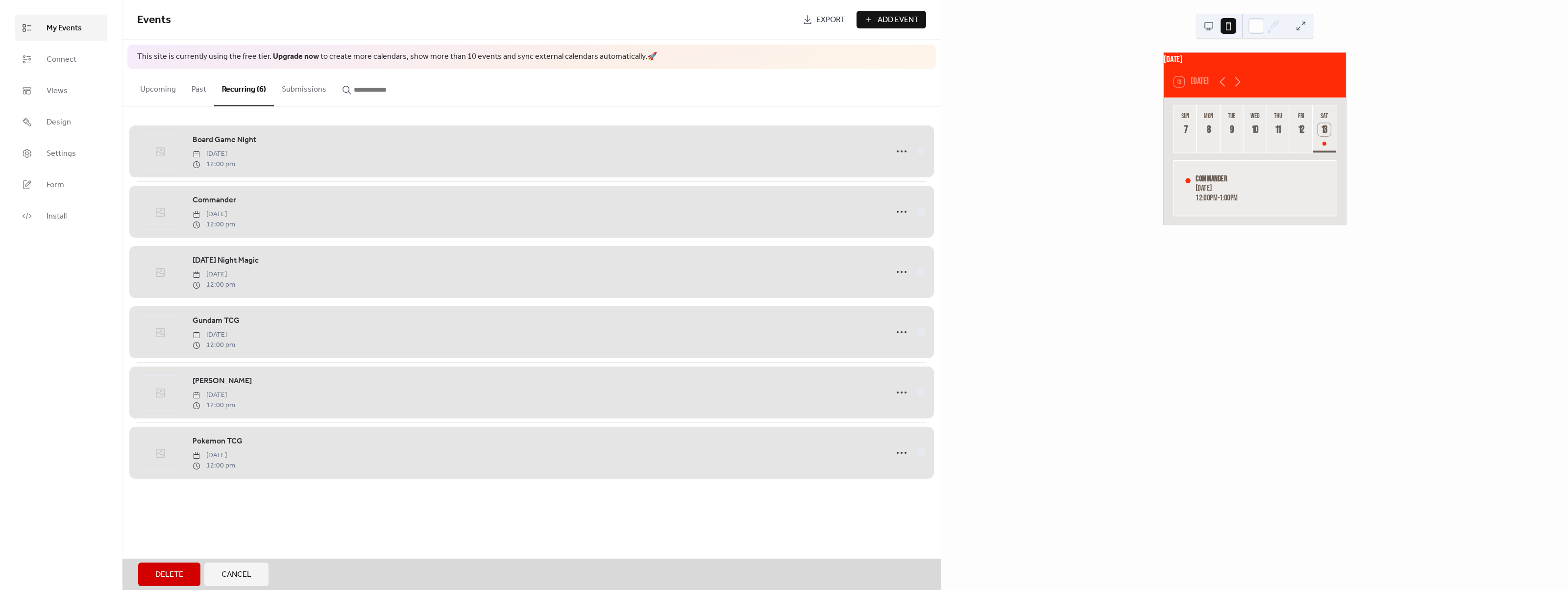
click at [192, 588] on div "Delete Cancel" at bounding box center [531, 575] width 818 height 32
click at [187, 580] on button "Delete" at bounding box center [169, 574] width 62 height 24
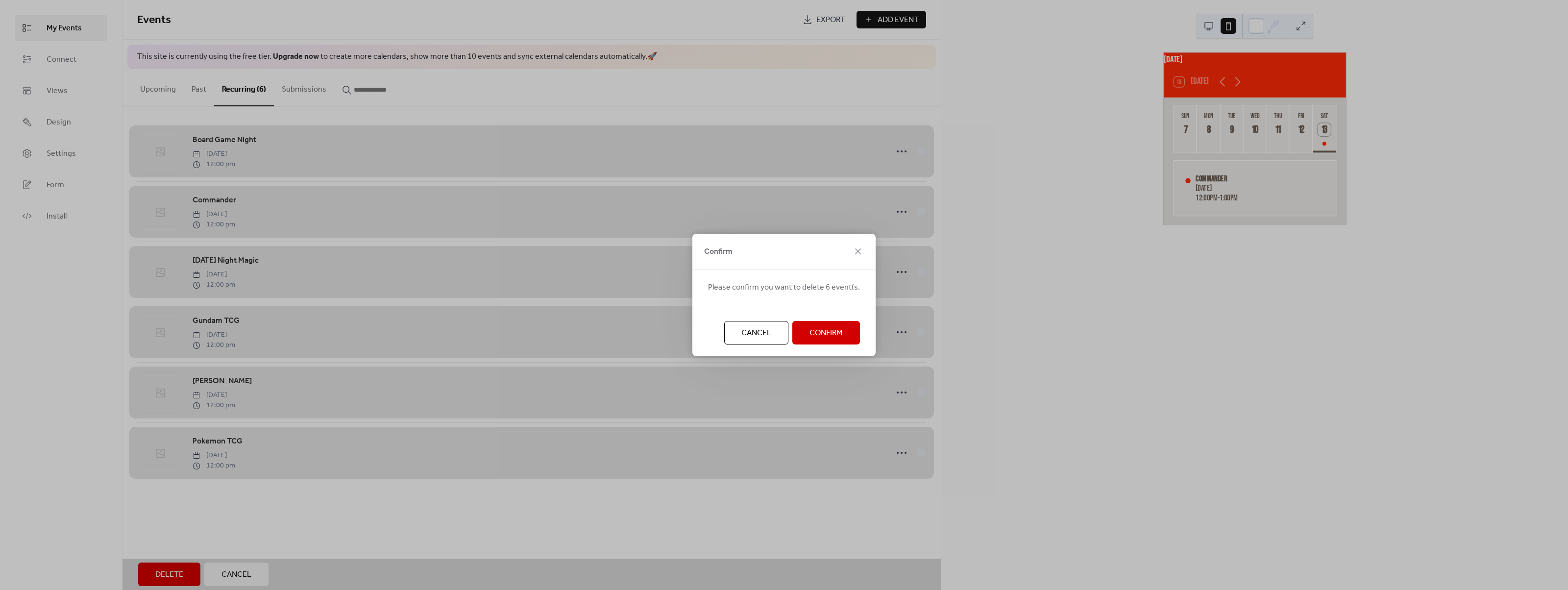
drag, startPoint x: 842, startPoint y: 328, endPoint x: 859, endPoint y: 327, distance: 17.0
click at [847, 327] on button "Confirm" at bounding box center [826, 332] width 68 height 24
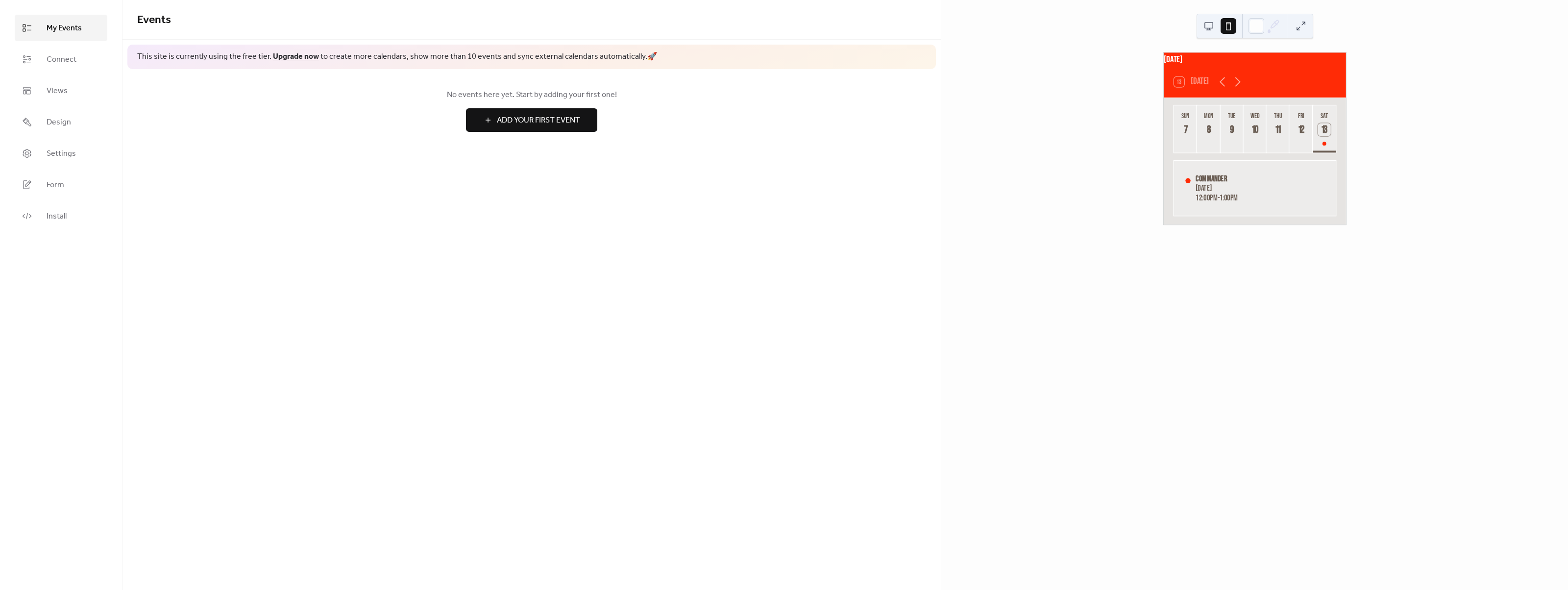
click at [800, 429] on div "Events This site is currently using the free tier. Upgrade now to create more c…" at bounding box center [531, 295] width 818 height 590
click at [63, 125] on span "Design" at bounding box center [58, 122] width 24 height 12
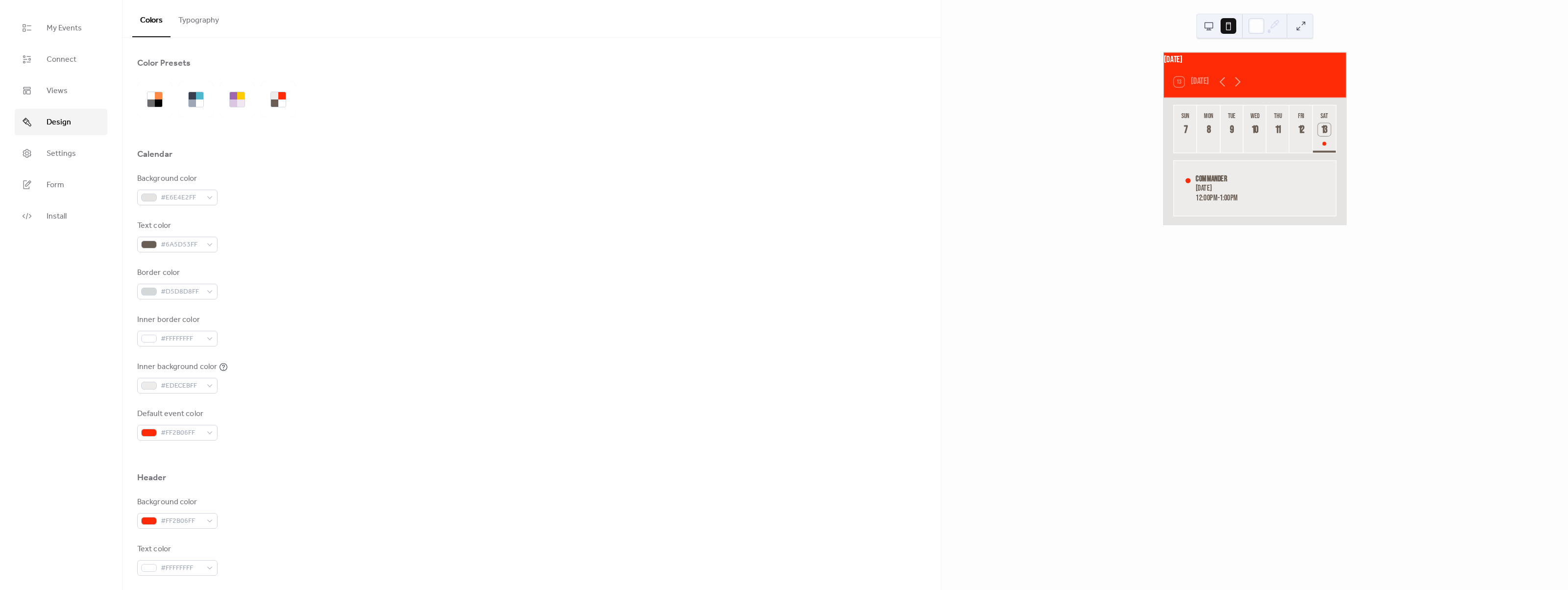
click at [219, 24] on button "Typography" at bounding box center [198, 18] width 57 height 37
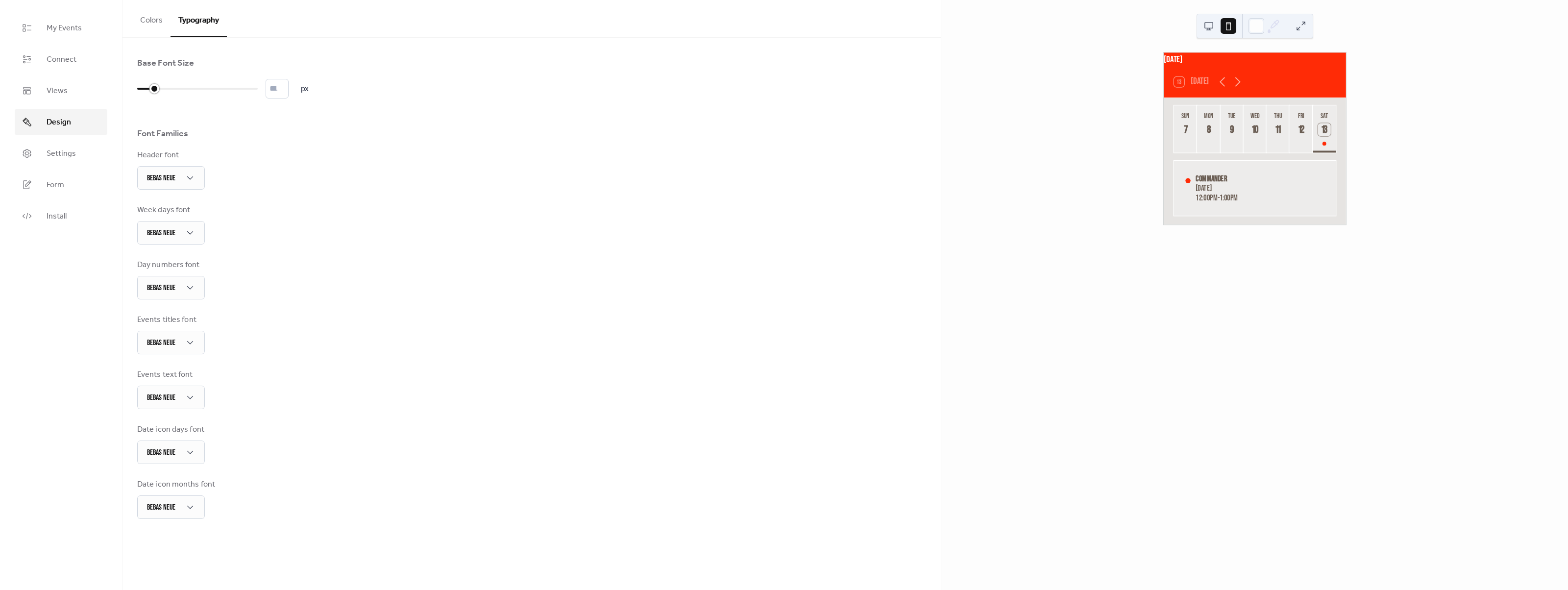
type input "*"
drag, startPoint x: 144, startPoint y: 84, endPoint x: 132, endPoint y: 93, distance: 15.0
click at [132, 93] on div "Base Font Size * px Font Families Header font Bebas Neue Week days font Bebas N…" at bounding box center [531, 288] width 818 height 501
click at [198, 176] on div "Bebas Neue" at bounding box center [170, 178] width 68 height 24
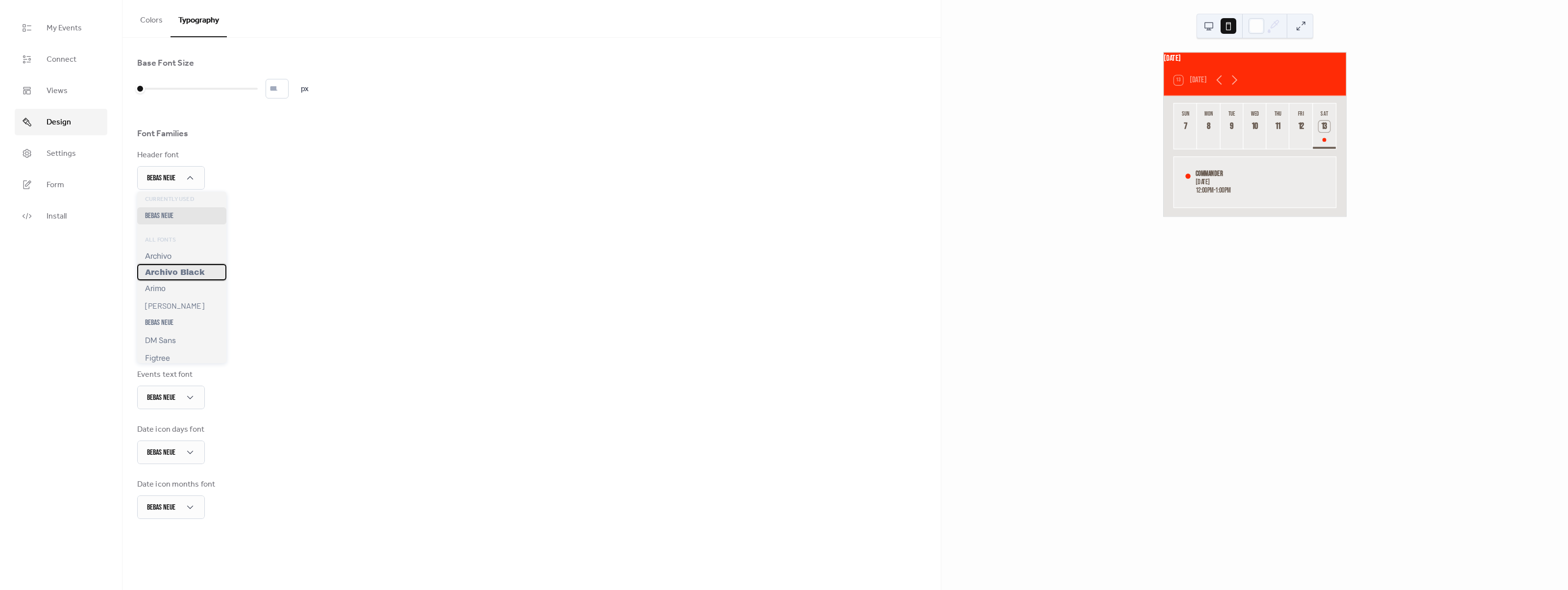
click at [198, 276] on span "Archivo Black" at bounding box center [175, 272] width 60 height 9
click at [184, 235] on div "Bebas Neue" at bounding box center [170, 233] width 68 height 24
click at [192, 273] on span "Archivo Black" at bounding box center [175, 272] width 60 height 9
click at [408, 293] on div "Day numbers font Bebas Neue" at bounding box center [531, 280] width 789 height 40
click at [181, 290] on div "Bebas Neue" at bounding box center [170, 289] width 68 height 24
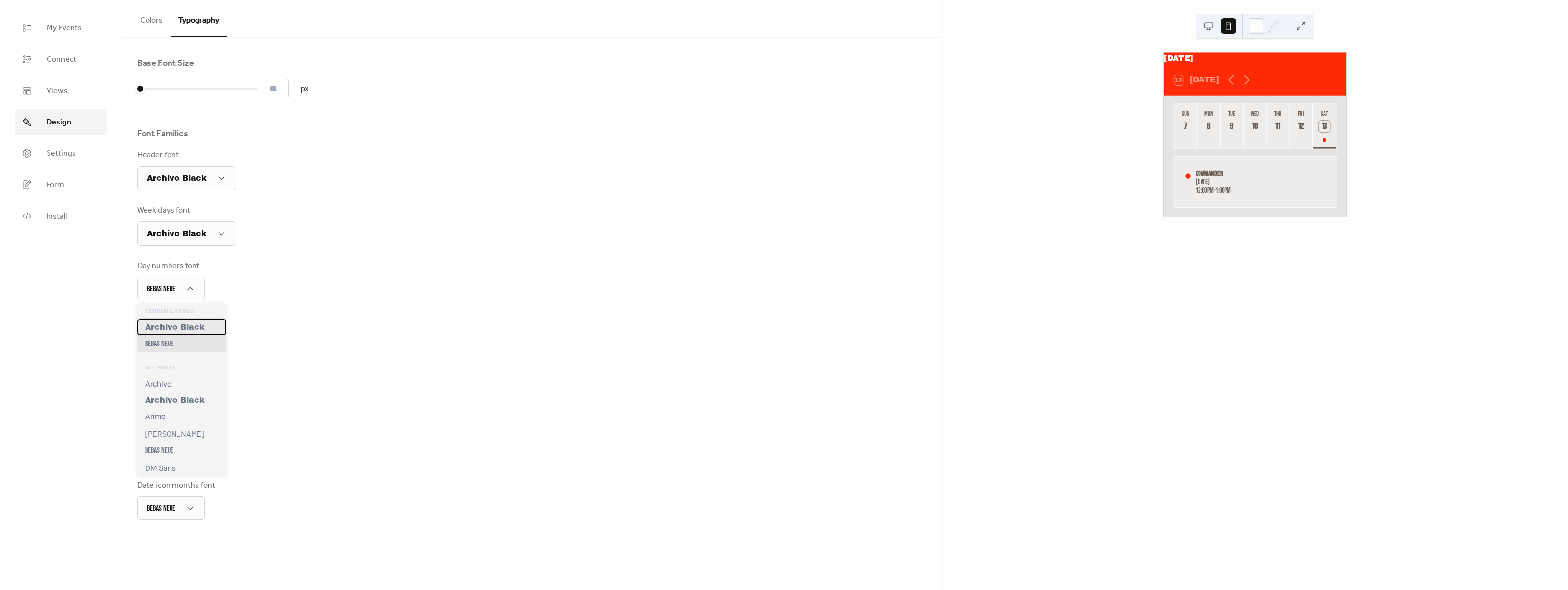
click at [186, 328] on span "Archivo Black" at bounding box center [175, 327] width 60 height 9
click at [184, 343] on div "Bebas Neue" at bounding box center [170, 344] width 68 height 24
click at [191, 382] on span "Archivo Black" at bounding box center [175, 383] width 60 height 9
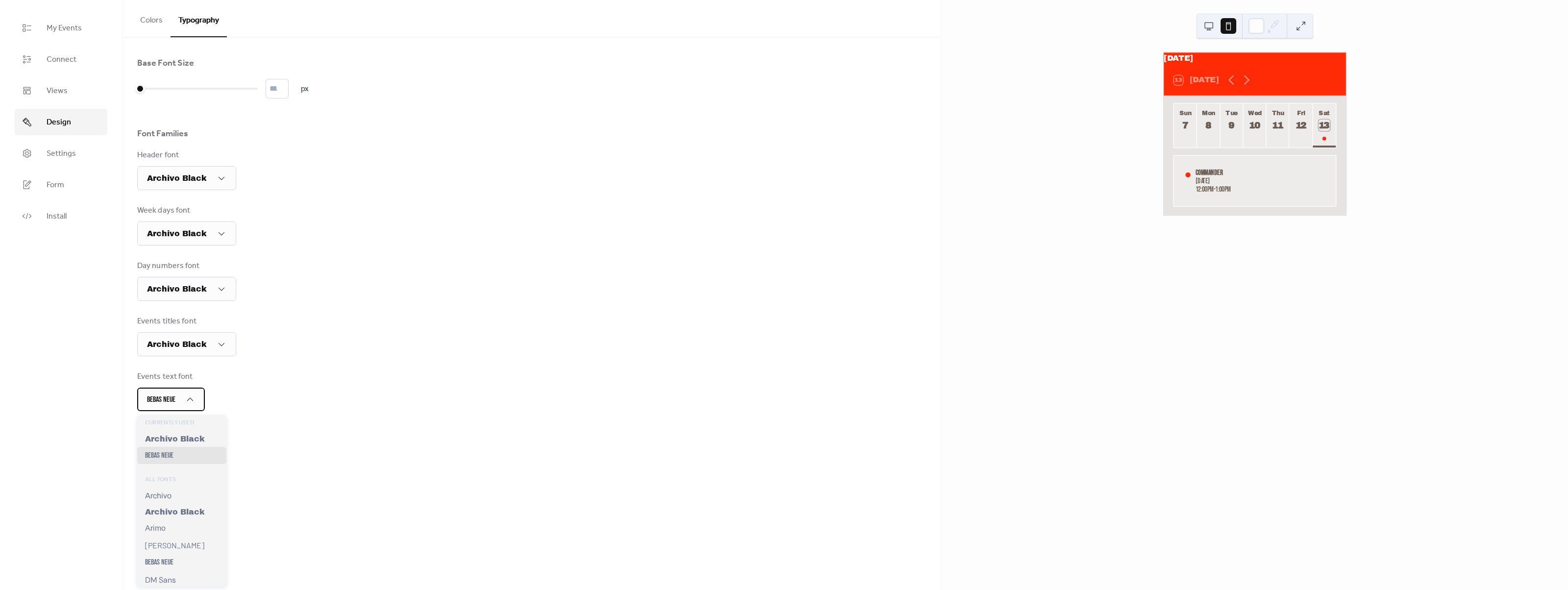
click at [195, 410] on div "Bebas Neue" at bounding box center [170, 399] width 68 height 24
click at [184, 443] on span "Archivo Black" at bounding box center [175, 439] width 60 height 9
click at [184, 449] on div "Bebas Neue" at bounding box center [170, 455] width 68 height 24
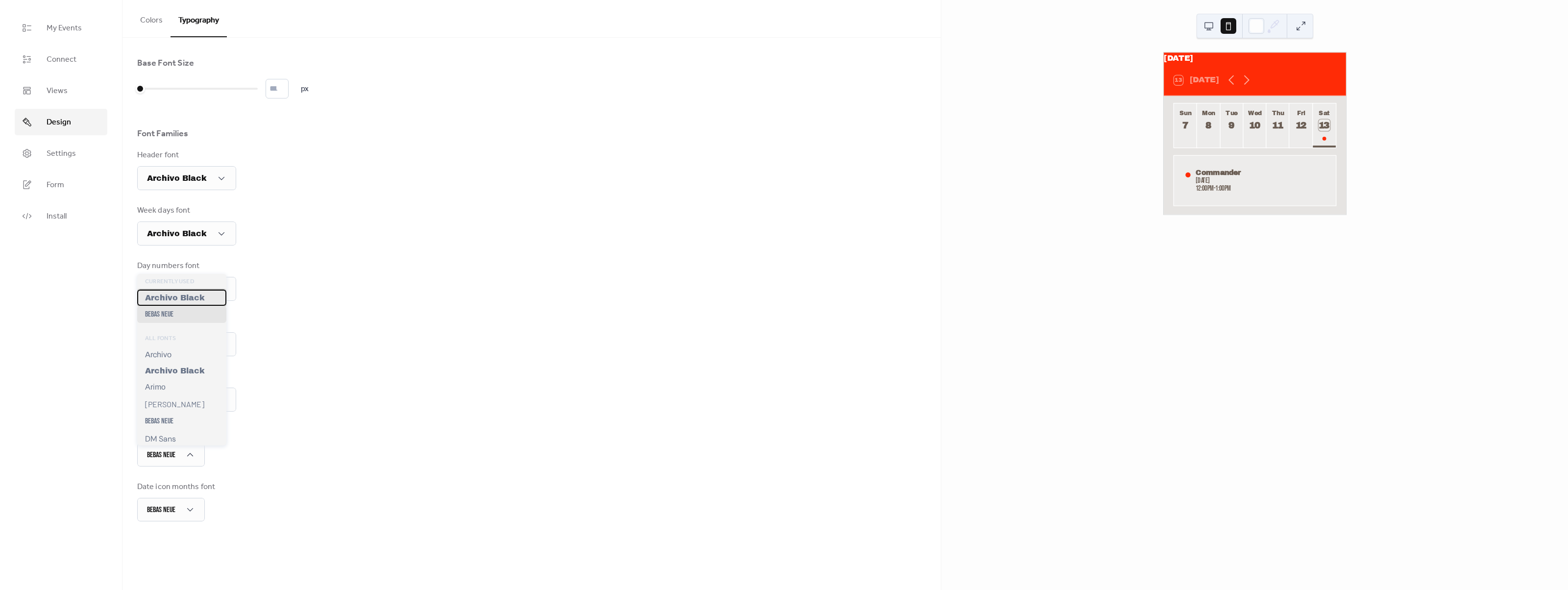
click at [185, 304] on div "Archivo Black" at bounding box center [181, 298] width 89 height 16
click at [192, 357] on span "Archivo Black" at bounding box center [175, 354] width 60 height 9
click at [217, 467] on div "Archivo Black" at bounding box center [186, 455] width 99 height 24
click at [186, 339] on div "Archivo" at bounding box center [181, 337] width 89 height 16
click at [181, 513] on span "Archivo Black" at bounding box center [177, 511] width 60 height 9
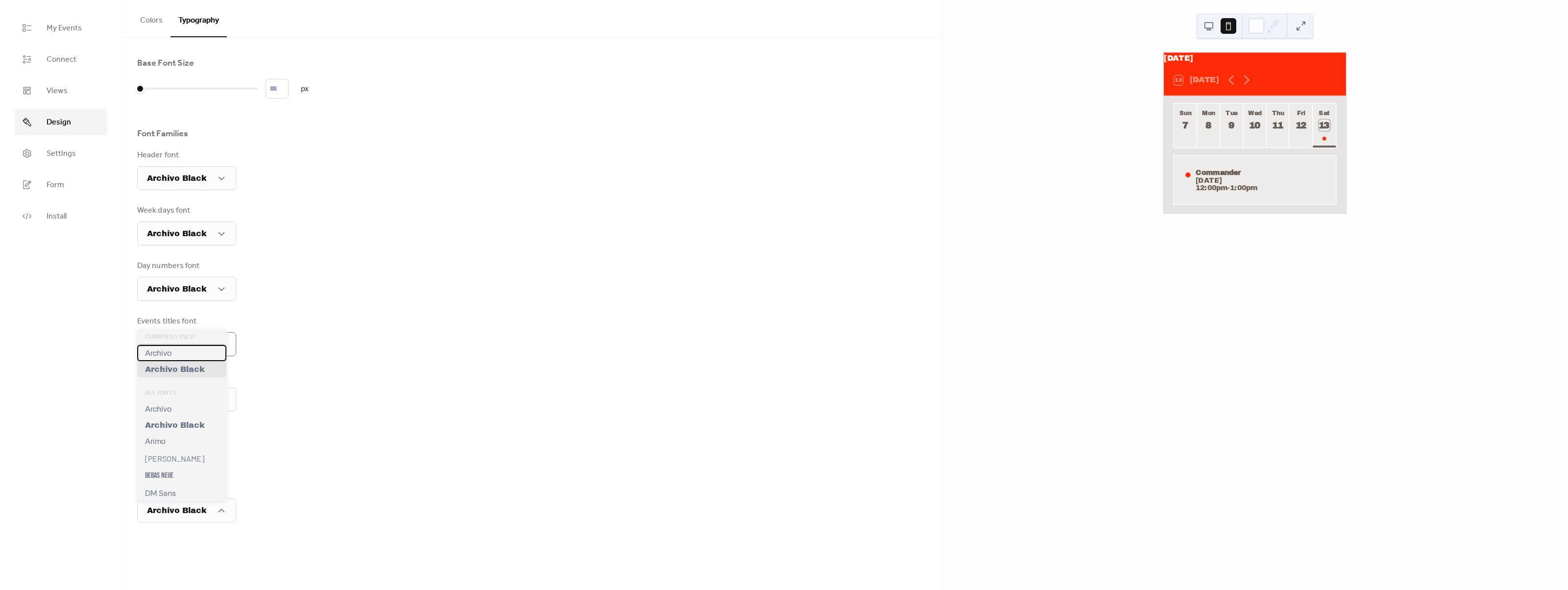
click at [180, 348] on div "Archivo" at bounding box center [181, 353] width 89 height 16
click at [434, 416] on div "Base Font Size * px Font Families Header font Archivo Black Week days font Arch…" at bounding box center [531, 290] width 789 height 465
click at [1210, 26] on button at bounding box center [1209, 26] width 16 height 16
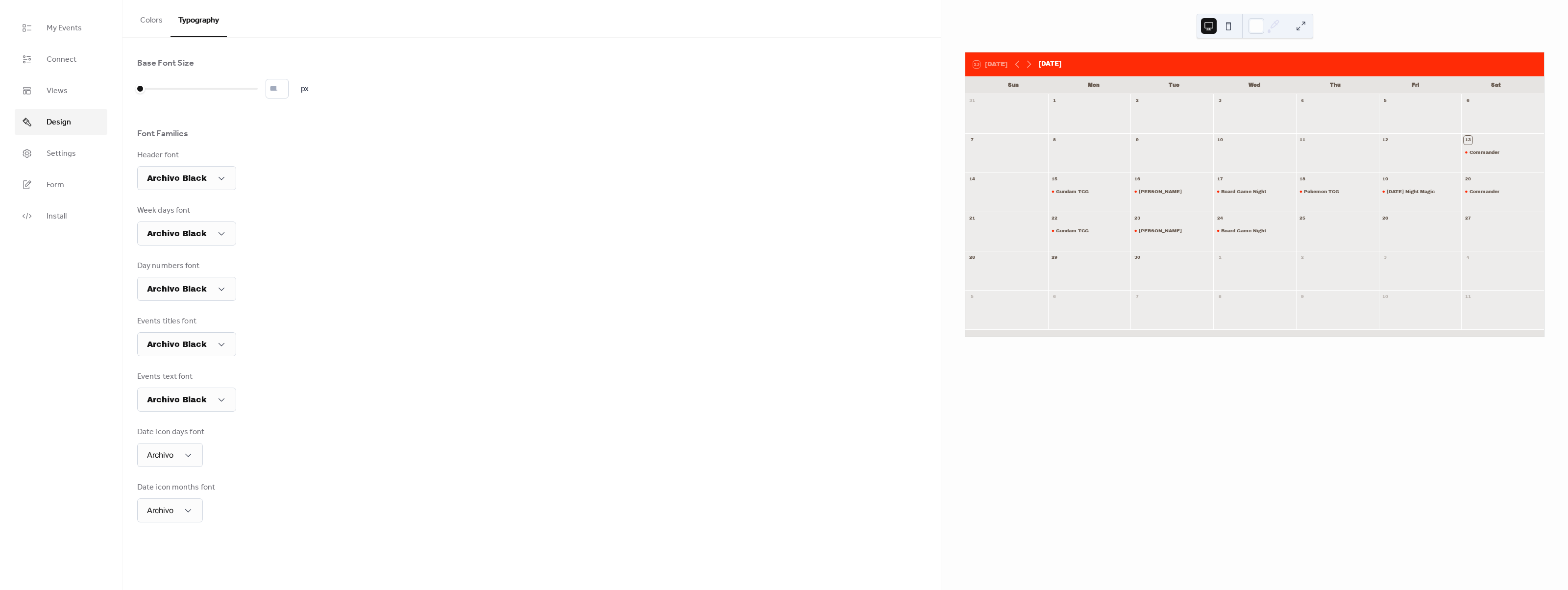
click at [163, 12] on button "Colors" at bounding box center [151, 18] width 38 height 37
